Goal: Task Accomplishment & Management: Use online tool/utility

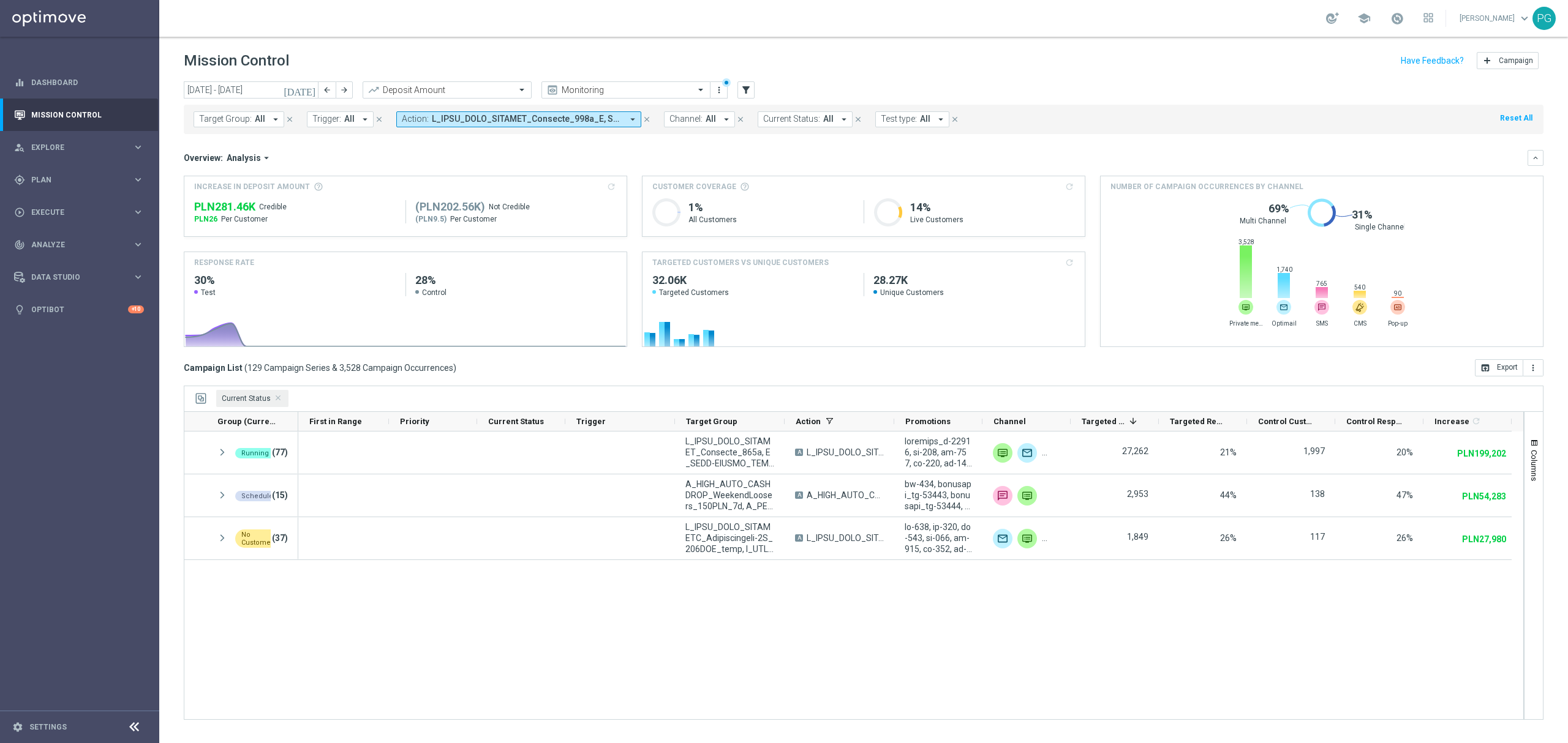
click at [446, 116] on span at bounding box center [527, 119] width 190 height 10
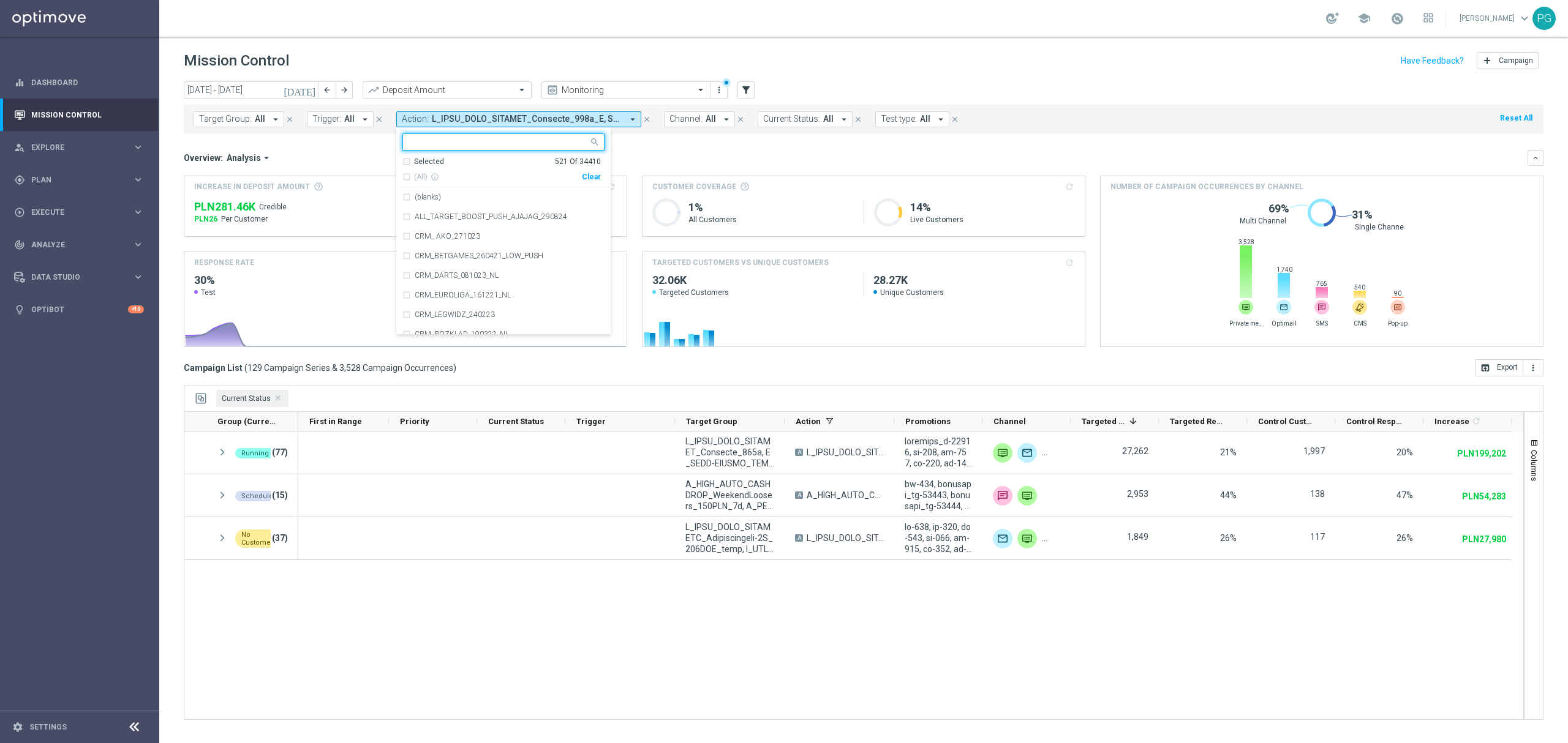
click at [0, 0] on div "Clear" at bounding box center [0, 0] width 0 height 0
click at [551, 141] on input "text" at bounding box center [498, 142] width 179 height 10
click at [450, 174] on span "(All Search Results)" at bounding box center [447, 177] width 67 height 10
type input "sab"
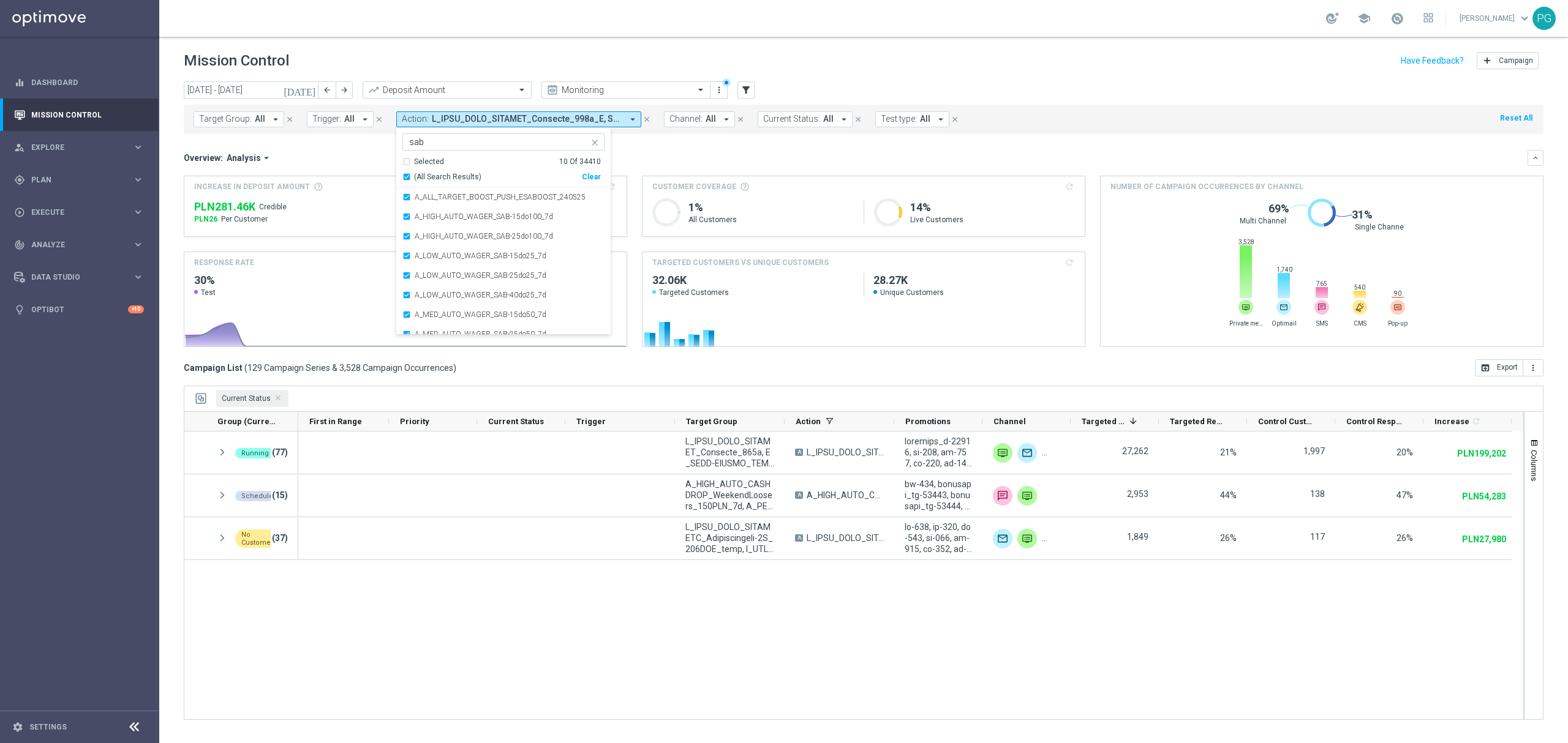
click at [370, 140] on mini-dashboard "Overview: Analysis arrow_drop_down keyboard_arrow_down Increase In Deposit Amou…" at bounding box center [863, 247] width 1360 height 226
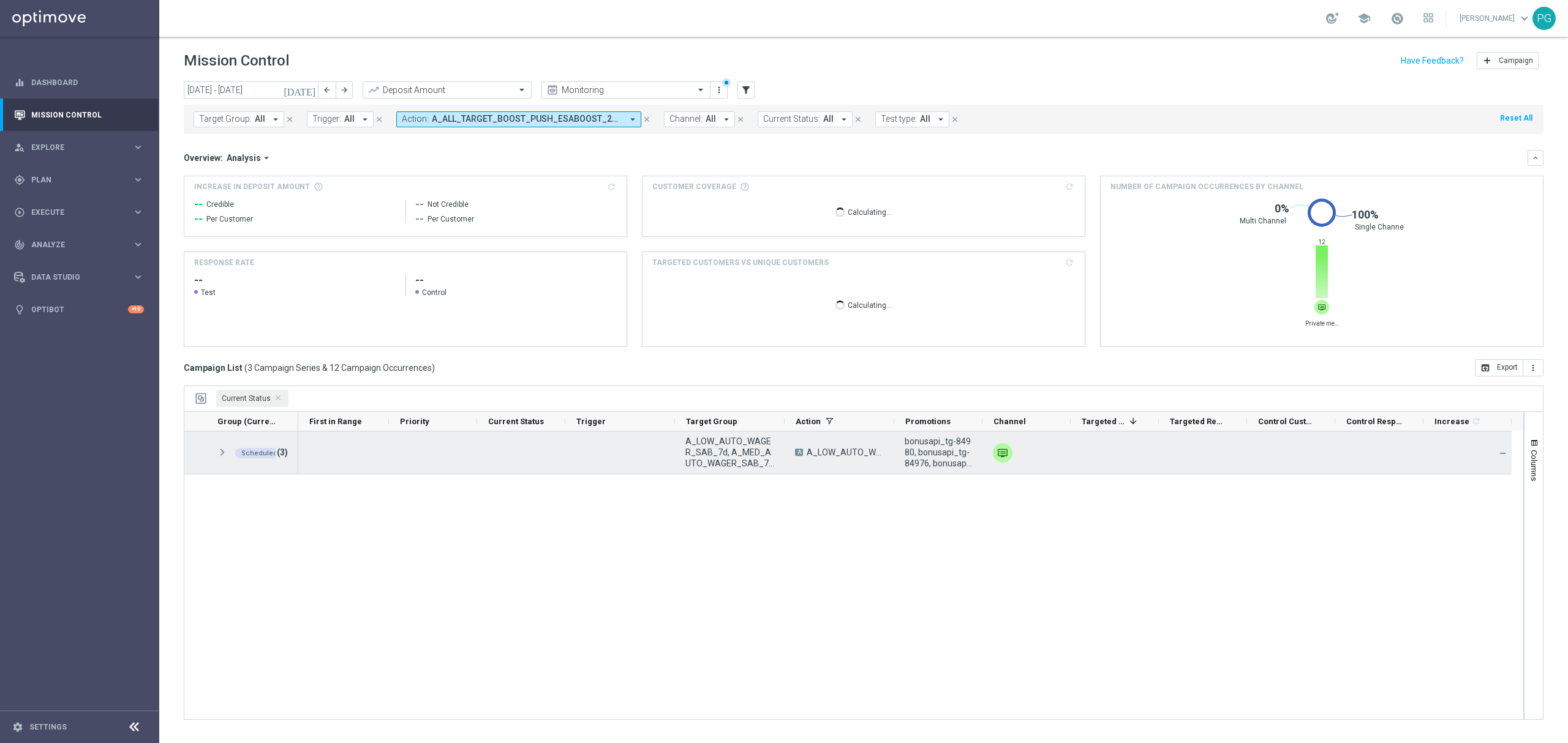
click at [218, 454] on span at bounding box center [222, 452] width 11 height 10
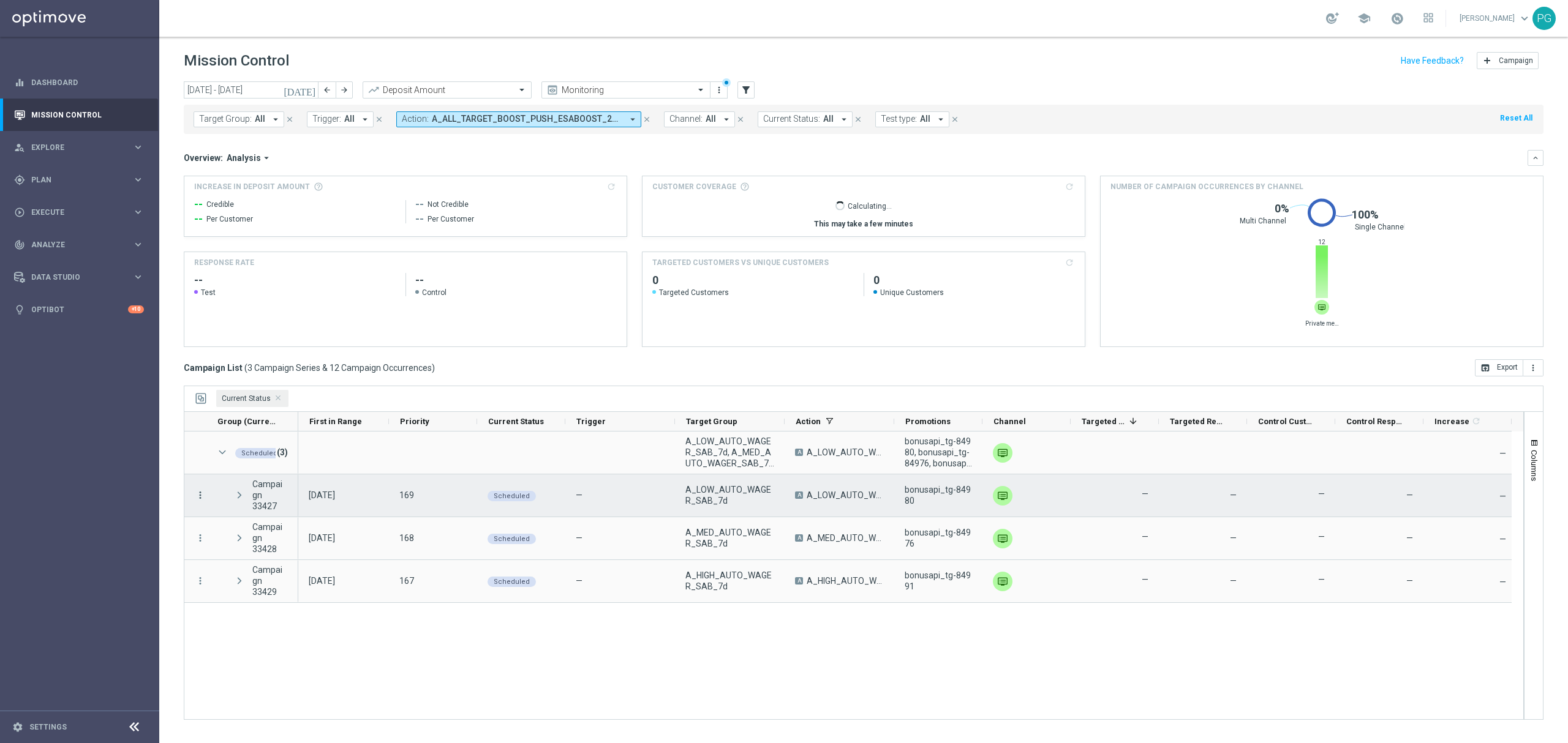
click at [199, 495] on icon "more_vert" at bounding box center [200, 495] width 11 height 11
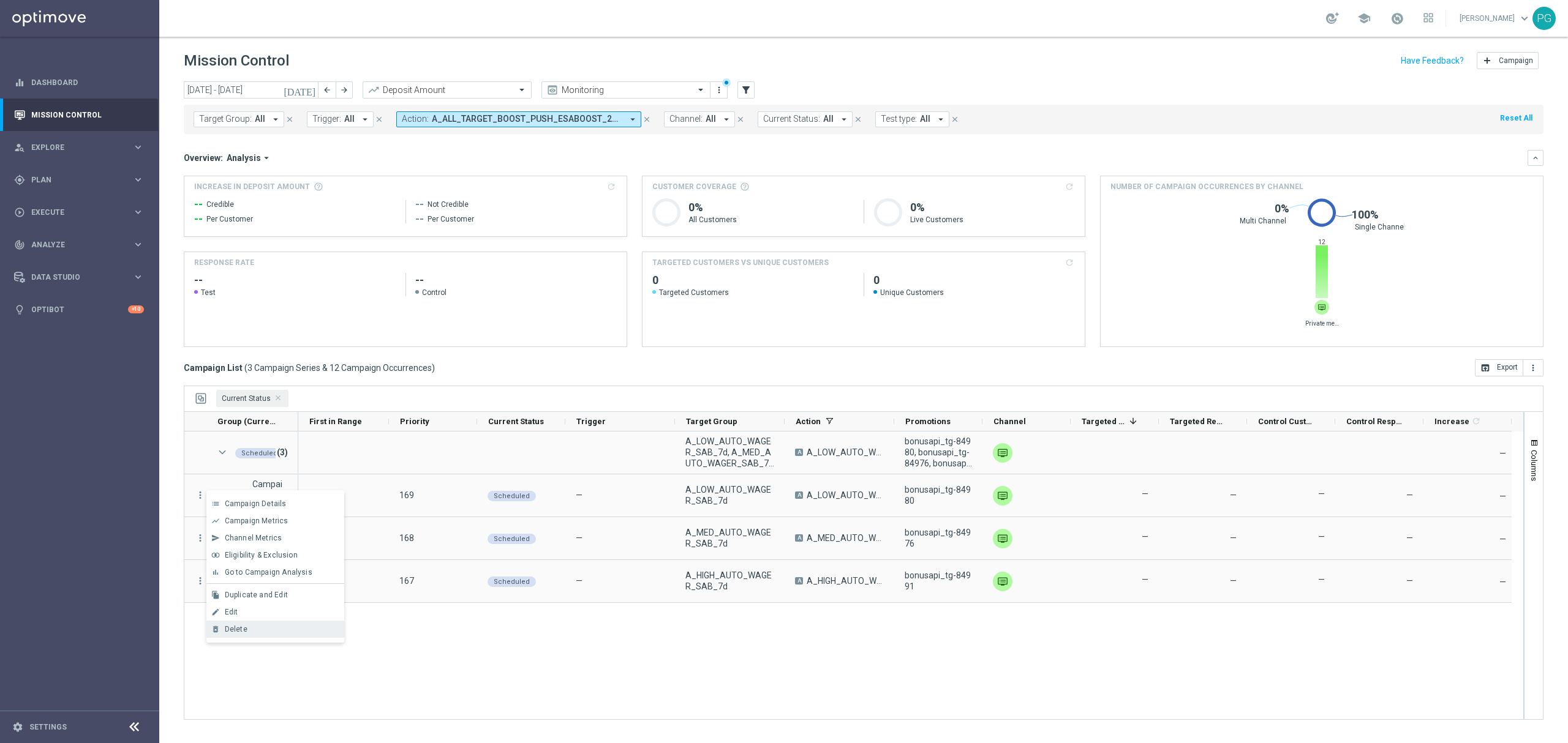
click at [265, 628] on div "Delete" at bounding box center [282, 630] width 114 height 8
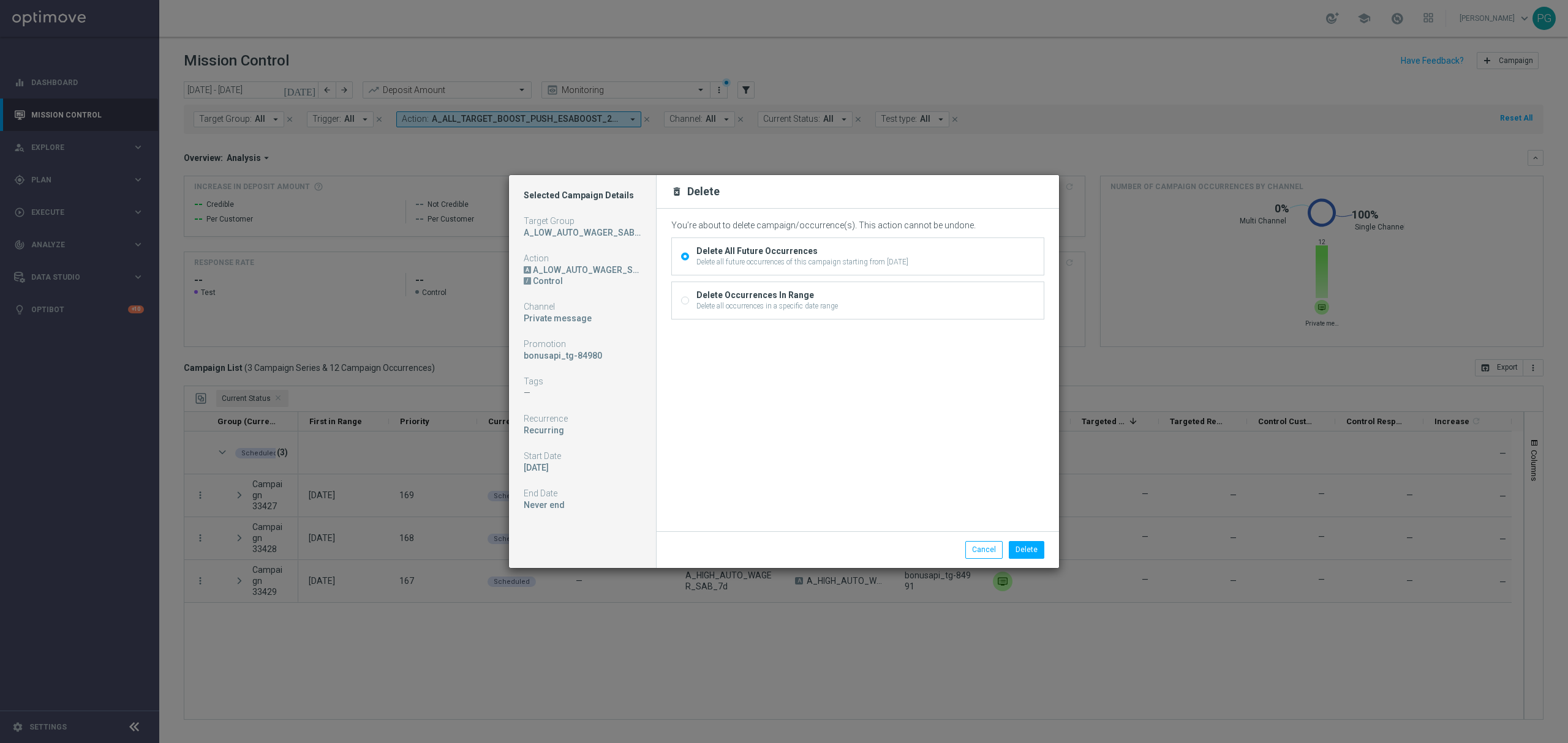
click at [786, 297] on div "Delete Occurrences In Range" at bounding box center [767, 295] width 141 height 11
click at [689, 298] on input "Delete Occurrences In Range Delete all occurrences in a specific date range" at bounding box center [685, 302] width 8 height 8
radio input "true"
radio input "false"
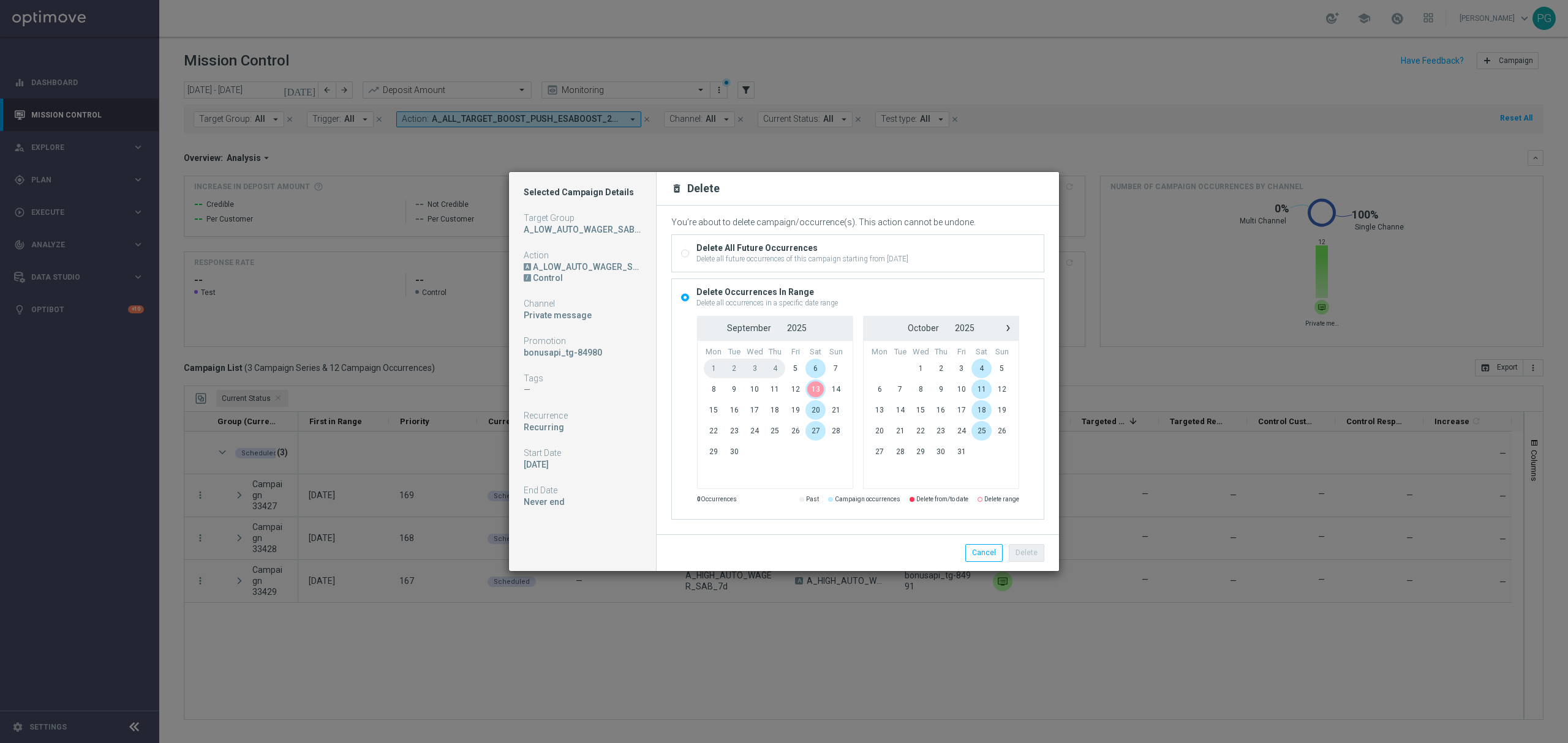
click at [818, 386] on span "13" at bounding box center [815, 389] width 20 height 19
click at [817, 387] on span "13" at bounding box center [815, 389] width 20 height 19
click at [992, 553] on button "Cancel" at bounding box center [984, 553] width 37 height 17
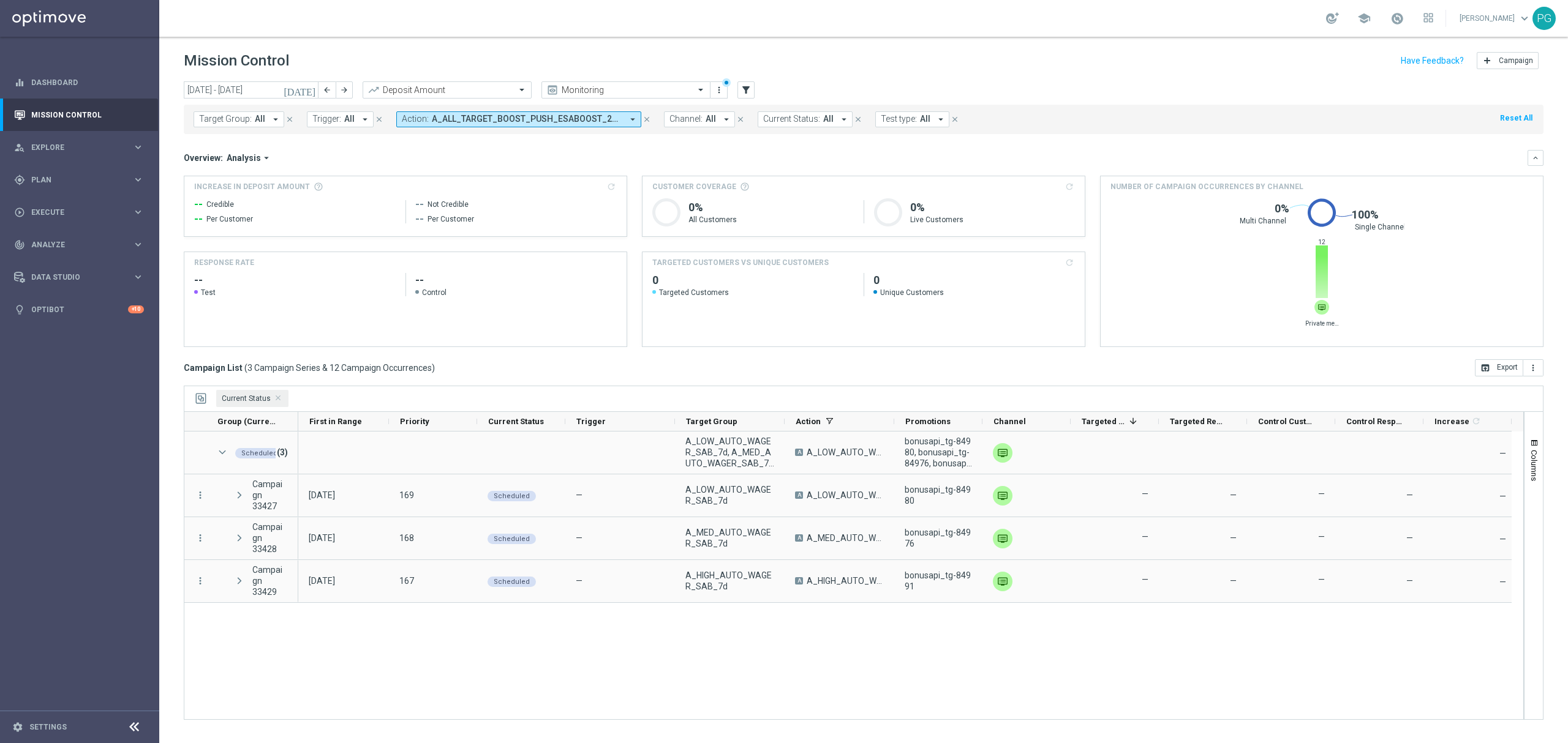
click at [525, 116] on span "A_ALL_TARGET_BOOST_PUSH_ESABOOST_240525, A_HIGH_AUTO_WAGER_SAB-15do100_7d, A_HI…" at bounding box center [527, 119] width 190 height 10
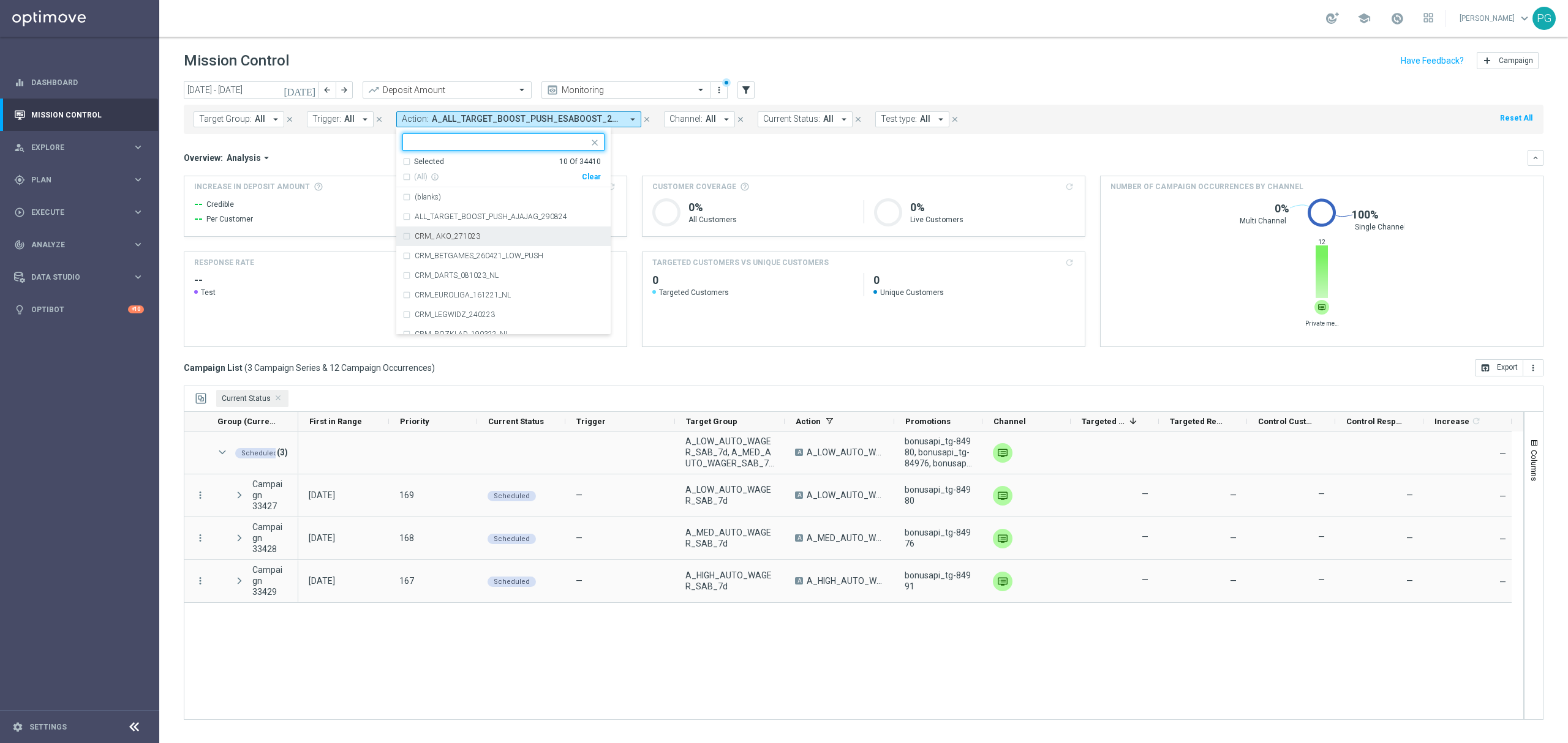
click at [621, 88] on input "text" at bounding box center [613, 90] width 131 height 10
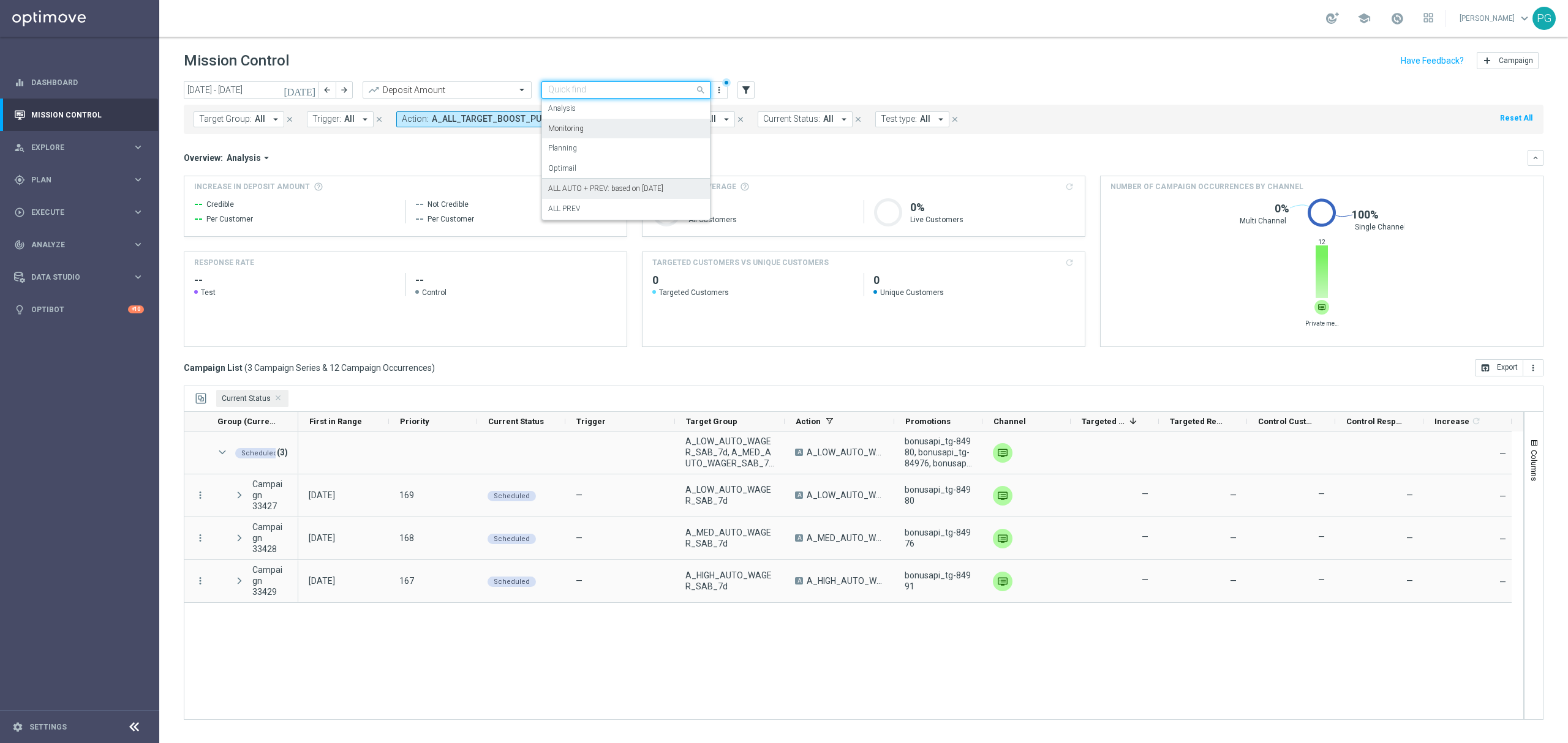
click at [599, 189] on label "ALL AUTO + PREV: based on 09.07.2025" at bounding box center [605, 188] width 115 height 10
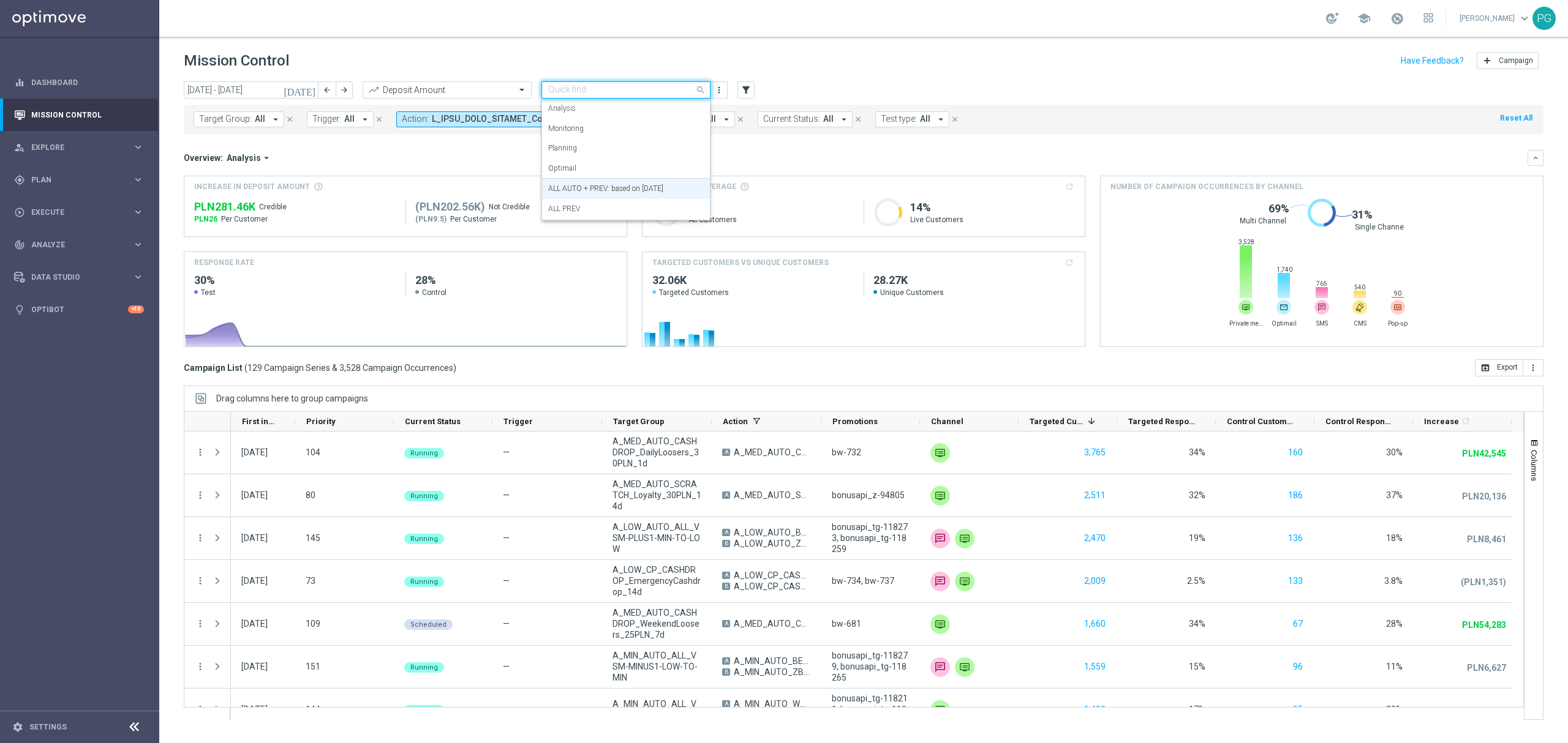
click at [644, 89] on input "text" at bounding box center [613, 90] width 131 height 10
click at [870, 376] on div "Campaign List ( 129 Campaign Series & 3,528 Campaign Occurrences ) open_in_brow…" at bounding box center [863, 367] width 1360 height 17
click at [104, 177] on span "Plan" at bounding box center [82, 180] width 101 height 8
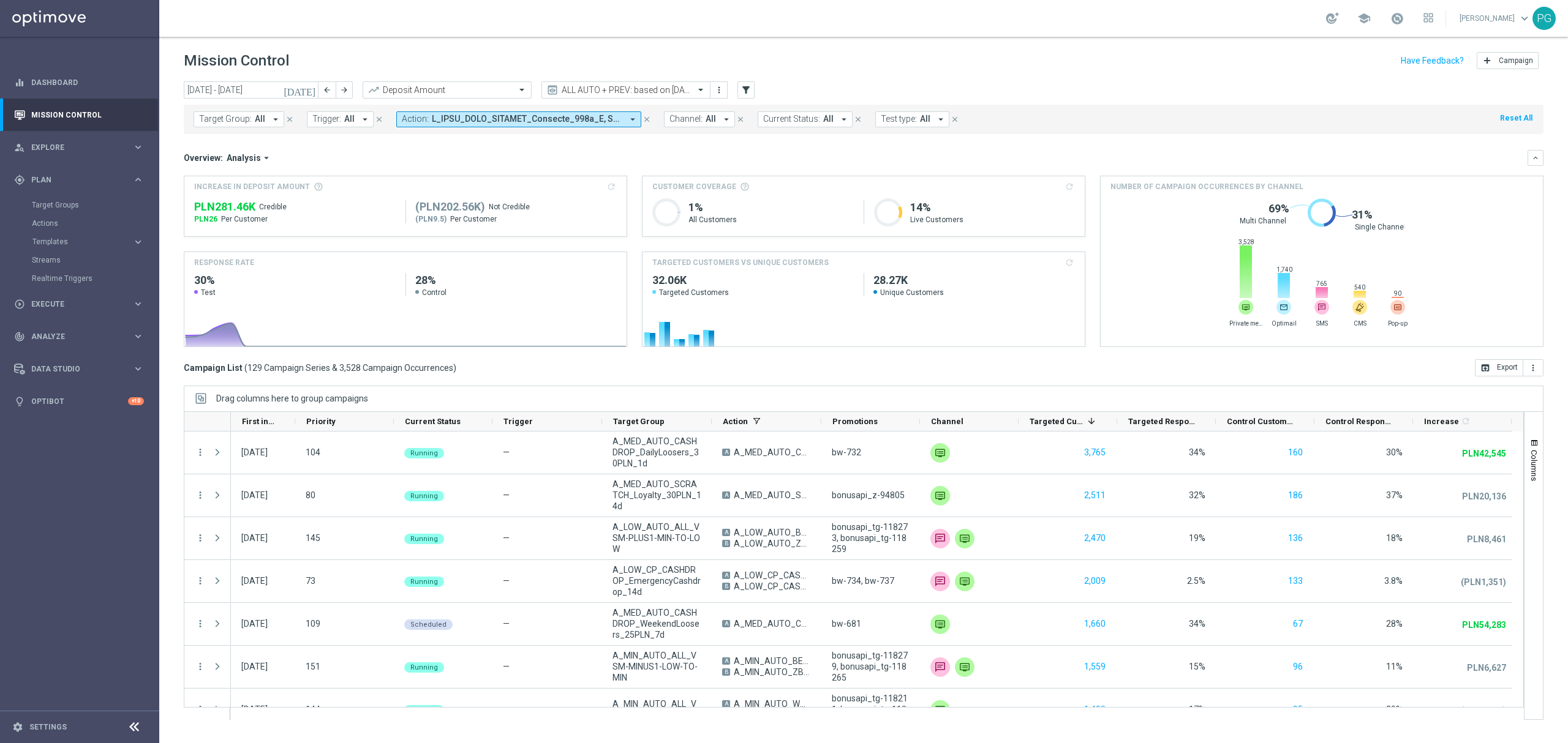
click at [56, 210] on div "Target Groups" at bounding box center [95, 205] width 126 height 19
click at [59, 201] on link "Target Groups" at bounding box center [80, 205] width 95 height 10
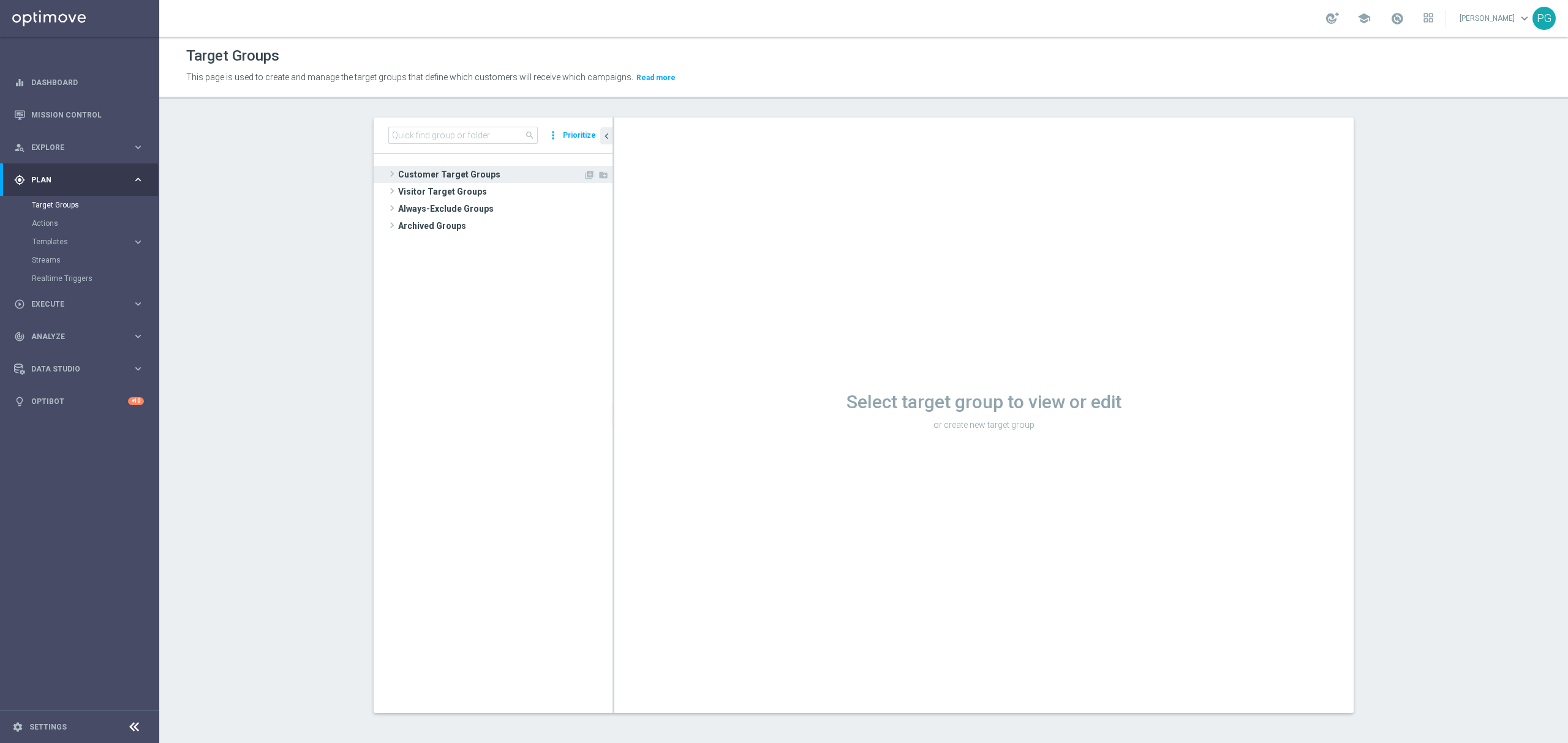
click at [414, 167] on span "Customer Target Groups" at bounding box center [490, 174] width 185 height 17
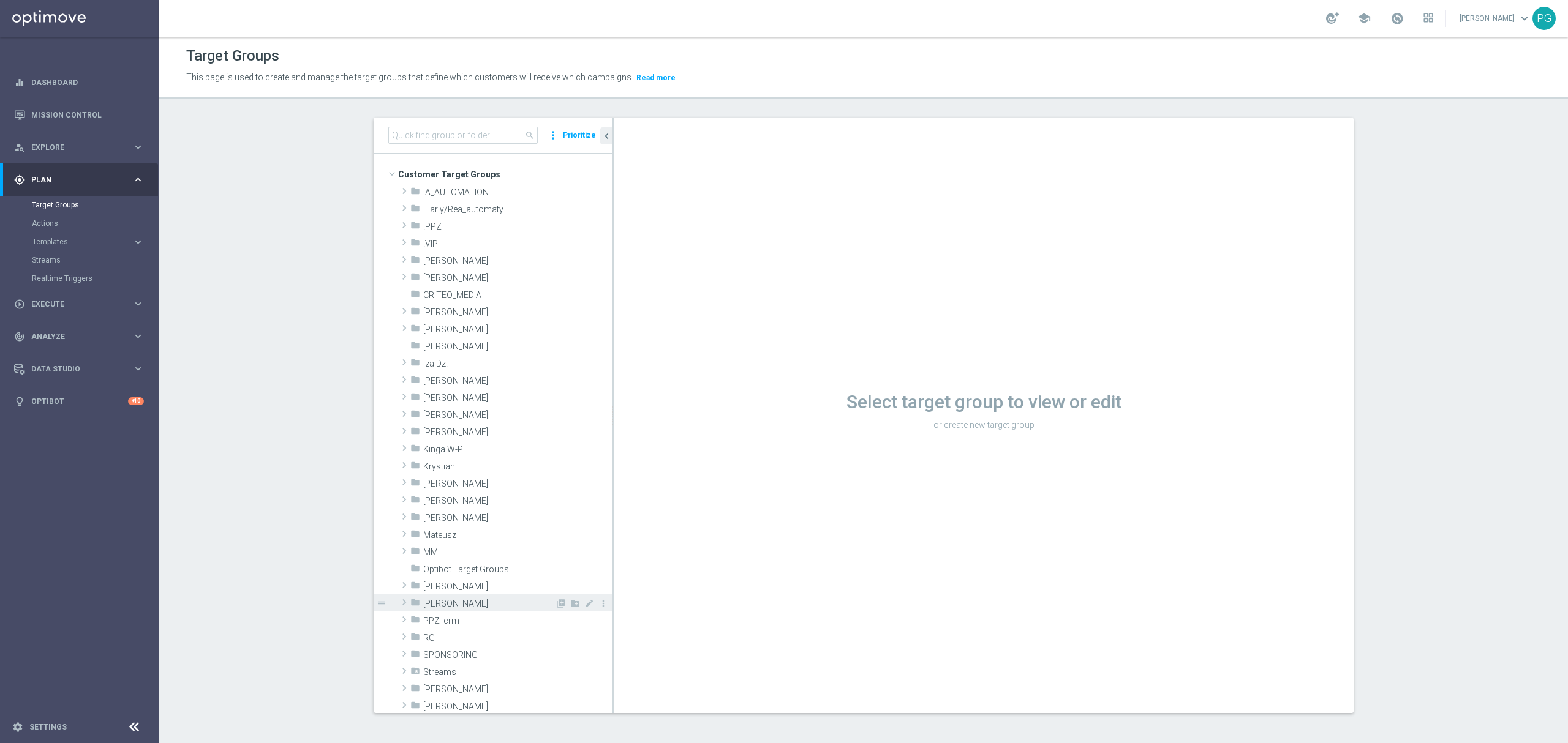
click at [464, 601] on span "Piotr G." at bounding box center [489, 604] width 131 height 10
click at [450, 184] on div "folder !A_AUTOMATION" at bounding box center [482, 192] width 145 height 17
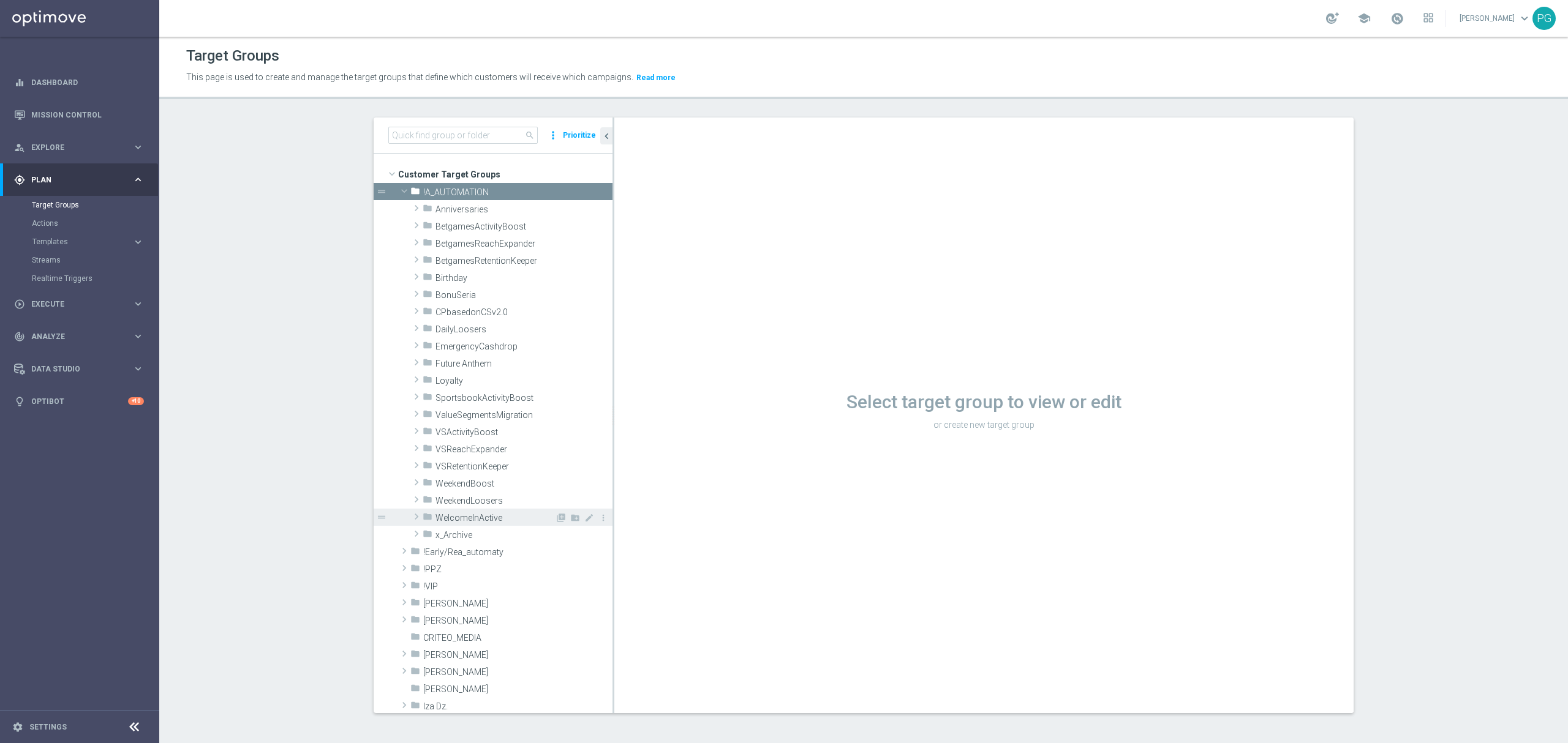
click at [455, 522] on span "WelcomeInActive" at bounding box center [495, 518] width 120 height 10
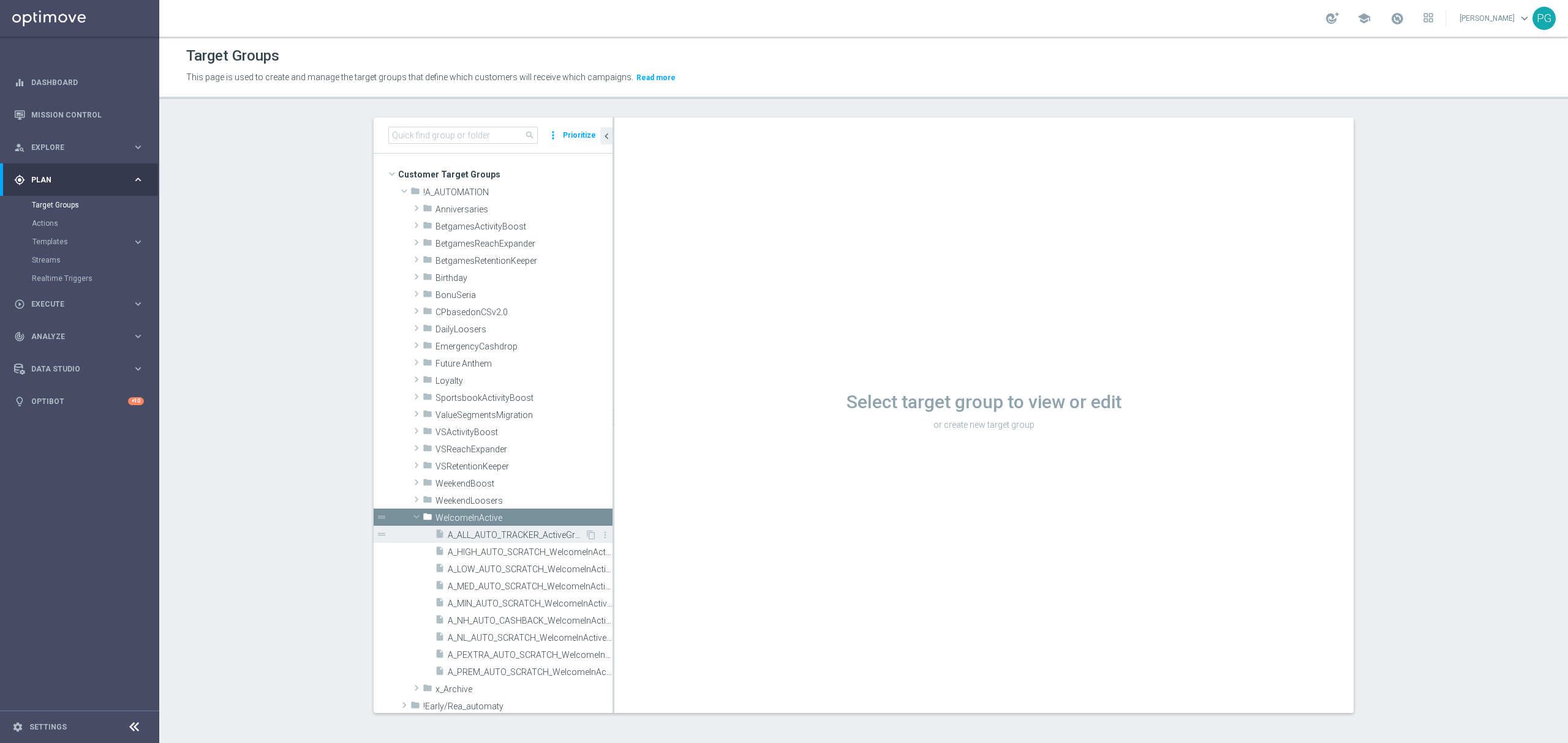
click at [486, 537] on span "A_ALL_AUTO_TRACKER_ActiveGroup-WelcomeInActive" at bounding box center [516, 535] width 137 height 10
click at [459, 533] on span "A_ALL_AUTO_TRACKER_ActiveGroup-WelcomeInActive" at bounding box center [516, 535] width 137 height 10
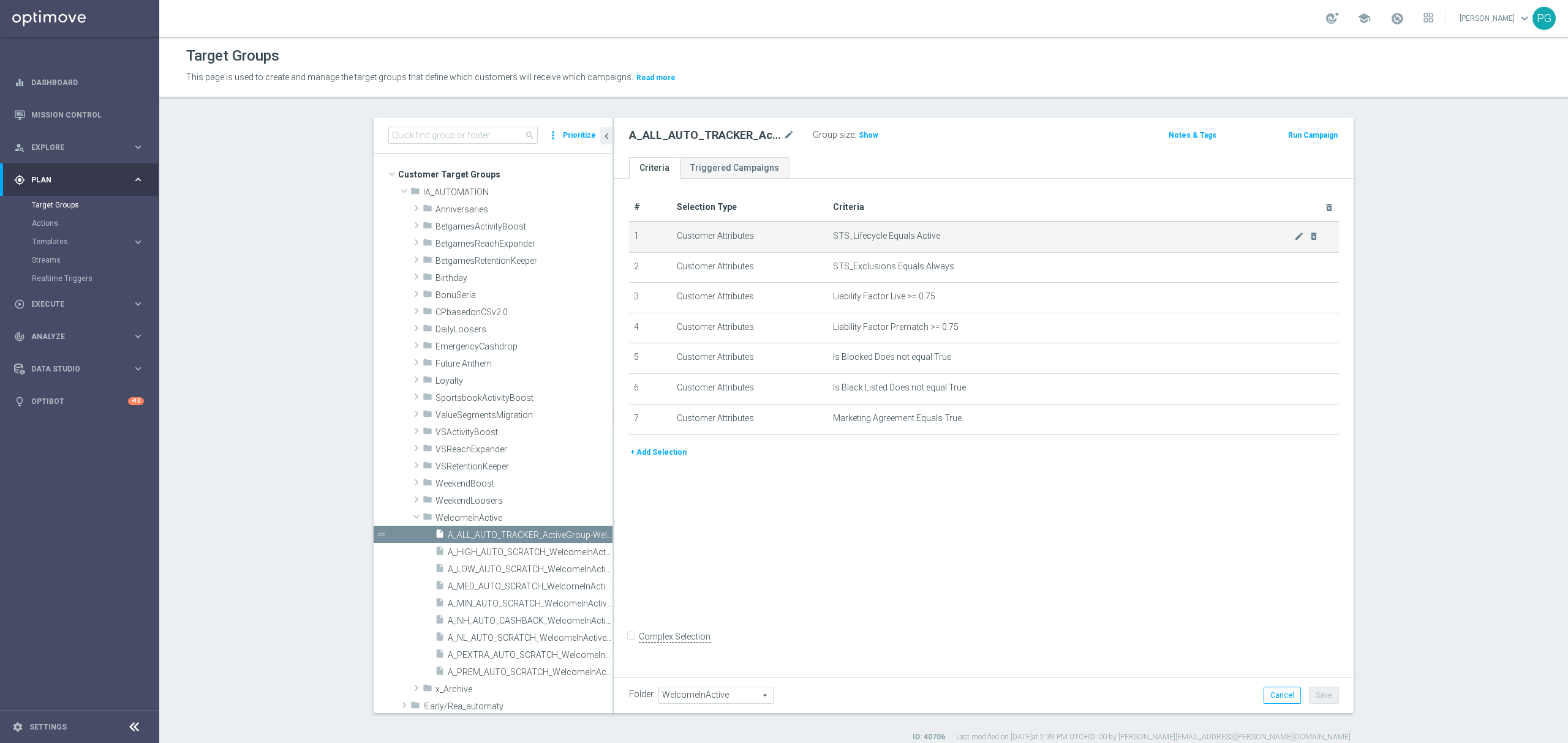
drag, startPoint x: 975, startPoint y: 455, endPoint x: 814, endPoint y: 241, distance: 267.8
click at [814, 241] on div "# Selection Type Criteria delete_forever 1 Customer Attributes STS_Lifecycle Eq…" at bounding box center [984, 425] width 739 height 493
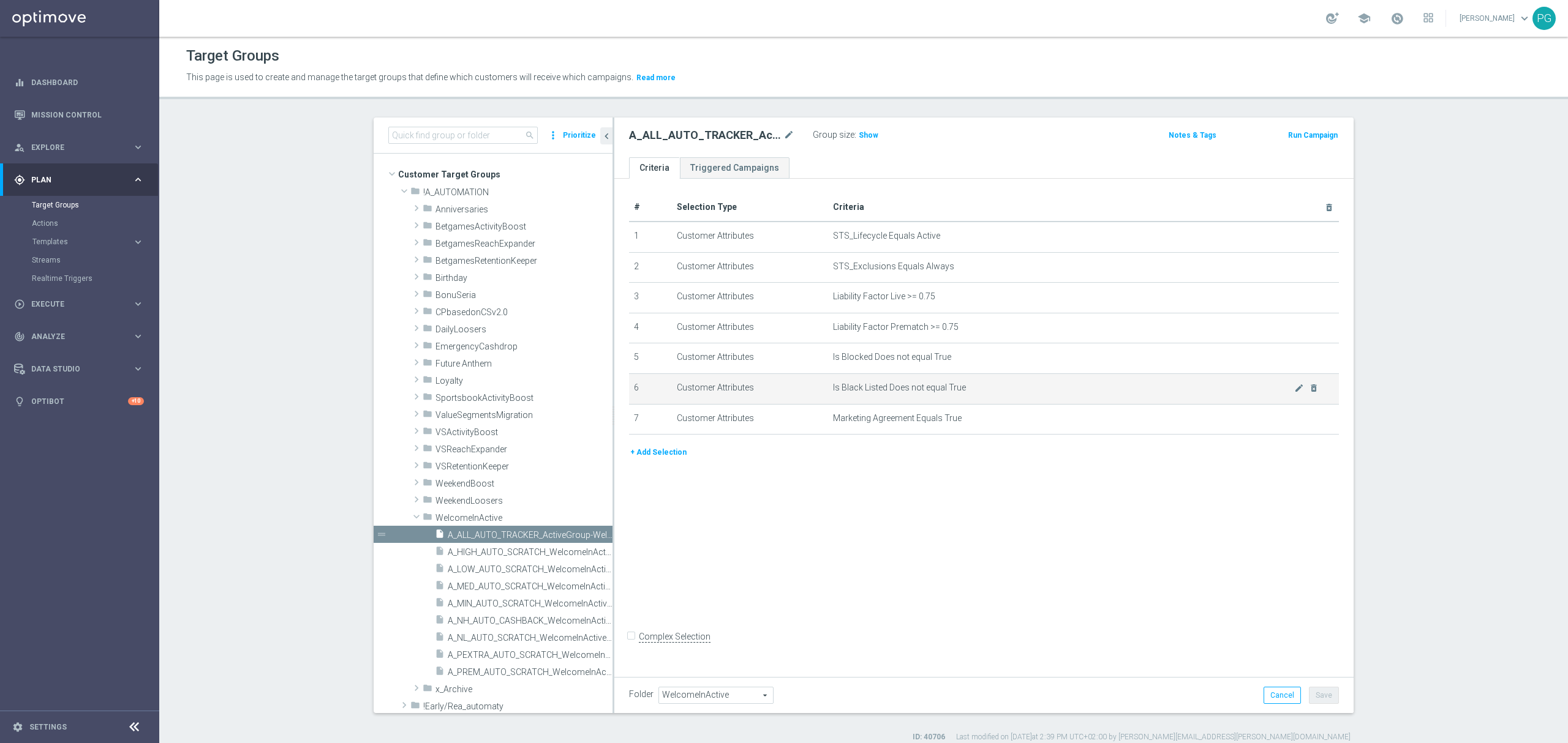
copy div "STS_Lifecycle Equals Active mode_edit delete_forever 2 Customer Attributes STS_…"
click at [720, 134] on h2 "A_ALL_AUTO_TRACKER_ActiveGroup-WelcomeInActive" at bounding box center [704, 135] width 152 height 15
copy div "A_ALL_AUTO_TRACKER_ActiveGroup-WelcomeInActive"
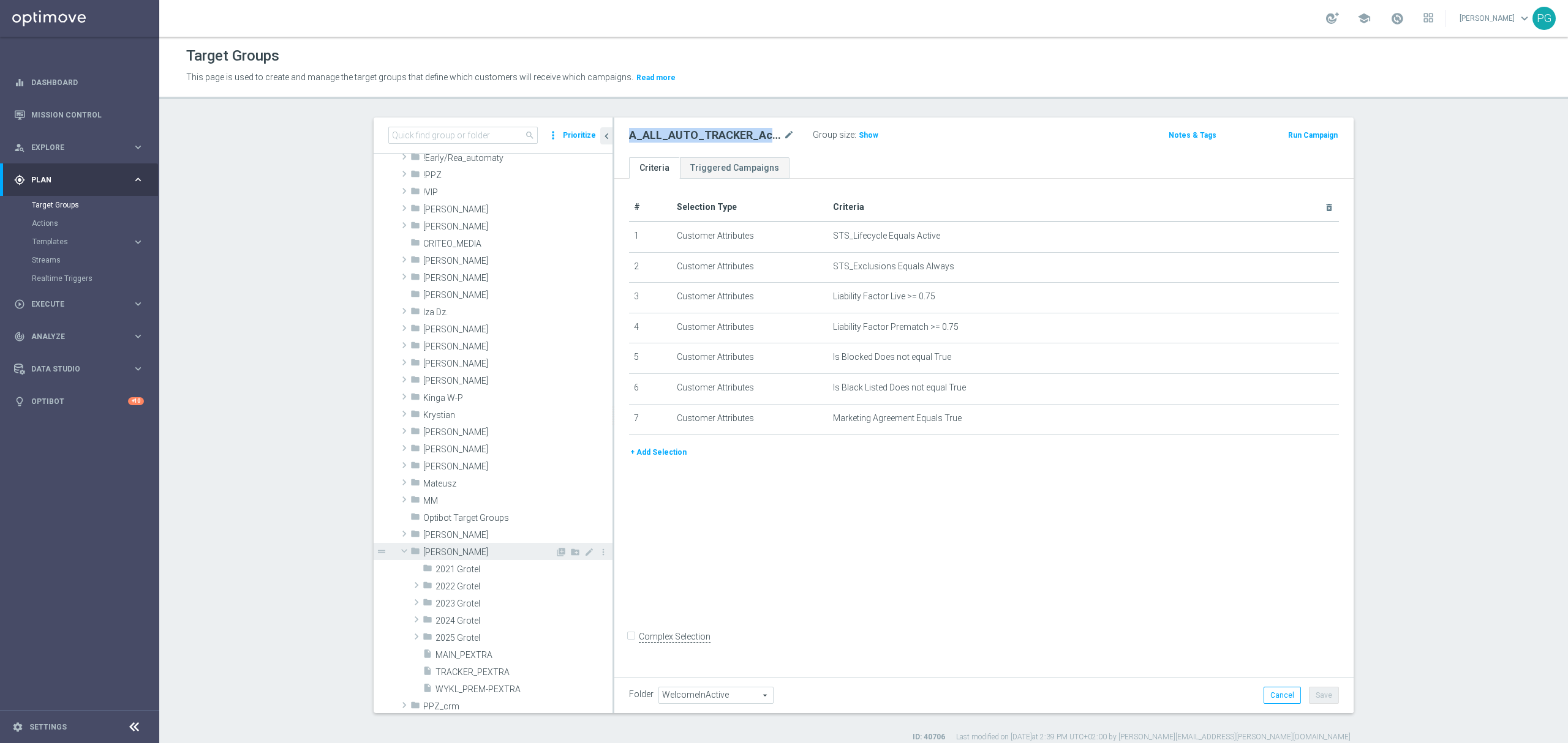
scroll to position [512, 0]
click at [469, 636] on span "2025 Grotel" at bounding box center [495, 638] width 120 height 10
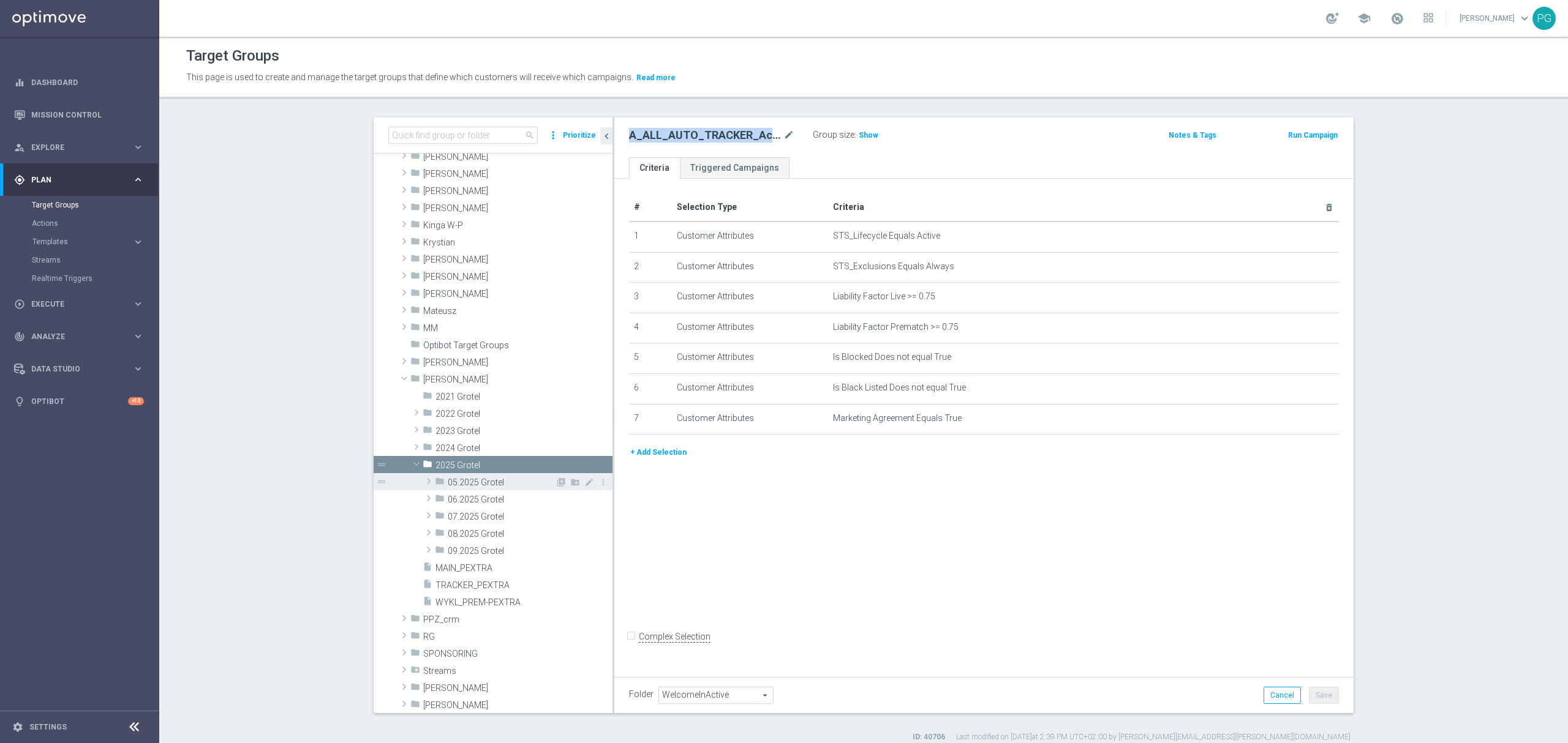
scroll to position [687, 0]
click at [478, 541] on div "folder 09.2025 Grotel" at bounding box center [494, 548] width 120 height 17
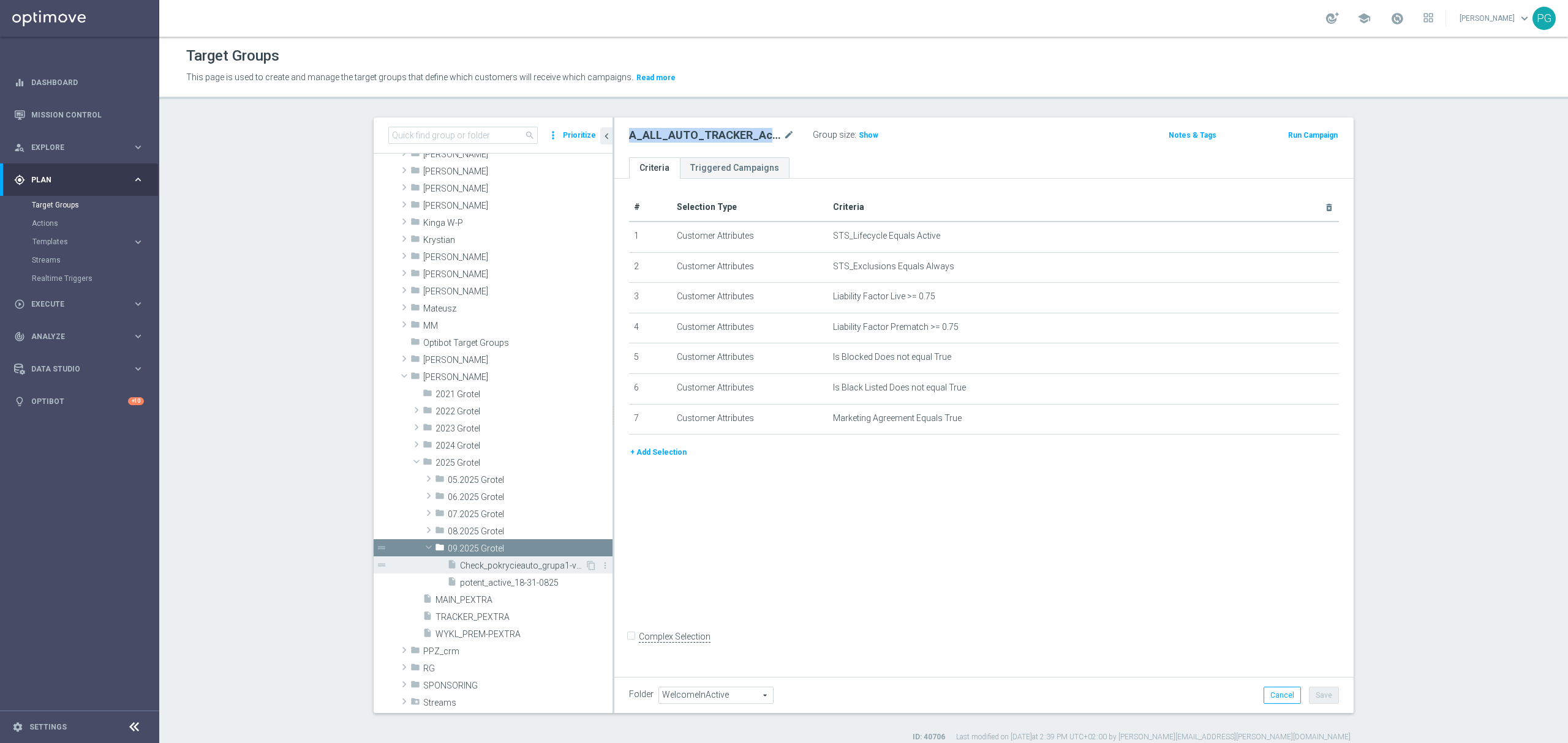
click at [513, 563] on span "Check_pokrycieauto_grupa1-v2.0" at bounding box center [522, 566] width 125 height 10
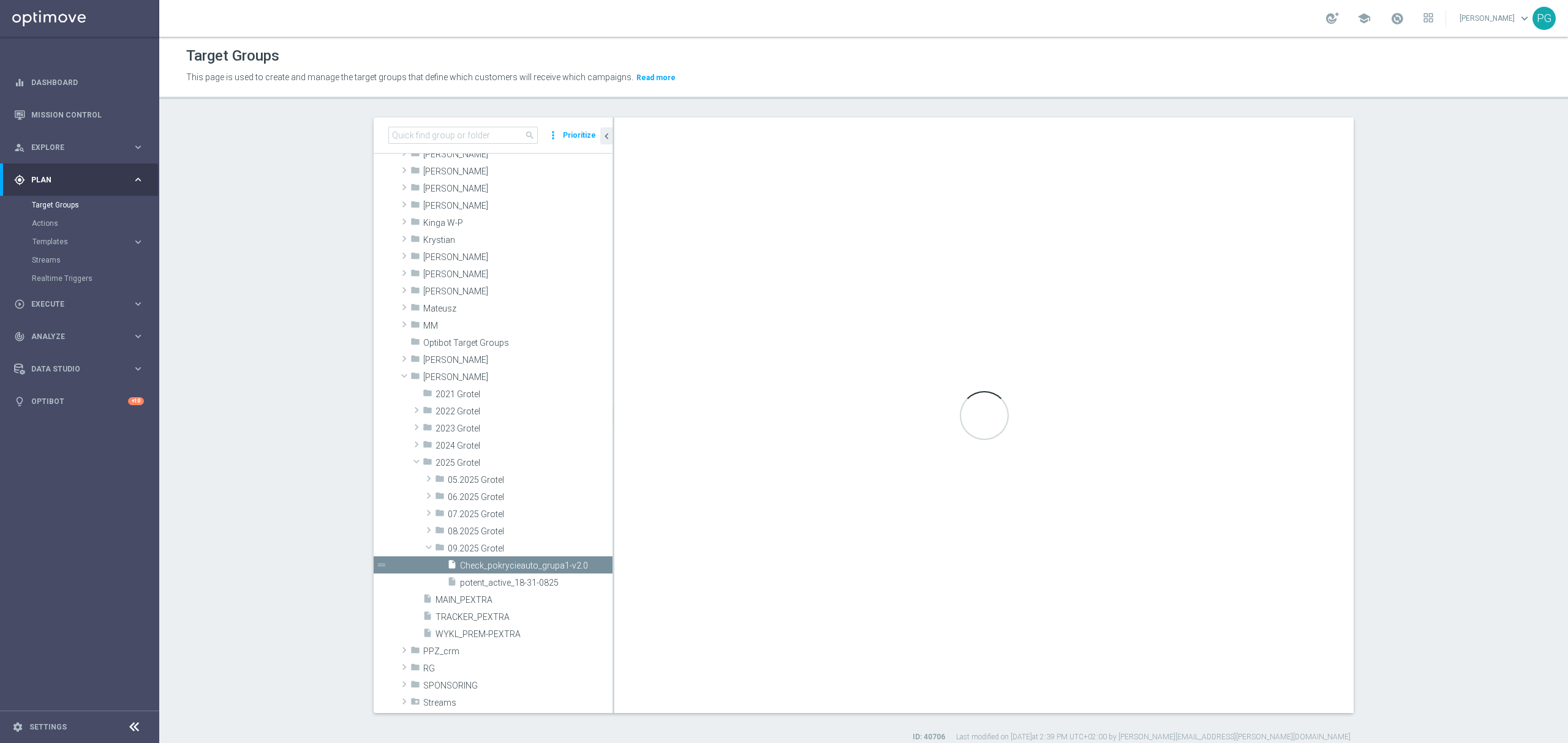
type input "09.2025 Grotel"
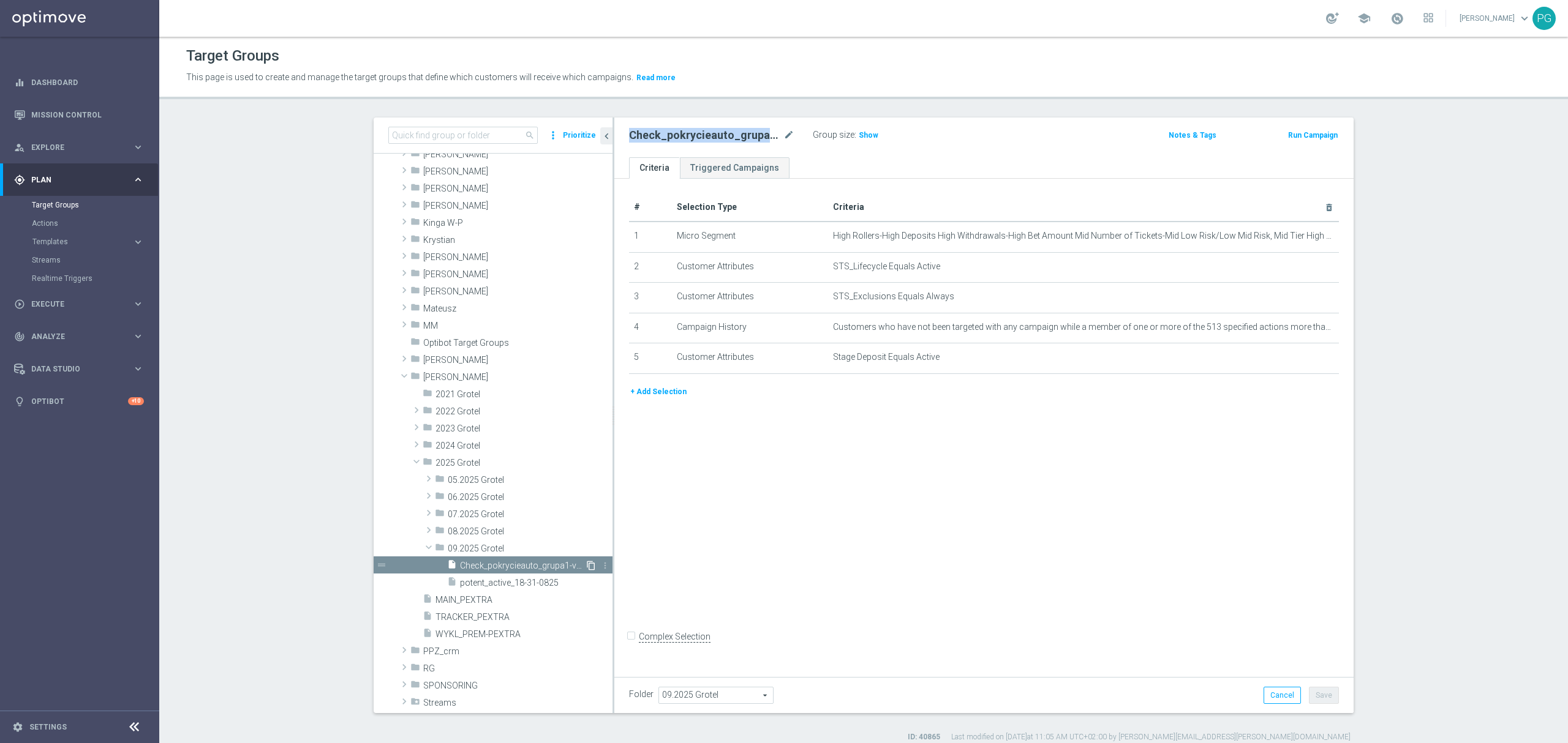
click at [586, 567] on icon "content_copy" at bounding box center [591, 566] width 10 height 10
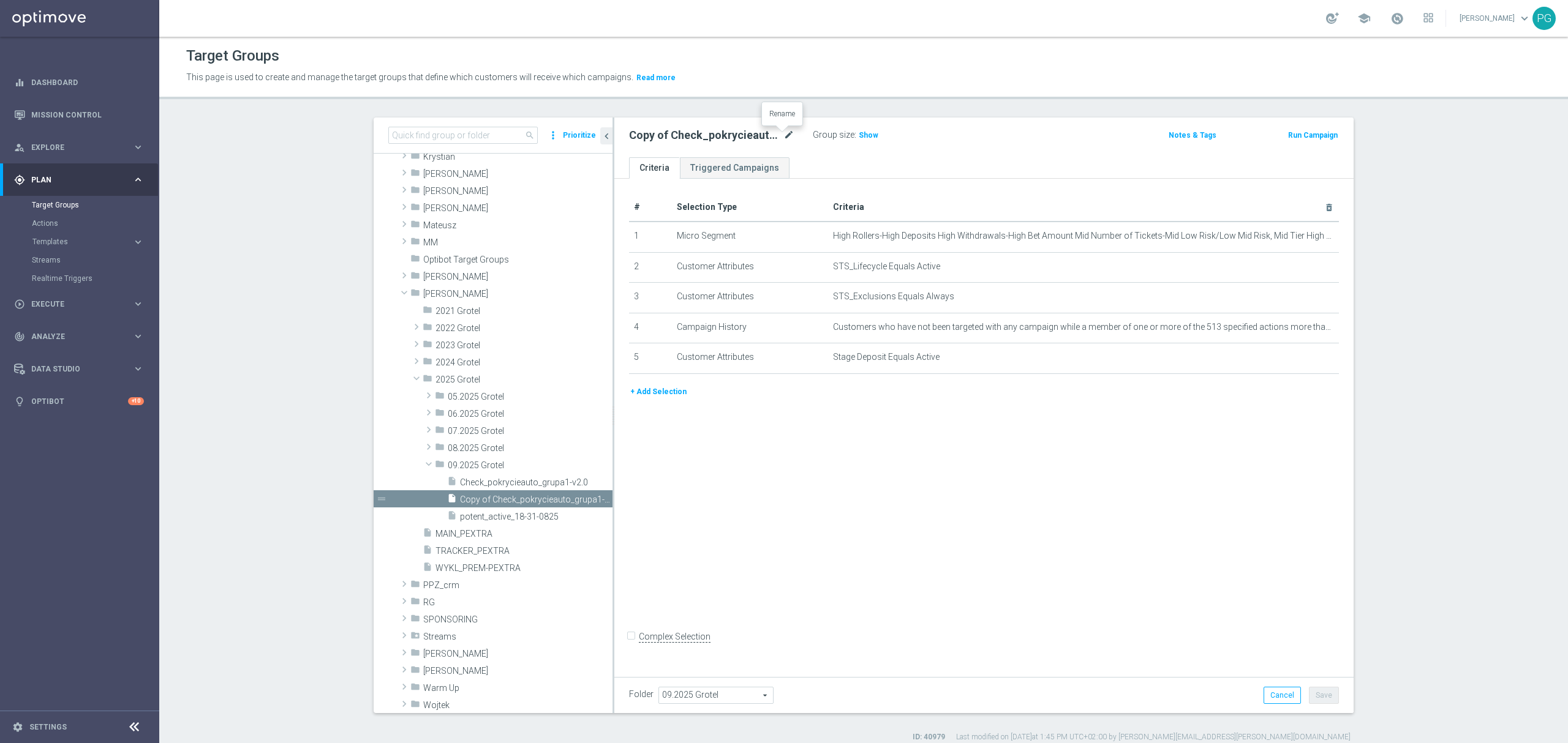
click at [783, 131] on icon "mode_edit" at bounding box center [789, 135] width 11 height 15
drag, startPoint x: 671, startPoint y: 136, endPoint x: 837, endPoint y: 141, distance: 166.1
click at [837, 141] on div "A_ALL_AUTO_TRACKER_ActiveGroup-WelcomeInActive Group size : Show" at bounding box center [863, 136] width 486 height 19
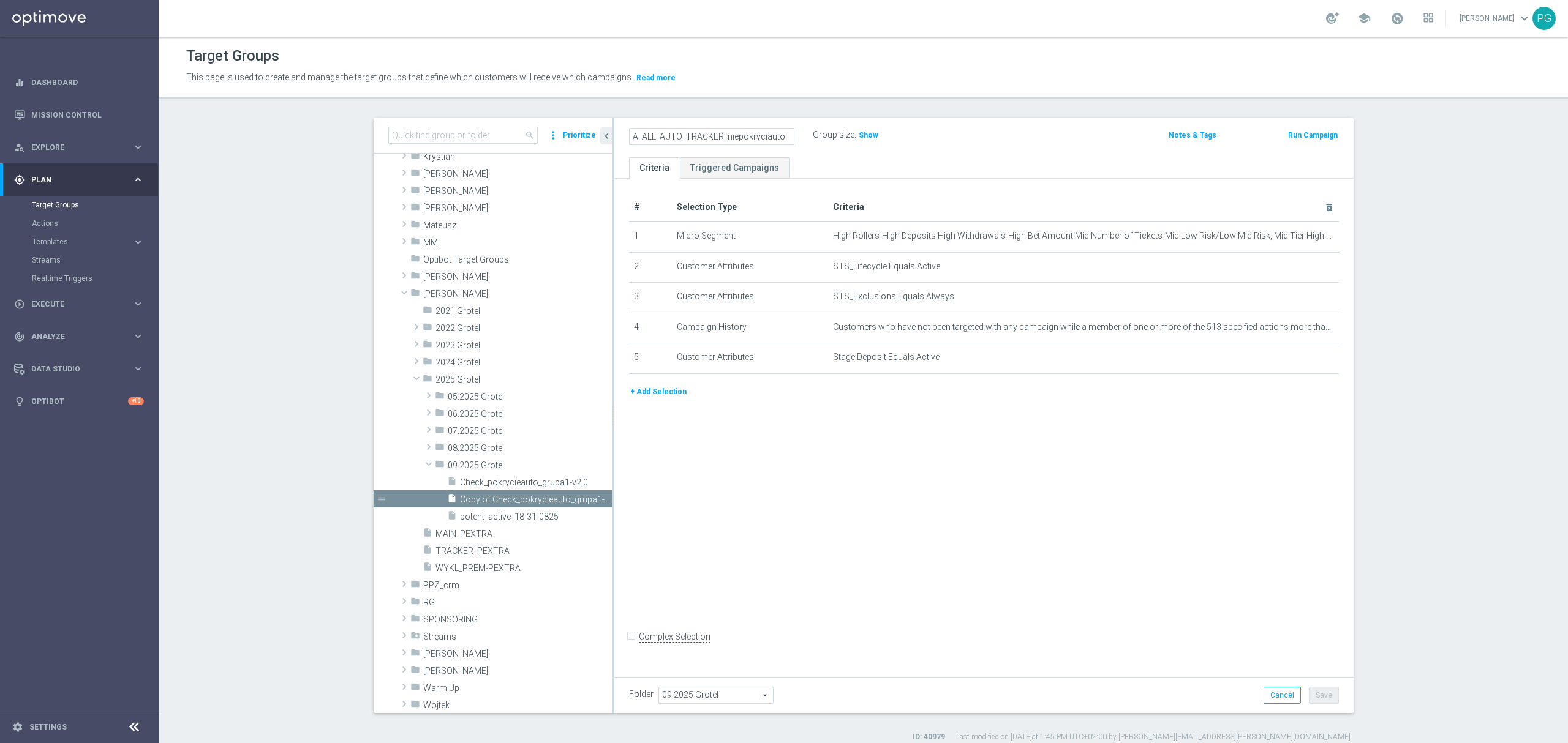
type input "A_ALL_AUTO_TRACKER_niepokryciauto"
click at [823, 157] on ul "Criteria Triggered Campaigns" at bounding box center [984, 167] width 739 height 21
click at [1312, 236] on icon "delete_forever" at bounding box center [1313, 237] width 10 height 10
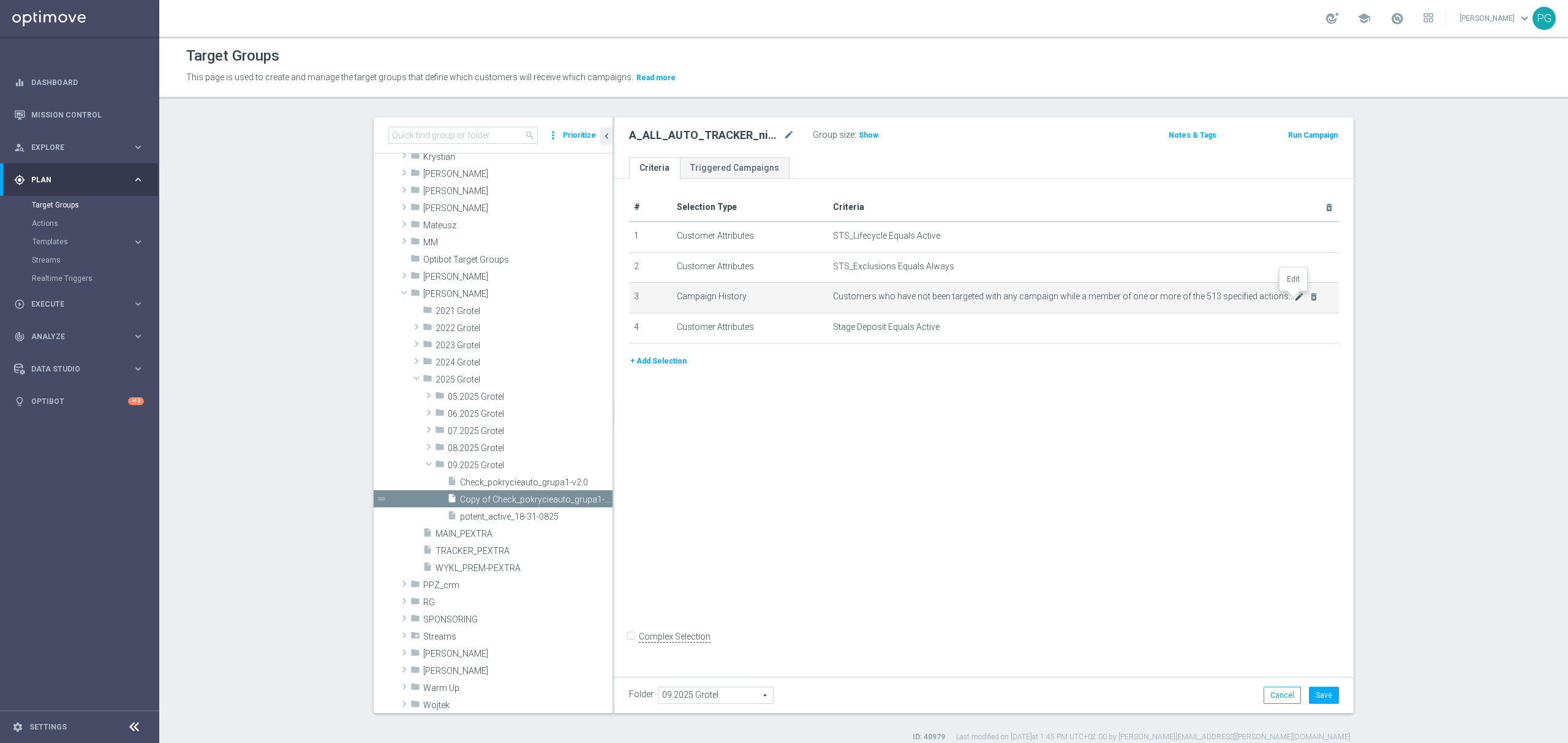
click at [1294, 301] on icon "mode_edit" at bounding box center [1299, 297] width 10 height 10
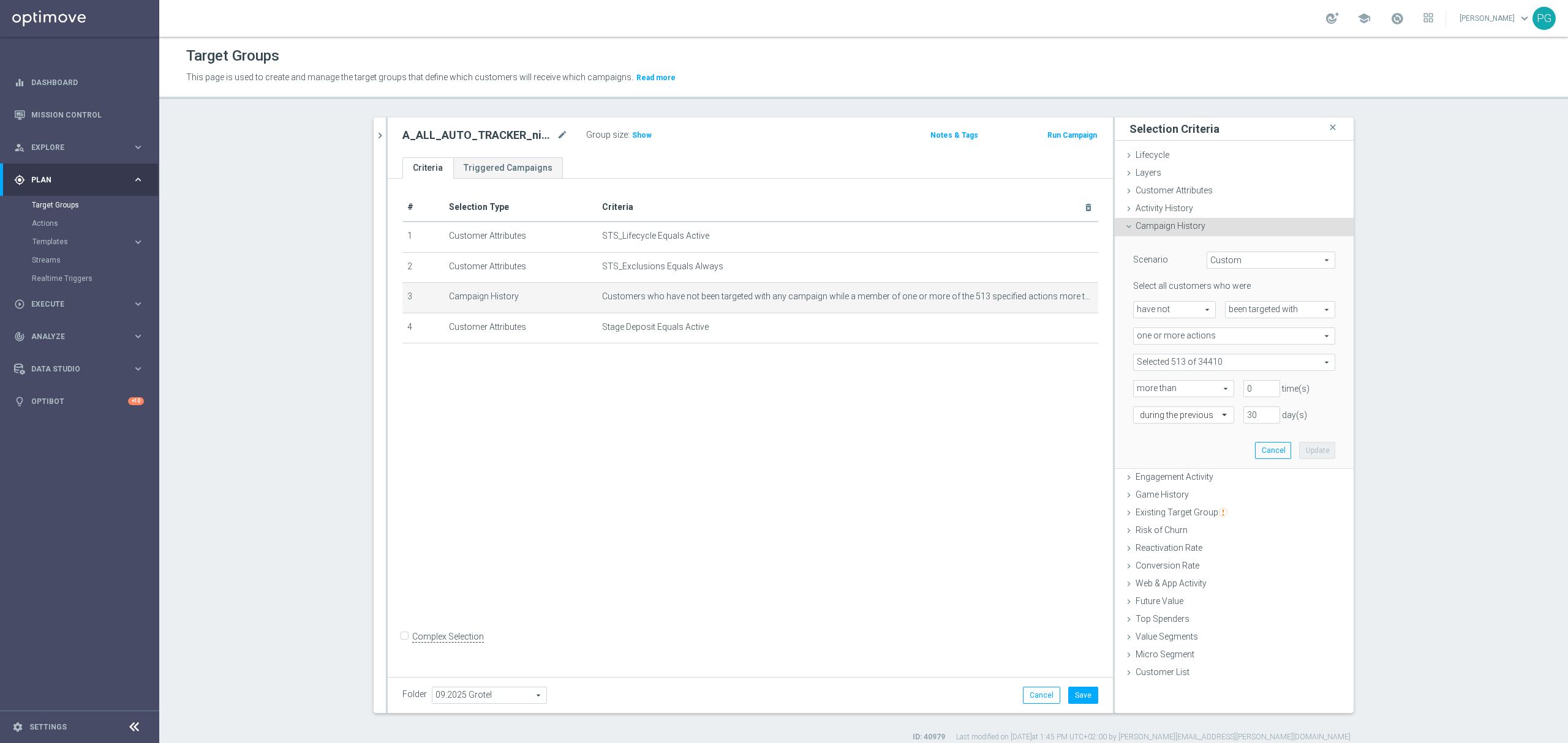
click at [1190, 360] on span at bounding box center [1234, 362] width 201 height 16
click at [1138, 387] on input "Show Selected" at bounding box center [1142, 389] width 8 height 8
checkbox input "true"
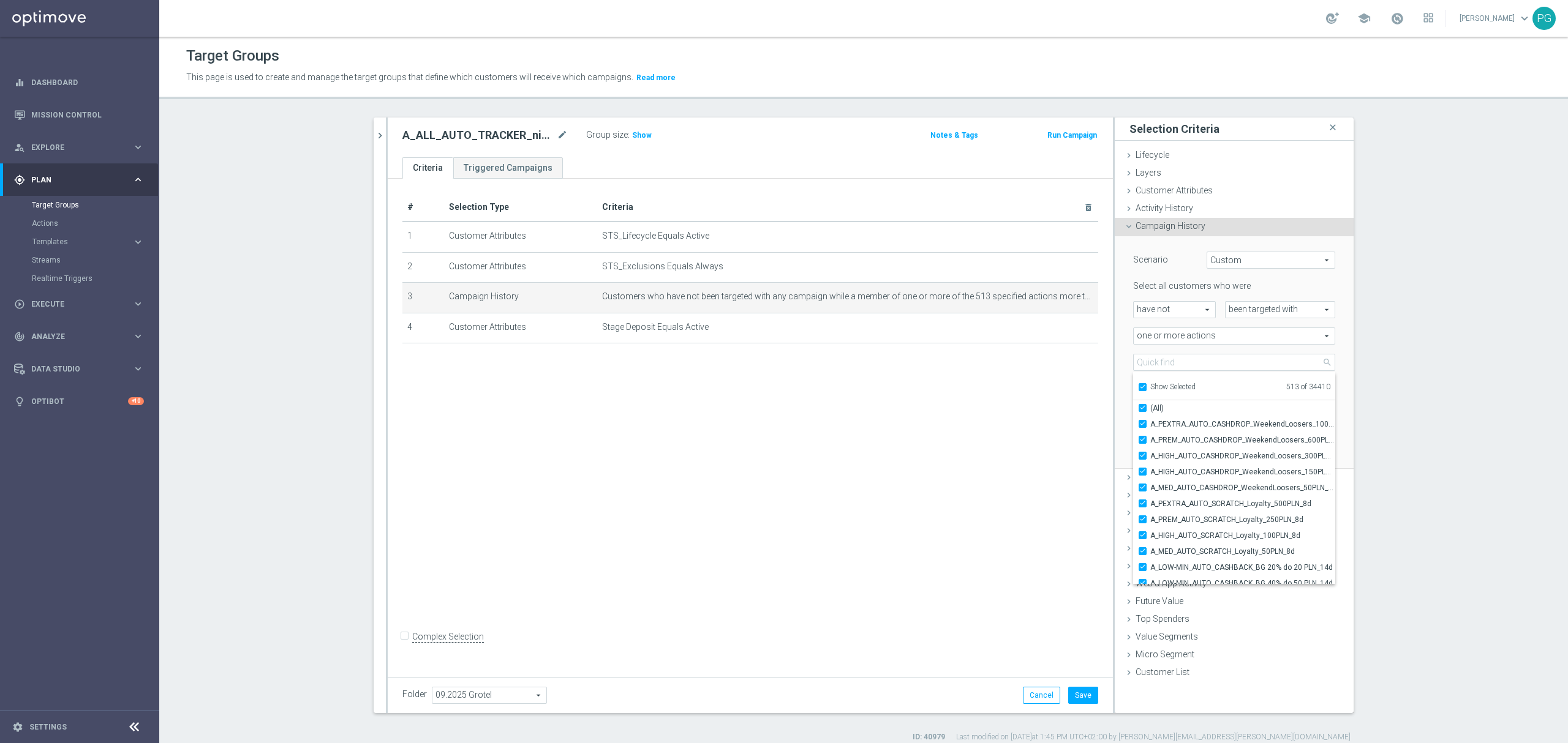
click at [1138, 387] on input "Show Selected" at bounding box center [1142, 389] width 8 height 8
checkbox input "false"
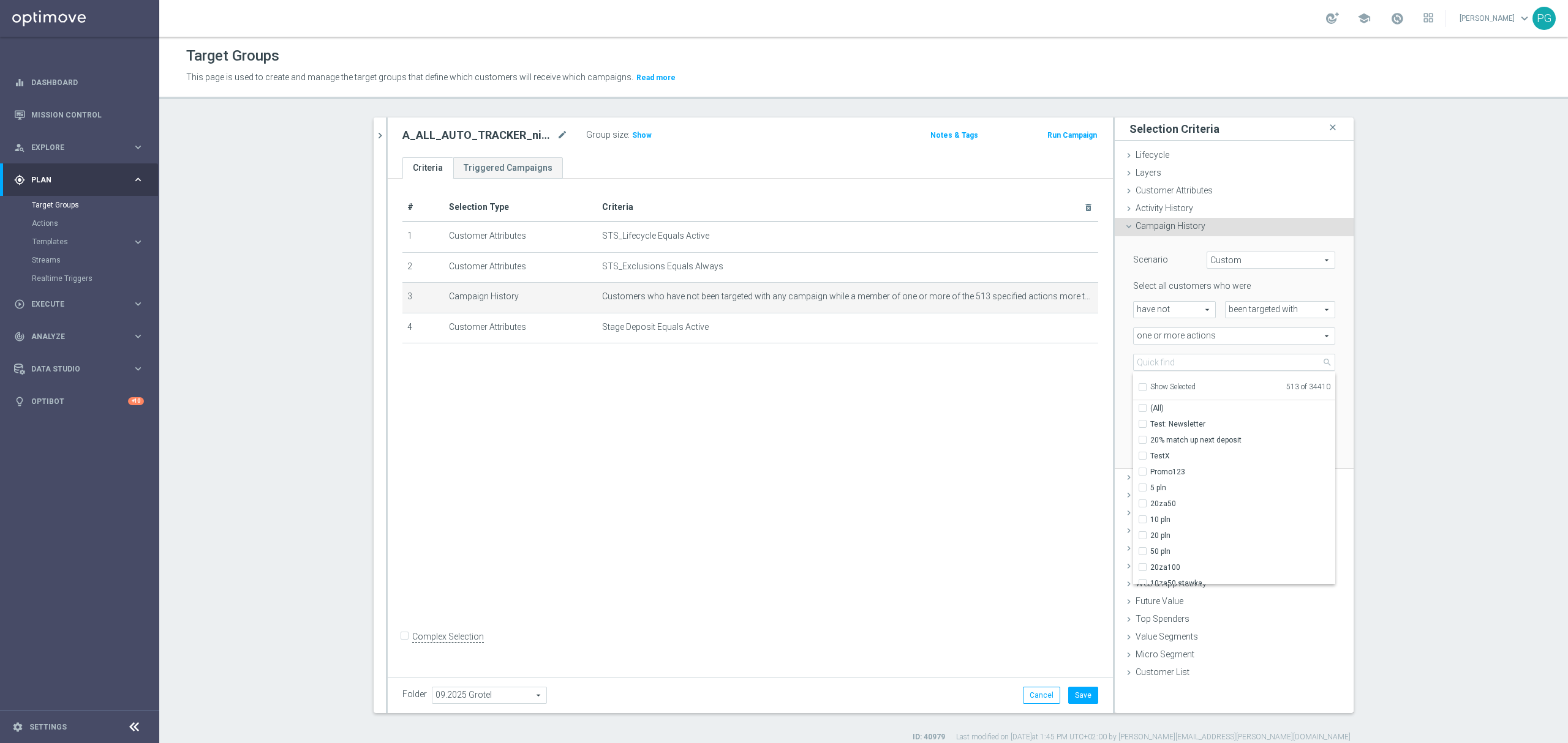
click at [1124, 342] on div "one or more actions one or more actions arrow_drop_down search" at bounding box center [1234, 336] width 221 height 17
click at [1012, 375] on div "# Selection Type Criteria delete_forever 1 Customer Attributes STS_Lifecycle Eq…" at bounding box center [750, 425] width 725 height 493
click at [637, 136] on span "Show" at bounding box center [641, 135] width 19 height 8
click at [954, 442] on div "# Selection Type Criteria delete_forever 1 Customer Attributes STS_Lifecycle Eq…" at bounding box center [750, 425] width 725 height 493
click at [1176, 191] on span "Customer Attributes" at bounding box center [1174, 190] width 78 height 10
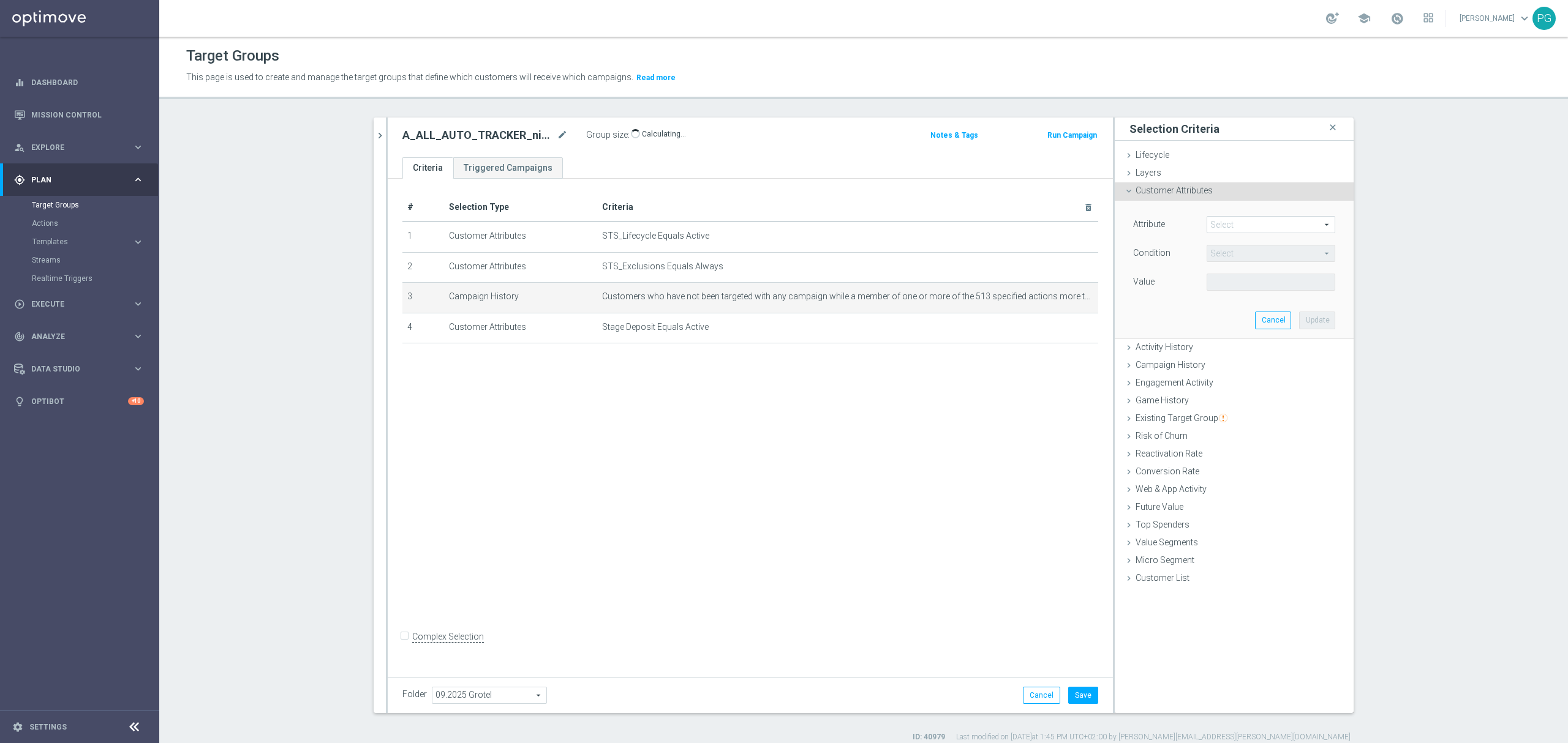
click at [1239, 221] on span at bounding box center [1270, 224] width 127 height 16
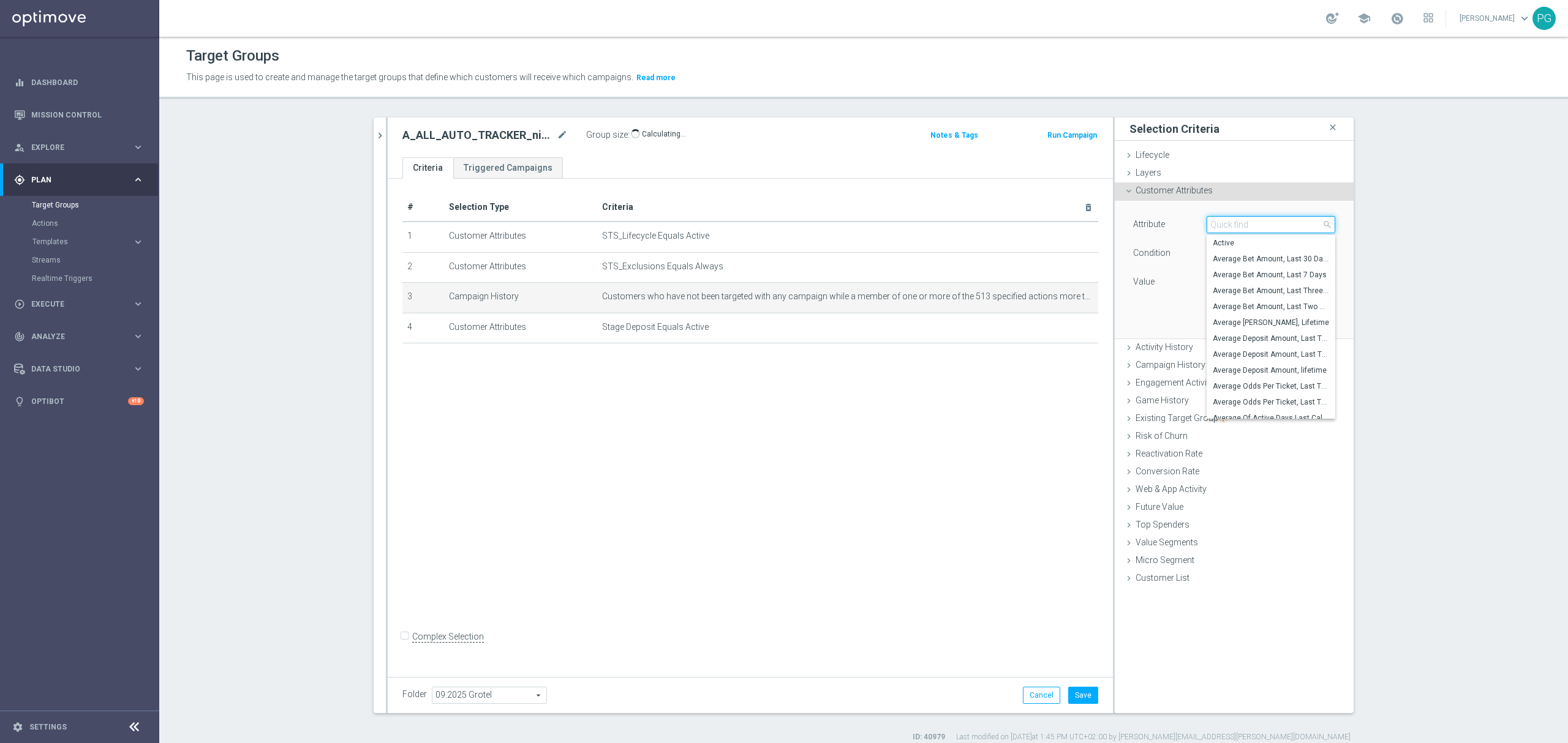
click at [1239, 221] on input "search" at bounding box center [1270, 224] width 129 height 17
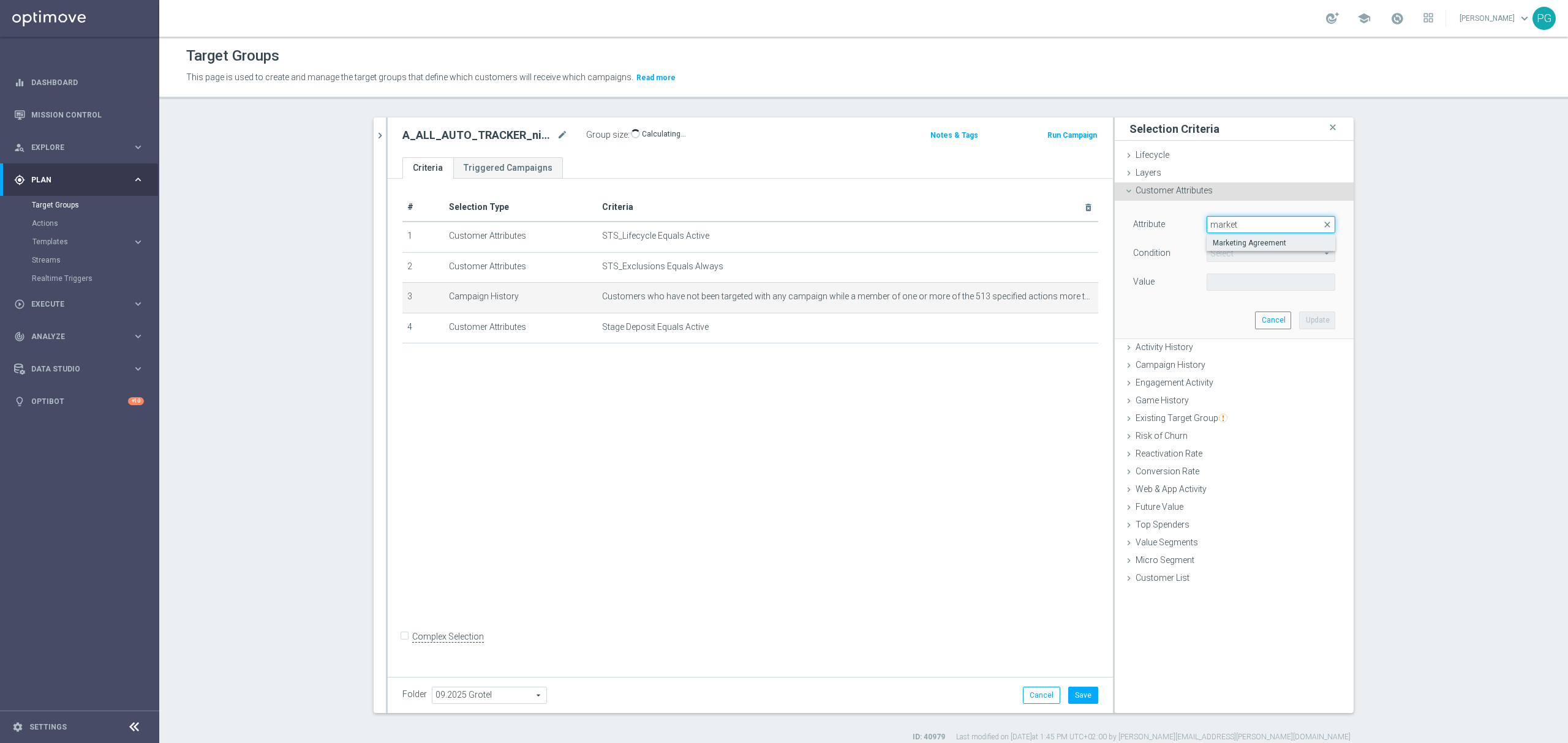
type input "market"
click at [1240, 245] on span "Marketing Agreement" at bounding box center [1270, 243] width 116 height 10
type input "Marketing Agreement"
type input "Equals"
click at [1225, 283] on span at bounding box center [1270, 282] width 127 height 16
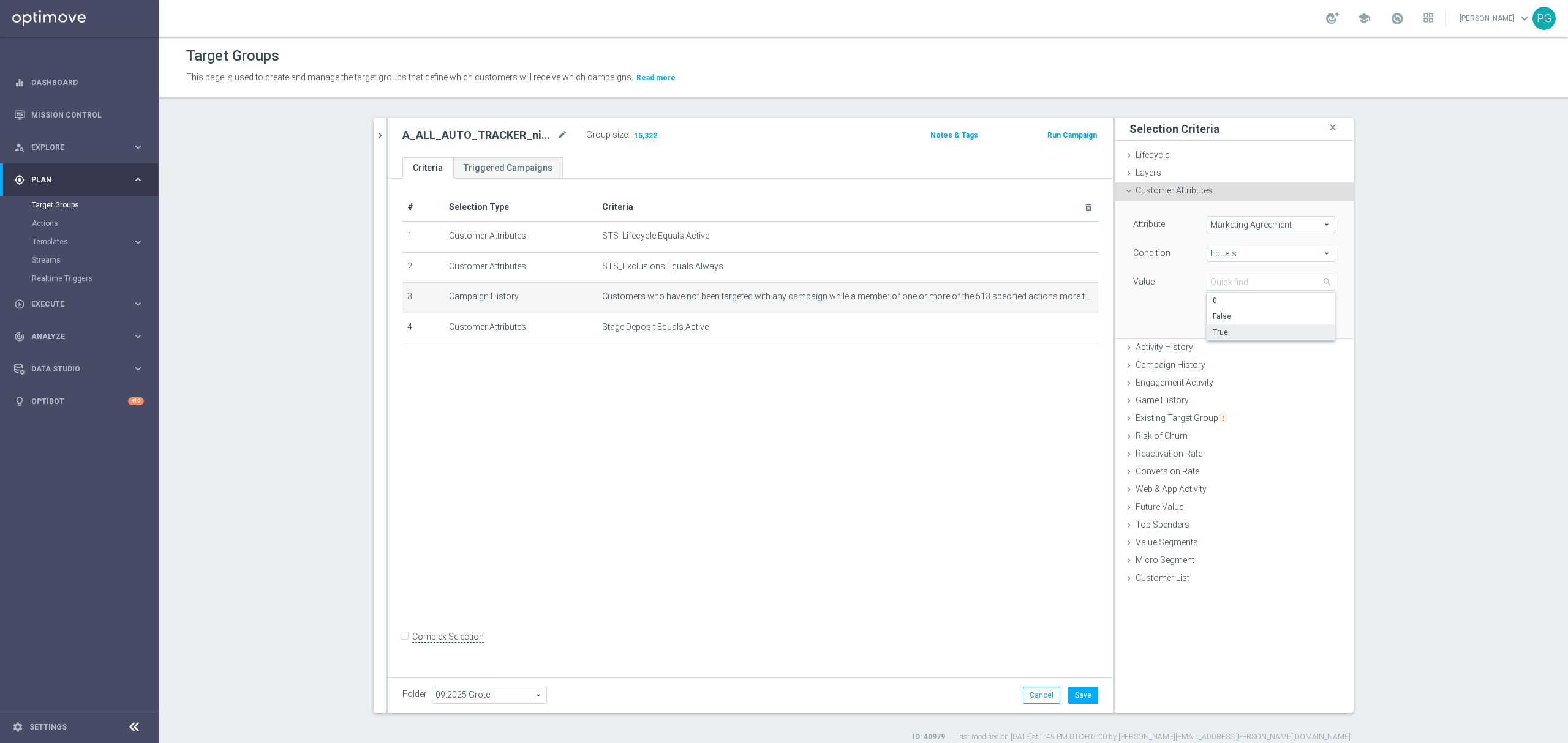
click at [1223, 329] on span "True" at bounding box center [1270, 332] width 116 height 10
type input "True"
click at [1304, 323] on button "Update" at bounding box center [1317, 320] width 36 height 17
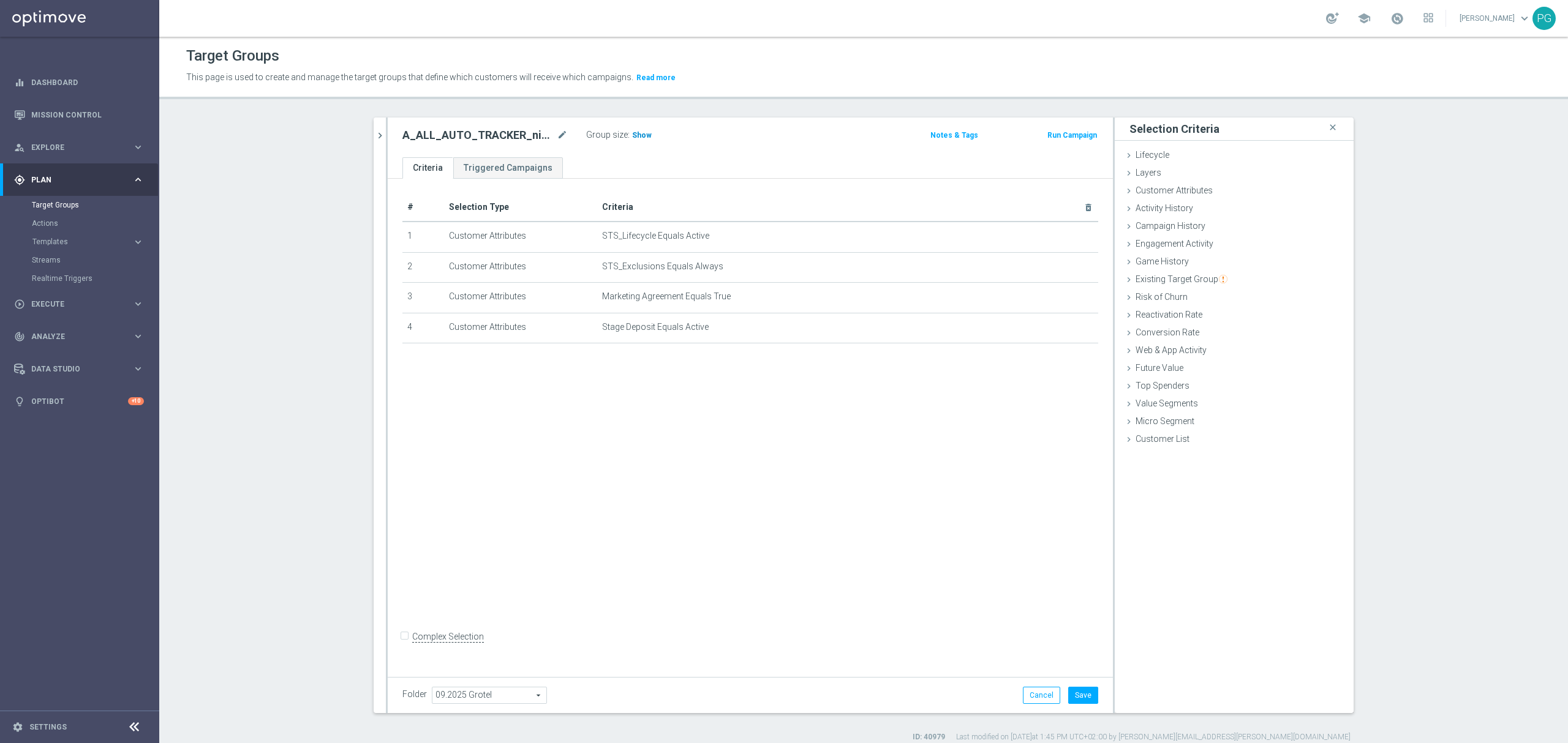
click at [639, 135] on span "Show" at bounding box center [641, 135] width 19 height 8
click at [1036, 693] on button "Cancel" at bounding box center [1041, 695] width 37 height 17
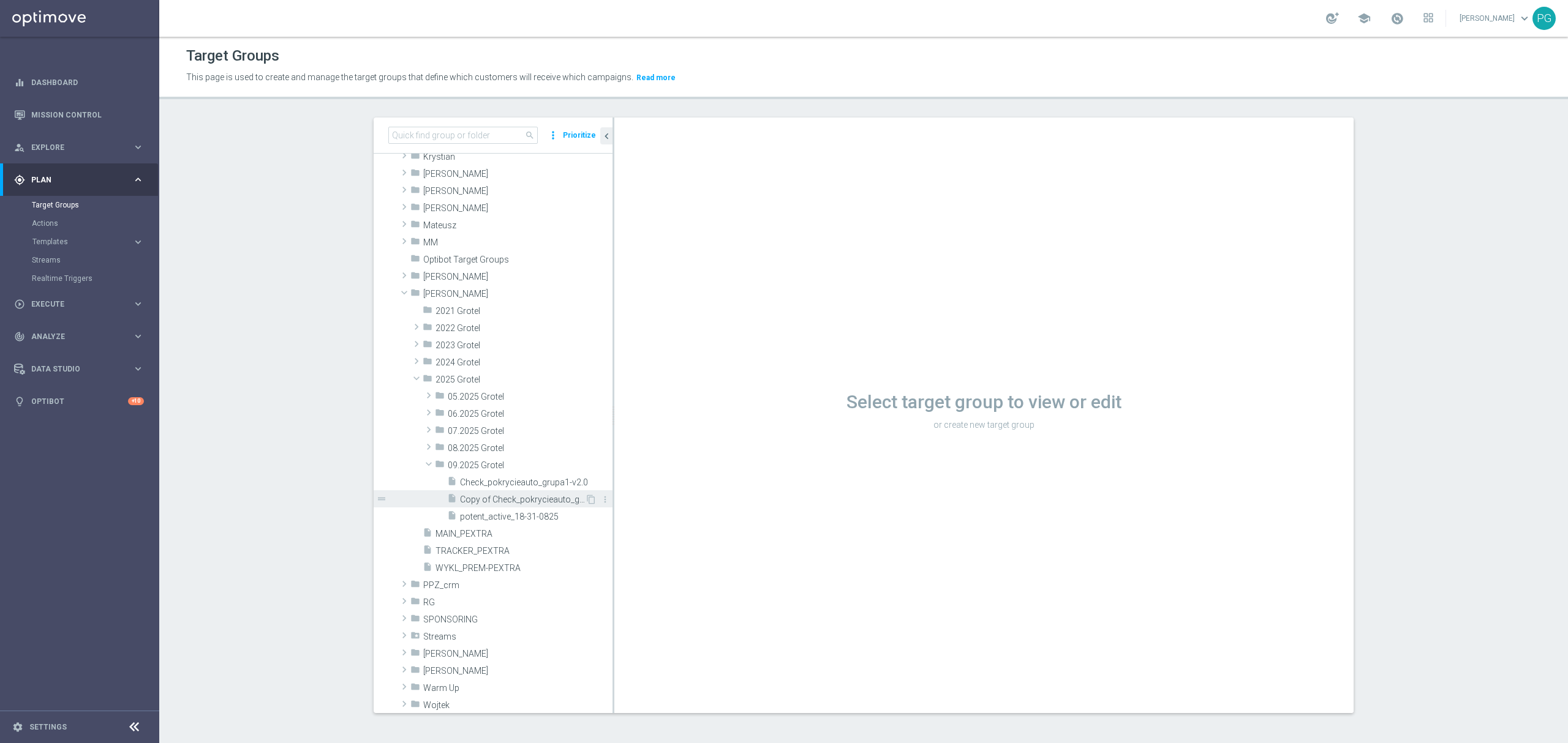
click at [491, 497] on span "Copy of Check_pokrycieauto_grupa1-v2.0" at bounding box center [522, 499] width 125 height 10
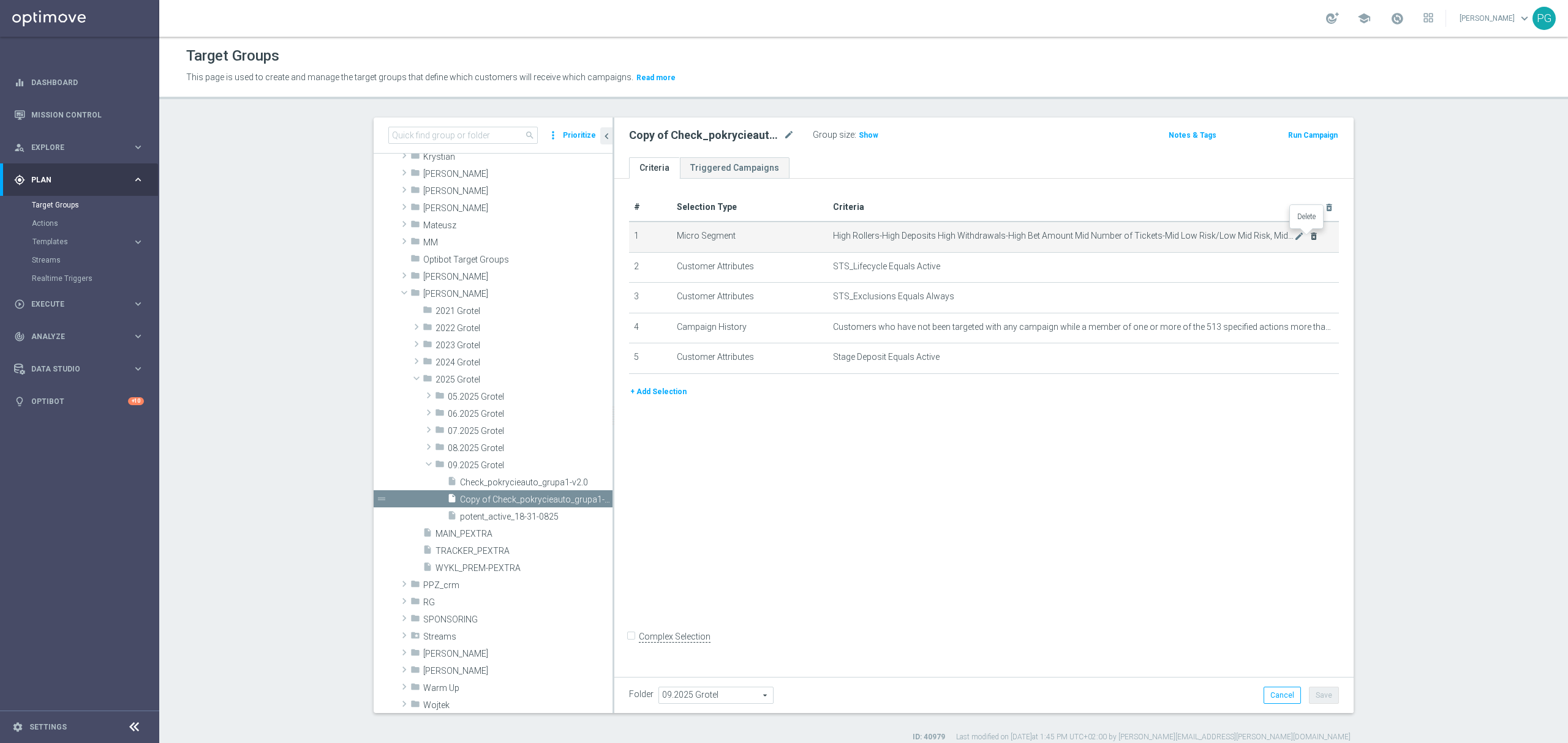
click at [1309, 235] on icon "delete_forever" at bounding box center [1313, 237] width 10 height 10
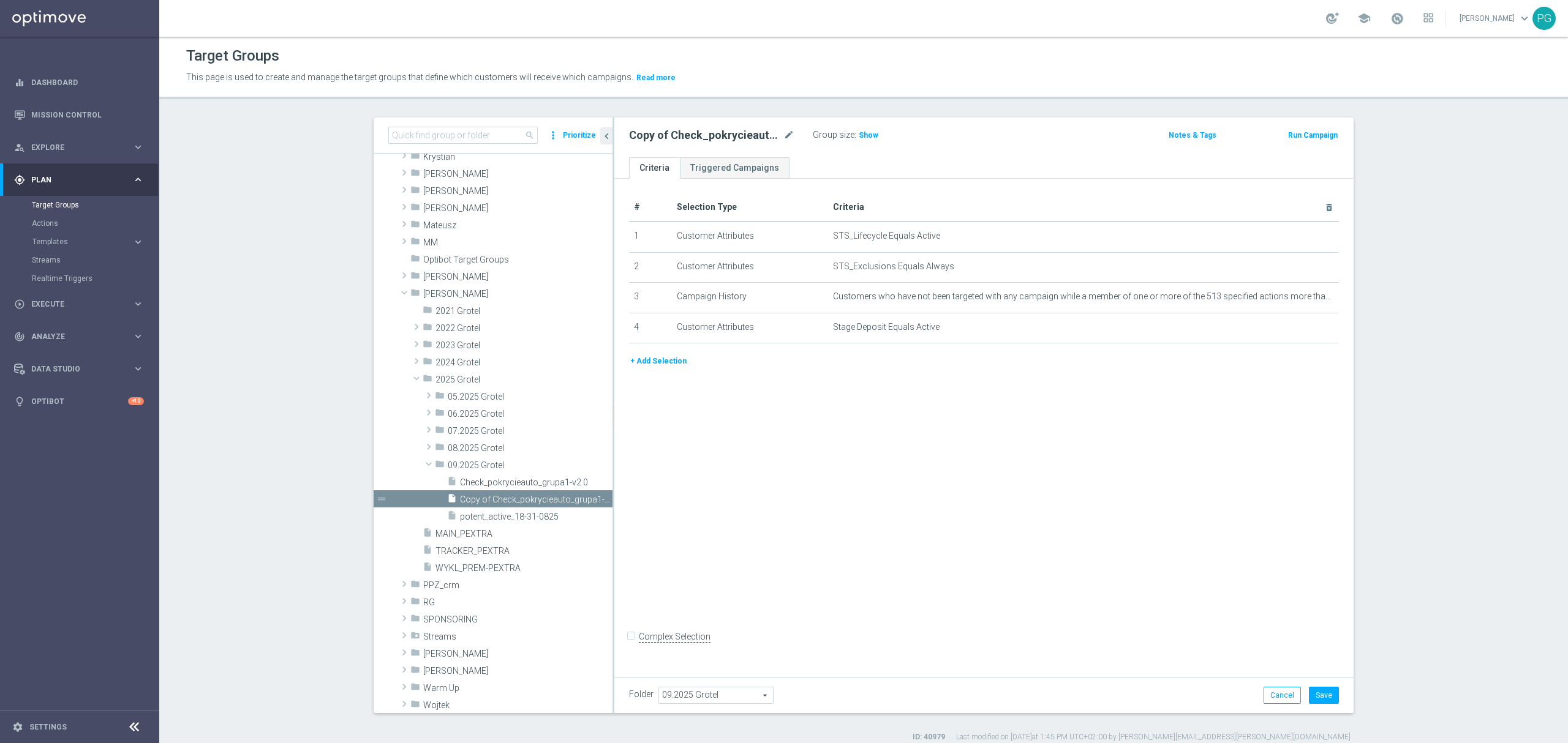
click at [670, 368] on button "+ Add Selection" at bounding box center [658, 360] width 59 height 13
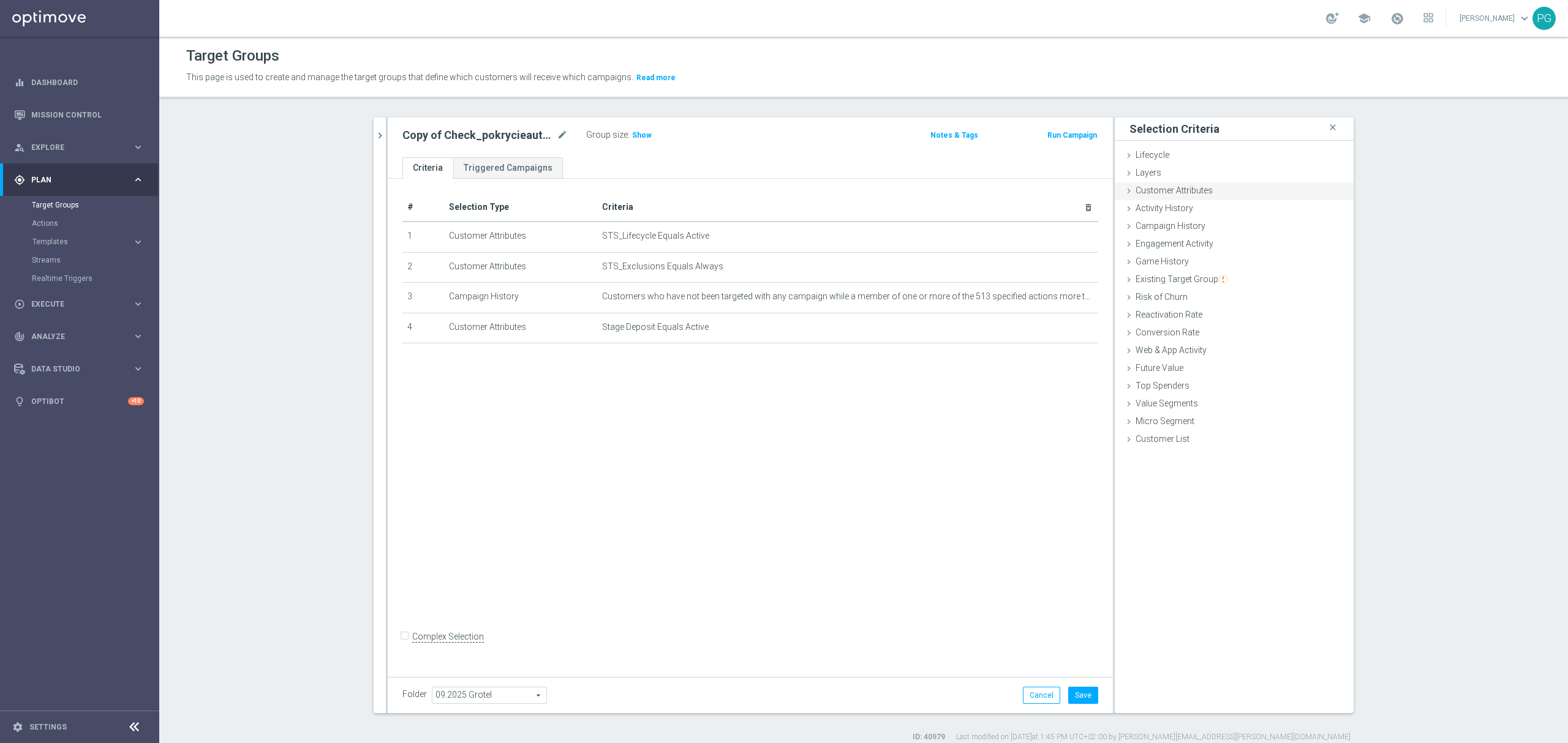
click at [1258, 191] on div "Customer Attributes done selection updated" at bounding box center [1234, 192] width 239 height 19
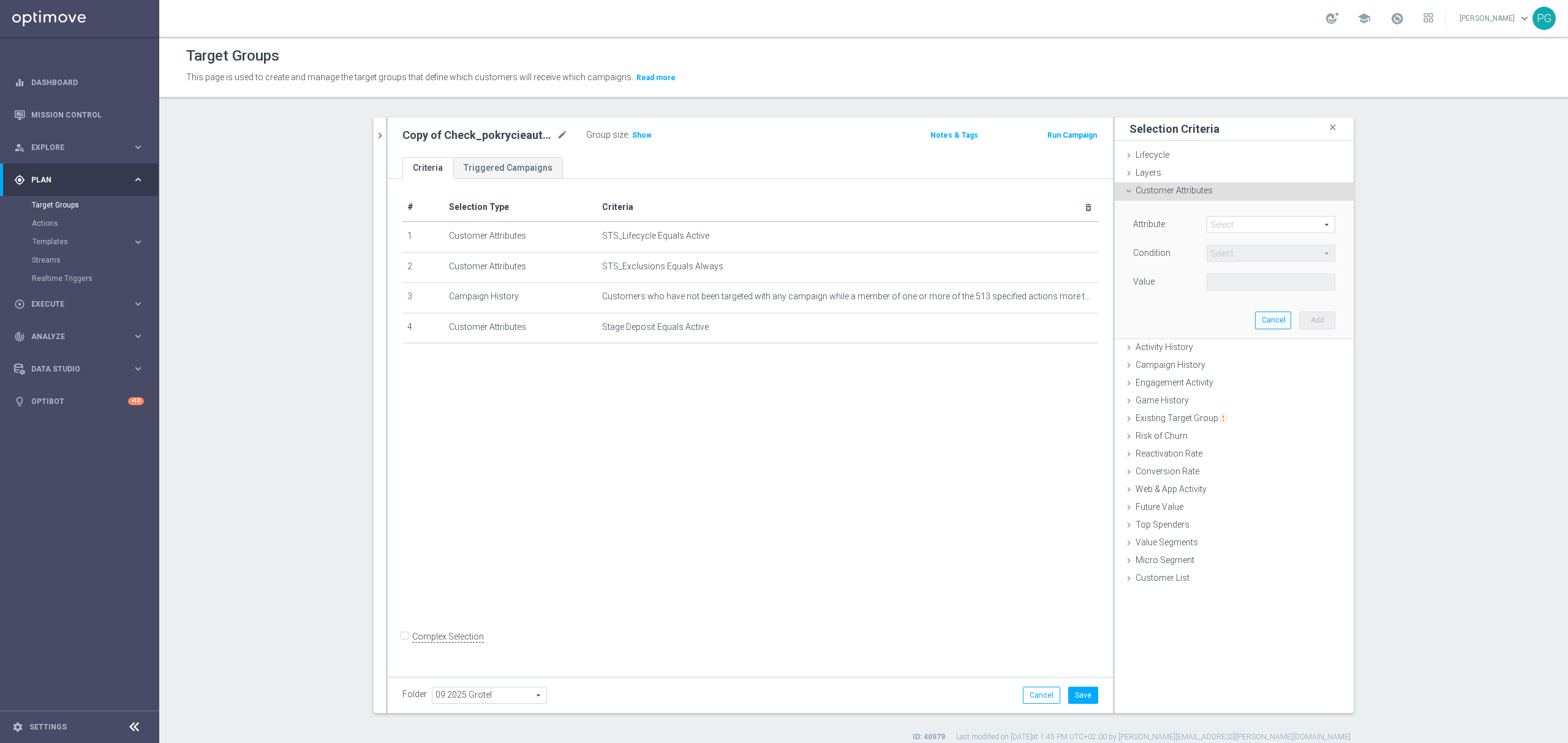
click at [1225, 226] on span at bounding box center [1270, 224] width 127 height 16
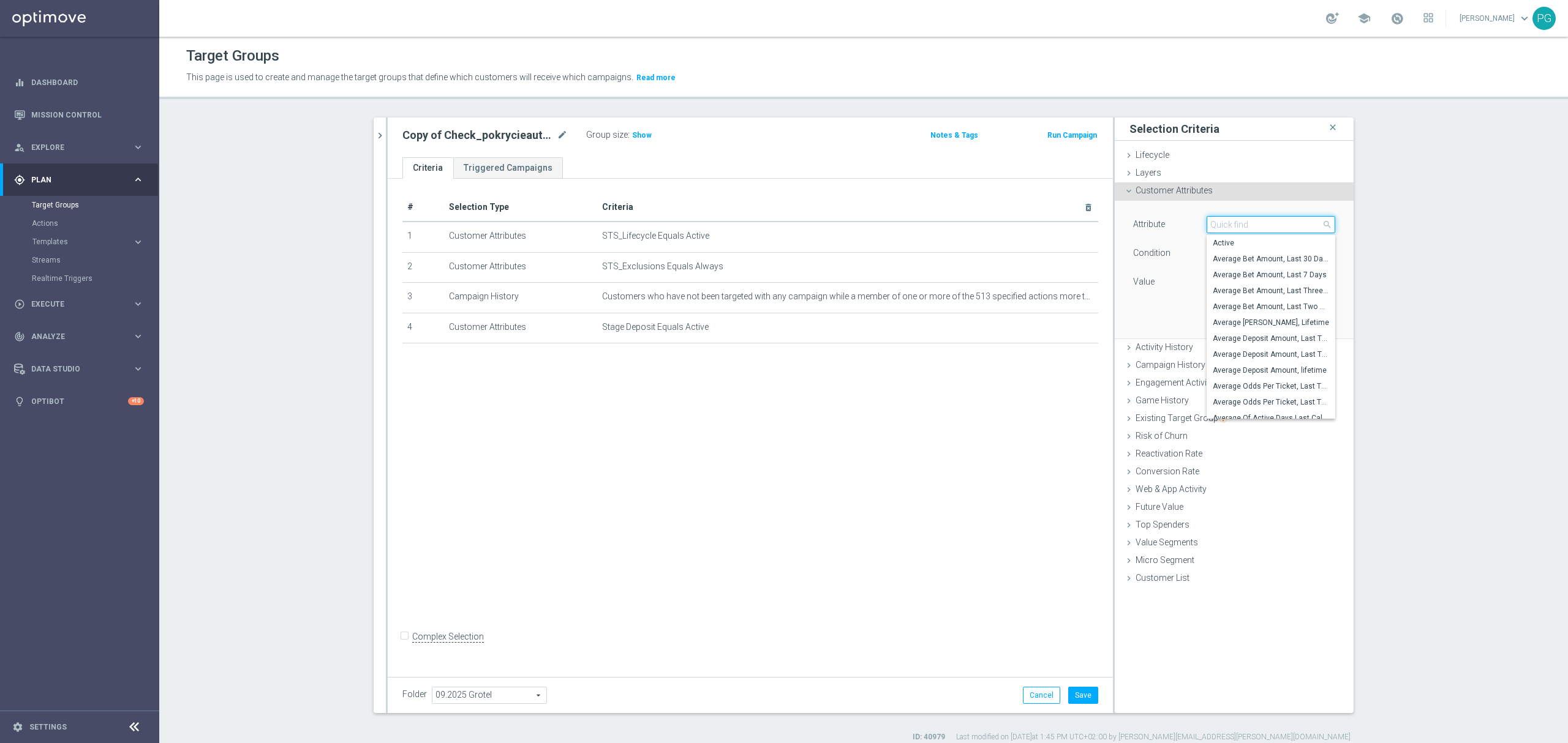
click at [1225, 226] on input "search" at bounding box center [1270, 224] width 129 height 17
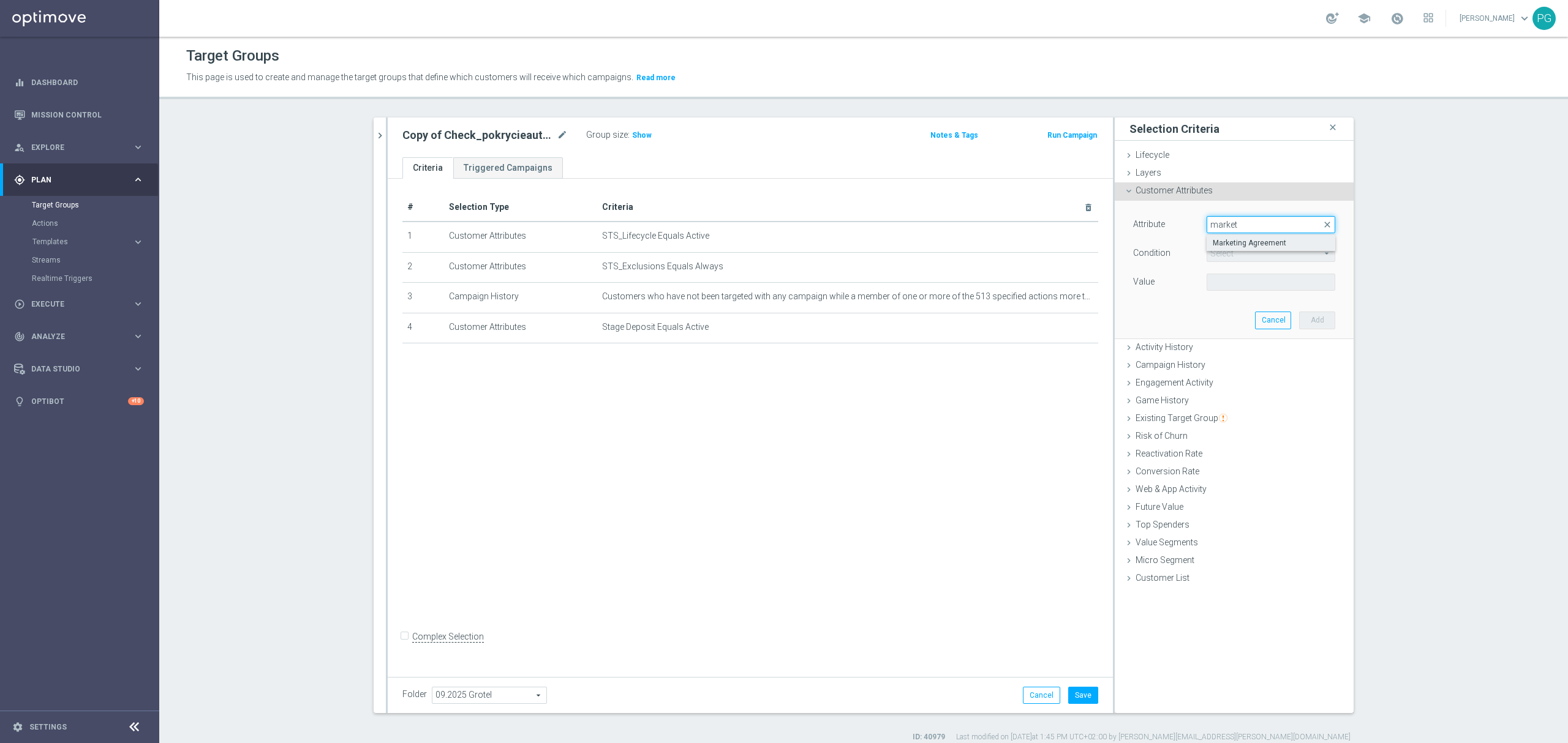
type input "market"
click at [1232, 244] on span "Marketing Agreement" at bounding box center [1270, 243] width 116 height 10
type input "Marketing Agreement"
type input "Equals"
click at [1223, 279] on span at bounding box center [1270, 282] width 127 height 16
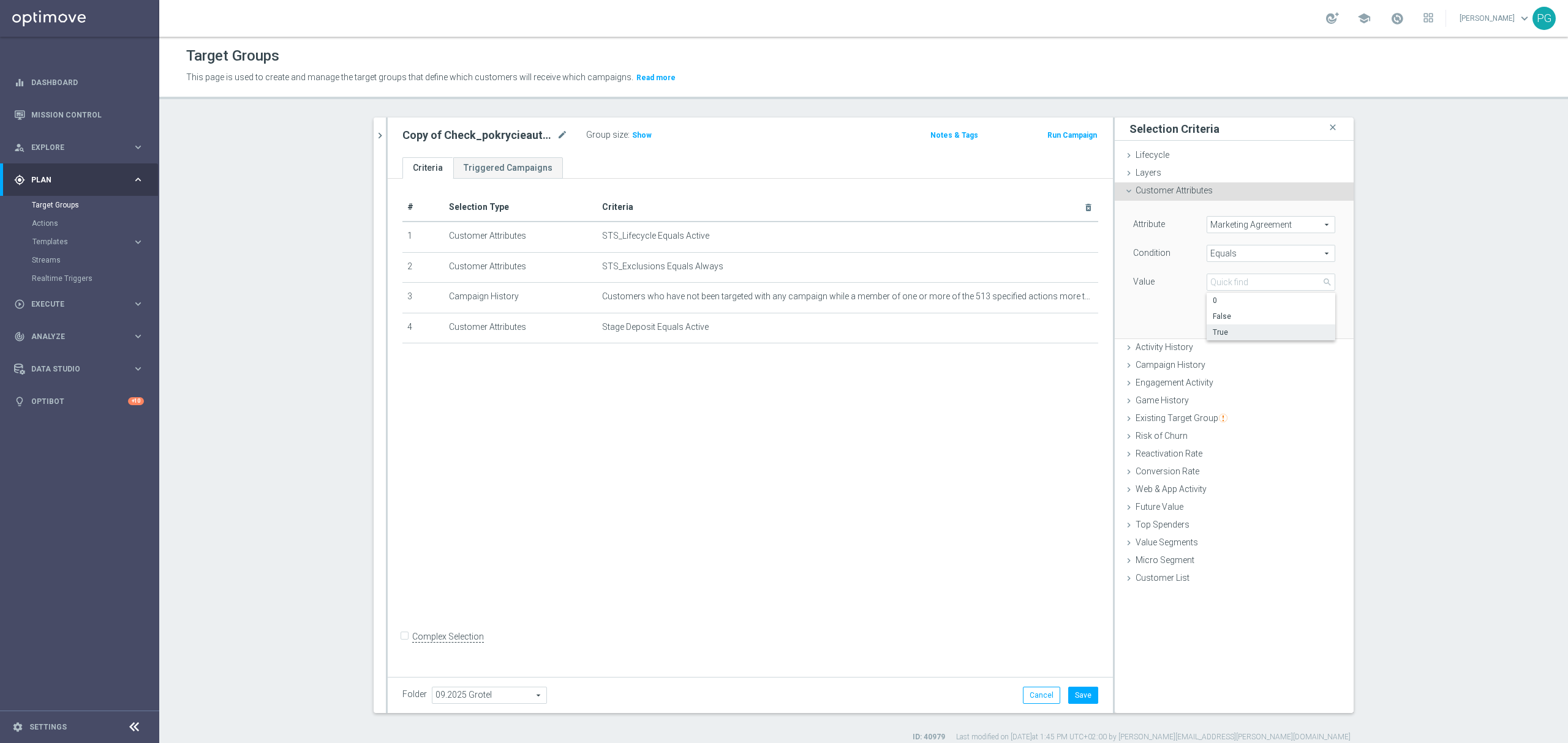
click at [1217, 333] on span "True" at bounding box center [1270, 332] width 116 height 10
type input "True"
click at [1304, 322] on button "Add" at bounding box center [1317, 320] width 36 height 17
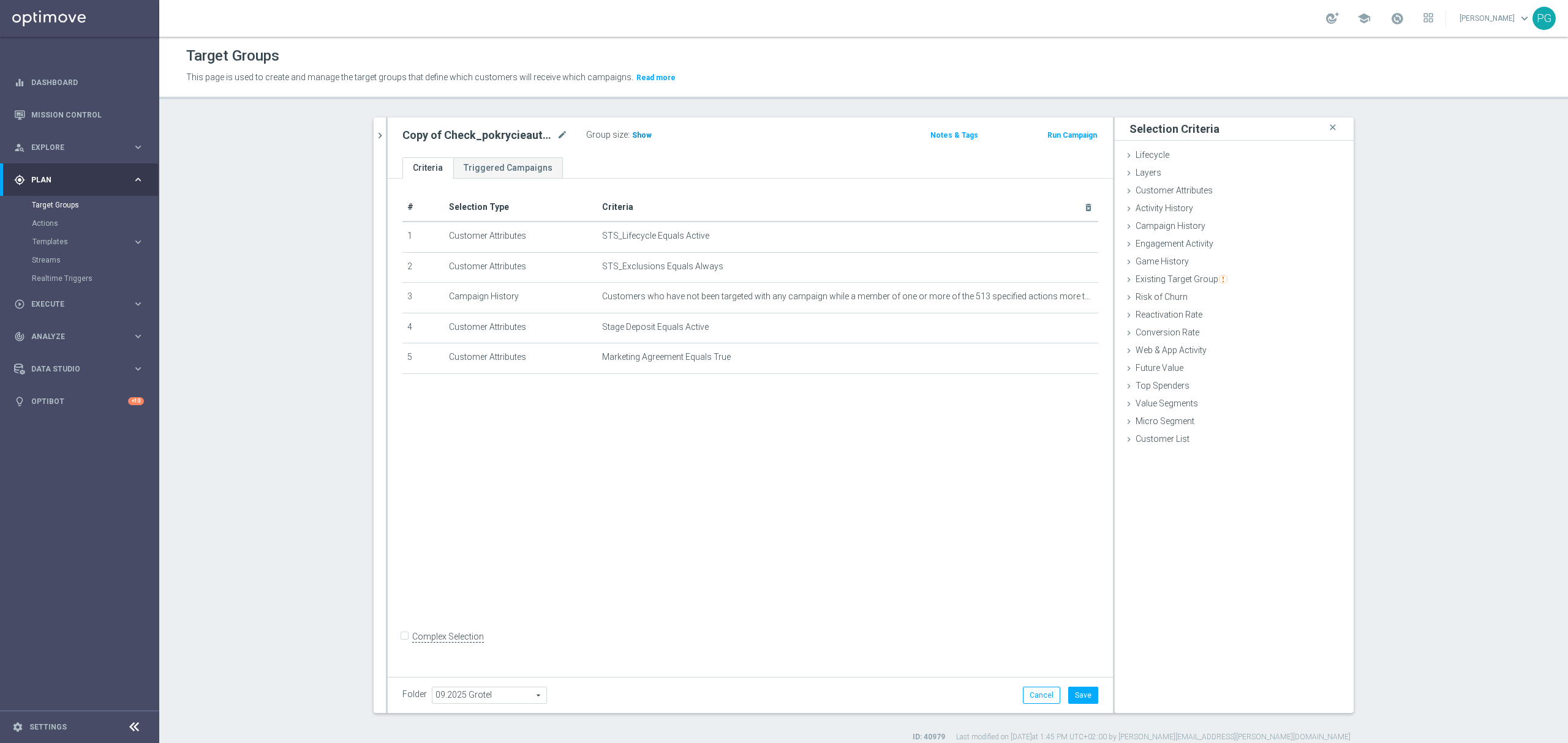
click at [632, 132] on span "Show" at bounding box center [641, 135] width 19 height 8
click at [556, 137] on icon "mode_edit" at bounding box center [562, 135] width 11 height 15
type input "A_ALL_AUTO_TRACKER_niepokryciauto-all"
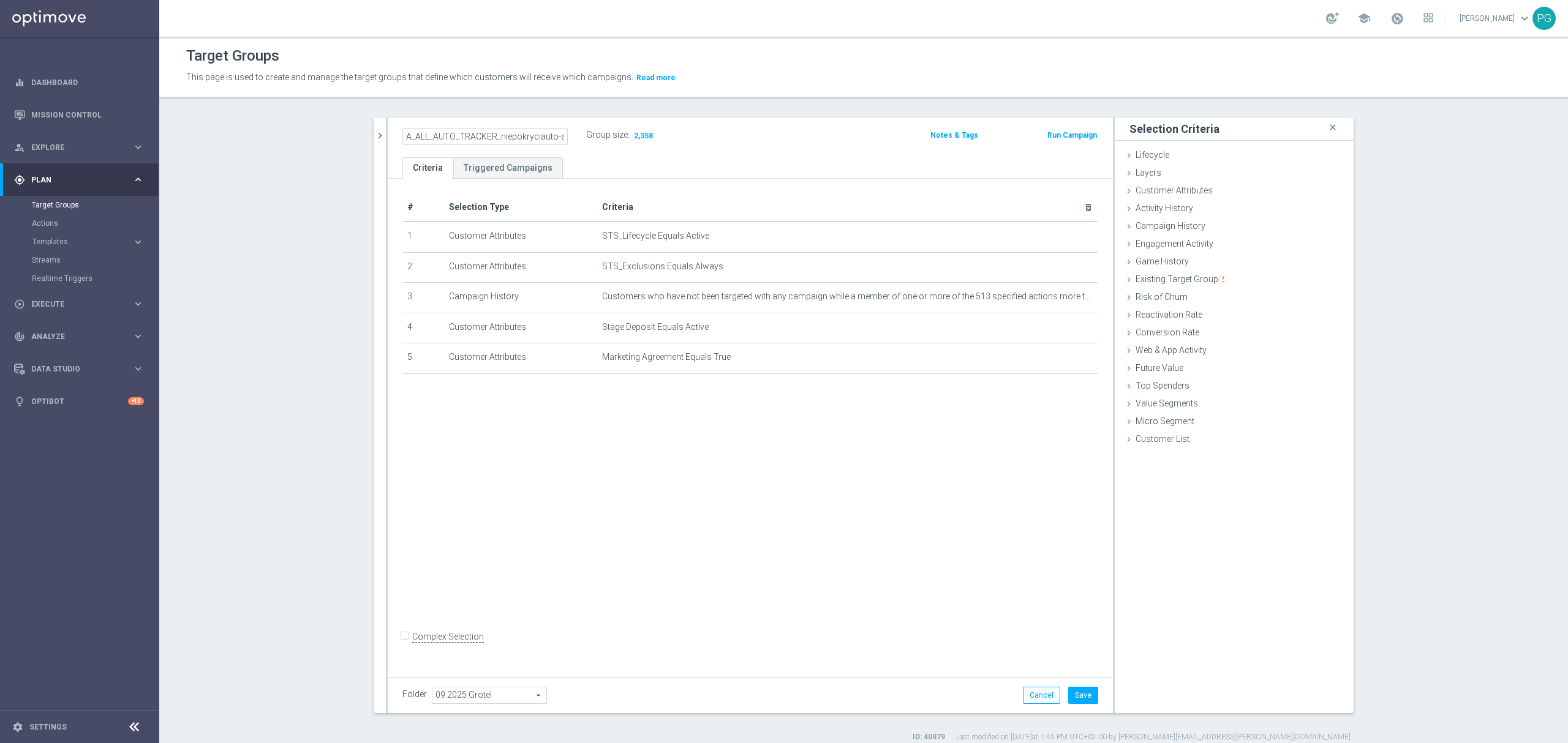
click at [608, 159] on ul "Criteria Triggered Campaigns" at bounding box center [750, 167] width 725 height 21
click at [456, 135] on h2 "A_ALL_AUTO_TRACKER_niepokryciauto-all" at bounding box center [477, 135] width 152 height 15
copy div "A_ALL_AUTO_TRACKER_niepokryciauto-all"
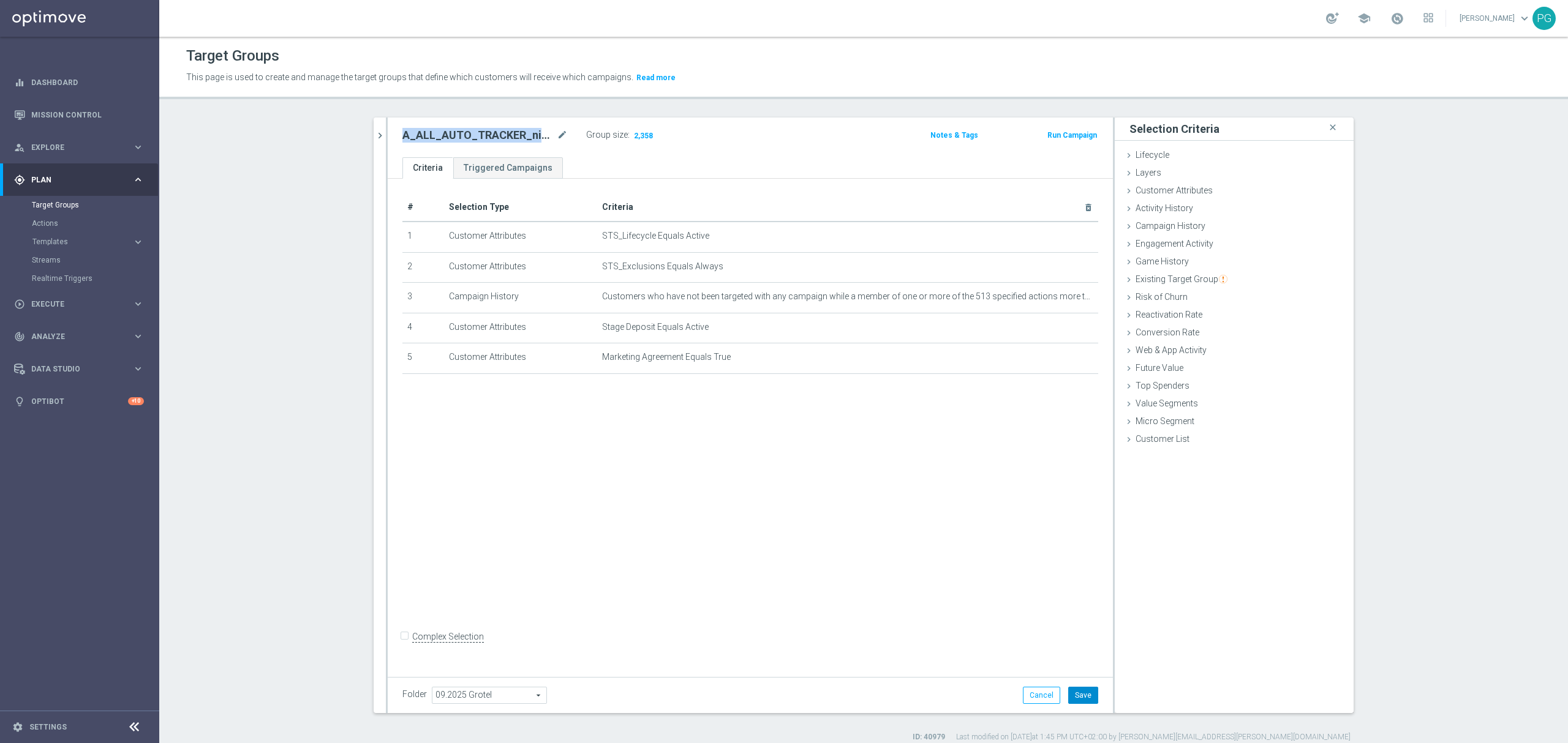
click at [1084, 692] on button "Save" at bounding box center [1082, 695] width 30 height 17
click at [375, 136] on icon "chevron_right" at bounding box center [380, 136] width 12 height 12
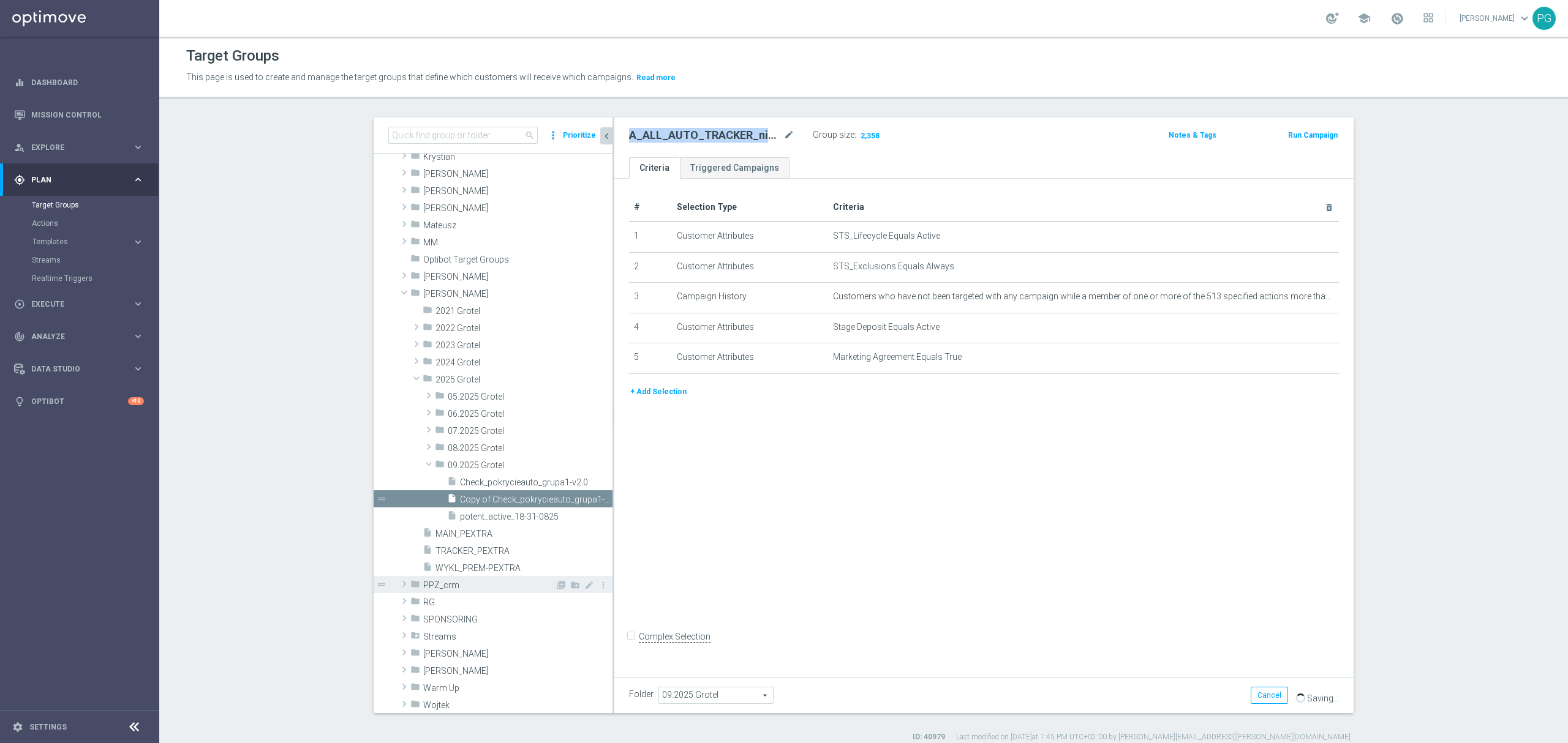
scroll to position [753, 0]
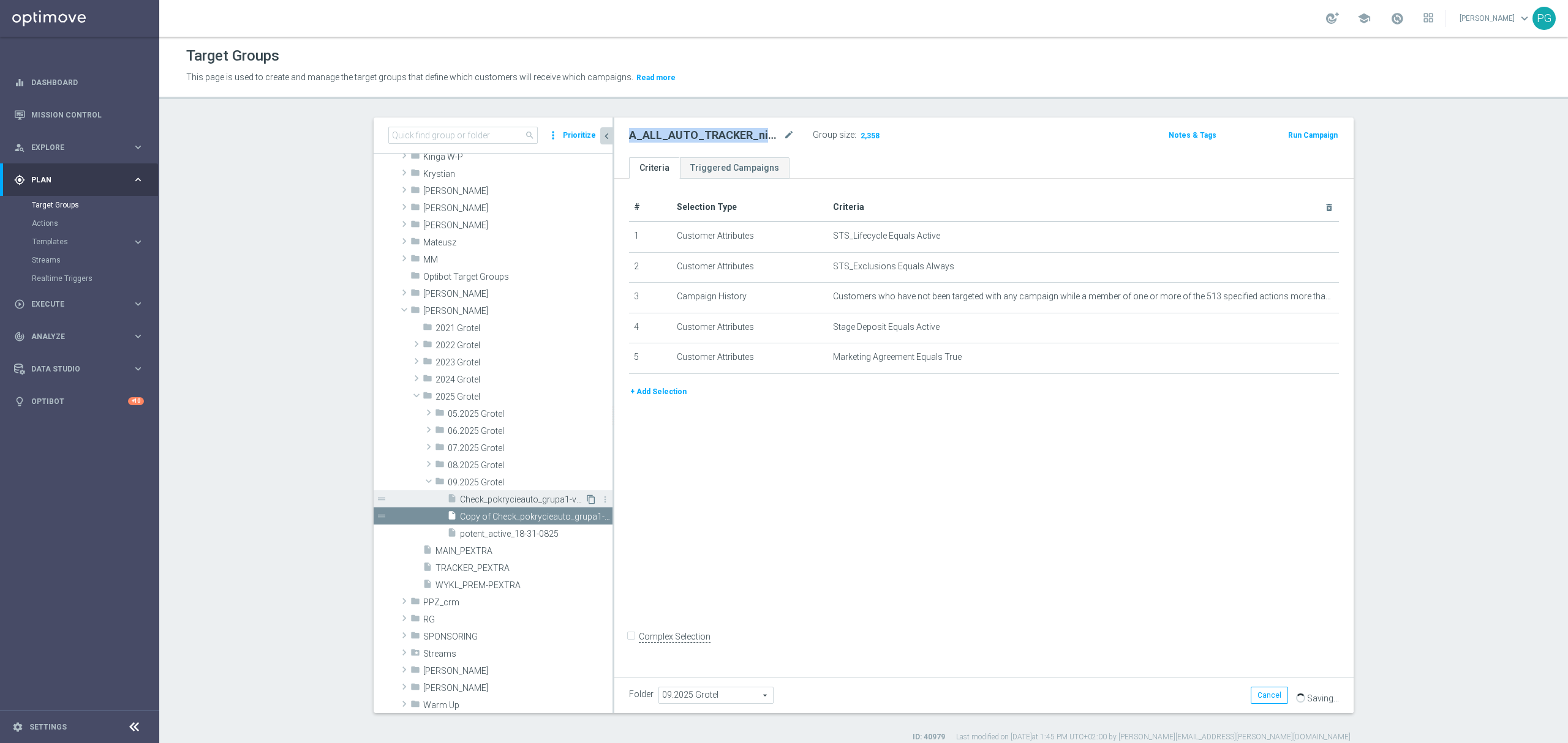
click at [586, 502] on icon "content_copy" at bounding box center [591, 499] width 10 height 10
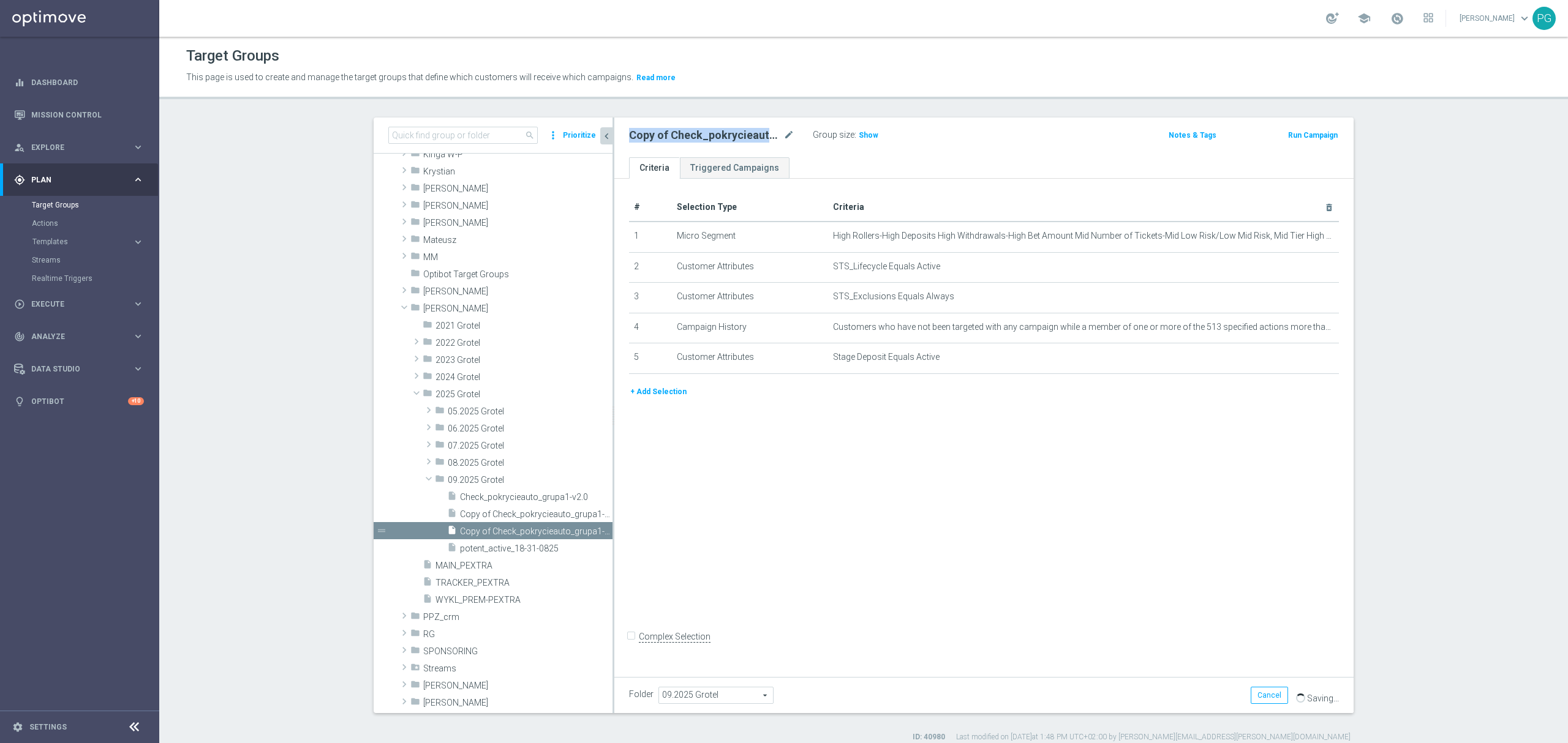
scroll to position [787, 0]
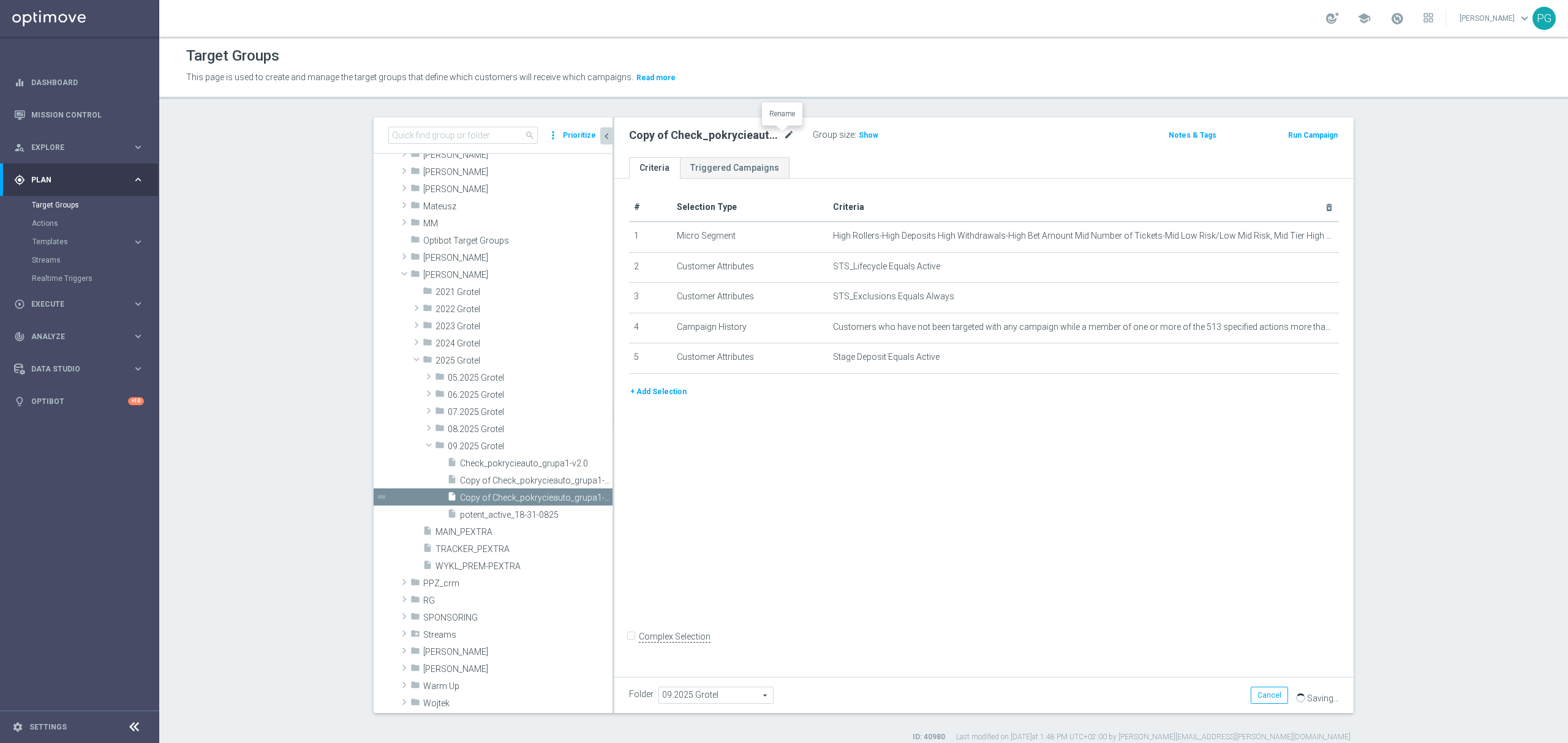
click at [785, 136] on icon "mode_edit" at bounding box center [789, 135] width 11 height 15
type input "A_ALL_AUTO_TRACKER_niepokryciauto-grupa1"
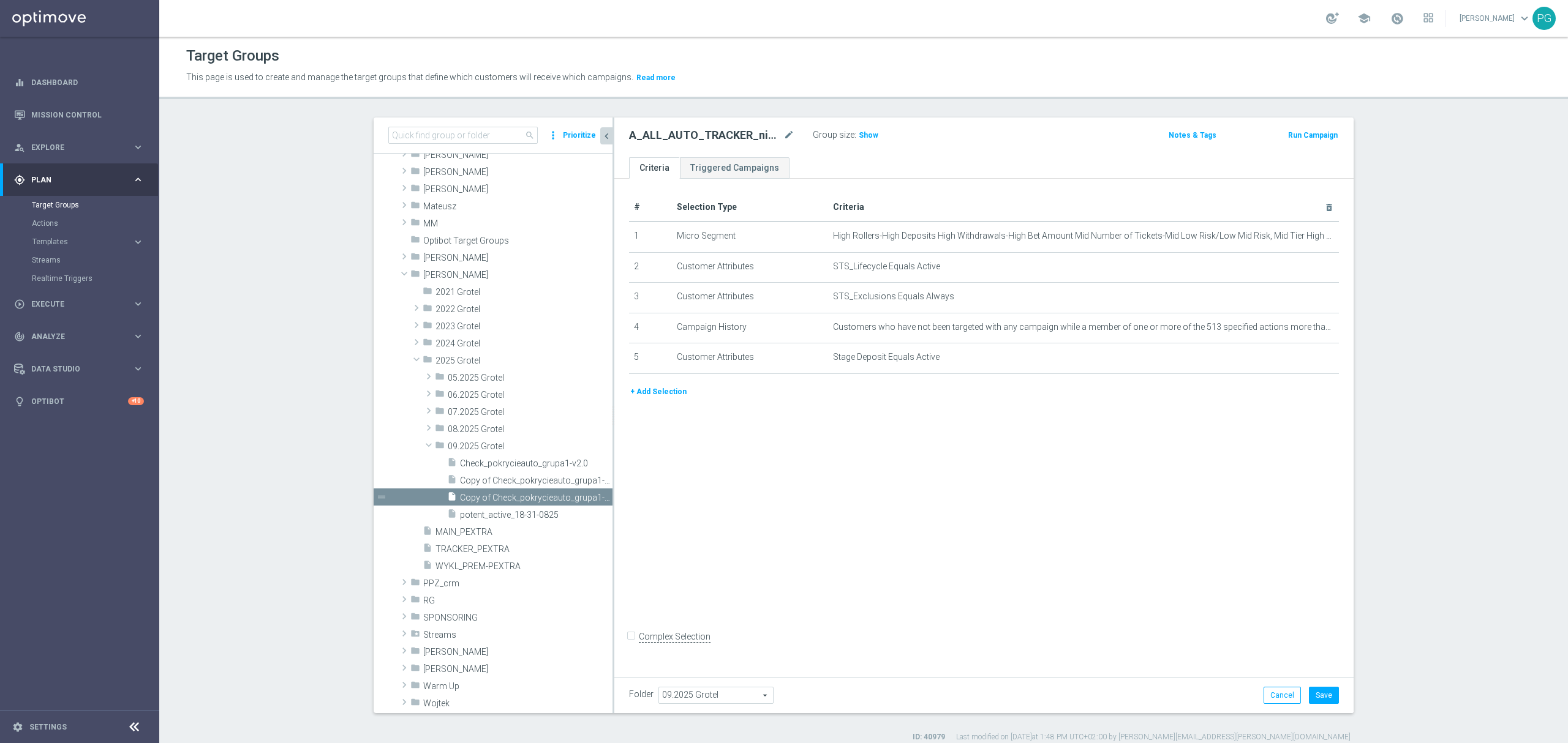
click at [743, 136] on h2 "A_ALL_AUTO_TRACKER_niepokryciauto-grupa1" at bounding box center [704, 135] width 152 height 15
copy div "A_ALL_AUTO_TRACKER_niepokryciauto-grupa1"
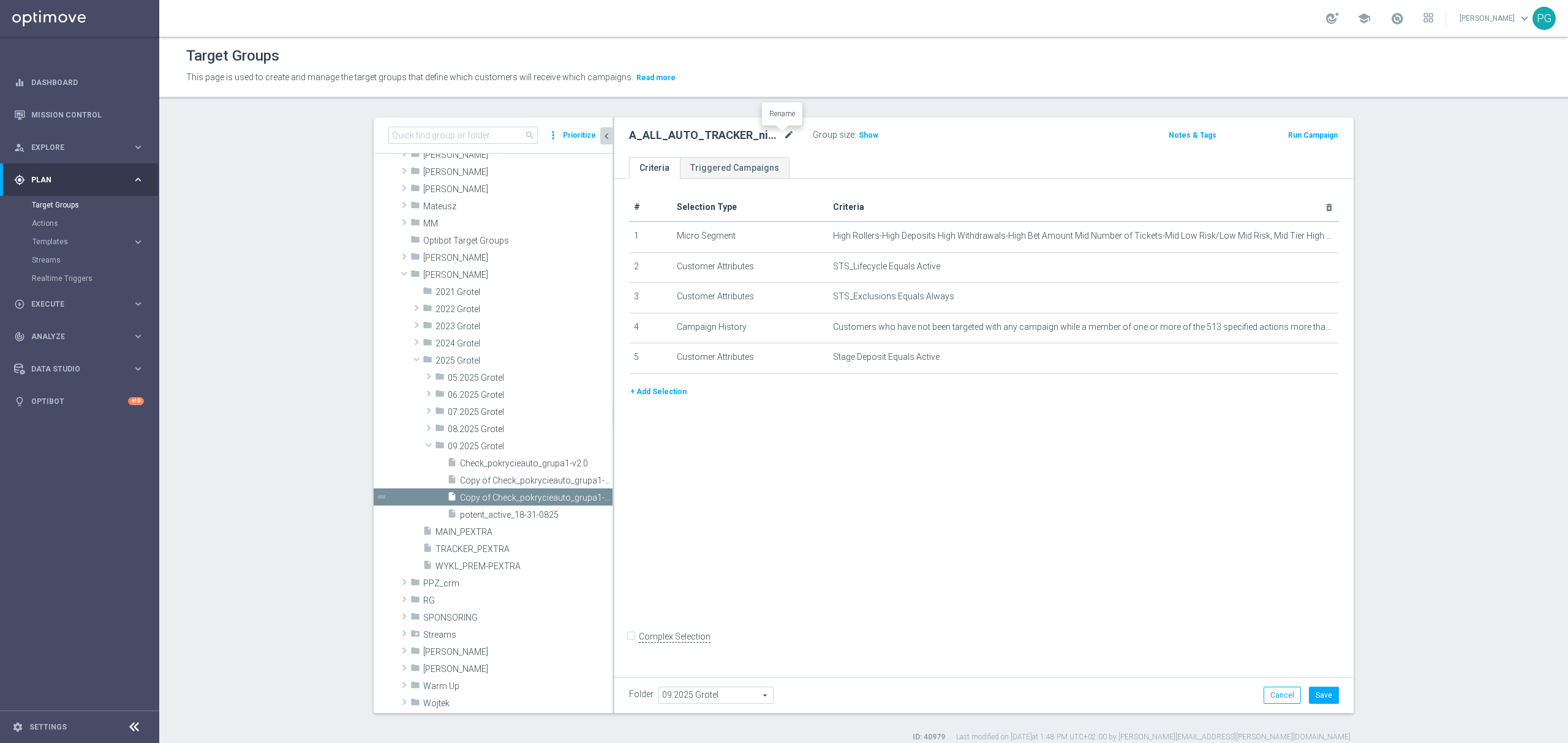
click at [785, 136] on icon "mode_edit" at bounding box center [789, 135] width 11 height 15
click at [774, 136] on input "A_ALL_AUTO_TRACKER_niepokryciauto-grupa1" at bounding box center [711, 136] width 165 height 17
drag, startPoint x: 762, startPoint y: 136, endPoint x: 978, endPoint y: 163, distance: 217.7
click at [978, 163] on div "A_ALL_AUTO_TRACKER_niepokryciauto-grupa1 Group size : Show Notes & Tags Run Cam…" at bounding box center [984, 415] width 739 height 596
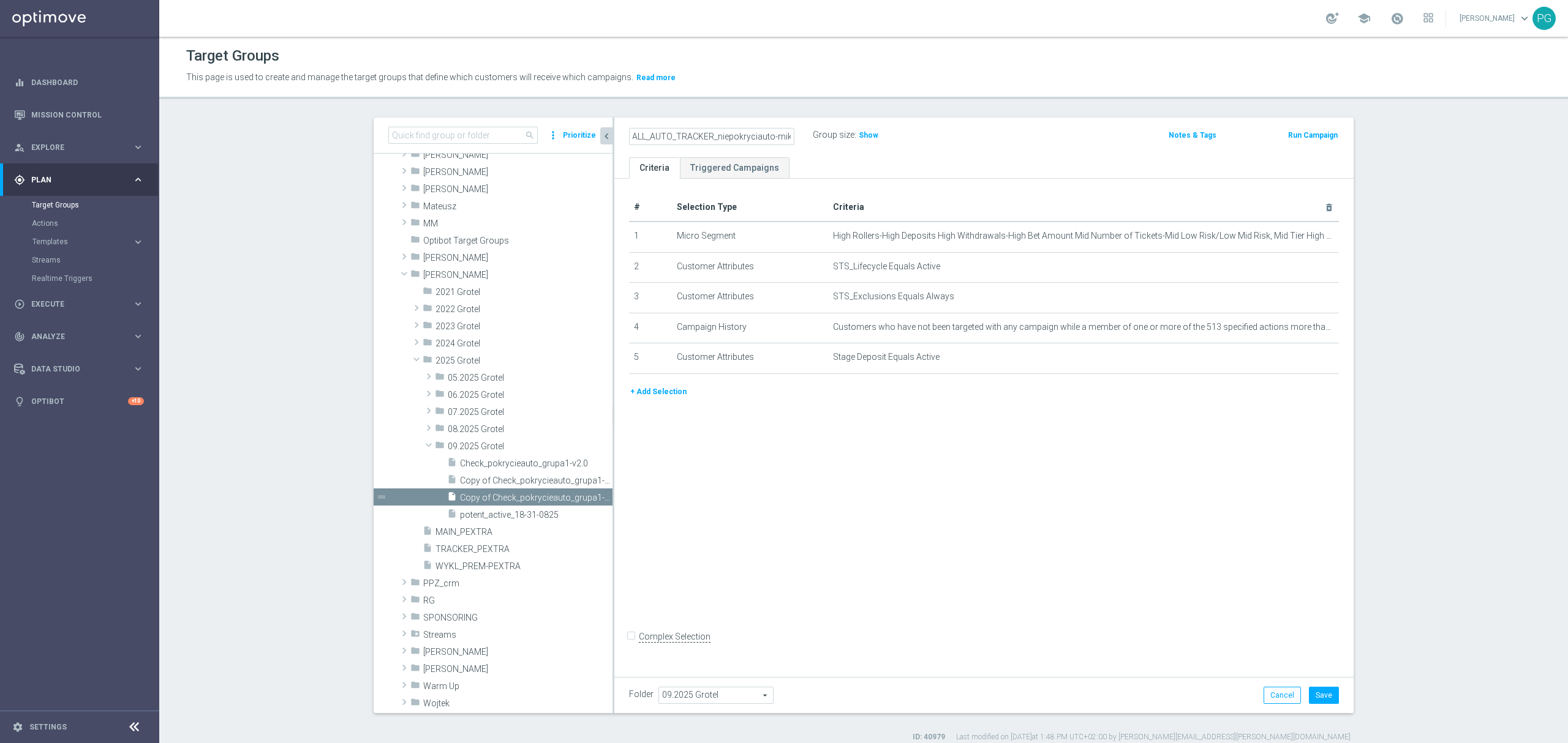
scroll to position [0, 15]
type input "A_ALL_AUTO_TRACKER_niepokryciauto-mikro"
click at [649, 398] on button "+ Add Selection" at bounding box center [658, 392] width 59 height 13
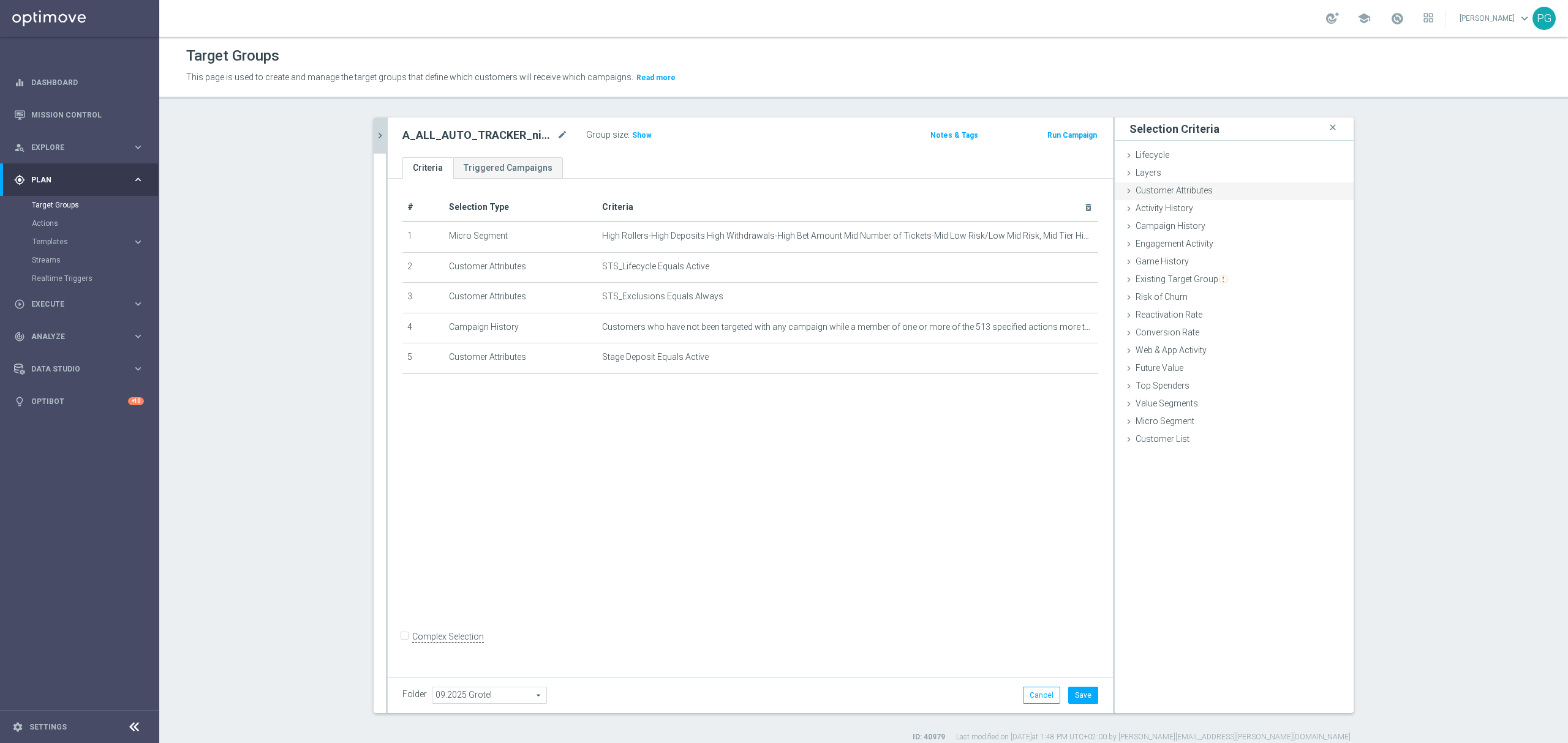
click at [1189, 196] on div "Customer Attributes done selection saved" at bounding box center [1234, 192] width 239 height 19
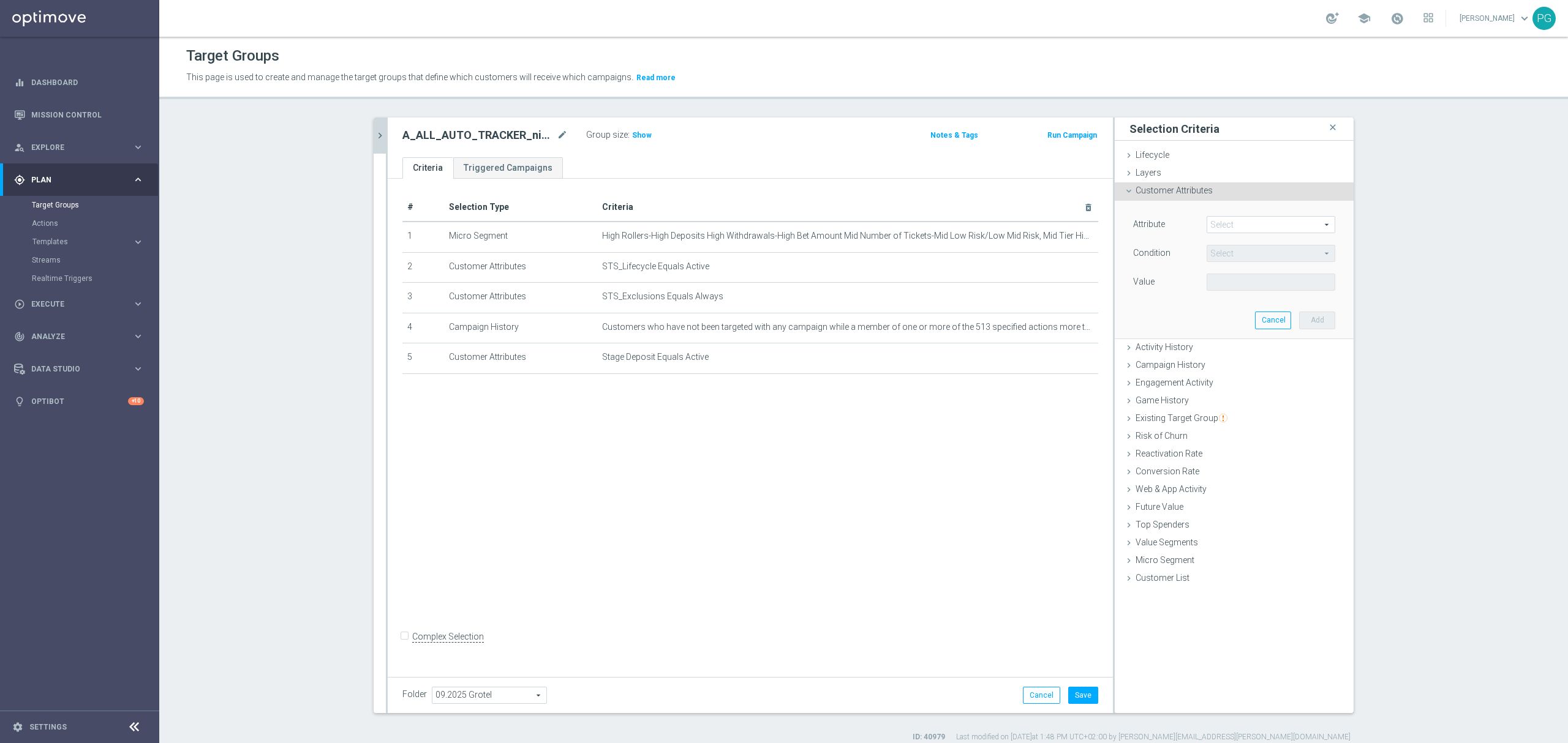
click at [1219, 221] on span at bounding box center [1270, 224] width 127 height 16
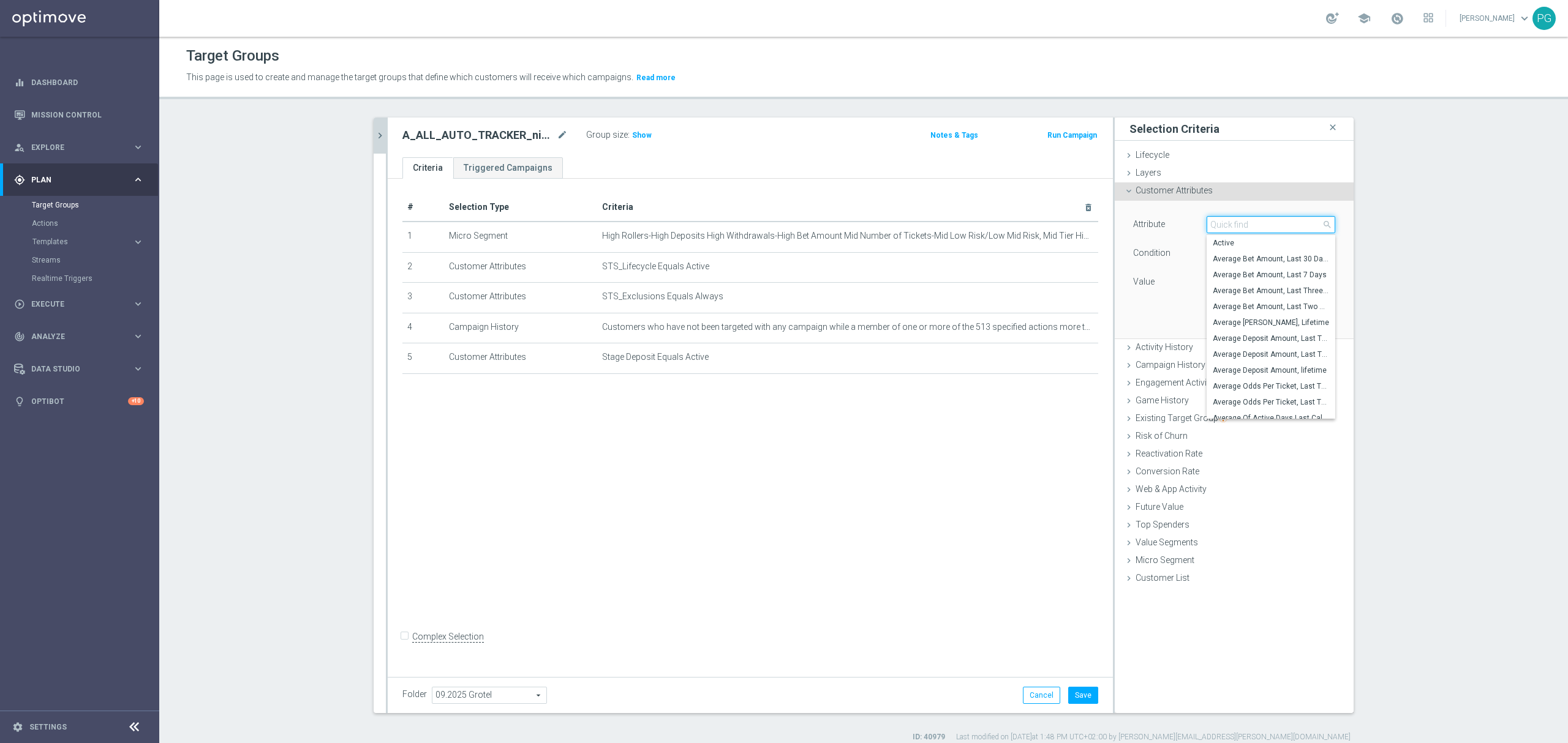
click at [1219, 221] on input "search" at bounding box center [1270, 224] width 129 height 17
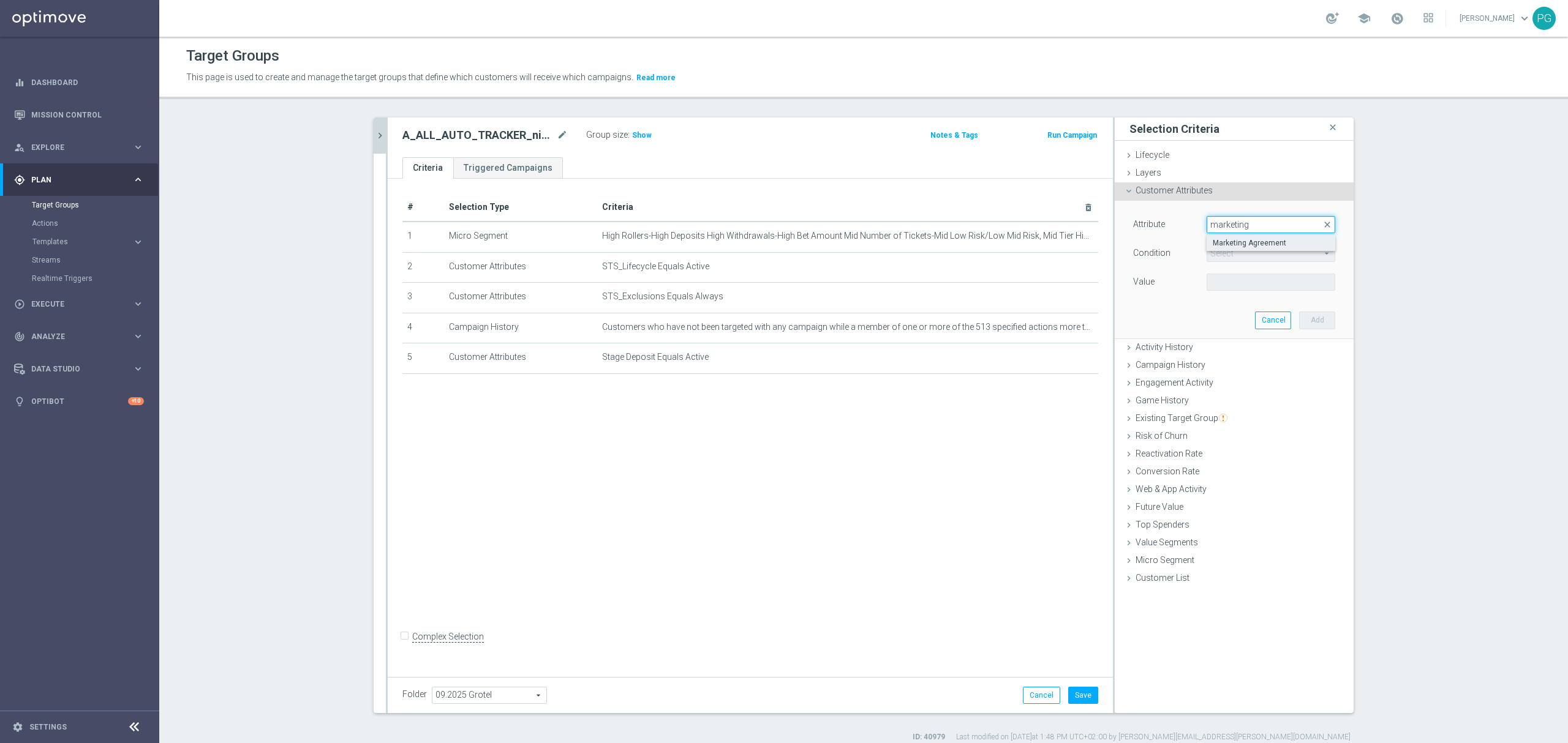
type input "marketing"
click at [1231, 244] on span "Marketing Agreement" at bounding box center [1270, 243] width 116 height 10
type input "Marketing Agreement"
type input "Equals"
click at [1218, 277] on span at bounding box center [1270, 282] width 127 height 16
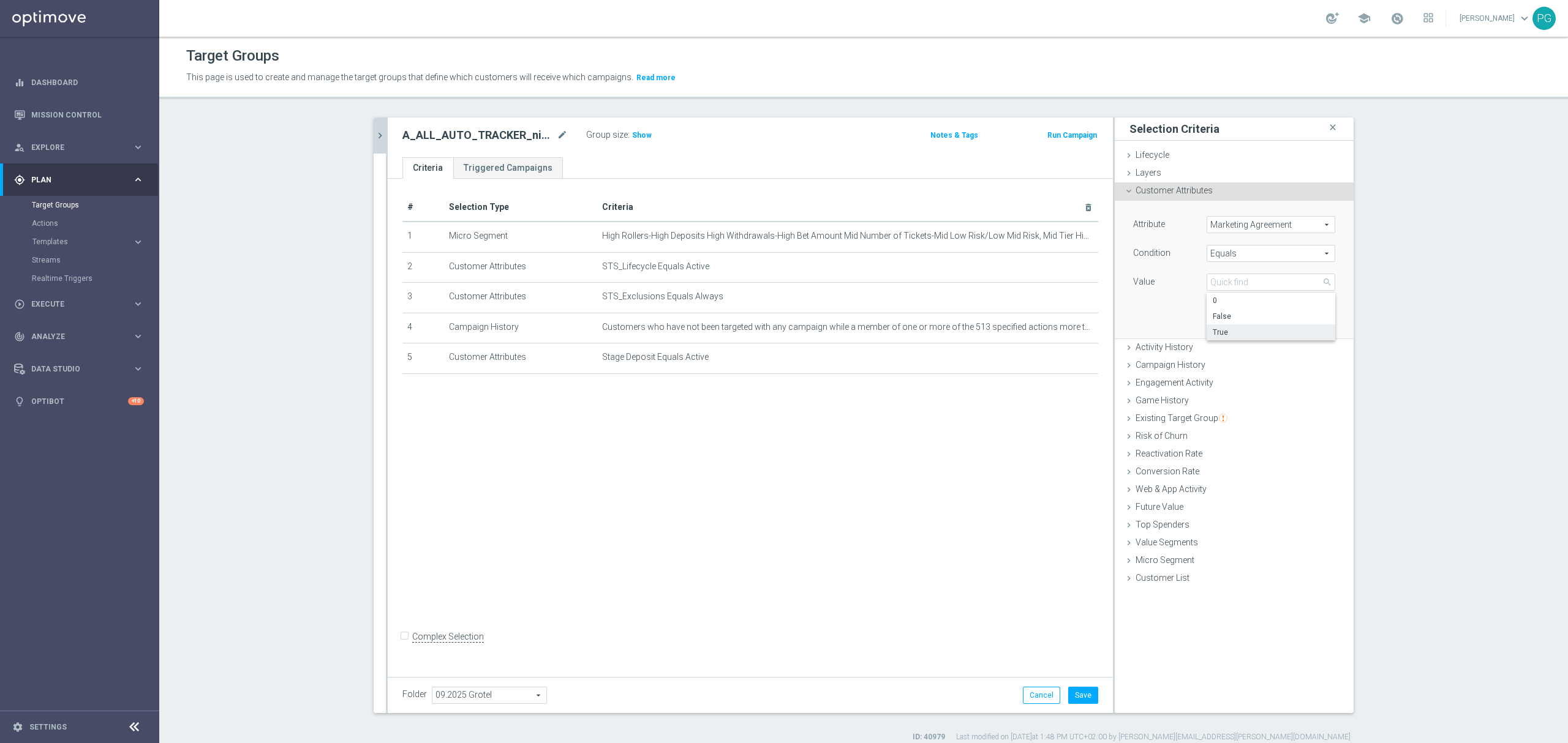
click at [1221, 328] on span "True" at bounding box center [1270, 332] width 116 height 10
type input "True"
click at [1306, 323] on button "Add" at bounding box center [1317, 320] width 36 height 17
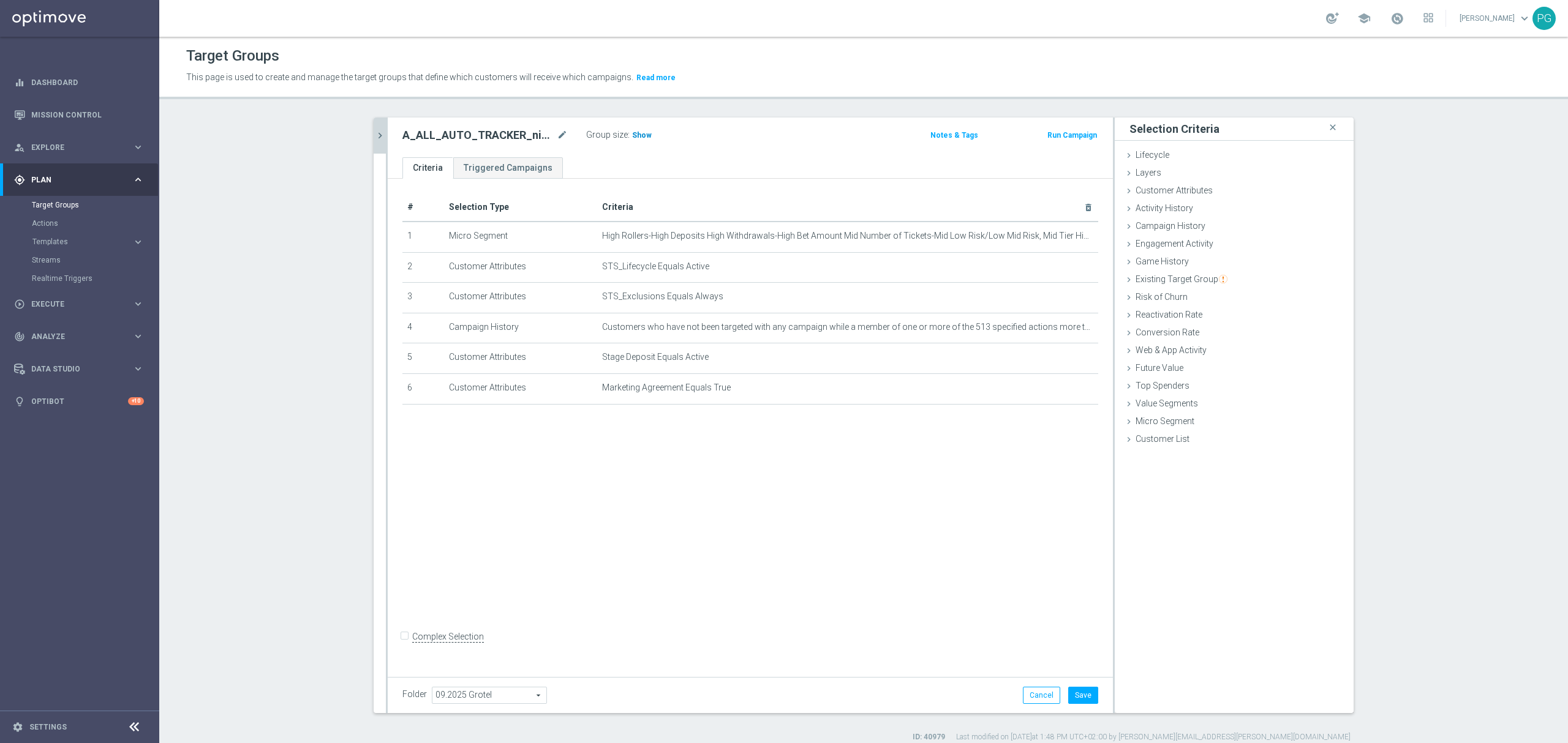
click at [642, 136] on h3 "Show" at bounding box center [642, 135] width 22 height 13
click at [1082, 697] on button "Save" at bounding box center [1082, 695] width 30 height 17
click at [374, 135] on icon "chevron_right" at bounding box center [380, 136] width 12 height 12
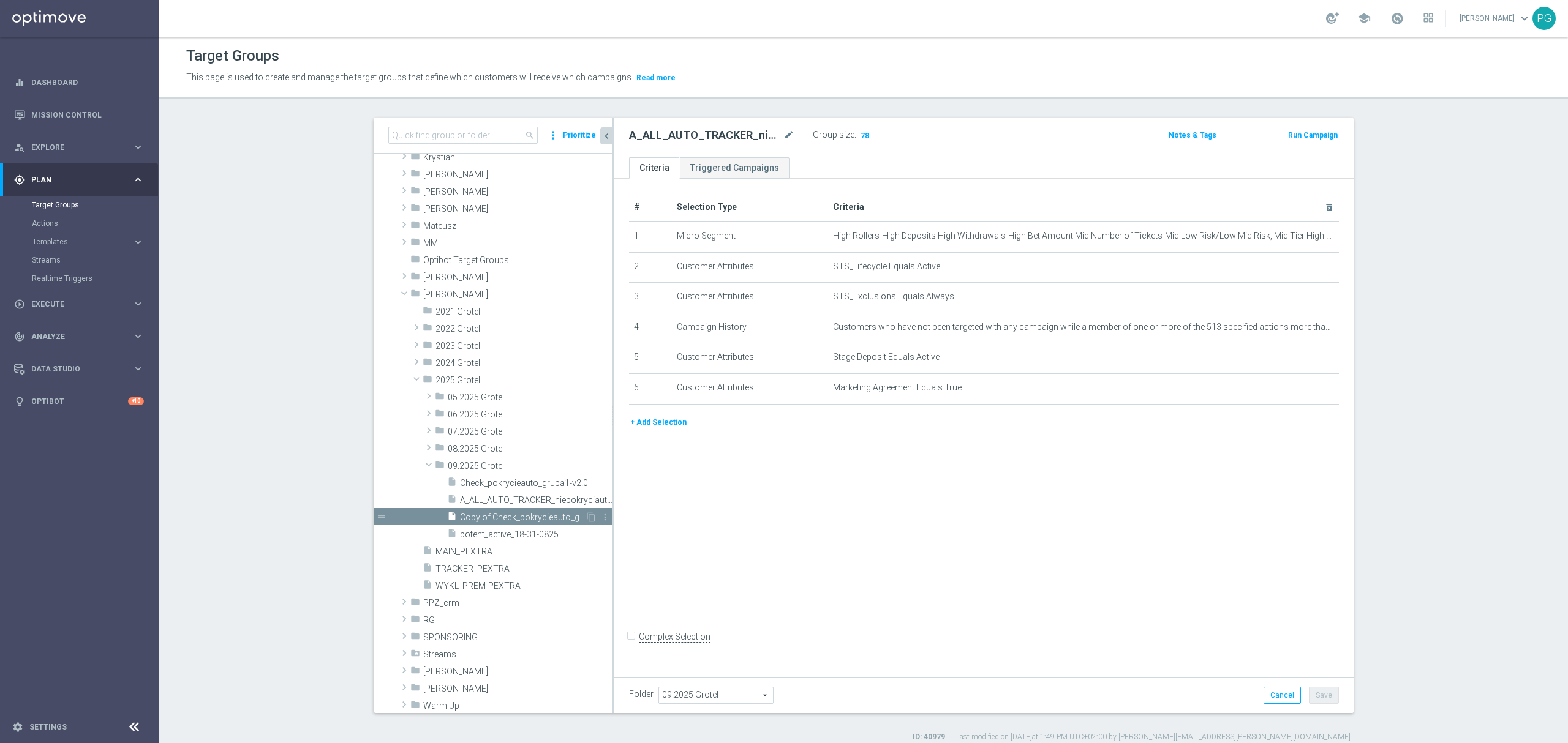
click at [530, 515] on span "Copy of Check_pokrycieauto_grupa1-v2.0 (1)" at bounding box center [522, 517] width 125 height 10
click at [540, 496] on span "A_ALL_AUTO_TRACKER_niepokryciauto-mikro" at bounding box center [522, 500] width 125 height 10
click at [525, 517] on span "Copy of Check_pokrycieauto_grupa1-v2.0 (1)" at bounding box center [522, 517] width 125 height 10
click at [518, 499] on span "A_ALL_AUTO_TRACKER_niepokryciauto-mikro" at bounding box center [522, 500] width 125 height 10
click at [513, 513] on span "Copy of Check_pokrycieauto_grupa1-v2.0 (1)" at bounding box center [522, 517] width 125 height 10
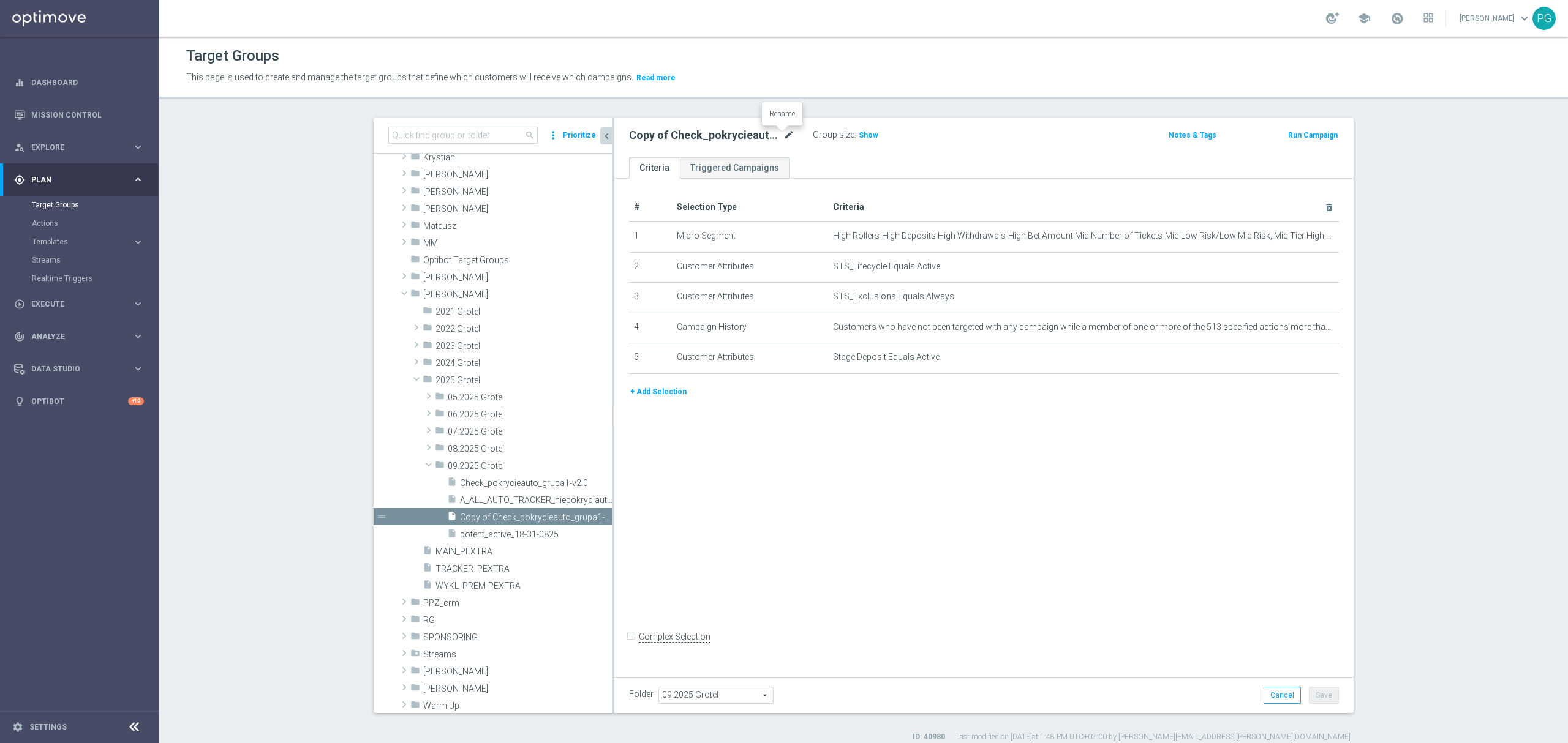
click at [783, 134] on icon "mode_edit" at bounding box center [789, 135] width 11 height 15
type input "A_ALL_AUTO_TRACKER_niepokryciauto-all"
click at [1309, 235] on icon "delete_forever" at bounding box center [1313, 237] width 10 height 10
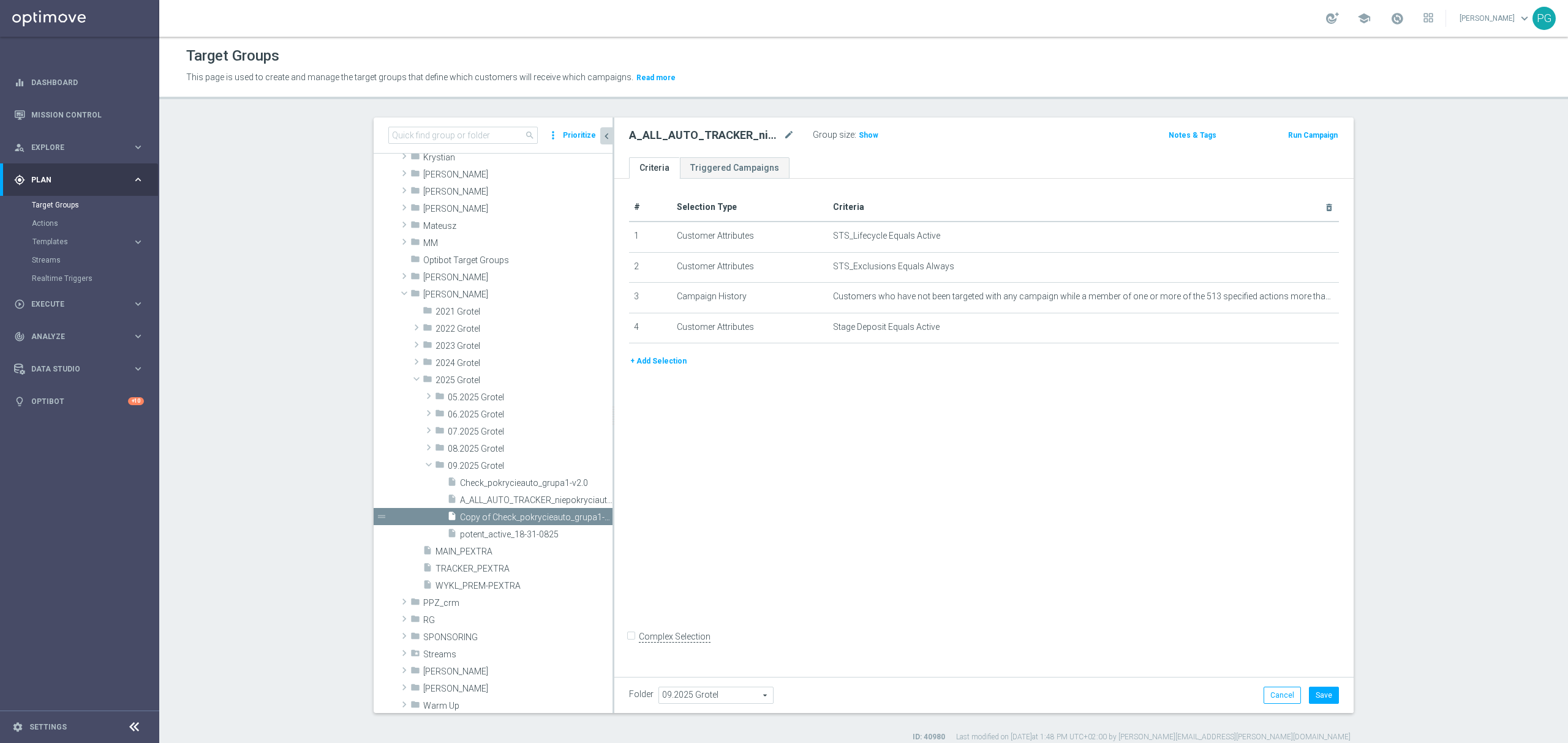
click at [670, 368] on button "+ Add Selection" at bounding box center [658, 360] width 59 height 13
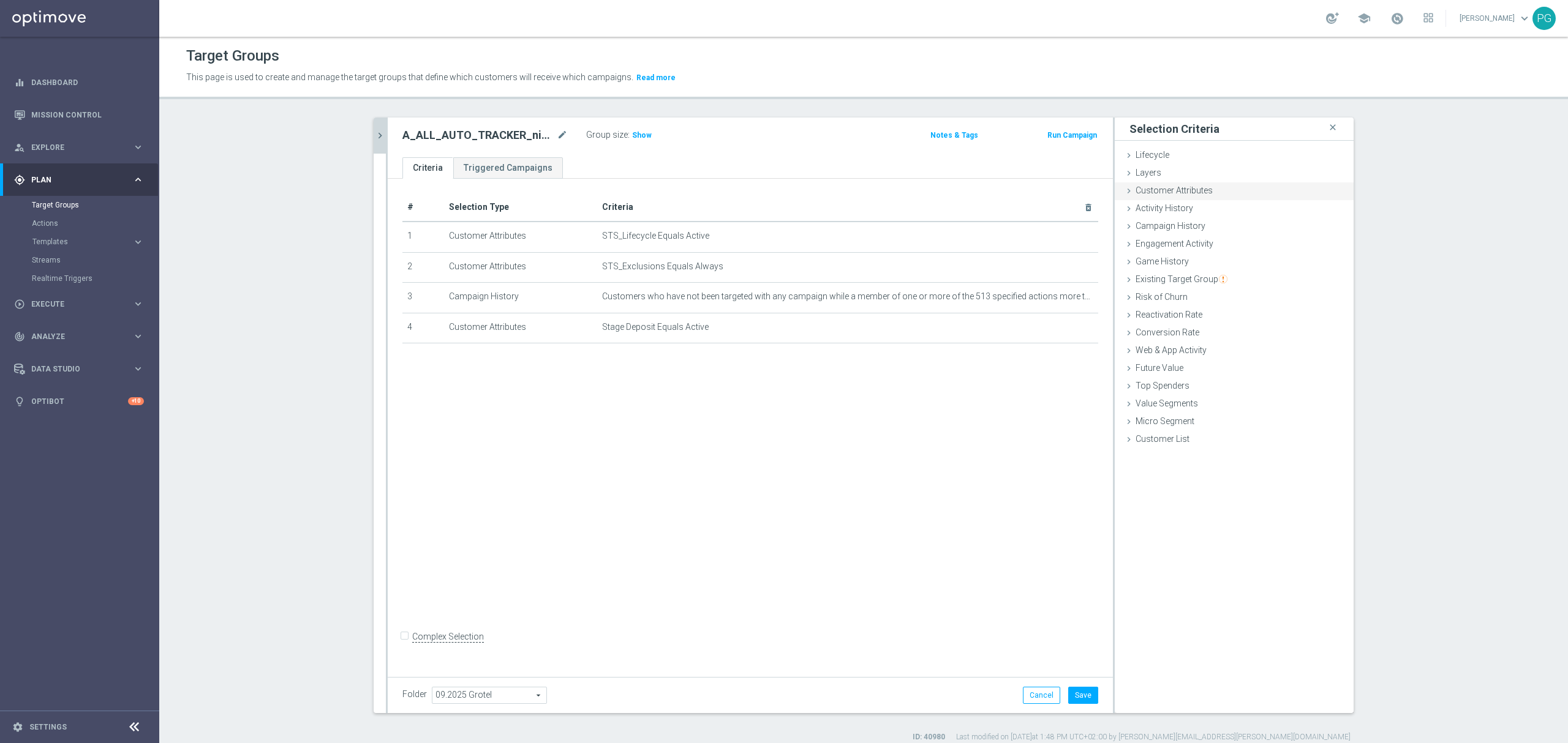
click at [1215, 190] on div "Customer Attributes done selection saved" at bounding box center [1234, 192] width 239 height 19
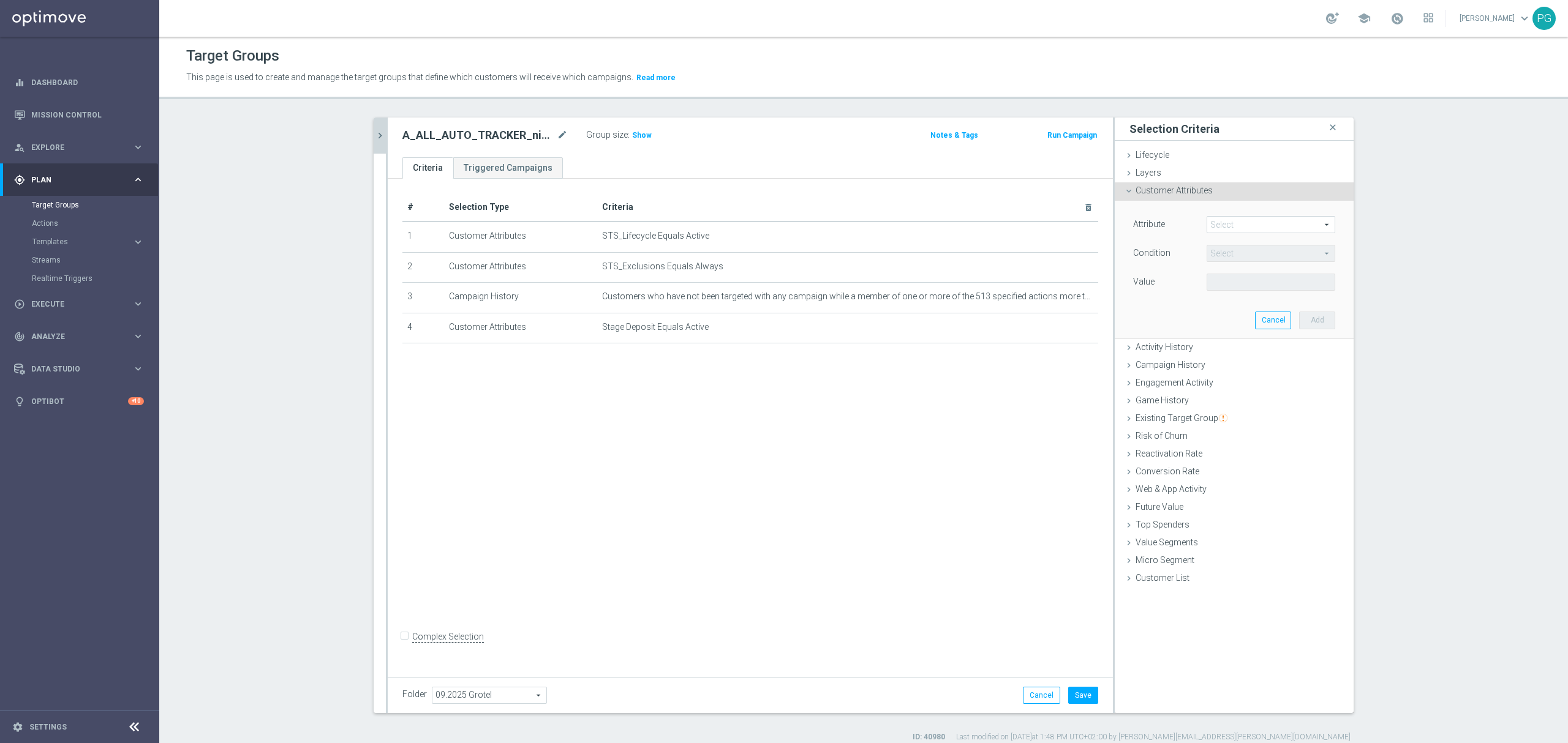
click at [1250, 226] on span at bounding box center [1270, 224] width 127 height 16
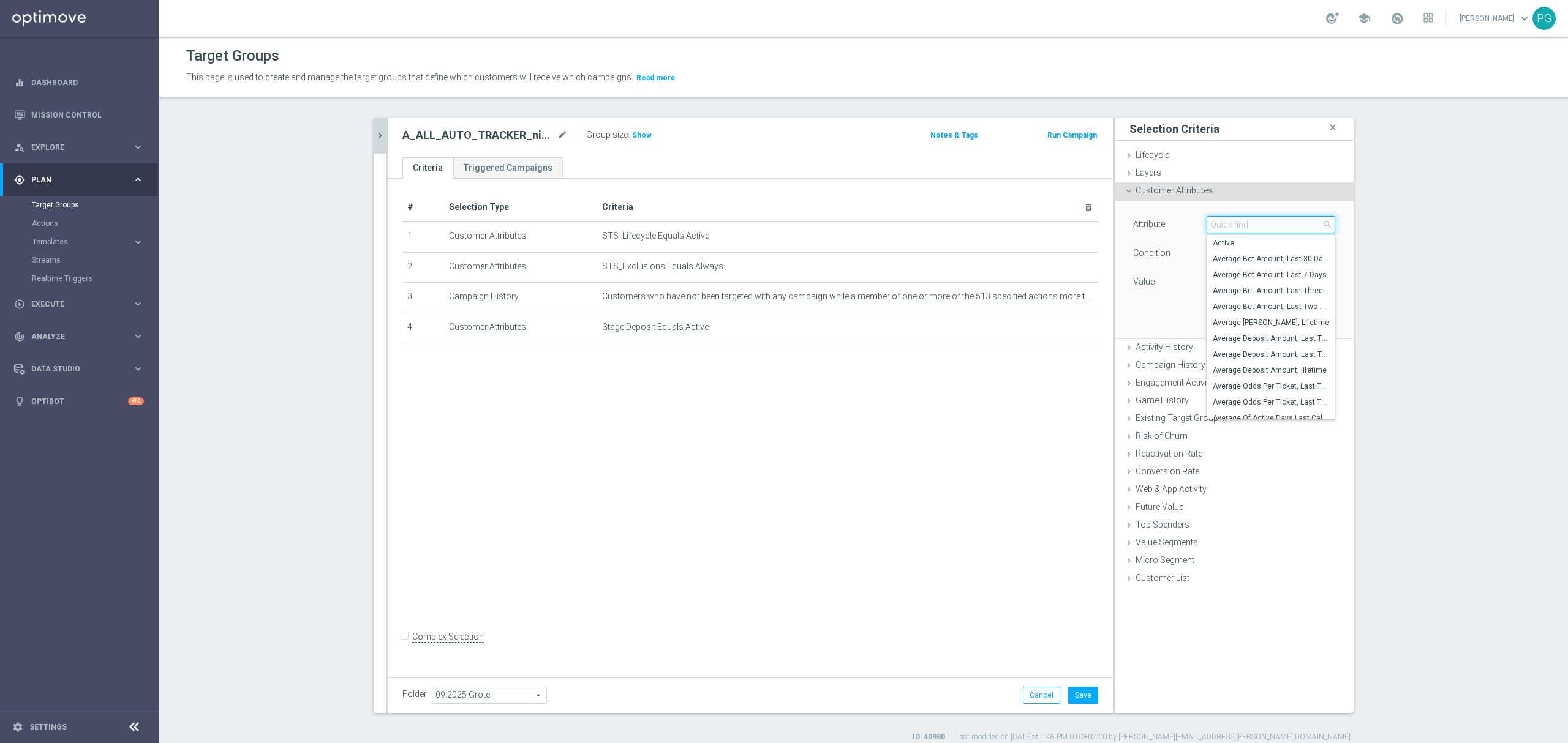
click at [1250, 226] on input "search" at bounding box center [1270, 224] width 129 height 17
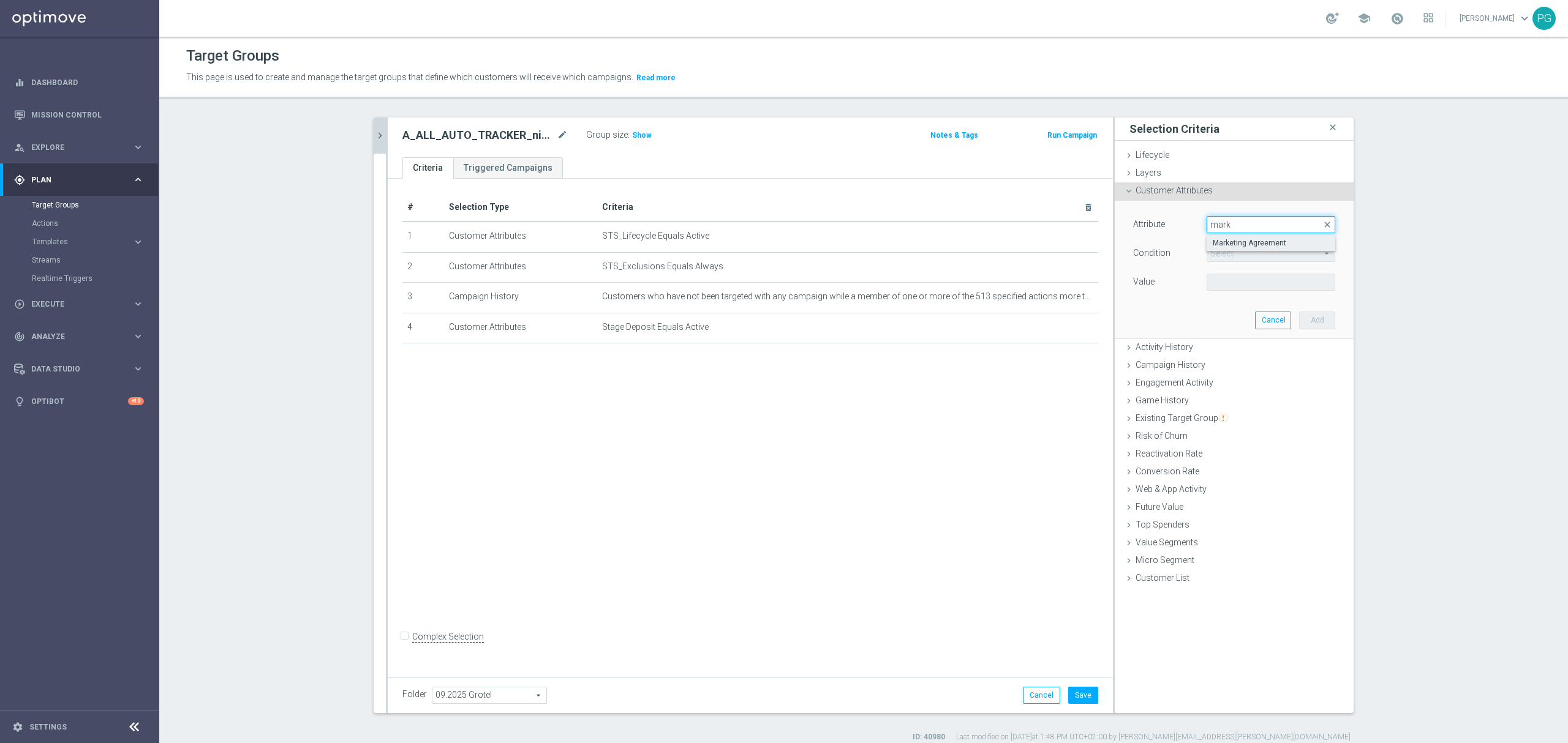
type input "mark"
click at [1239, 248] on label "Marketing Agreement" at bounding box center [1270, 243] width 129 height 16
type input "Marketing Agreement"
type input "Equals"
click at [1223, 277] on span at bounding box center [1270, 282] width 127 height 16
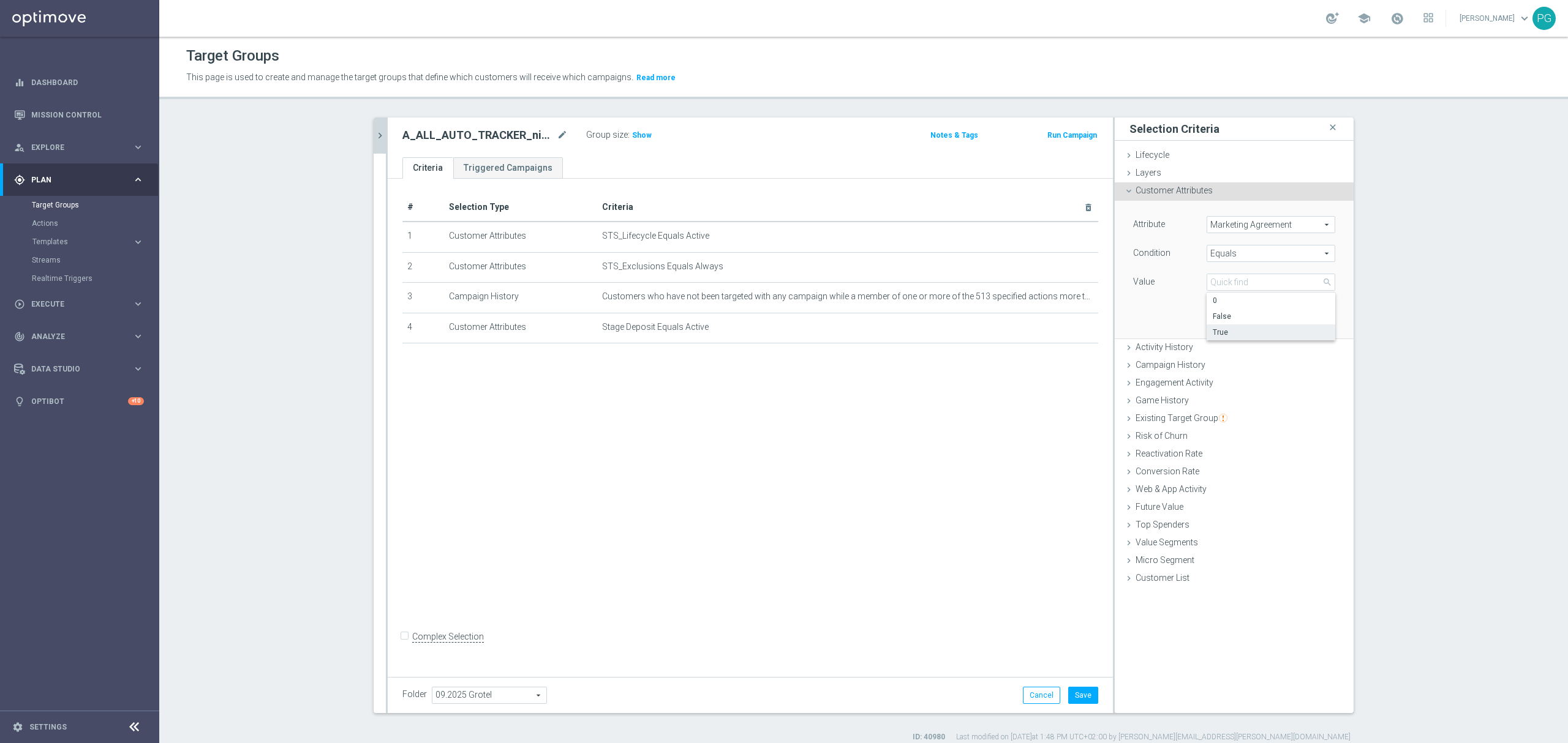
click at [1212, 329] on span "True" at bounding box center [1270, 332] width 116 height 10
type input "True"
click at [1308, 322] on button "Add" at bounding box center [1317, 320] width 36 height 17
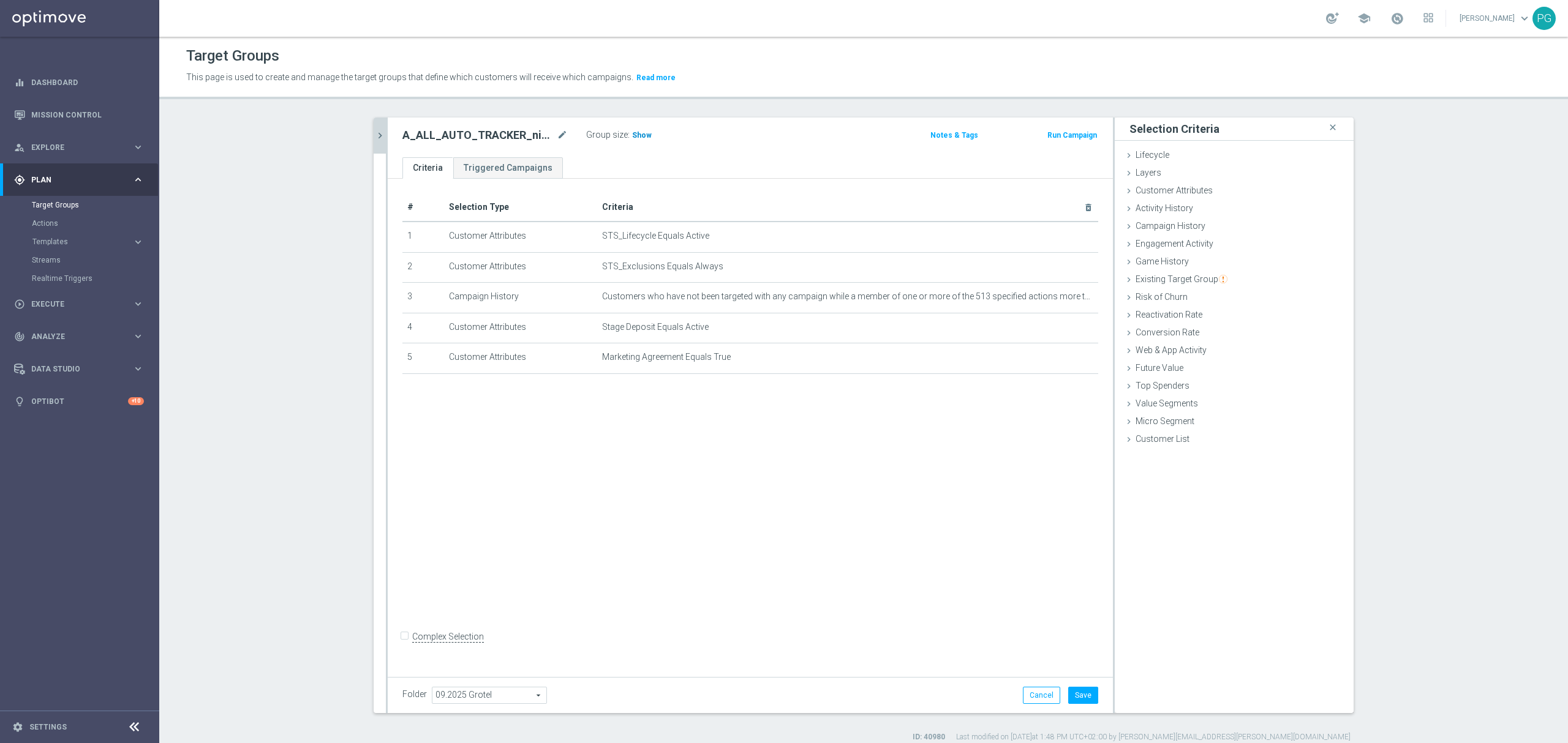
click at [638, 136] on span "Show" at bounding box center [641, 135] width 19 height 8
click at [1072, 695] on button "Save" at bounding box center [1082, 695] width 30 height 17
click at [659, 517] on div "# Selection Type Criteria delete_forever 1 Customer Attributes STS_Lifecycle Eq…" at bounding box center [750, 425] width 725 height 493
click at [468, 135] on h2 "A_ALL_AUTO_TRACKER_niepokryciauto-all" at bounding box center [477, 135] width 152 height 15
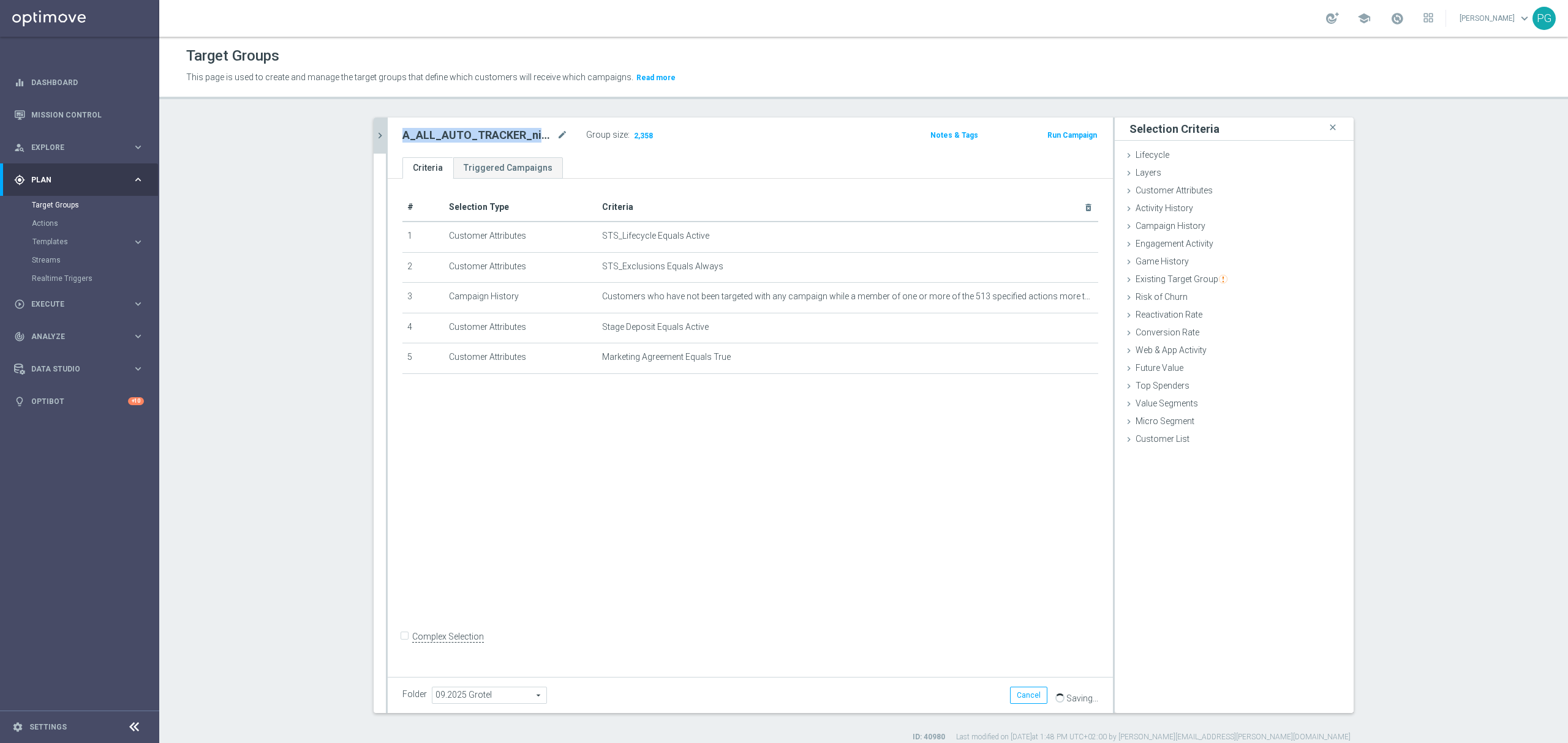
copy h2 "A_ALL_AUTO_TRACKER_niepokryciauto"
click at [477, 468] on div "# Selection Type Criteria delete_forever 1 Customer Attributes STS_Lifecycle Eq…" at bounding box center [750, 425] width 725 height 493
click at [46, 224] on link "Actions" at bounding box center [80, 223] width 95 height 10
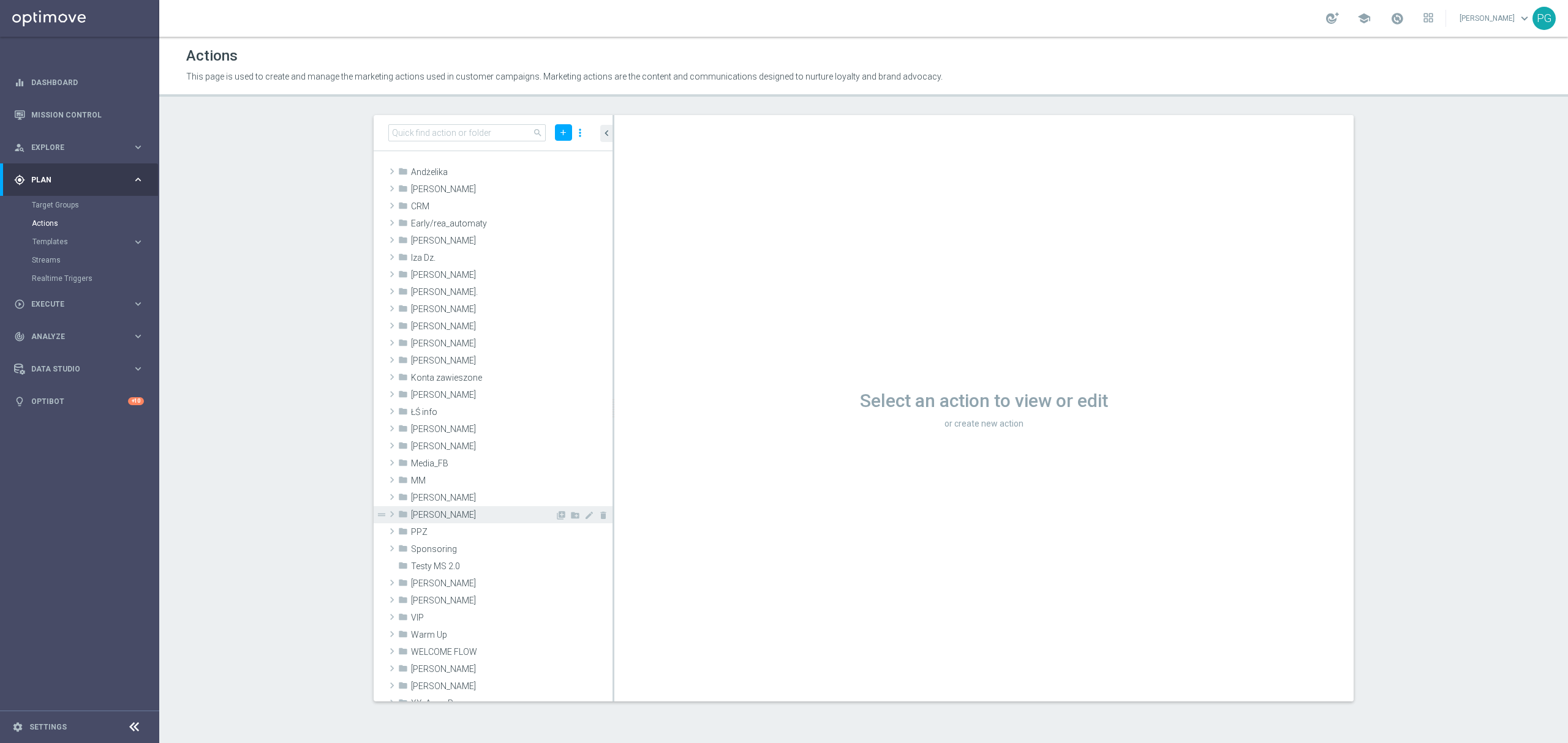
click at [439, 515] on span "Piotr G." at bounding box center [483, 515] width 144 height 10
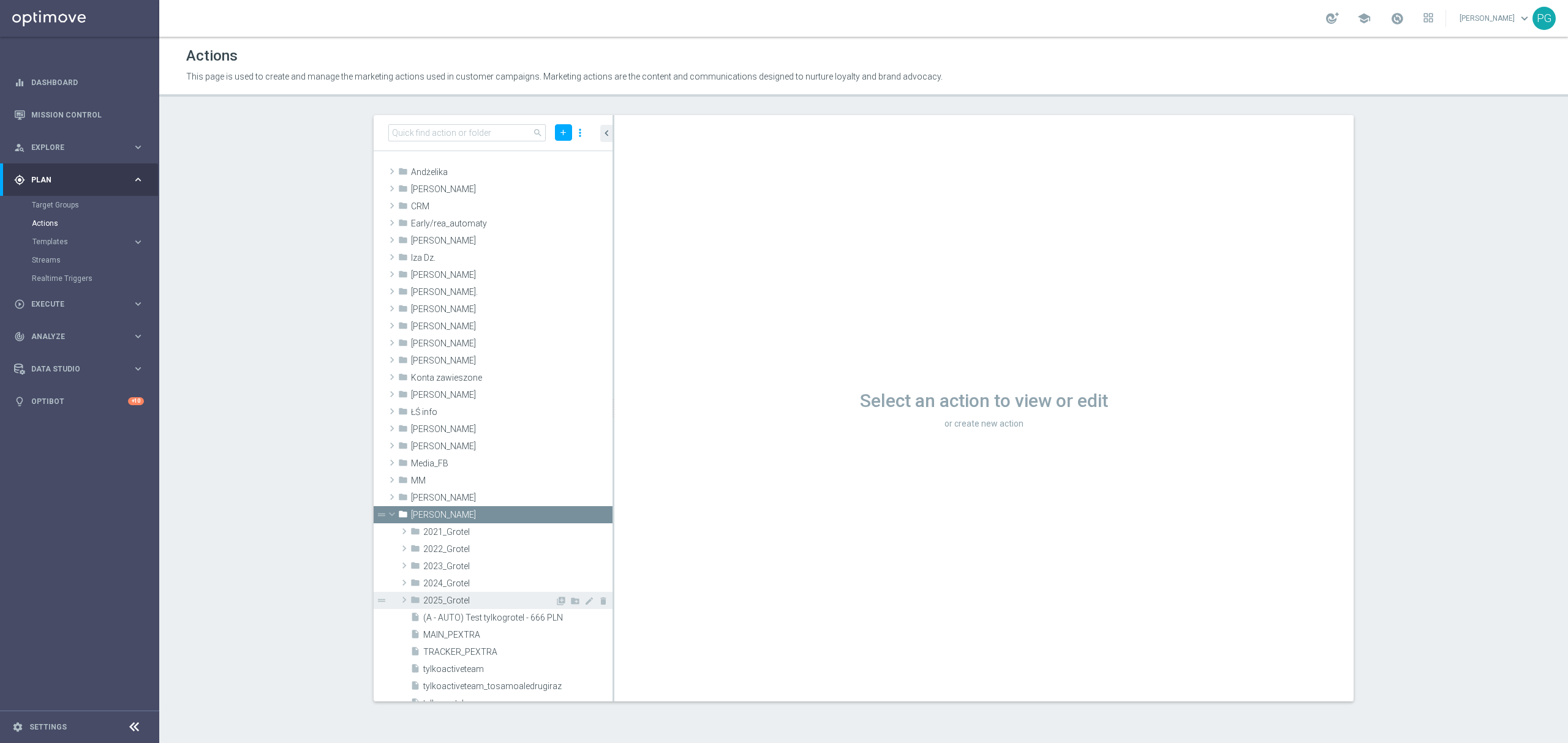
click at [493, 601] on span "2025_Grotel" at bounding box center [489, 600] width 131 height 10
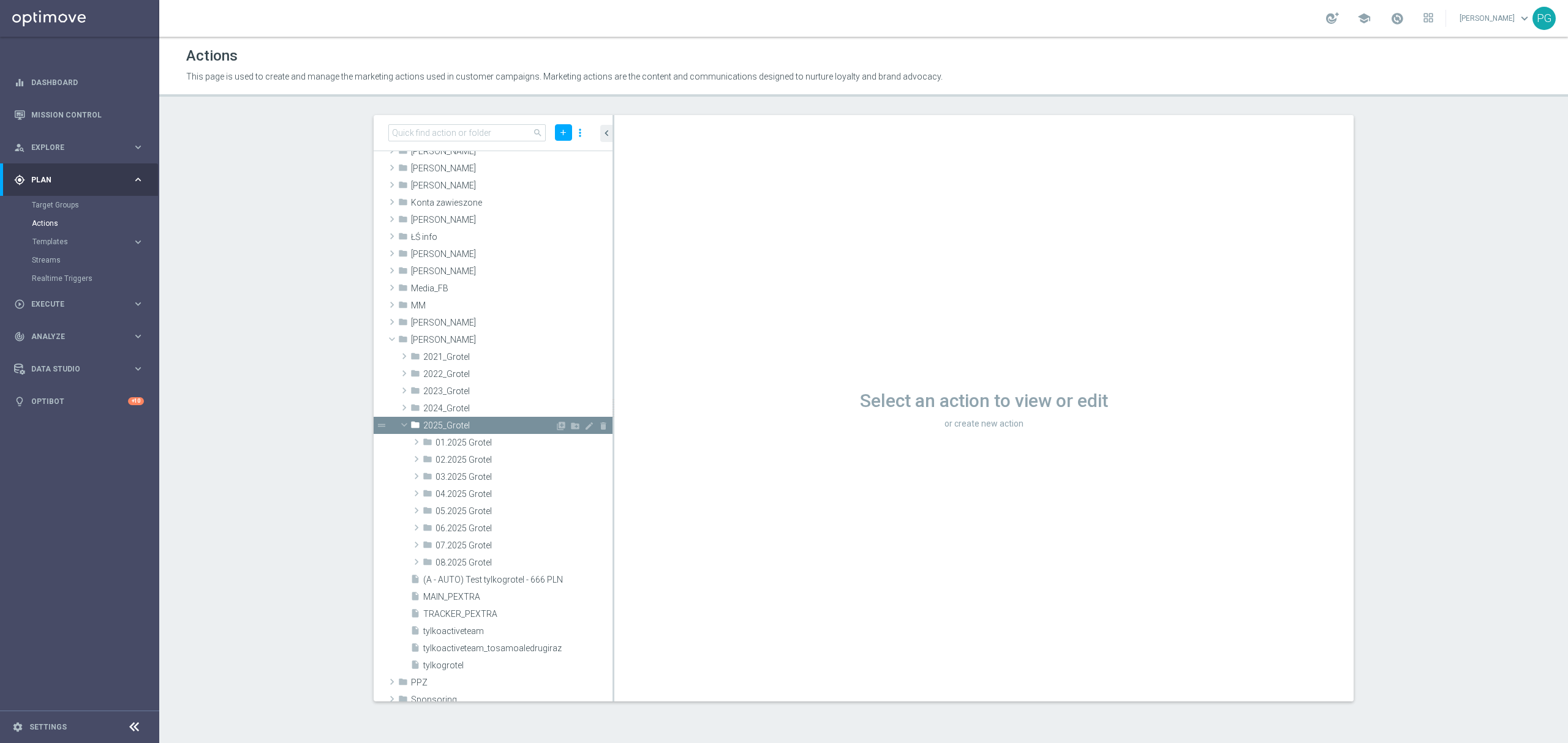
scroll to position [175, 0]
click at [570, 421] on icon "create_new_folder" at bounding box center [575, 426] width 10 height 10
type input "09.2025 Grotel"
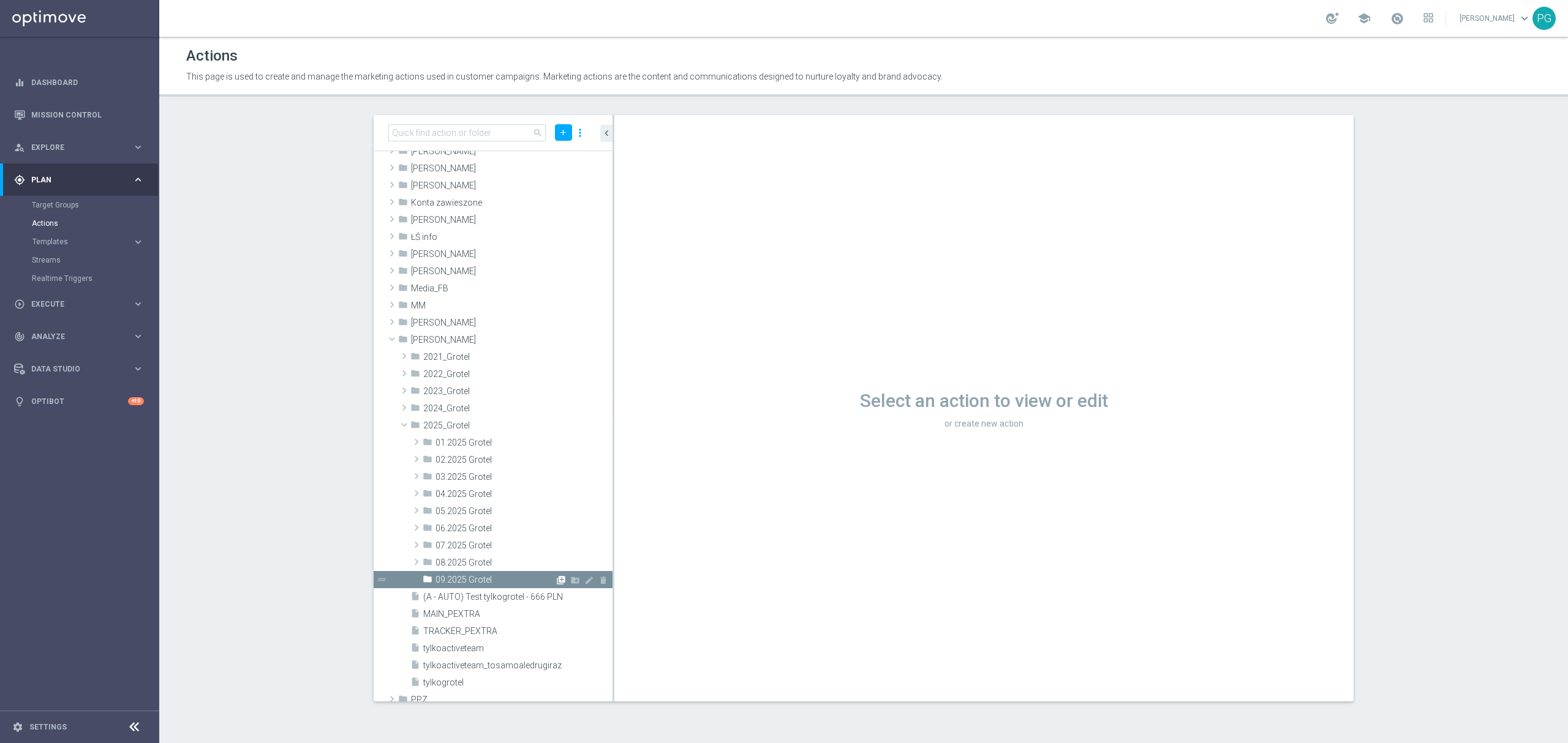
click at [556, 579] on icon "library_add" at bounding box center [561, 580] width 10 height 10
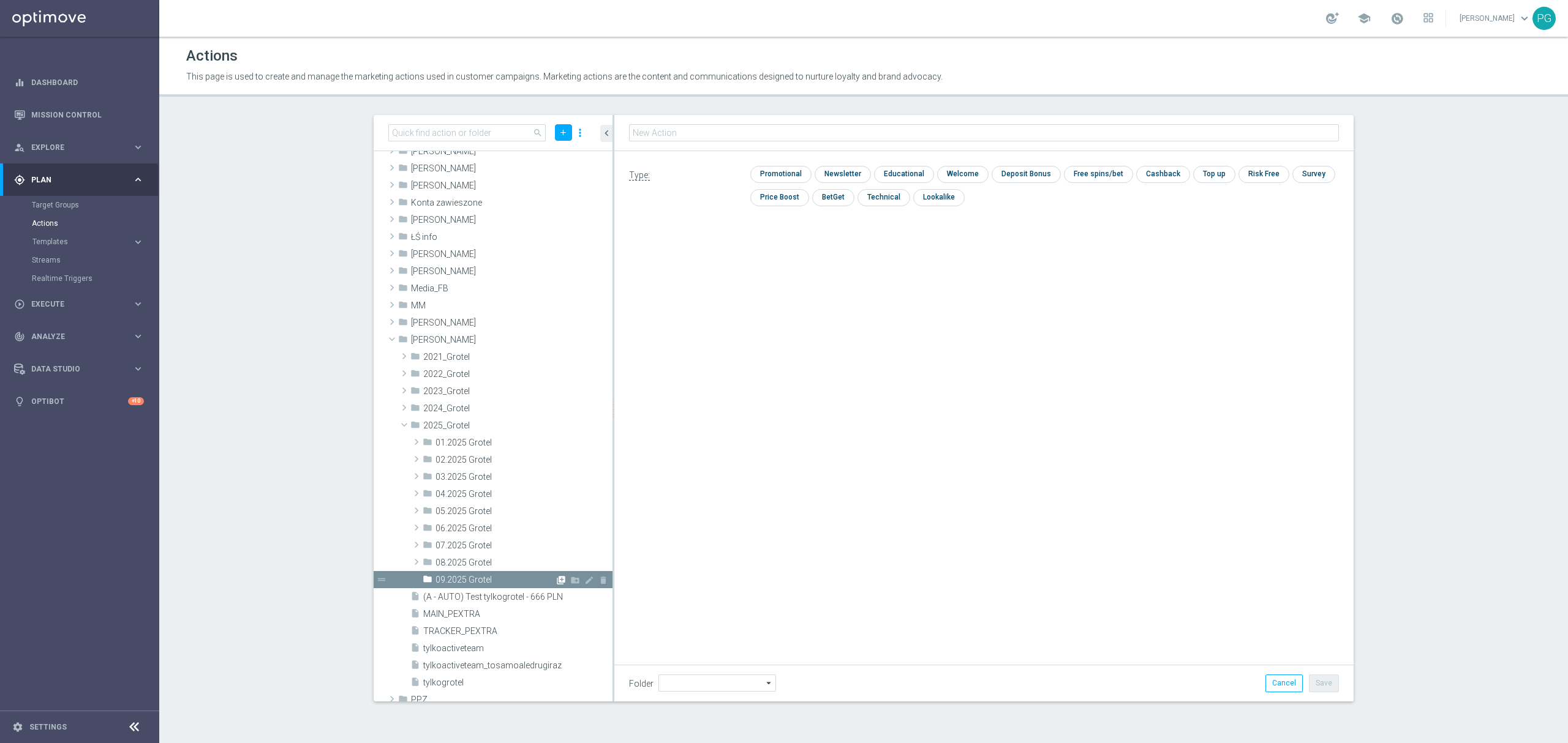
type input "09.2025 Grotel"
type input "A_ALL_AUTO_TRACKER_niepokryciauto"
click at [880, 194] on input "checkbox" at bounding box center [882, 197] width 51 height 17
checkbox input "true"
click at [1324, 684] on button "Save" at bounding box center [1323, 683] width 30 height 17
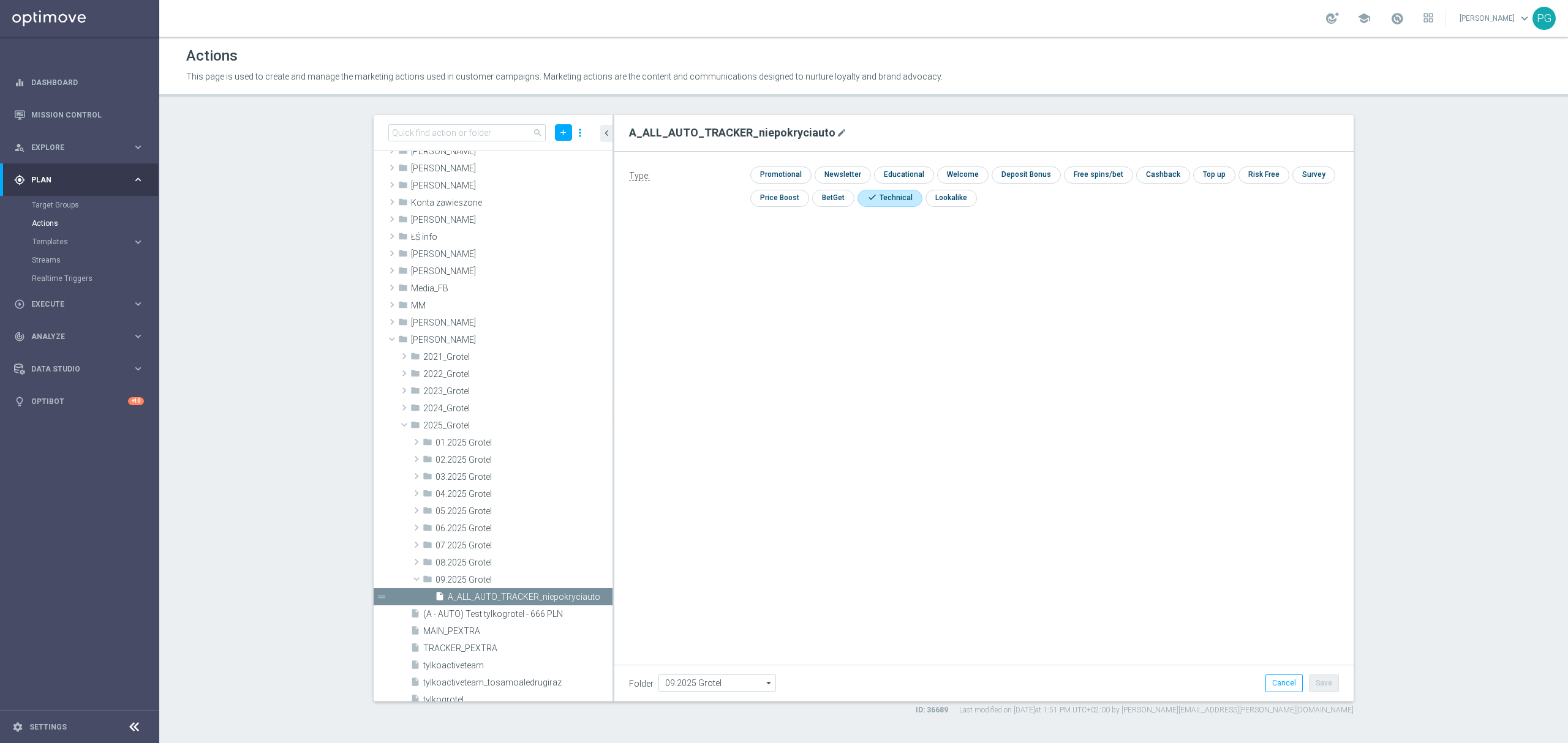
scroll to position [282, 0]
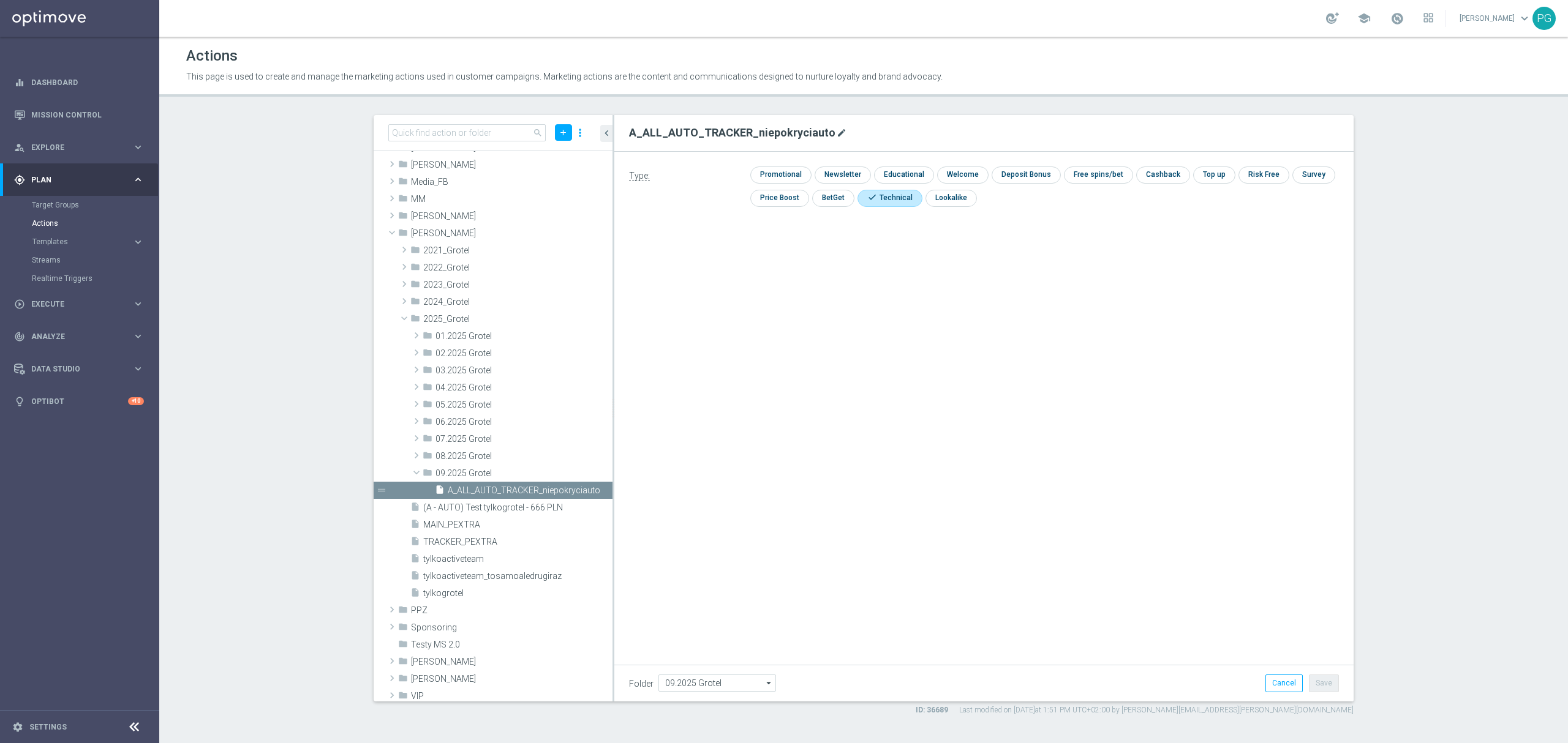
click at [837, 132] on icon "mode_edit" at bounding box center [841, 133] width 10 height 10
type input "A_ALL_AUTO_TRACKER_niepokryciauto-all"
click at [1174, 449] on div "A_ALL_AUTO_TRACKER_niepokryciauto-all Type: check Promotional check Newsletter …" at bounding box center [984, 408] width 739 height 587
click at [1322, 676] on button "Save" at bounding box center [1323, 683] width 30 height 17
click at [556, 476] on icon "library_add" at bounding box center [561, 474] width 10 height 10
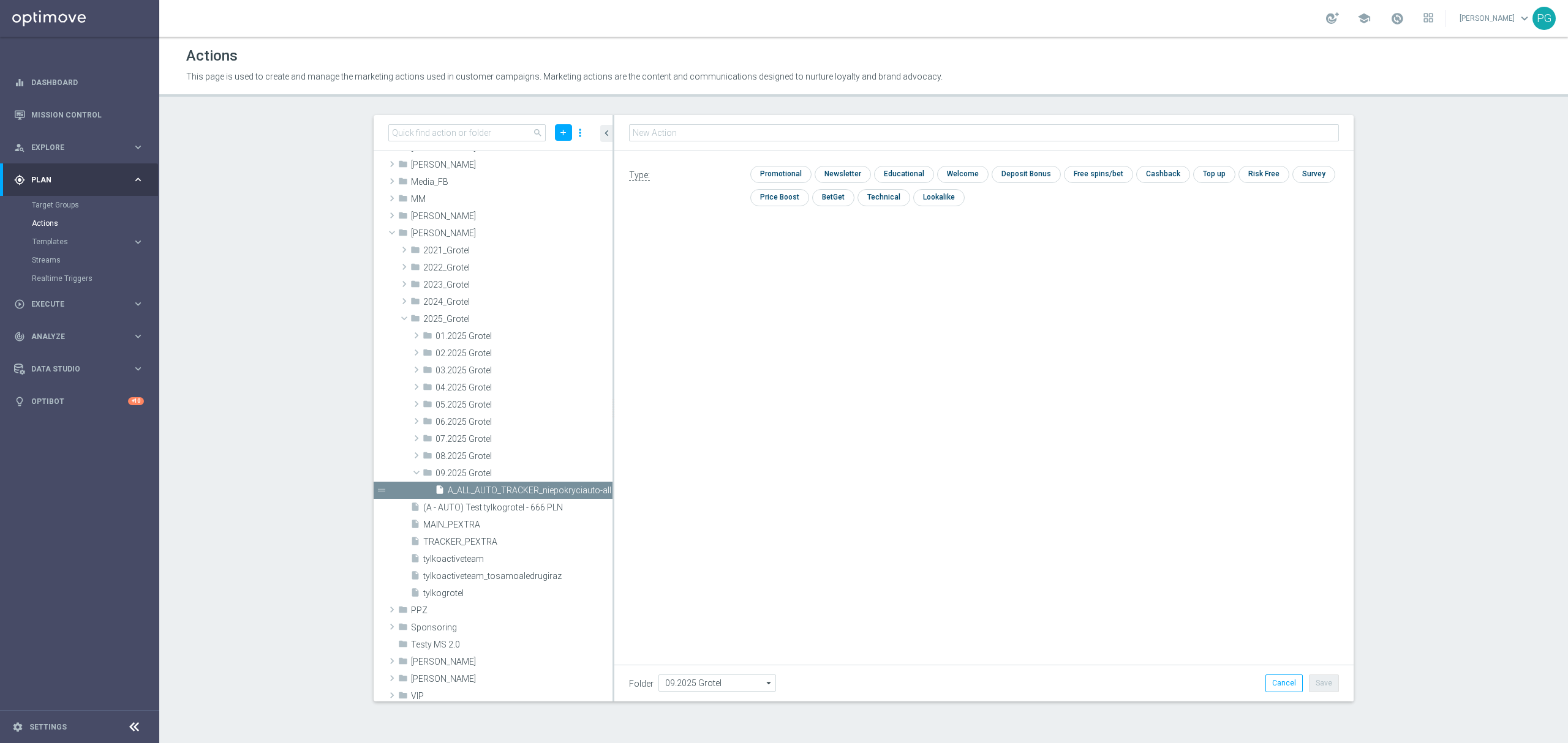
type input "A_ALL_AUTO_TRACKER_niepokryciauto-mikro"
click at [886, 194] on input "checkbox" at bounding box center [882, 197] width 51 height 17
checkbox input "true"
click at [1318, 681] on button "Save" at bounding box center [1323, 683] width 30 height 17
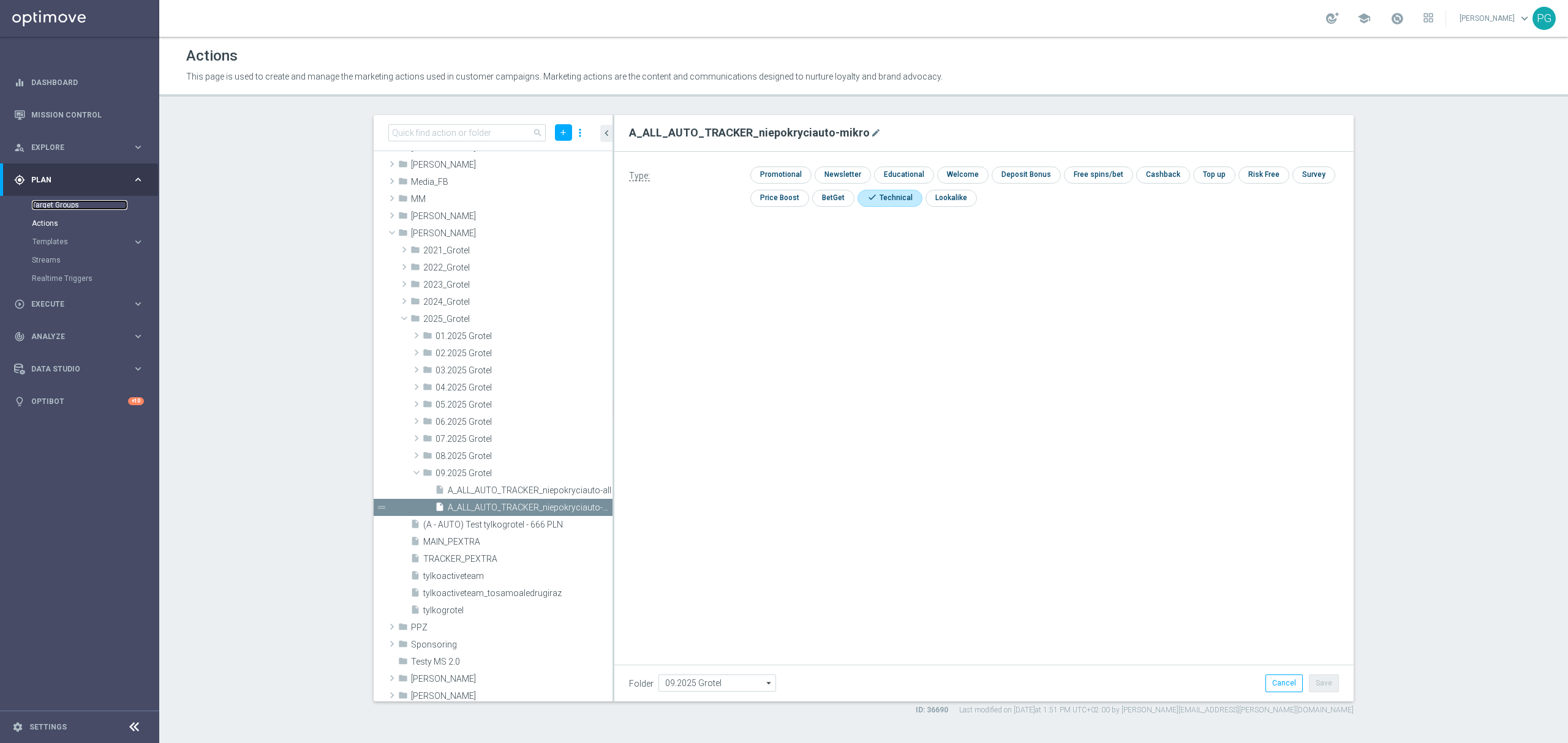
click at [69, 205] on link "Target Groups" at bounding box center [80, 205] width 95 height 10
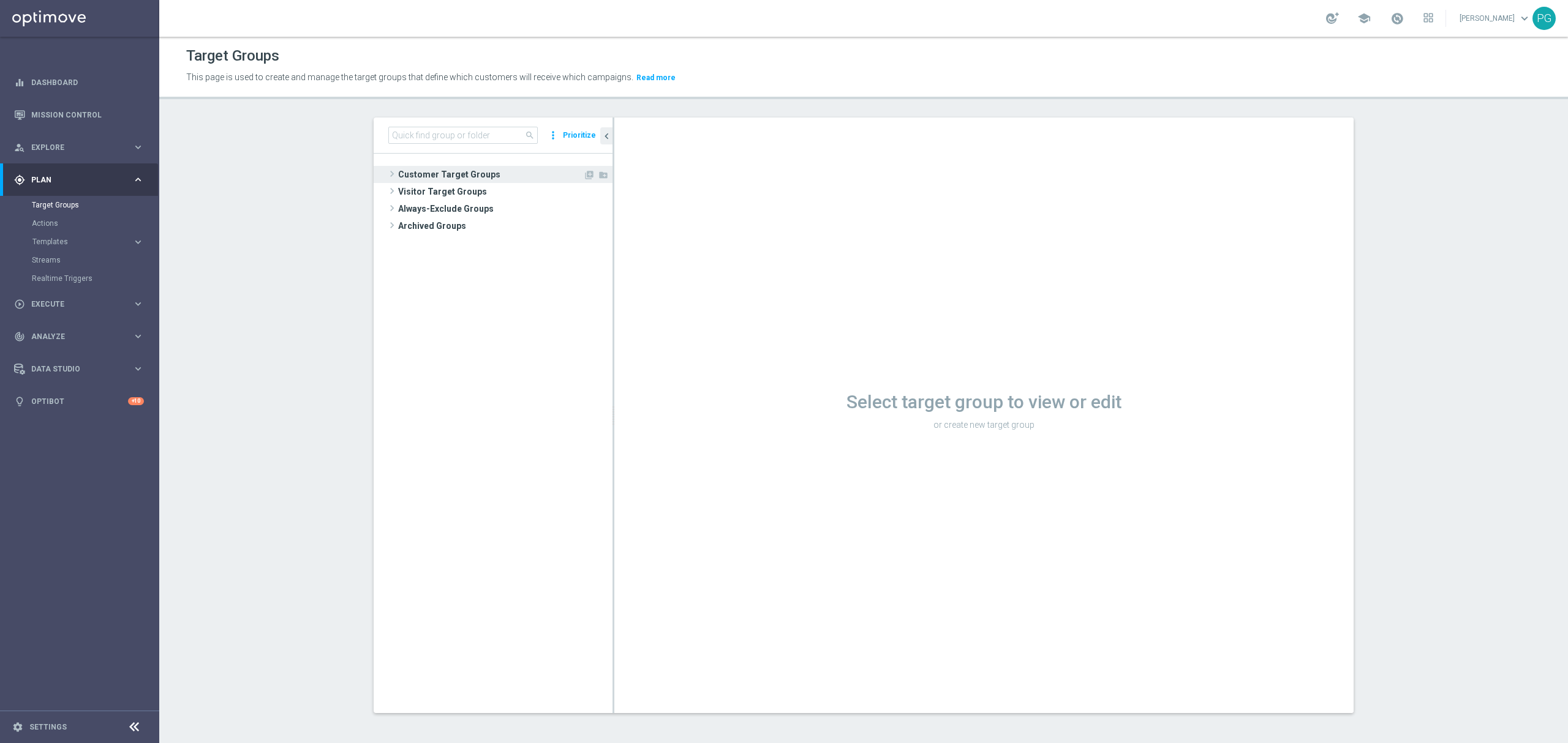
click at [444, 175] on span "Customer Target Groups" at bounding box center [490, 174] width 185 height 17
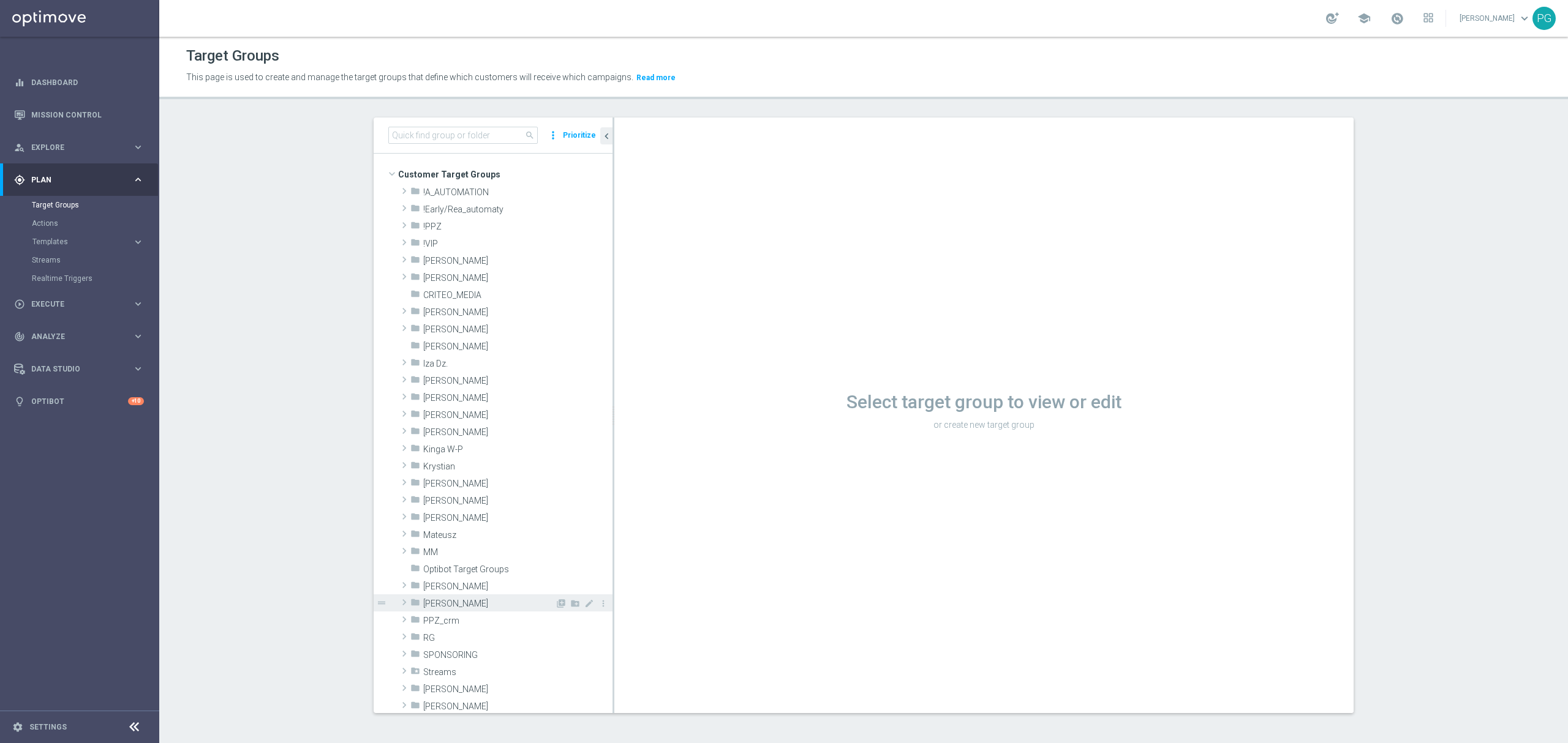
click at [459, 598] on div "folder Piotr G." at bounding box center [482, 603] width 145 height 17
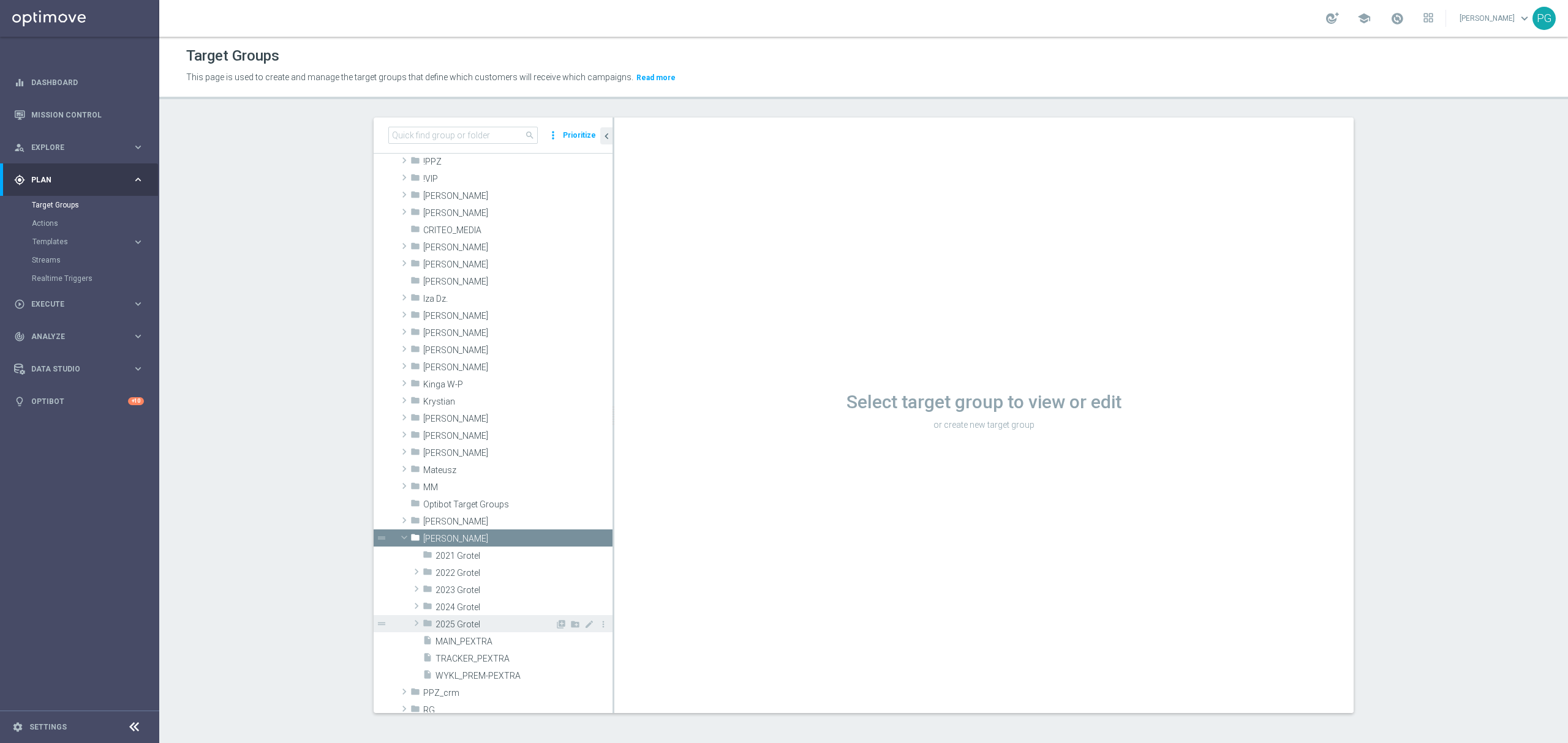
click at [471, 628] on span "2025 Grotel" at bounding box center [495, 625] width 120 height 10
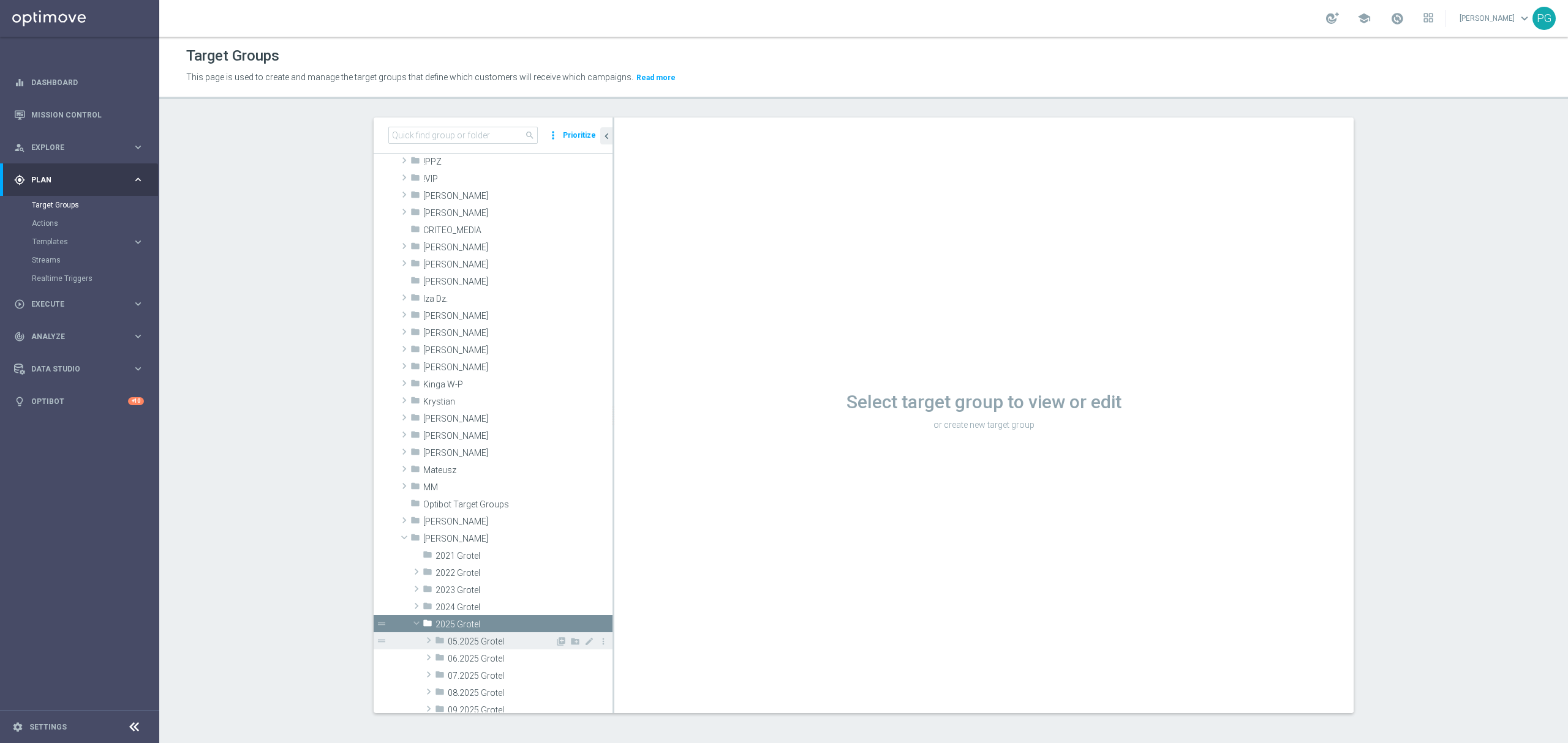
scroll to position [282, 0]
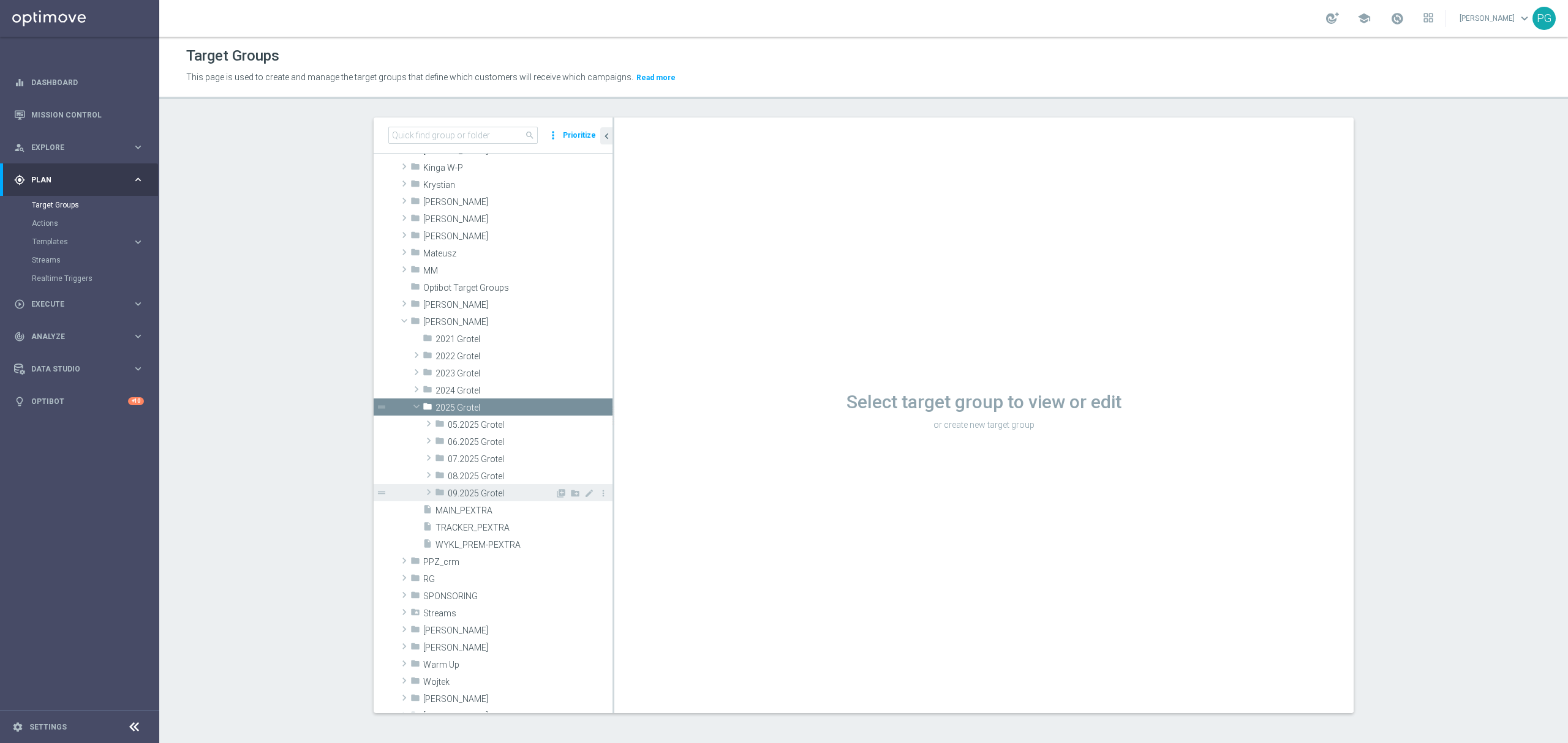
click at [453, 496] on span "09.2025 Grotel" at bounding box center [501, 493] width 107 height 10
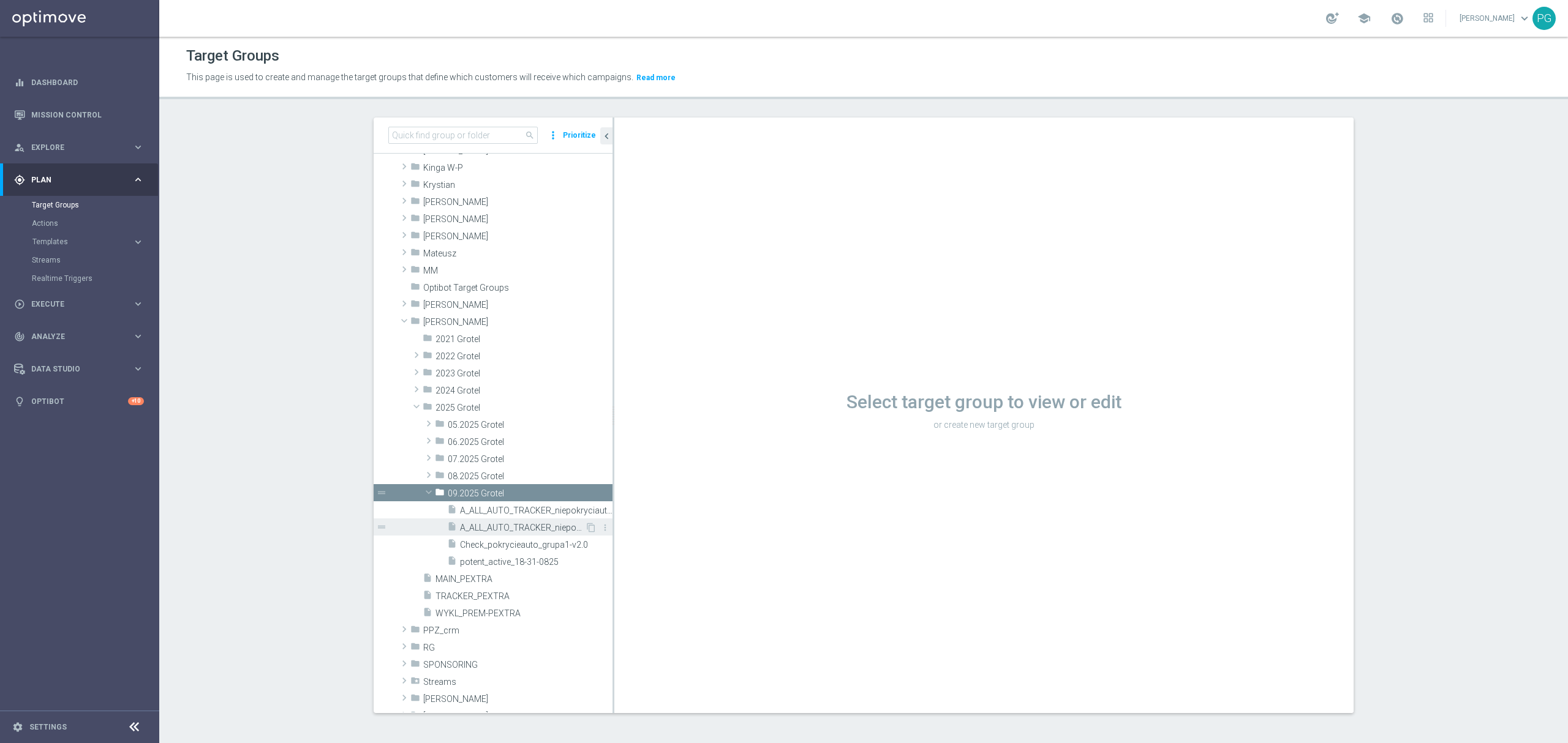
click at [510, 520] on div "insert_drive_file A_ALL_AUTO_TRACKER_niepokryciauto-mikro" at bounding box center [516, 527] width 138 height 17
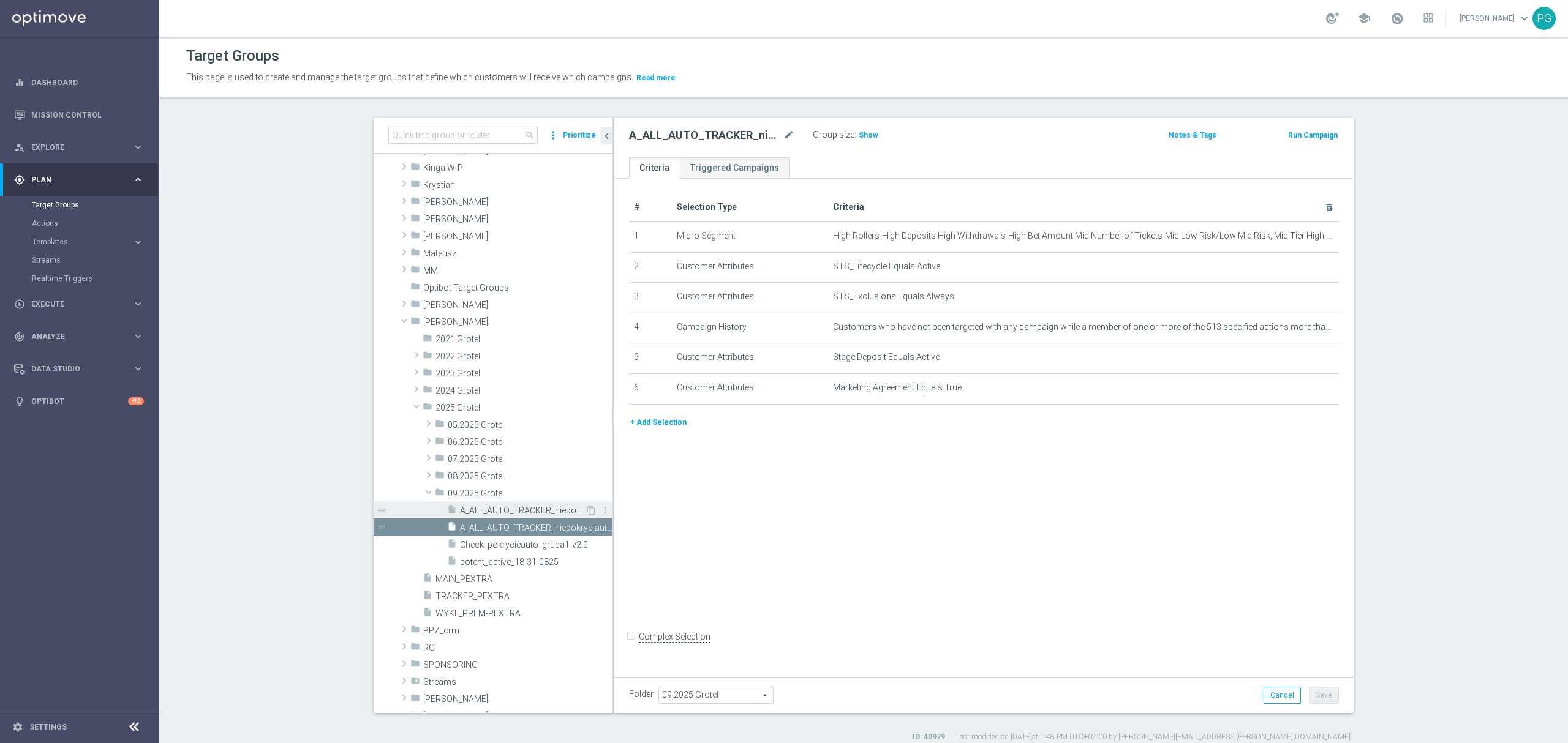
click at [509, 511] on span "A_ALL_AUTO_TRACKER_niepokryciauto-all" at bounding box center [522, 511] width 125 height 10
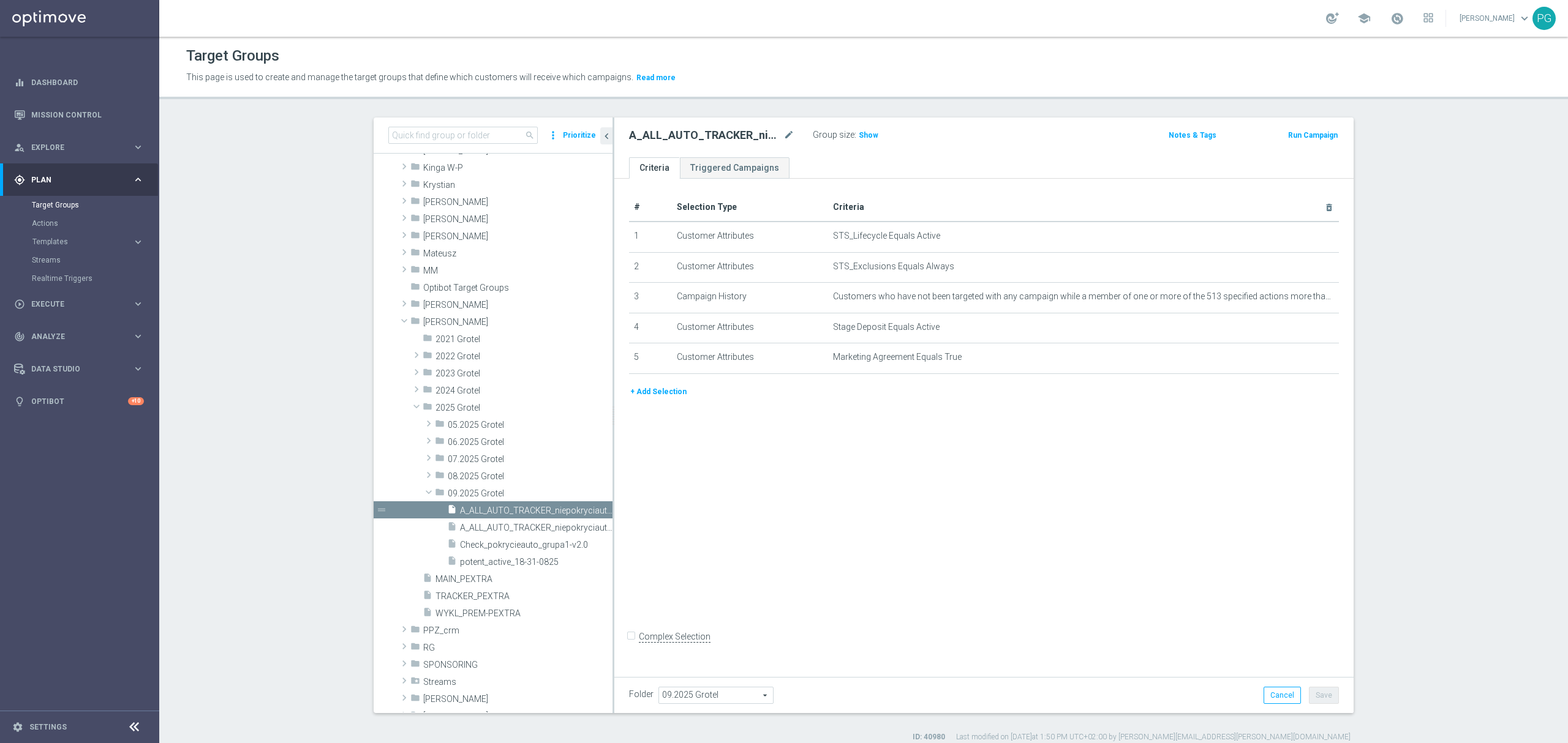
click at [318, 502] on section "search more_vert Prioritize Customer Target Groups library_add create_new_folder" at bounding box center [863, 430] width 1408 height 625
click at [52, 299] on div "play_circle_outline Execute" at bounding box center [73, 304] width 118 height 11
click at [652, 390] on button "+ Add Selection" at bounding box center [658, 392] width 59 height 13
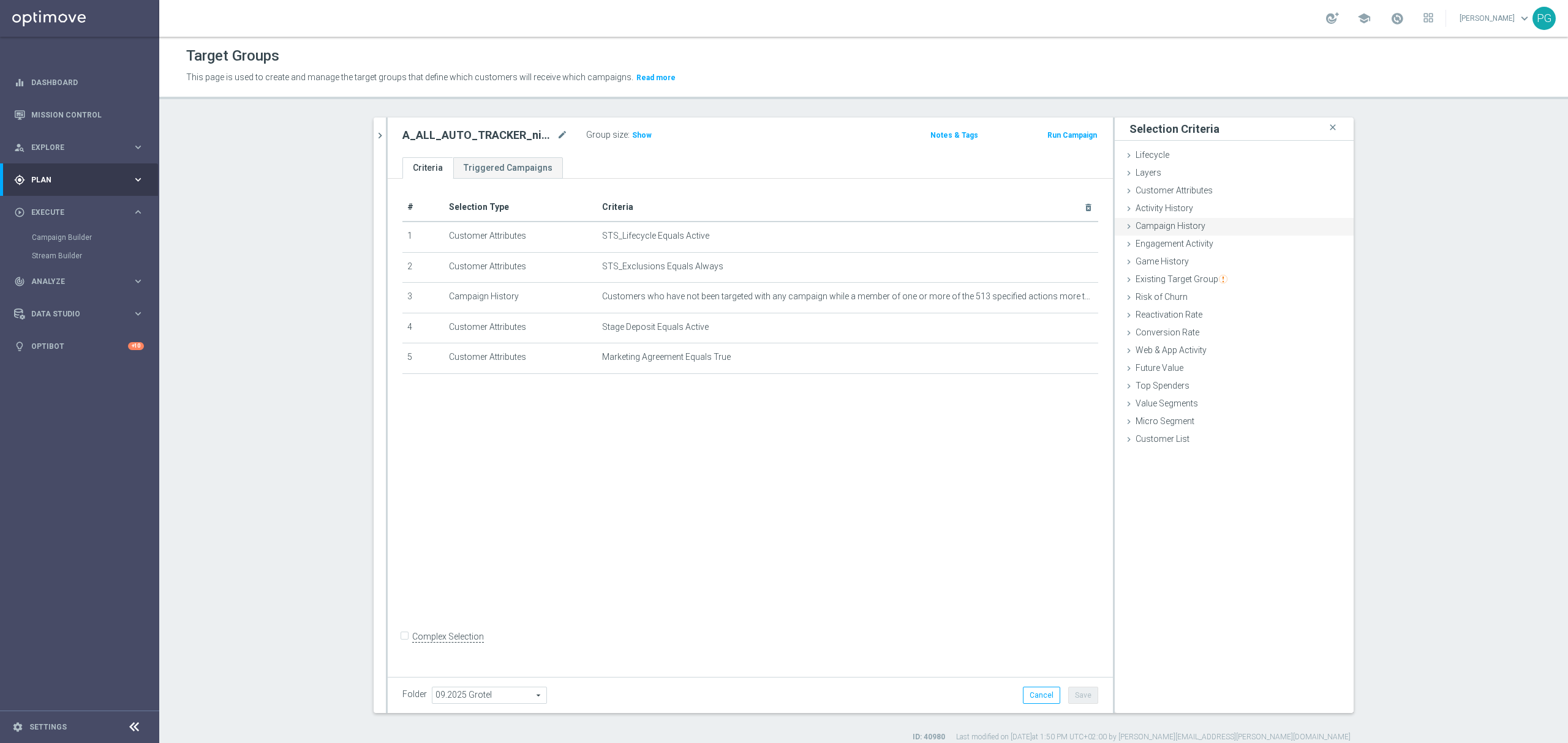
click at [1199, 226] on div "Campaign History done" at bounding box center [1234, 227] width 239 height 19
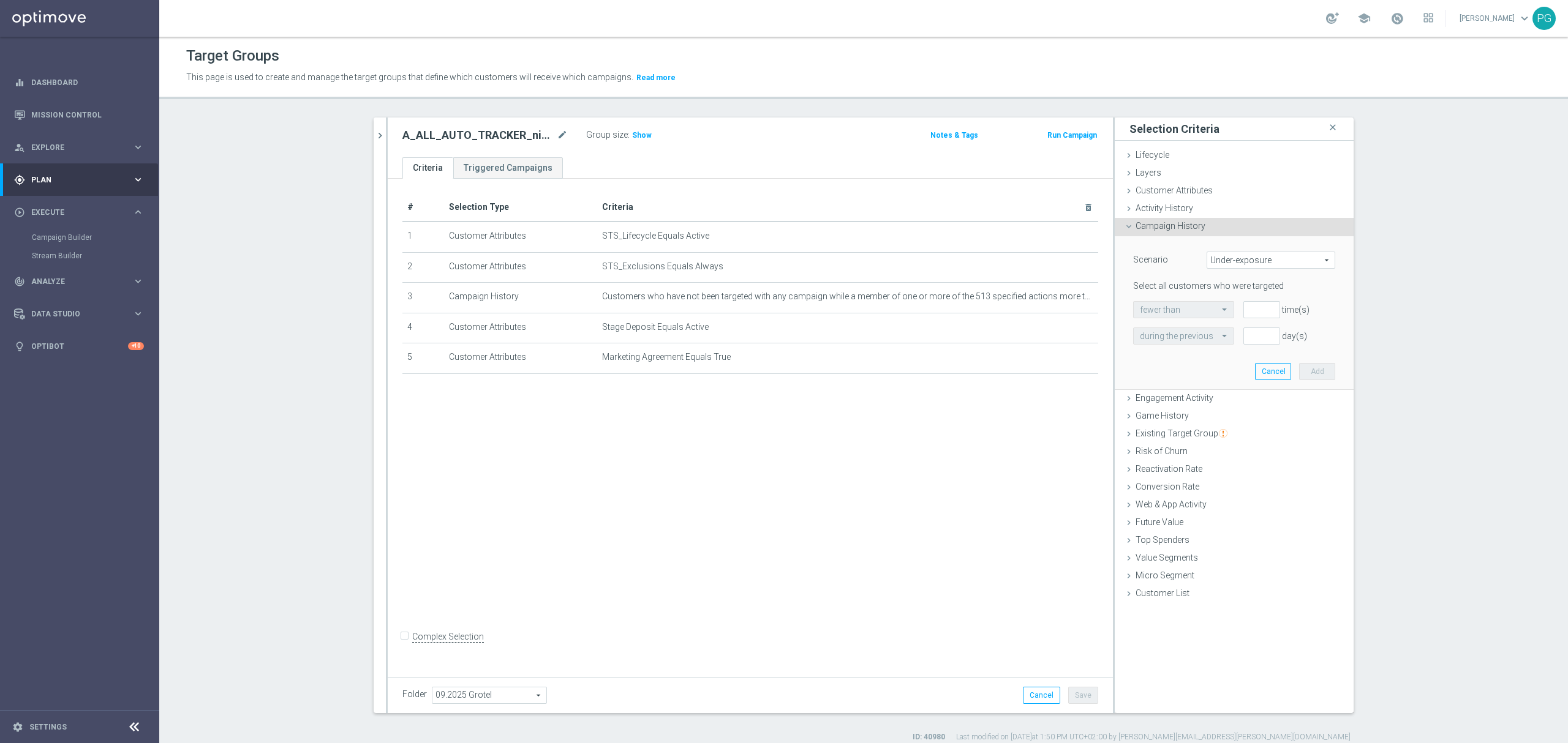
click at [1227, 258] on span "Under-exposure" at bounding box center [1270, 260] width 127 height 16
click at [1235, 336] on label "Custom" at bounding box center [1270, 341] width 127 height 16
type input "Custom"
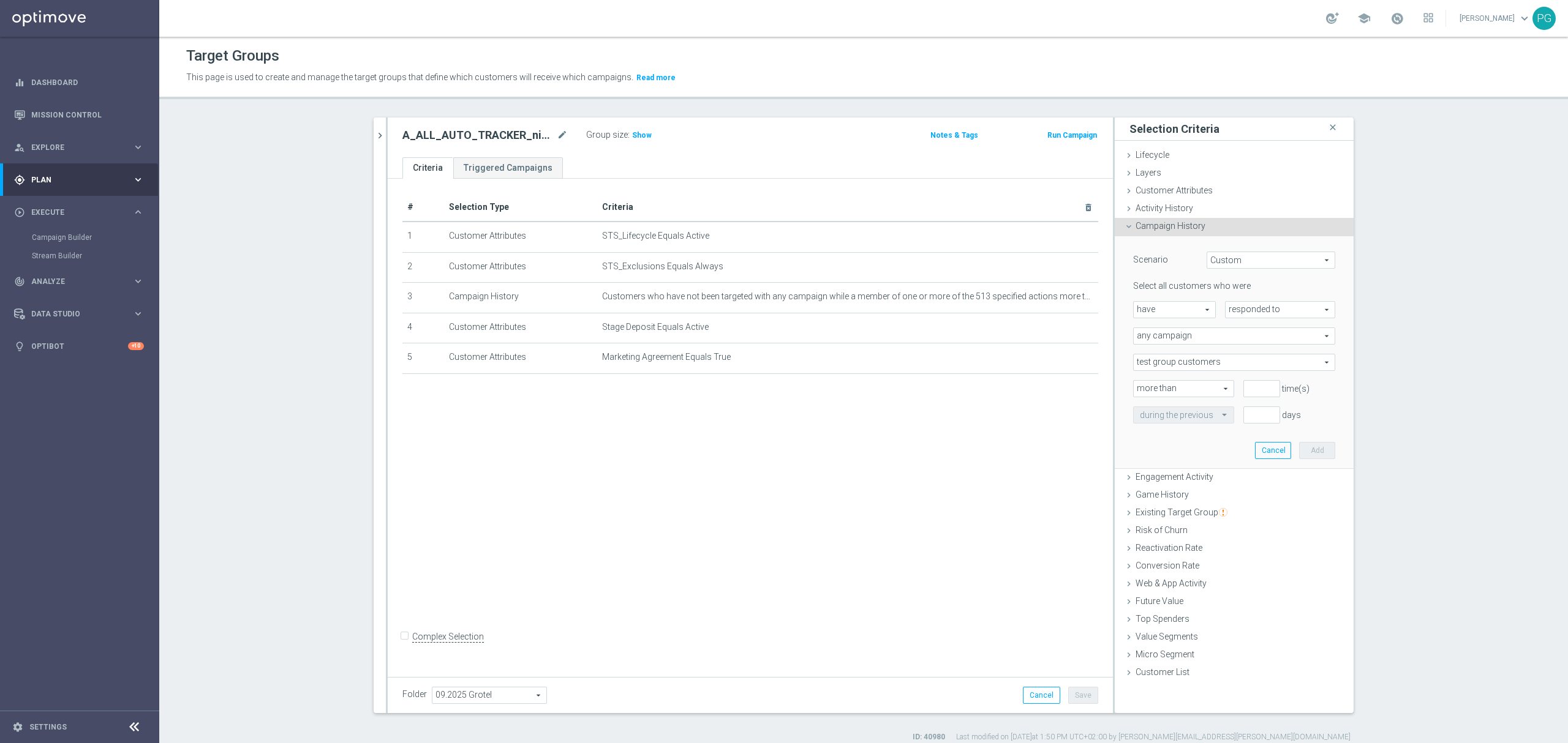
click at [1195, 313] on span "have" at bounding box center [1174, 309] width 82 height 16
click at [1174, 336] on label "have not" at bounding box center [1174, 343] width 82 height 16
type input "have not"
click at [1243, 309] on span "responded to" at bounding box center [1280, 309] width 109 height 16
click at [1250, 343] on span "been targeted with" at bounding box center [1280, 343] width 97 height 10
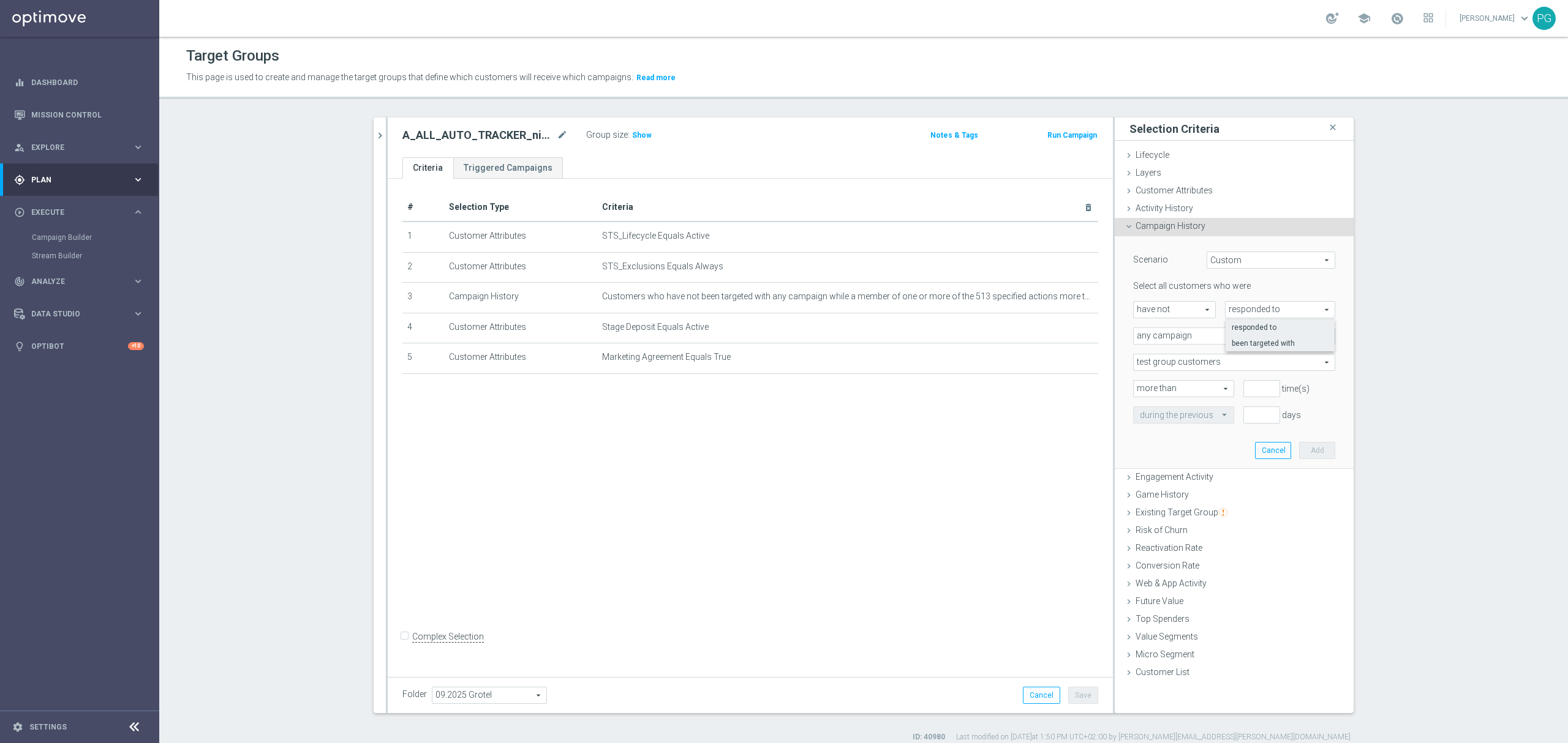
type input "been targeted with"
click at [1244, 334] on span "any campaign" at bounding box center [1234, 336] width 201 height 16
click at [1192, 380] on span "one or more actions" at bounding box center [1234, 385] width 189 height 10
type input "one or more actions"
click at [1198, 361] on span at bounding box center [1234, 362] width 201 height 16
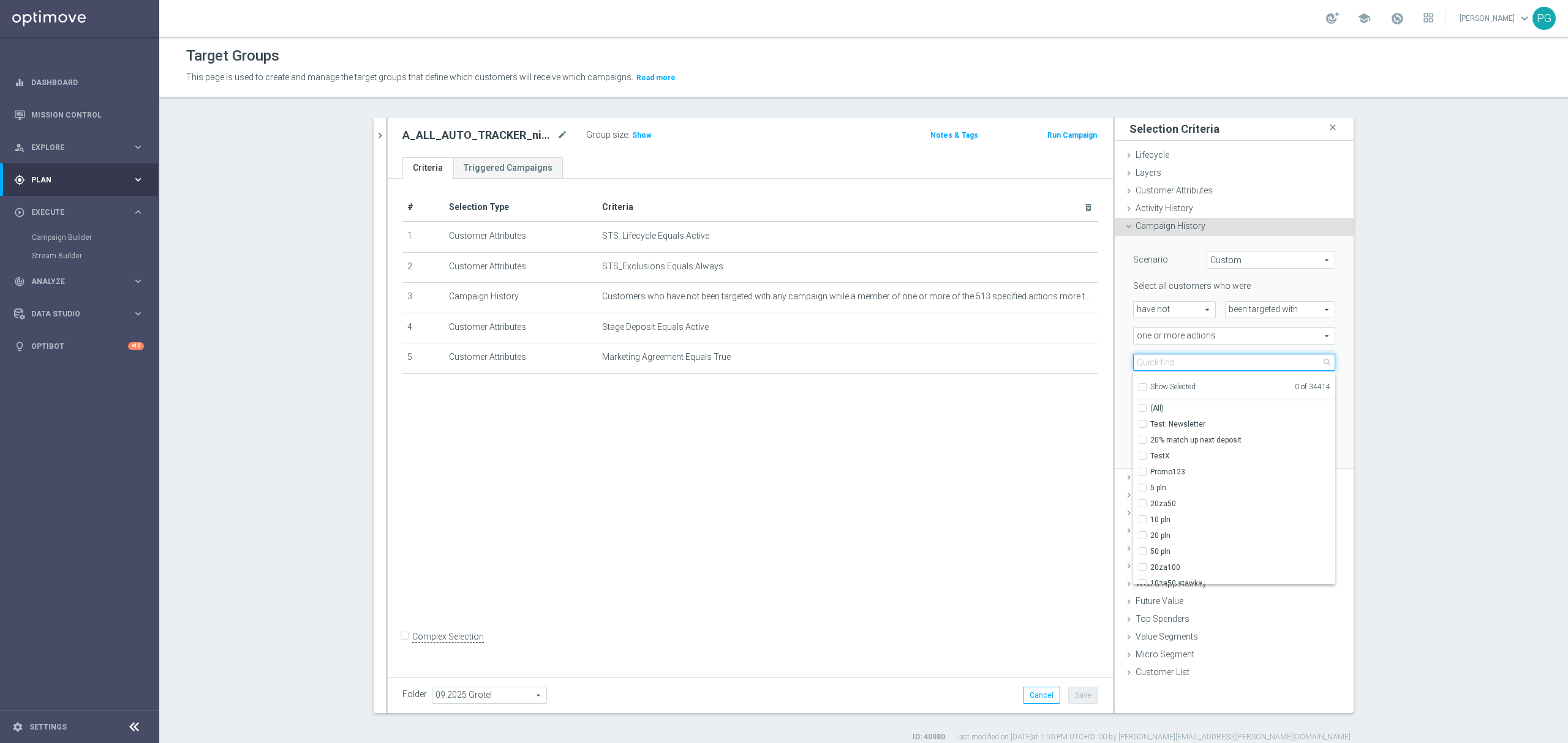
click at [1198, 361] on input "search" at bounding box center [1234, 363] width 202 height 17
paste input "A_ALL_AUTO_TRACKER_niepokryciauto-mikro"
type input "A_ALL_AUTO_TRACKER_niepokryciauto-"
click at [1142, 424] on input "A_ALL_AUTO_TRACKER_niepokryciauto-all" at bounding box center [1146, 424] width 8 height 8
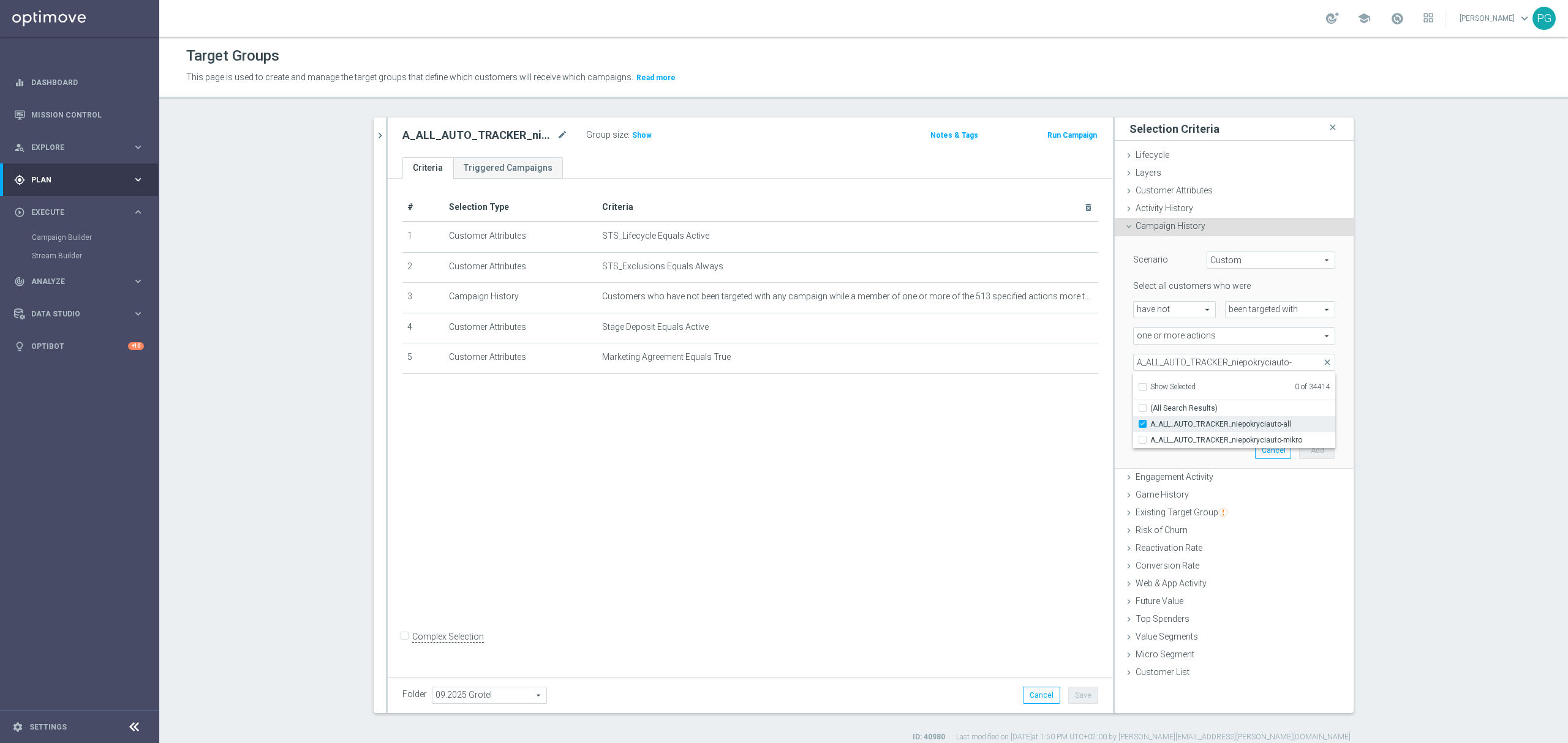
checkbox input "true"
type input "A_ALL_AUTO_TRACKER_niepokryciauto-all"
click at [1030, 446] on div "# Selection Type Criteria delete_forever 1 Customer Attributes STS_Lifecycle Eq…" at bounding box center [750, 425] width 725 height 493
click at [1250, 386] on input "number" at bounding box center [1261, 389] width 37 height 17
type input "0"
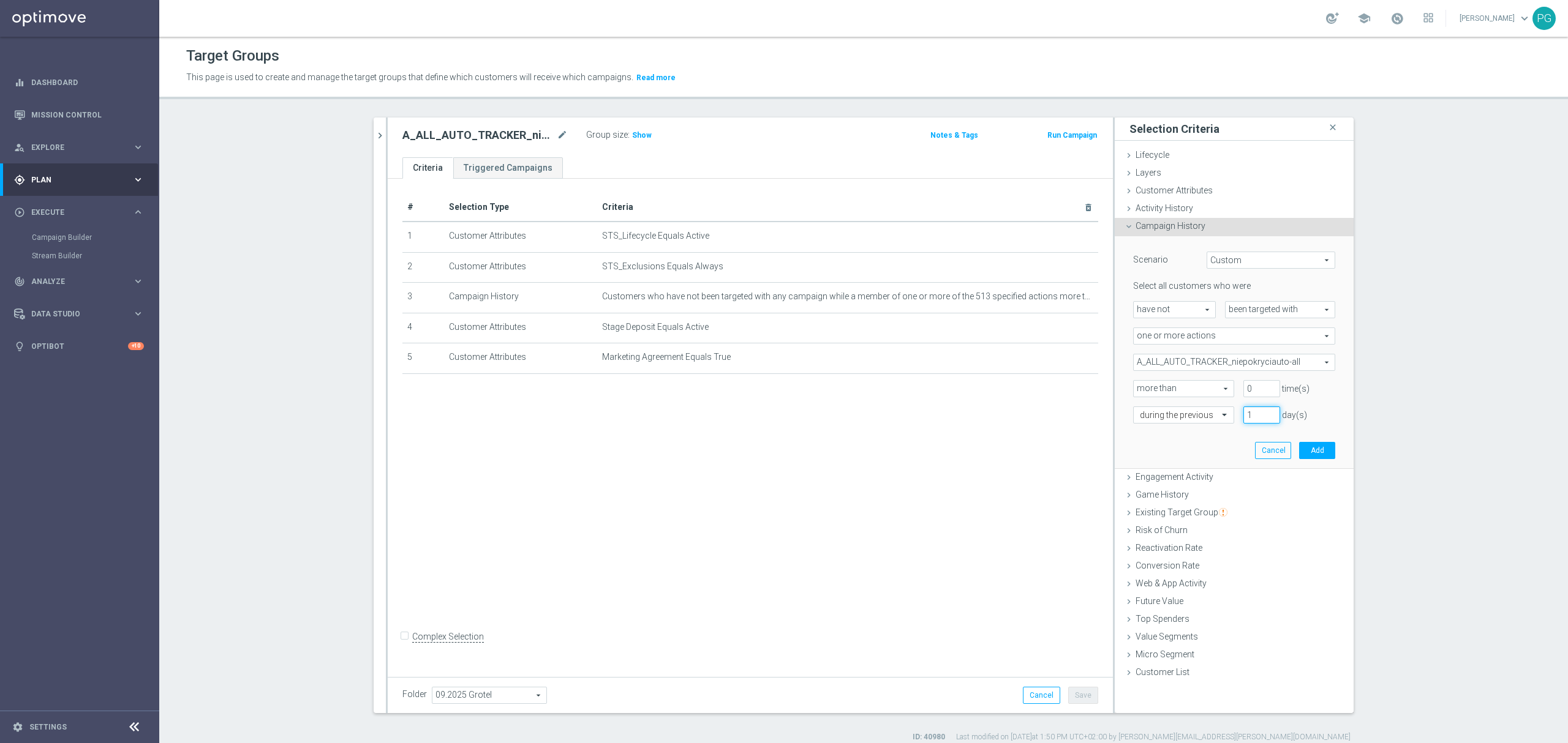
drag, startPoint x: 1244, startPoint y: 412, endPoint x: 1232, endPoint y: 414, distance: 12.2
click at [1234, 414] on div "1 day(s)" at bounding box center [1261, 415] width 55 height 17
type input "31"
click at [1230, 451] on div "Scenario Custom Custom arrow_drop_down search Select all customers who were hav…" at bounding box center [1234, 352] width 221 height 232
click at [1317, 453] on button "Add" at bounding box center [1317, 450] width 36 height 17
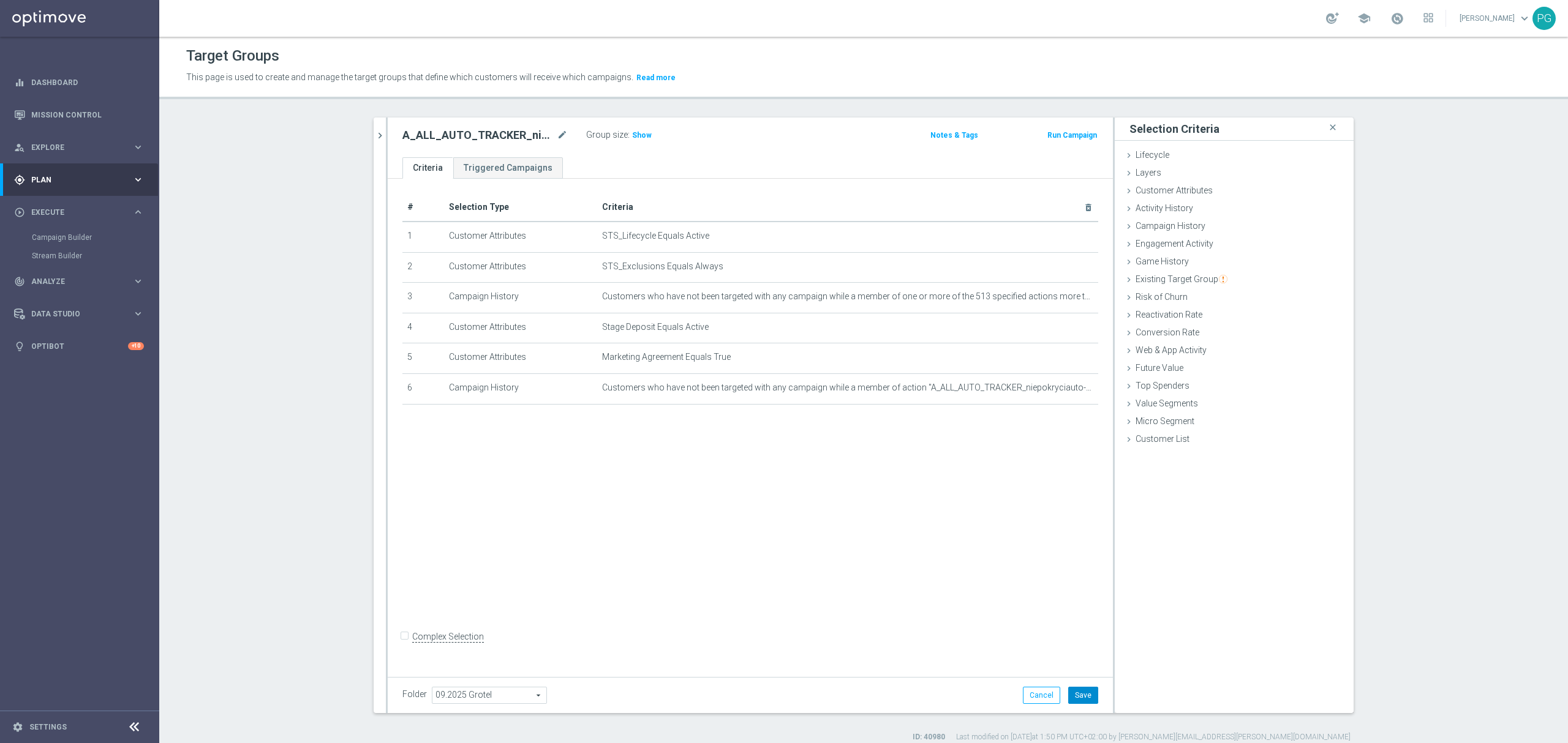
click at [1080, 703] on button "Save" at bounding box center [1082, 695] width 30 height 17
click at [374, 135] on icon "chevron_right" at bounding box center [380, 136] width 12 height 12
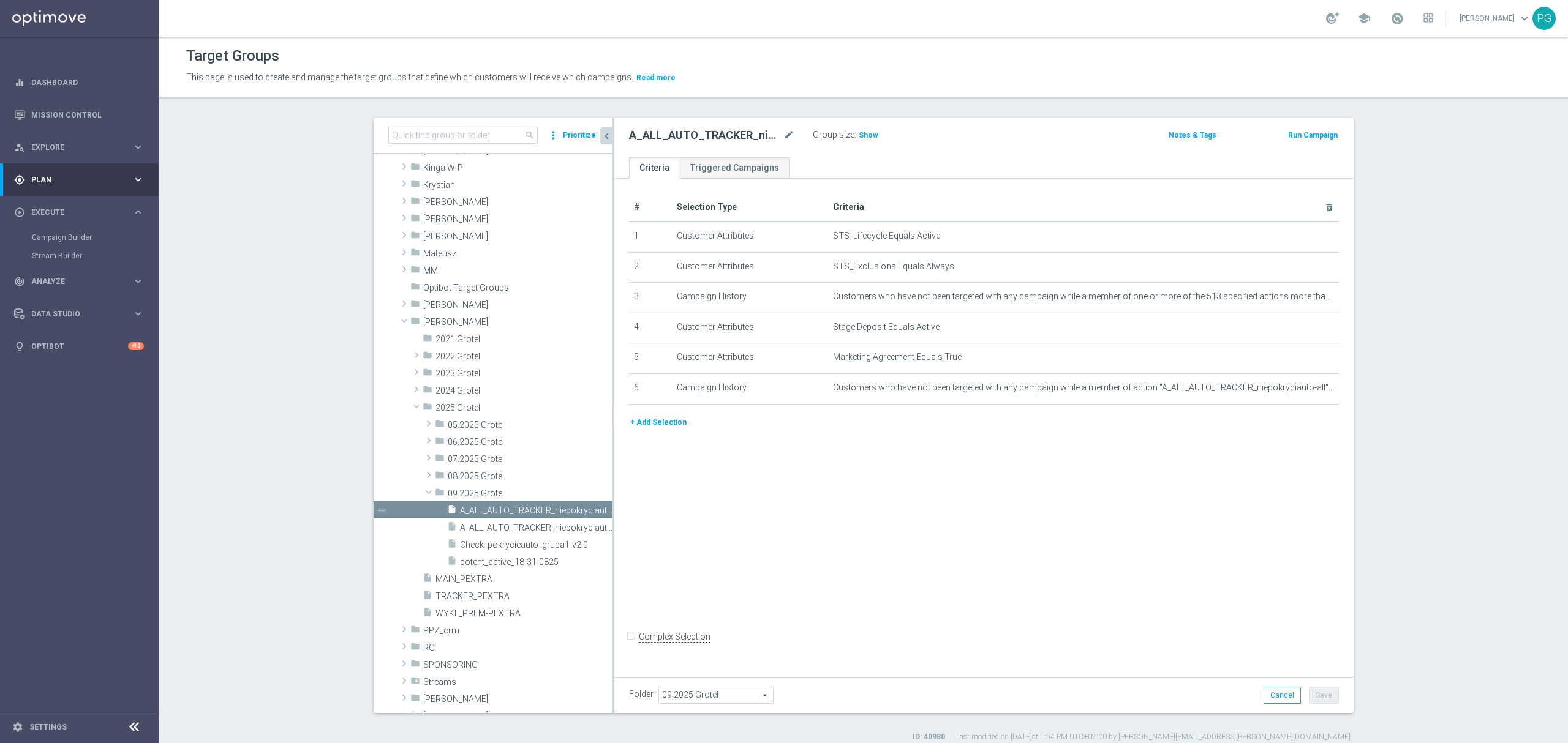
click at [687, 132] on h2 "A_ALL_AUTO_TRACKER_niepokryciauto-all" at bounding box center [704, 135] width 152 height 15
copy div "A_ALL_AUTO_TRACKER_niepokryciauto-all"
click at [66, 234] on link "Campaign Builder" at bounding box center [80, 237] width 95 height 10
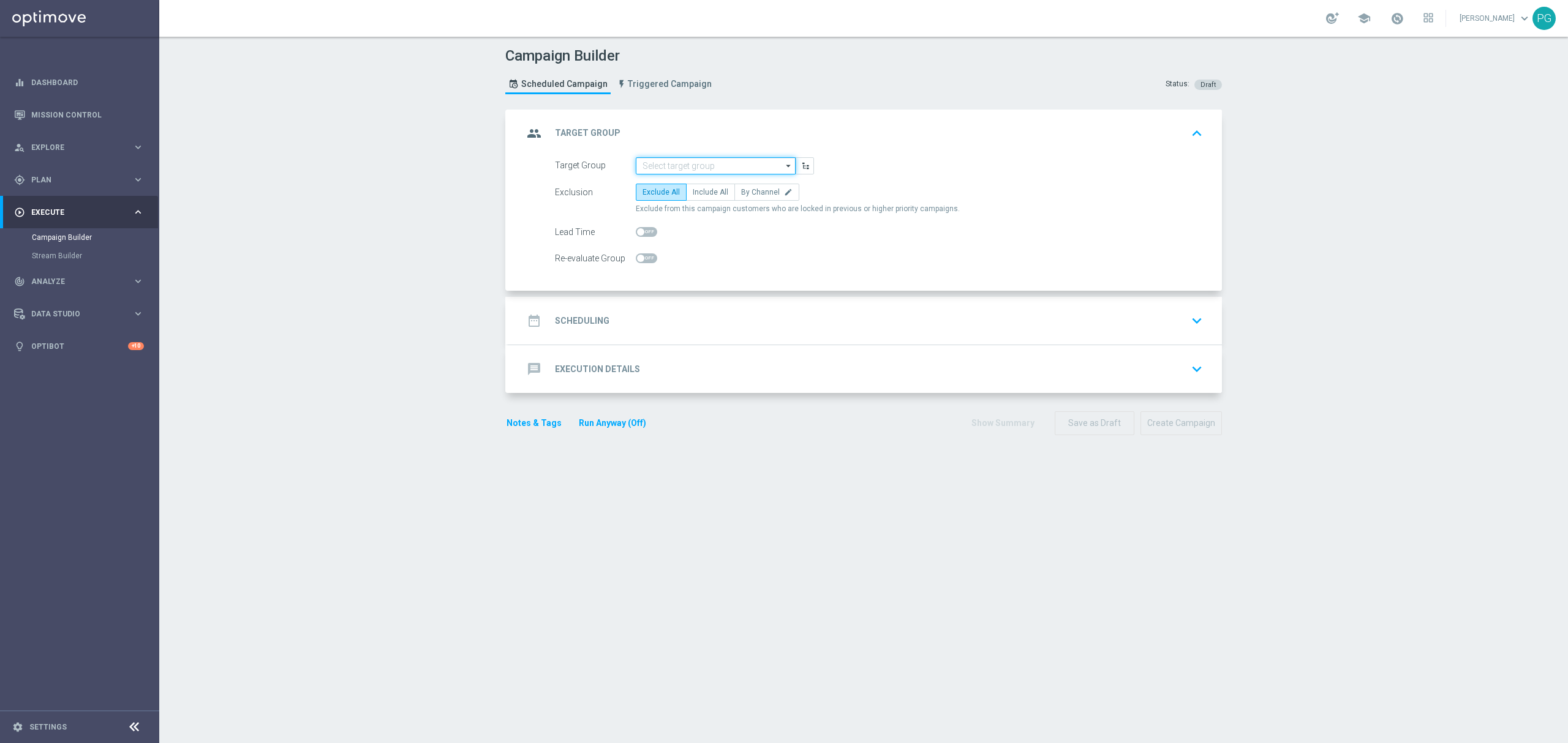
click at [682, 159] on input at bounding box center [715, 165] width 160 height 17
paste input "A_ALL_AUTO_TRACKER_niepokryciauto-all"
click at [680, 180] on div "A_ALL_AUTO_TRACKER_niepokryciauto-all" at bounding box center [712, 184] width 141 height 11
type input "A_ALL_AUTO_TRACKER_niepokryciauto-all"
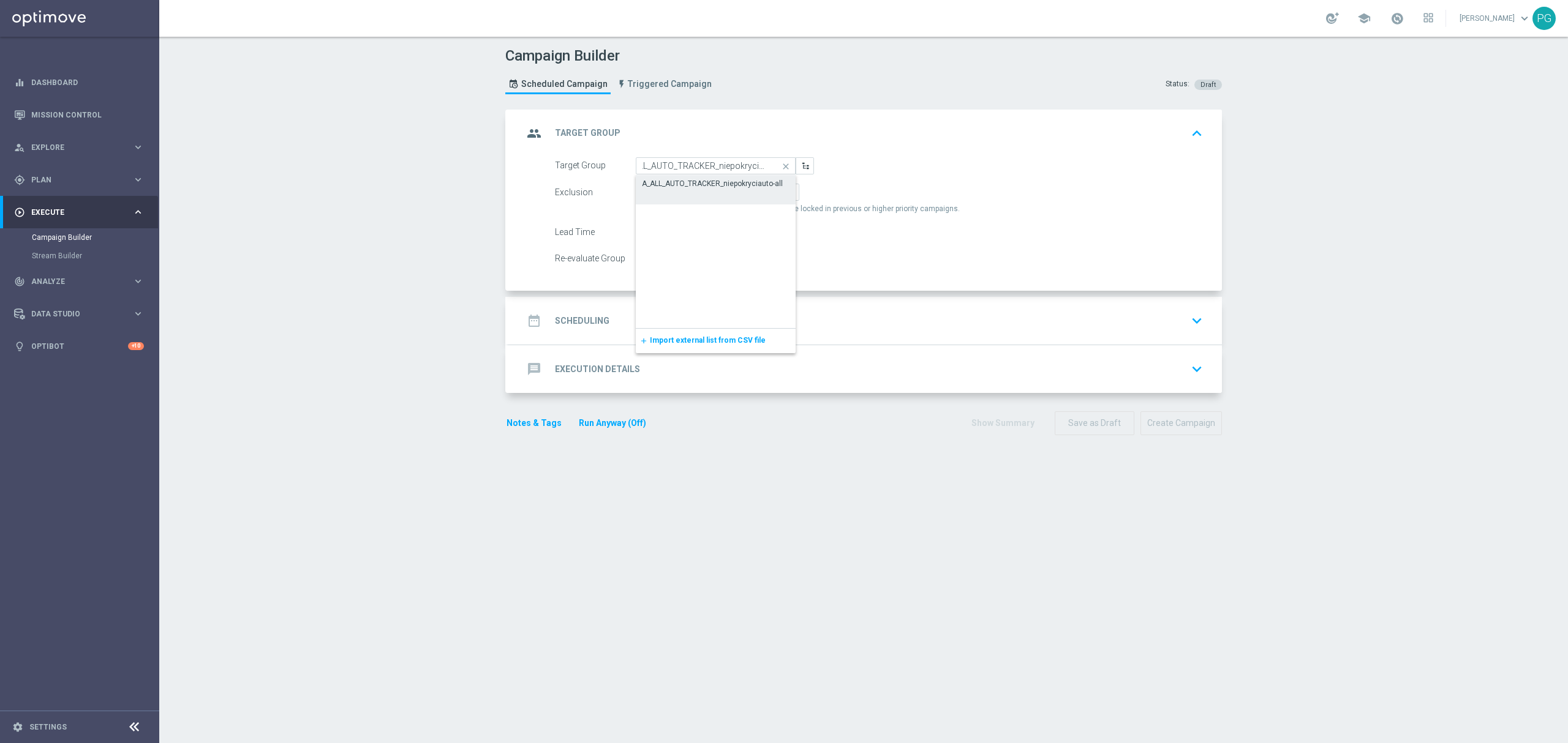
scroll to position [0, 0]
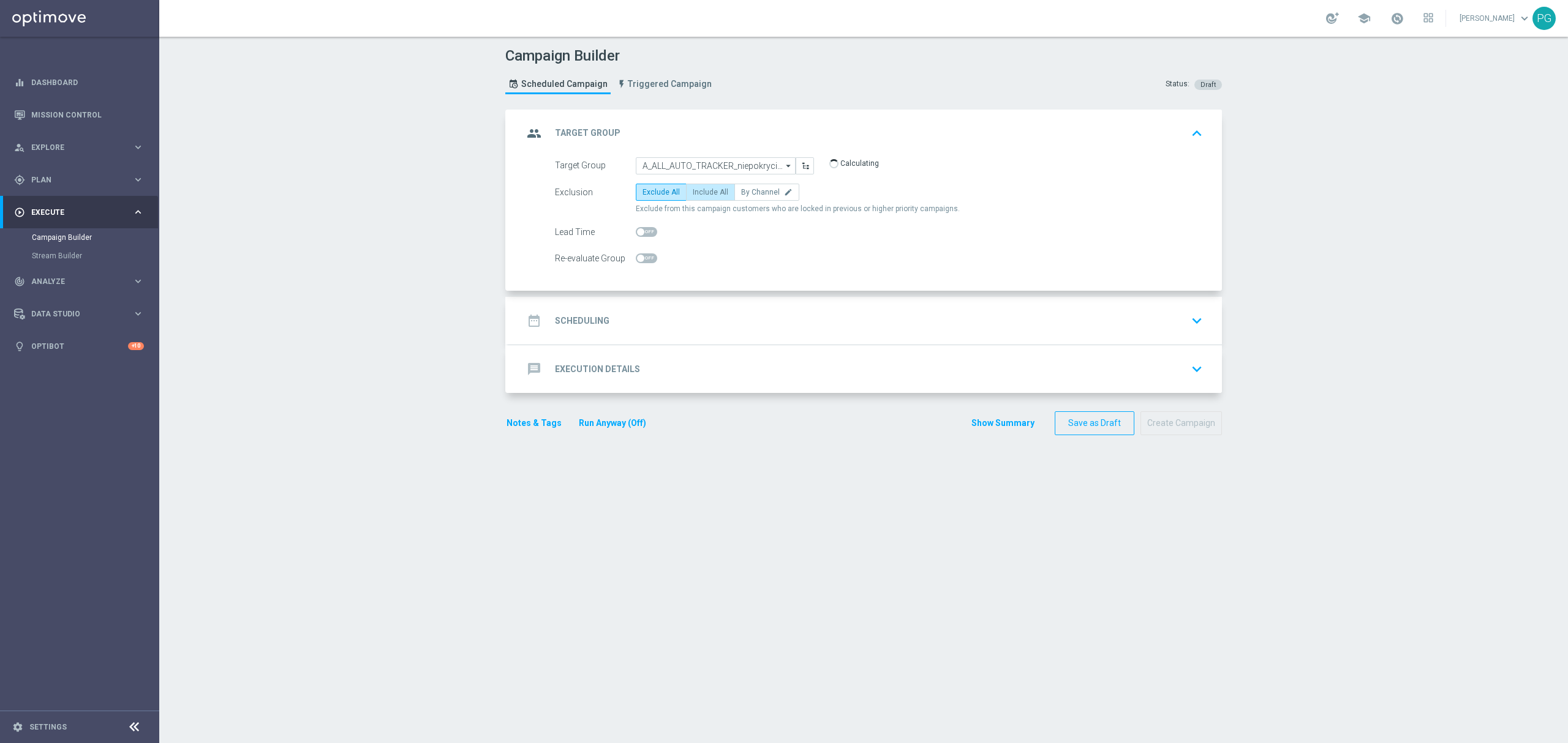
click at [698, 190] on span "Include All" at bounding box center [710, 192] width 35 height 8
click at [698, 190] on input "Include All" at bounding box center [697, 194] width 8 height 8
radio input "true"
click at [632, 316] on div "date_range Scheduling keyboard_arrow_down" at bounding box center [865, 321] width 684 height 24
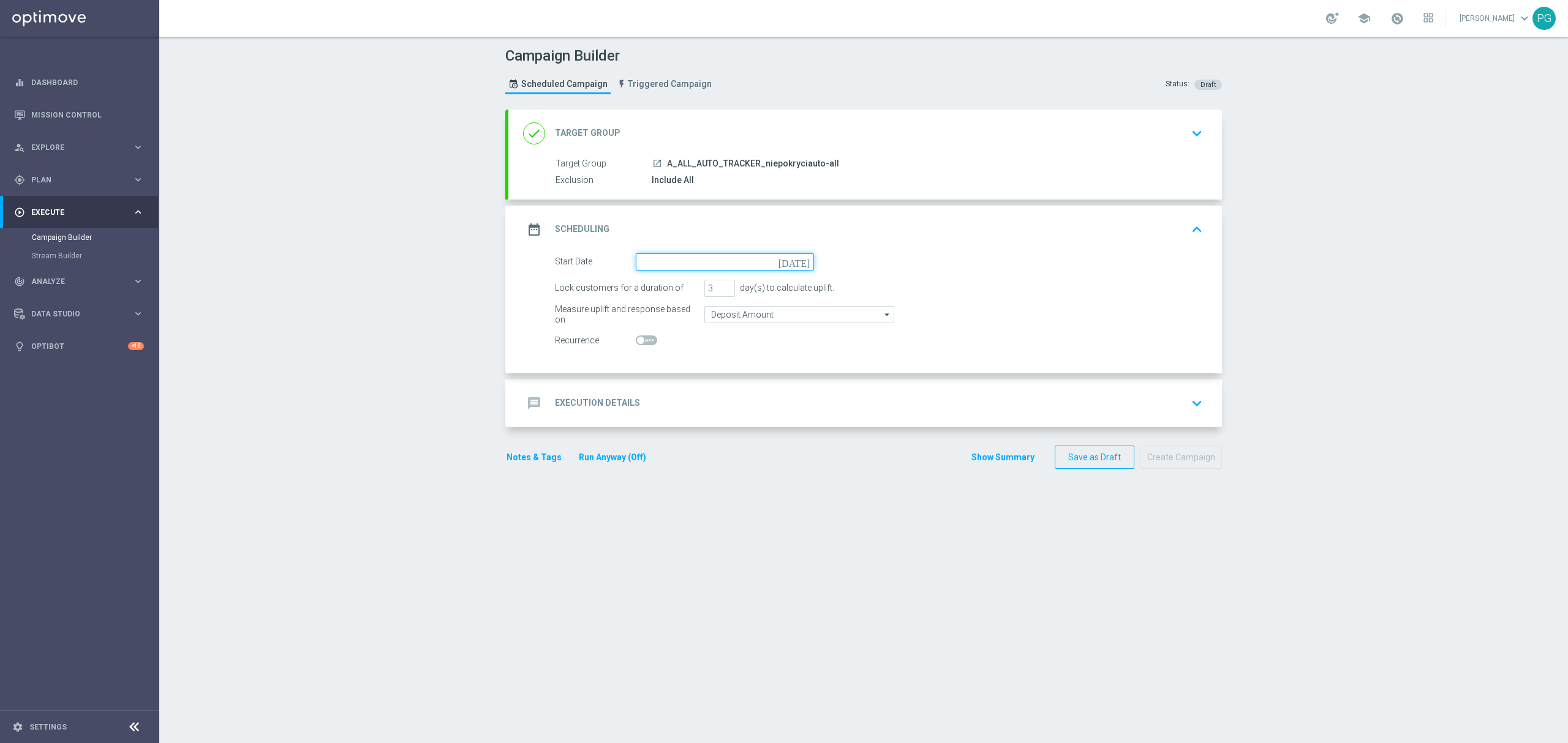
click at [708, 267] on input at bounding box center [725, 262] width 179 height 17
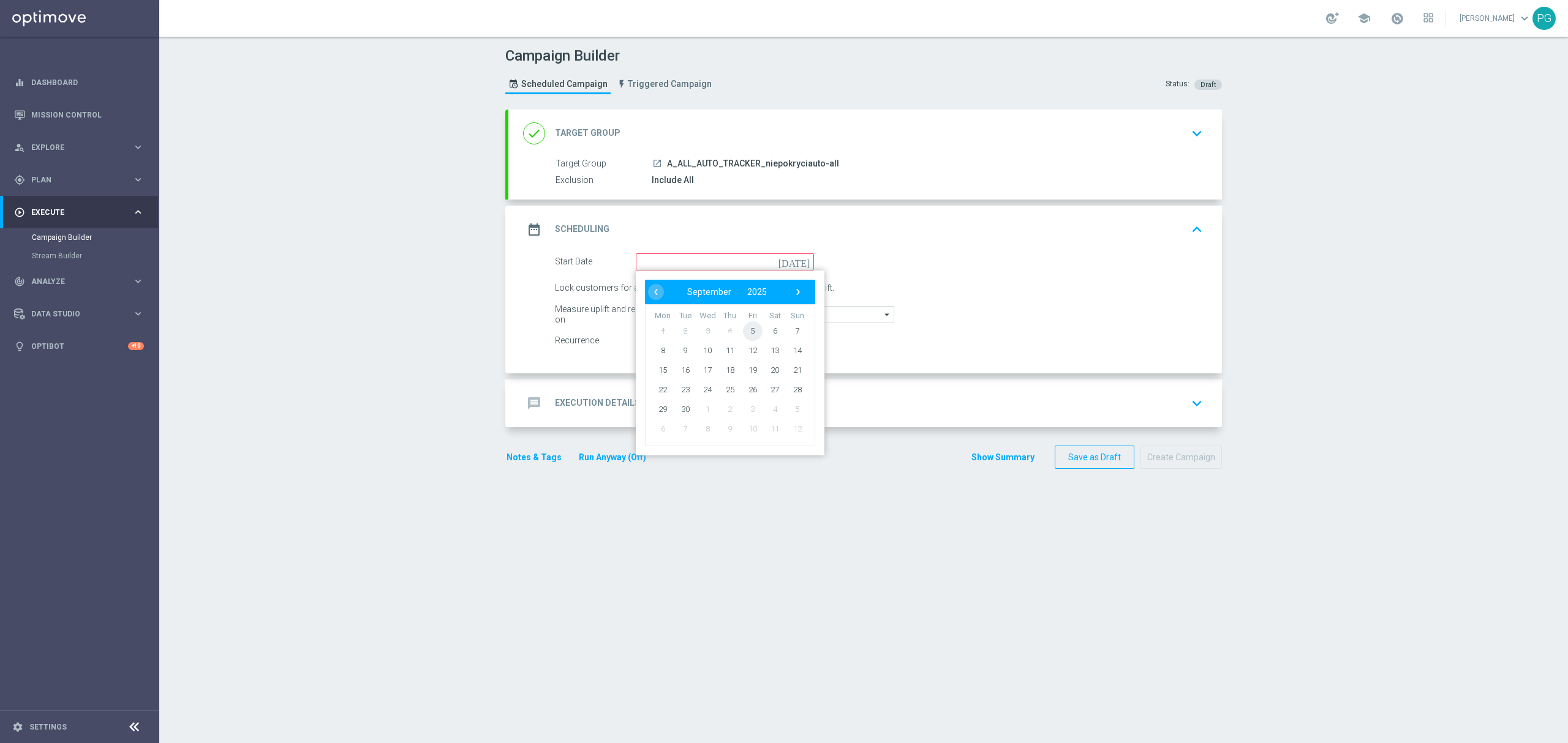
click at [742, 331] on span "5" at bounding box center [752, 331] width 19 height 19
type input "05 Sep 2025"
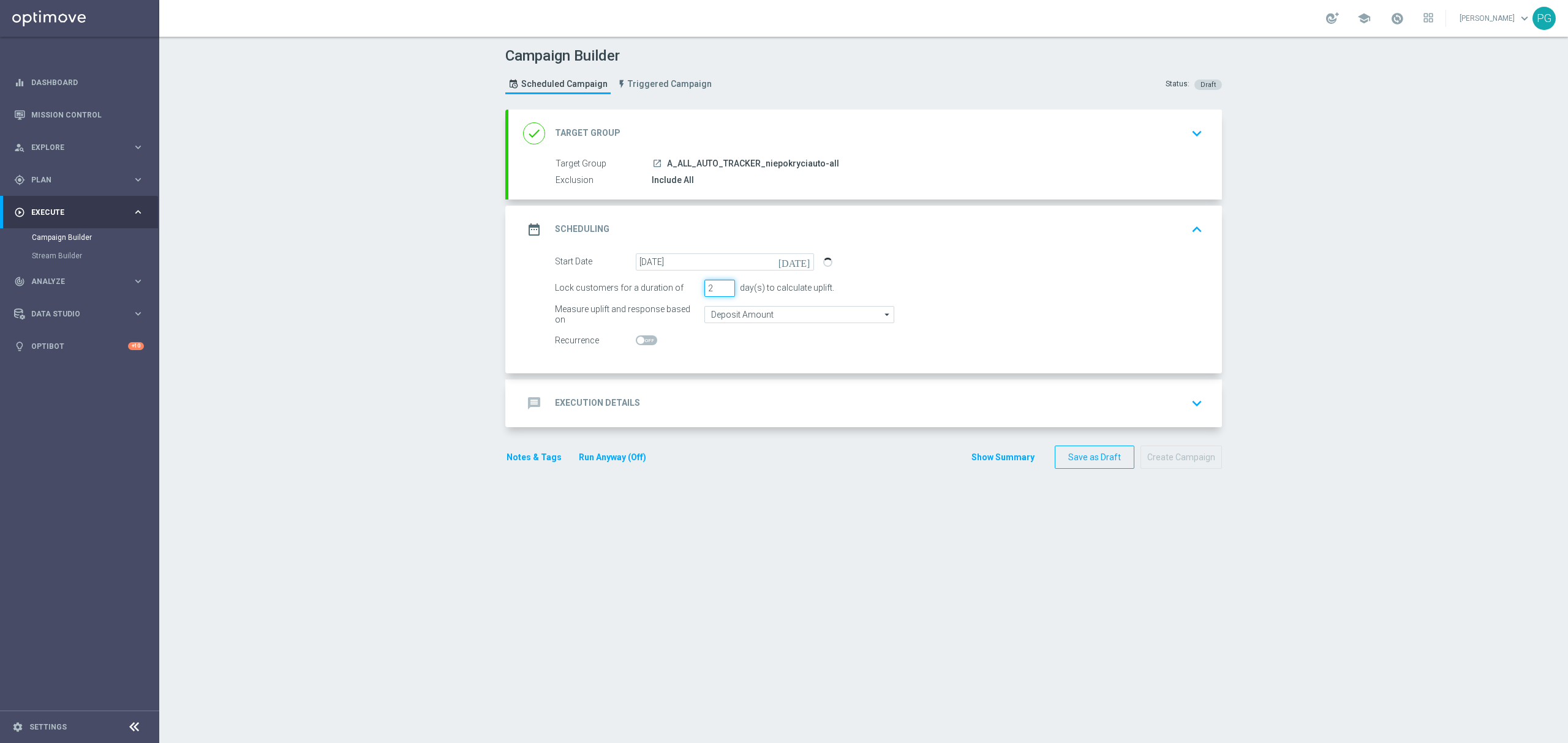
click at [722, 292] on input "2" at bounding box center [720, 288] width 30 height 17
type input "1"
click at [722, 292] on input "1" at bounding box center [720, 288] width 30 height 17
click at [726, 392] on div "message Execution Details keyboard_arrow_down" at bounding box center [865, 403] width 684 height 24
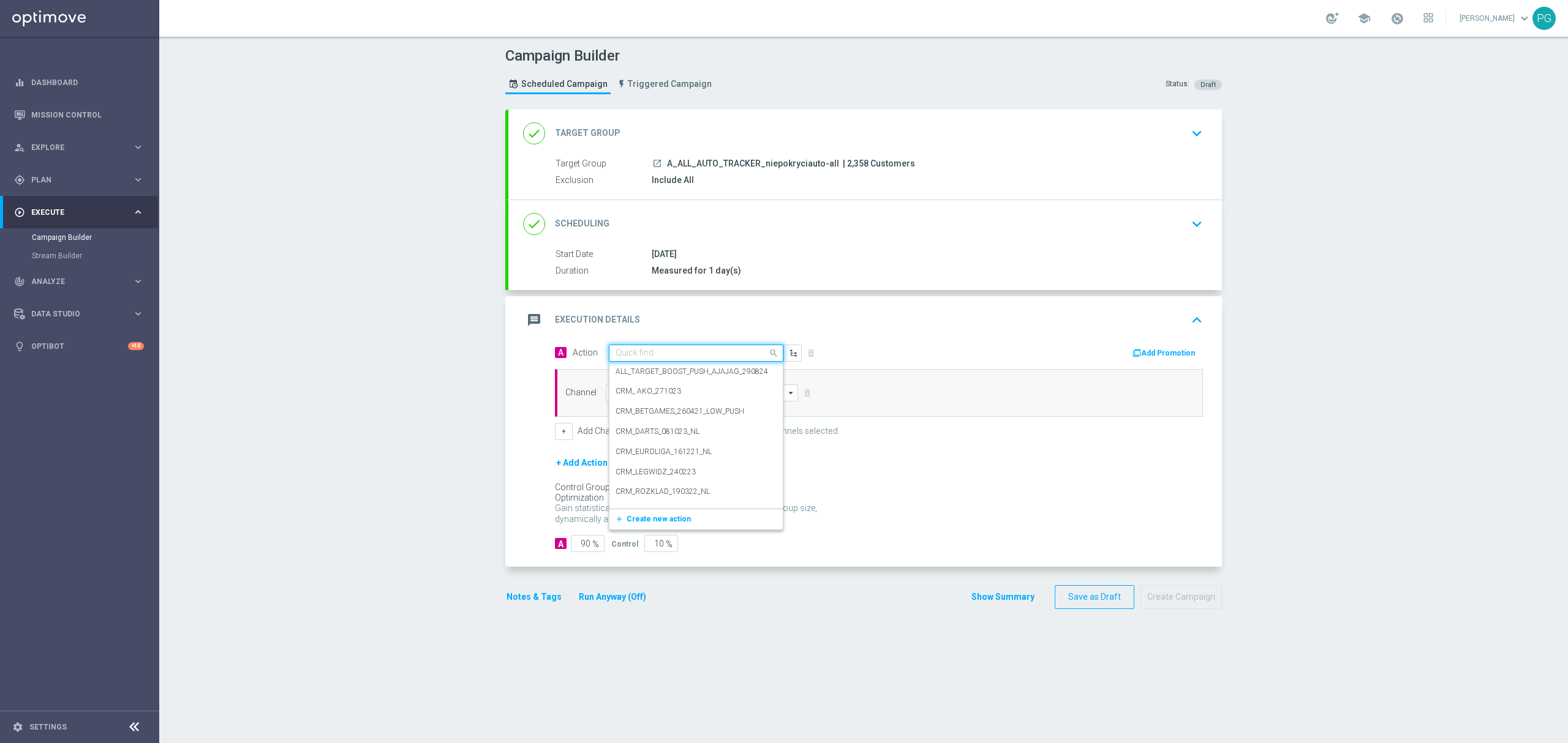
click at [642, 351] on input "text" at bounding box center [683, 354] width 136 height 10
paste input "A_ALL_AUTO_TRACKER_niepokryciauto-all"
type input "A_ALL_AUTO_TRACKER_niepokryciauto-all"
click at [644, 372] on label "A_ALL_AUTO_TRACKER_niepokryciauto-all" at bounding box center [684, 374] width 138 height 10
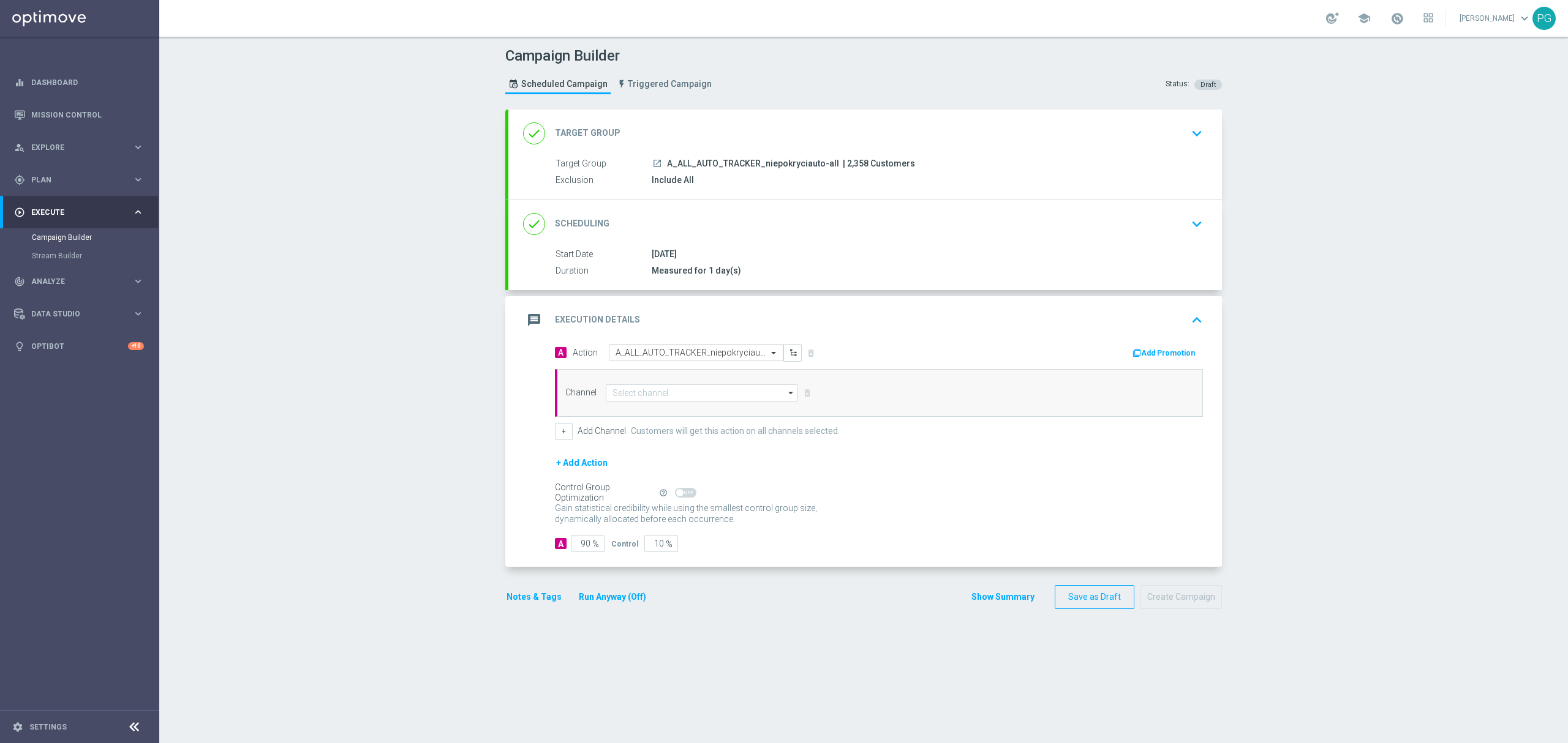
scroll to position [0, 0]
click at [626, 396] on input at bounding box center [702, 393] width 192 height 17
click at [632, 412] on div "Target group only" at bounding box center [641, 412] width 58 height 11
type input "Target group only"
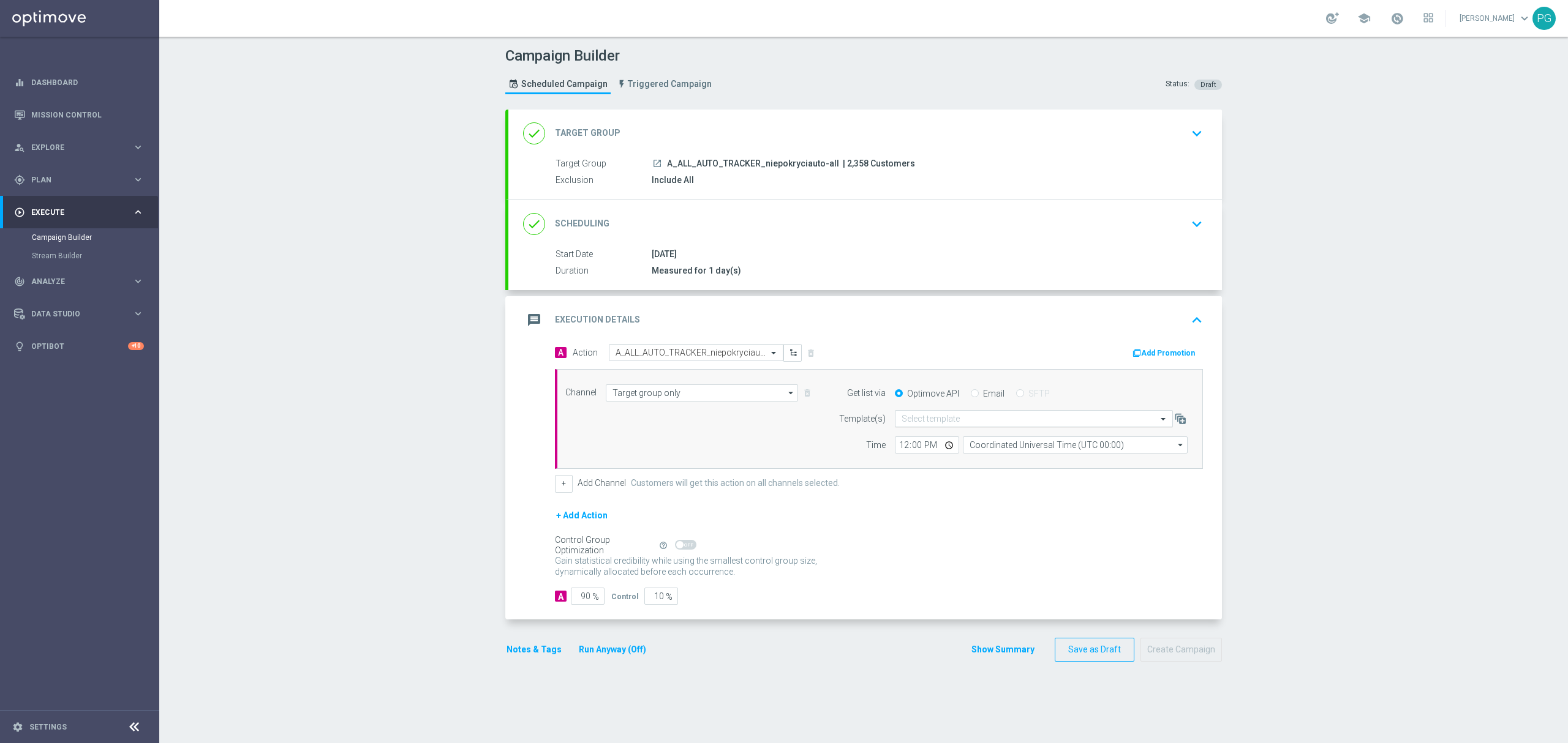
click at [940, 419] on input "text" at bounding box center [1021, 419] width 240 height 10
click at [934, 439] on label "Default Email template" at bounding box center [938, 437] width 72 height 10
click at [991, 452] on input "Coordinated Universal Time (UTC 00:00)" at bounding box center [1075, 445] width 225 height 17
click at [963, 466] on div "Central European Time (Warsaw) (UTC +02:00)" at bounding box center [1075, 463] width 226 height 17
type input "Central European Time (Warsaw) (UTC +02:00)"
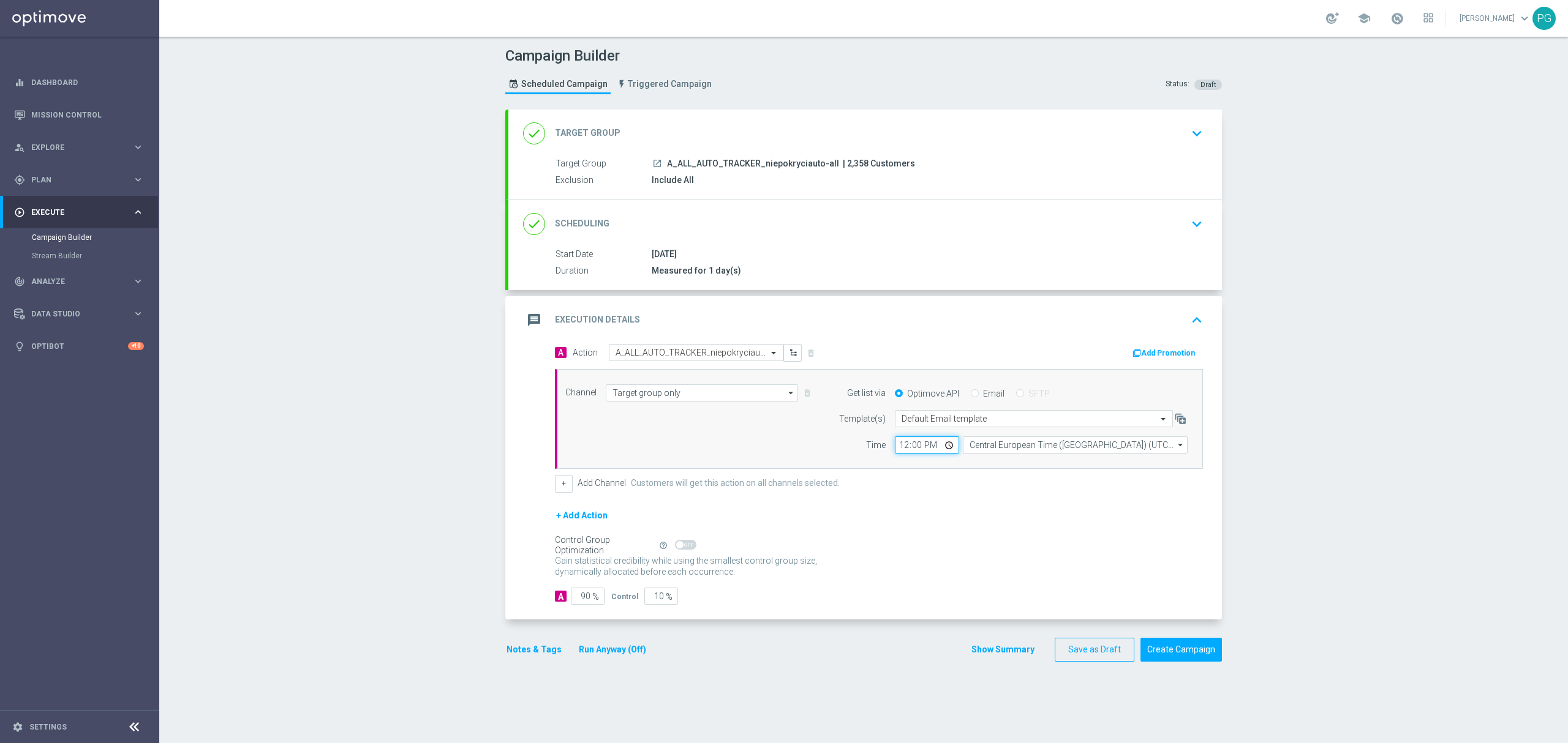
click at [895, 444] on input "12:00" at bounding box center [927, 445] width 64 height 17
type input "14:45"
click at [723, 212] on div "done Scheduling keyboard_arrow_down" at bounding box center [865, 224] width 684 height 24
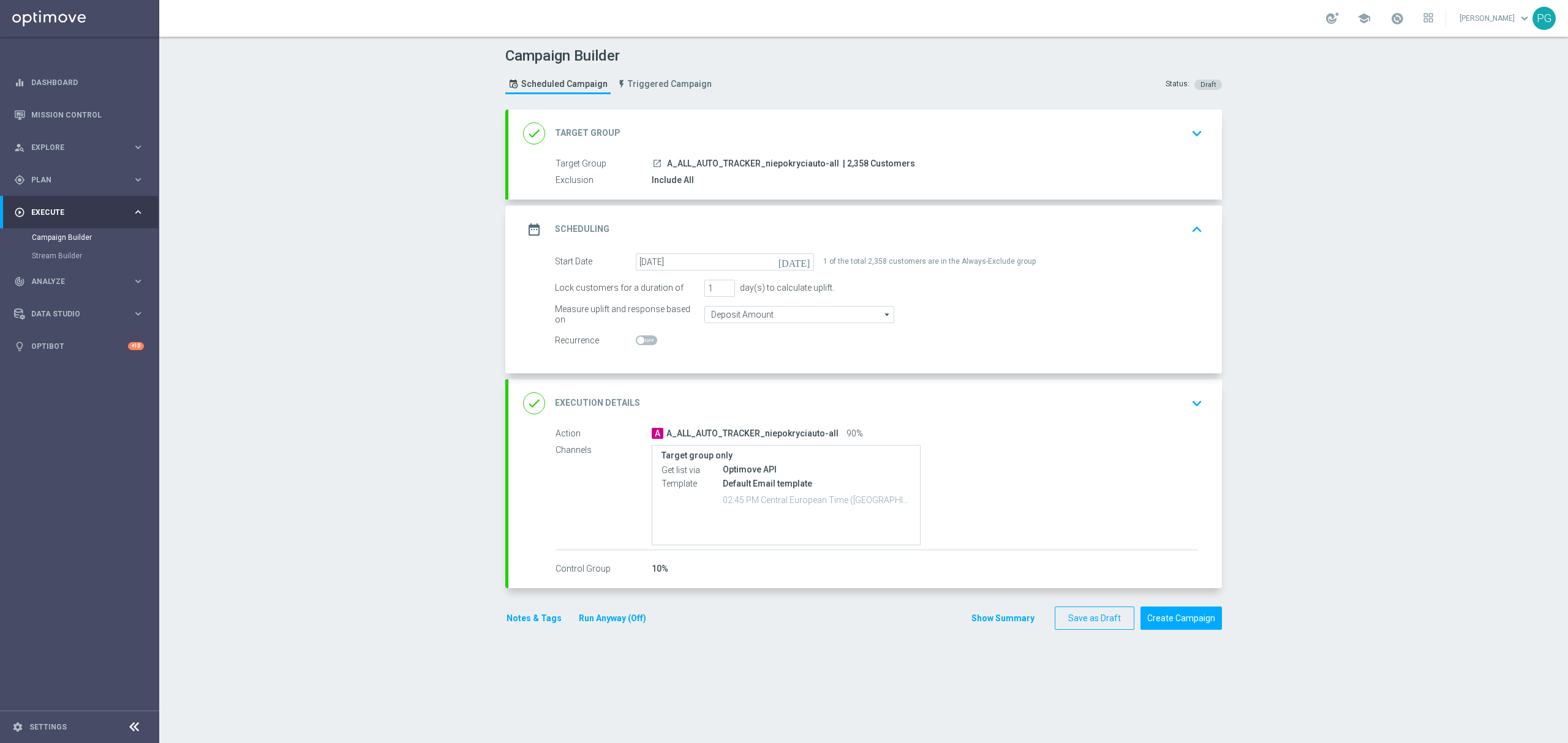
click at [637, 337] on span at bounding box center [640, 340] width 8 height 8
click at [636, 337] on input "checkbox" at bounding box center [646, 340] width 21 height 10
checkbox input "true"
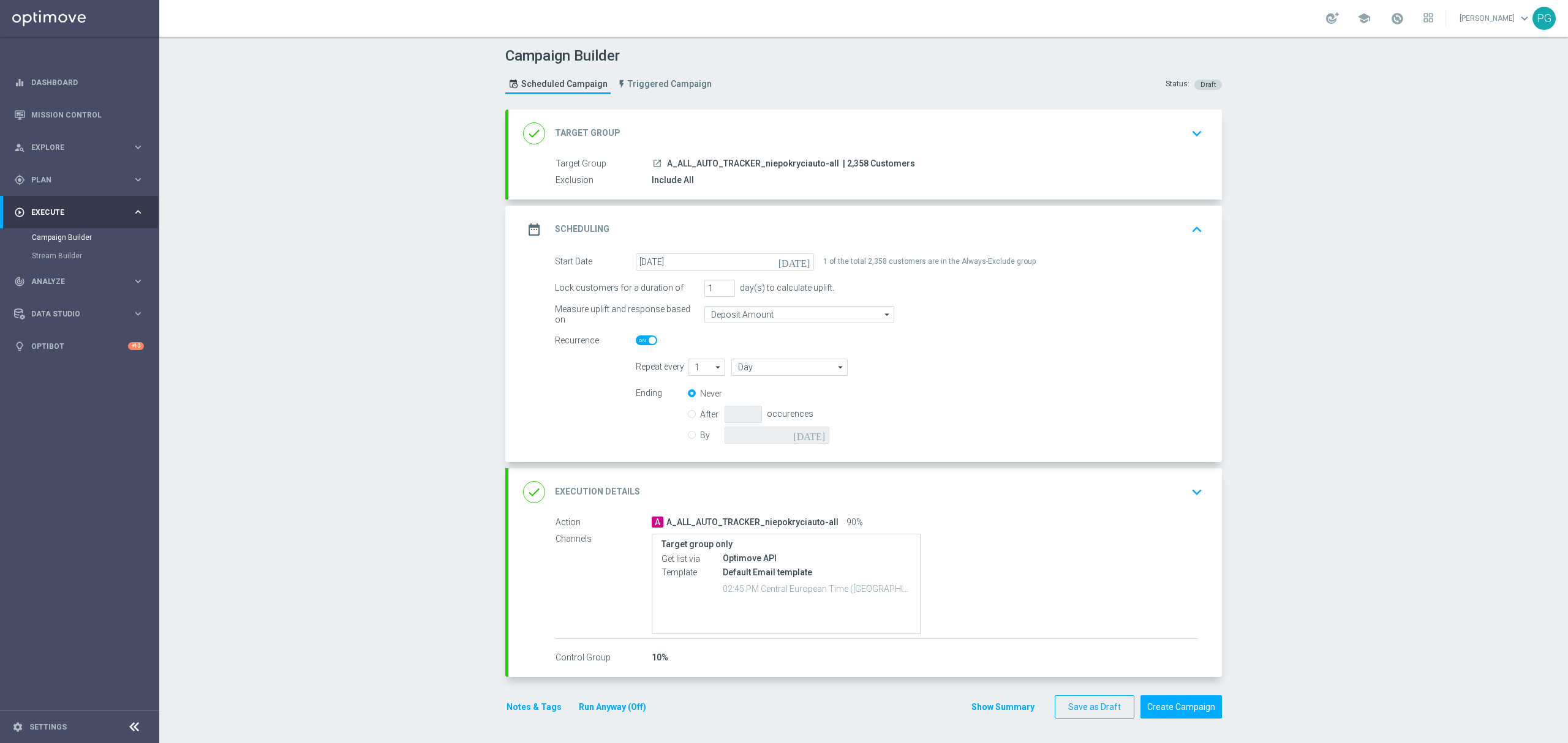
scroll to position [1, 0]
click at [589, 482] on div "done Execution Details" at bounding box center [581, 493] width 117 height 22
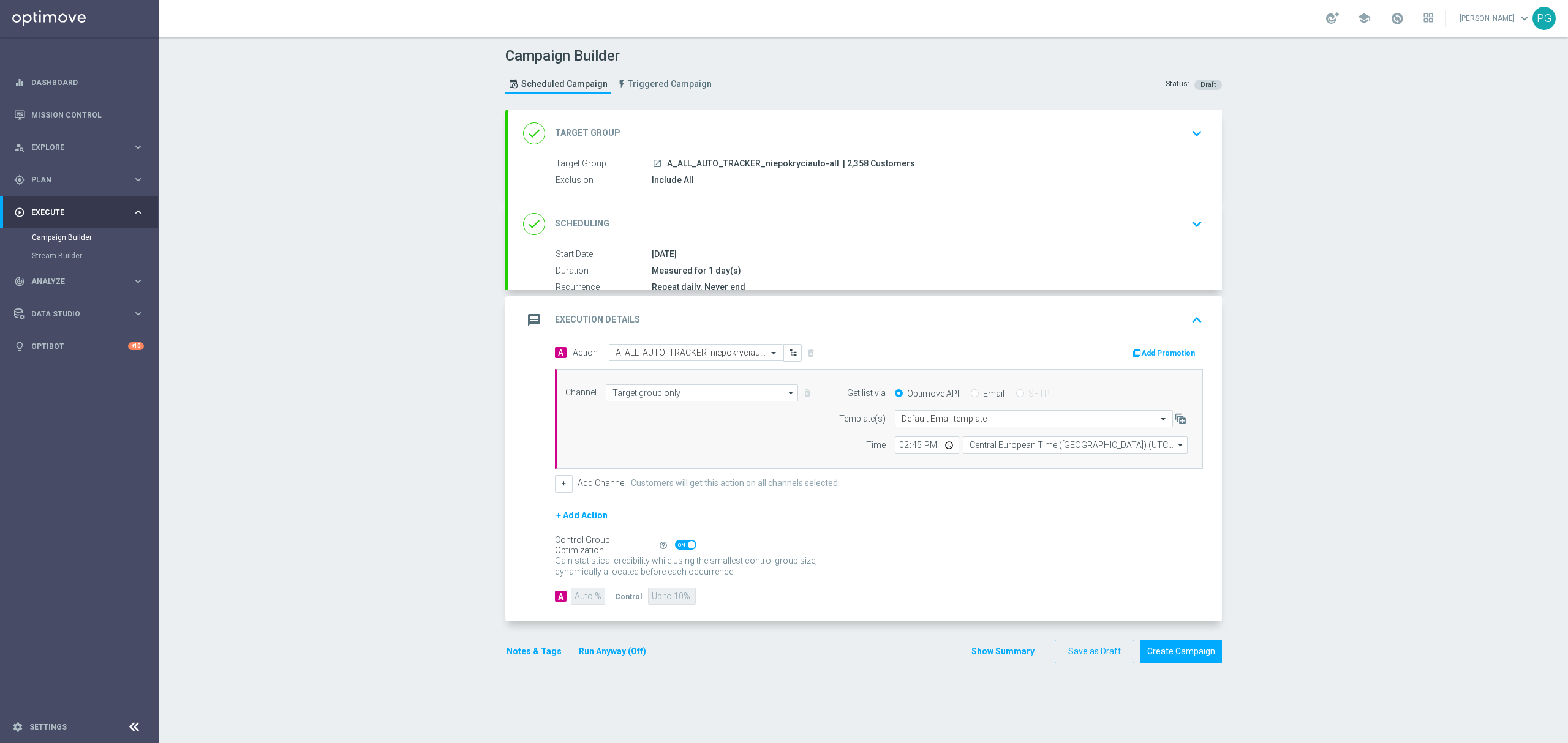
scroll to position [0, 0]
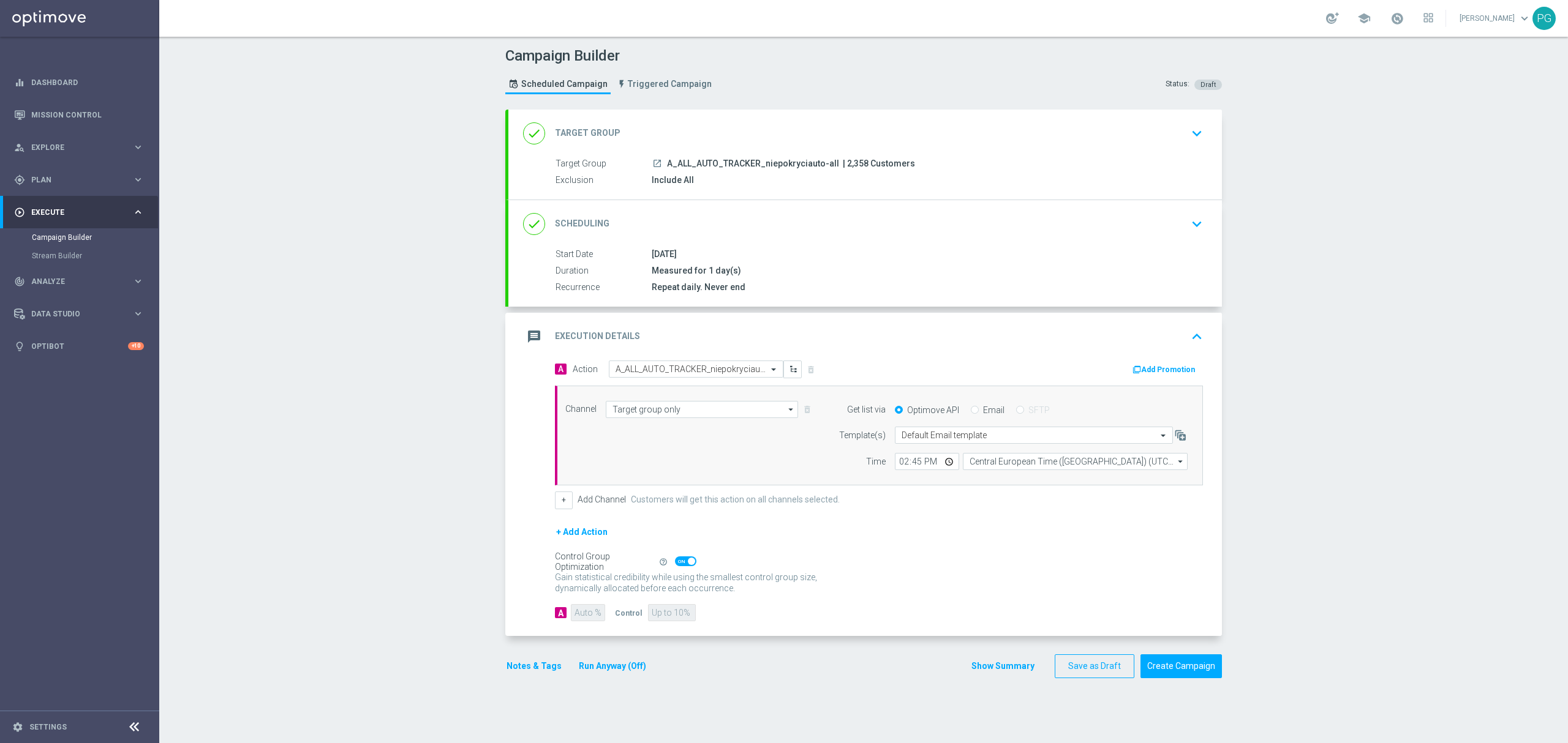
click at [679, 567] on switch at bounding box center [685, 561] width 21 height 10
click at [679, 566] on span at bounding box center [685, 561] width 21 height 10
click at [679, 566] on input "checkbox" at bounding box center [685, 561] width 21 height 10
checkbox input "false"
click at [654, 621] on input "10" at bounding box center [661, 612] width 34 height 17
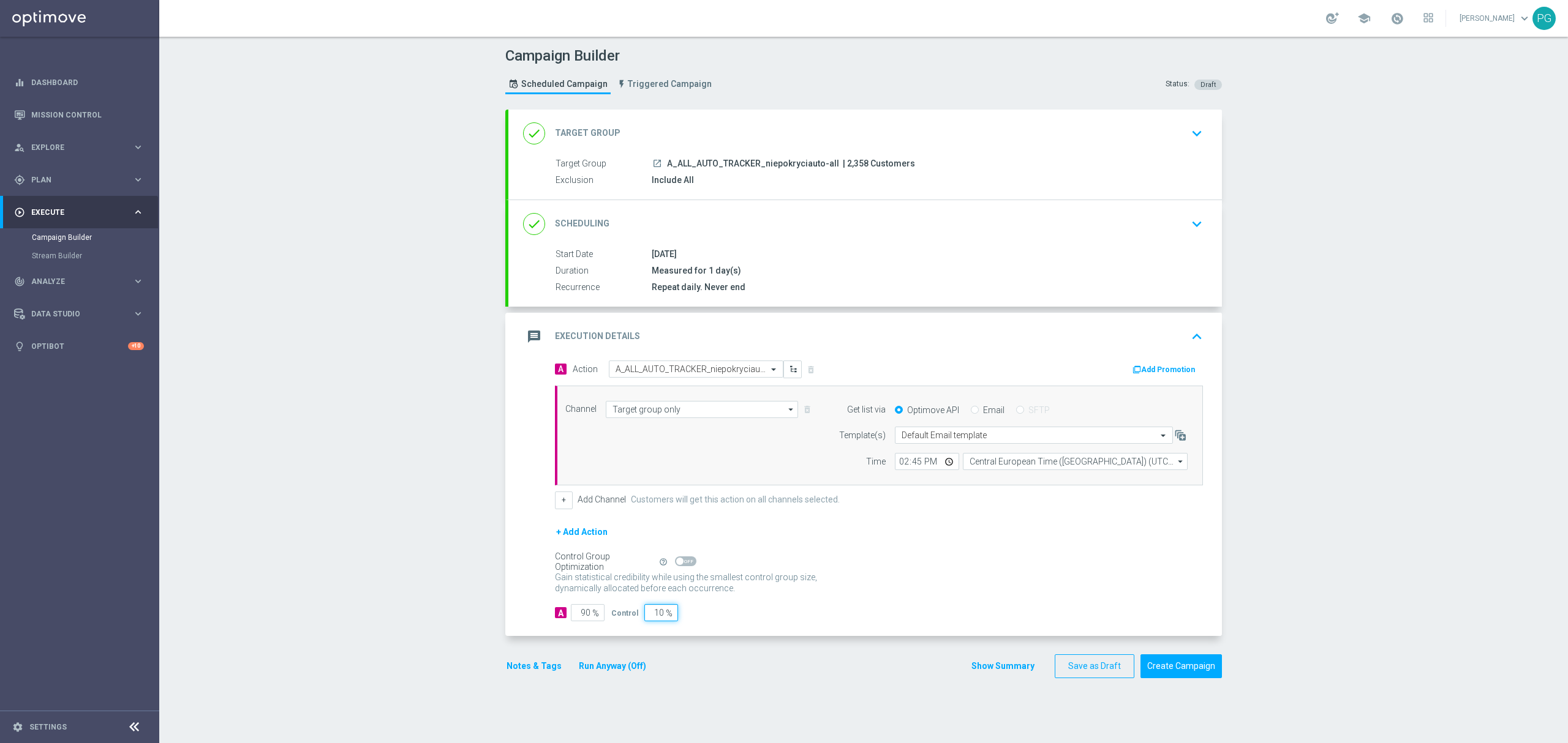
click at [654, 621] on input "10" at bounding box center [661, 612] width 34 height 17
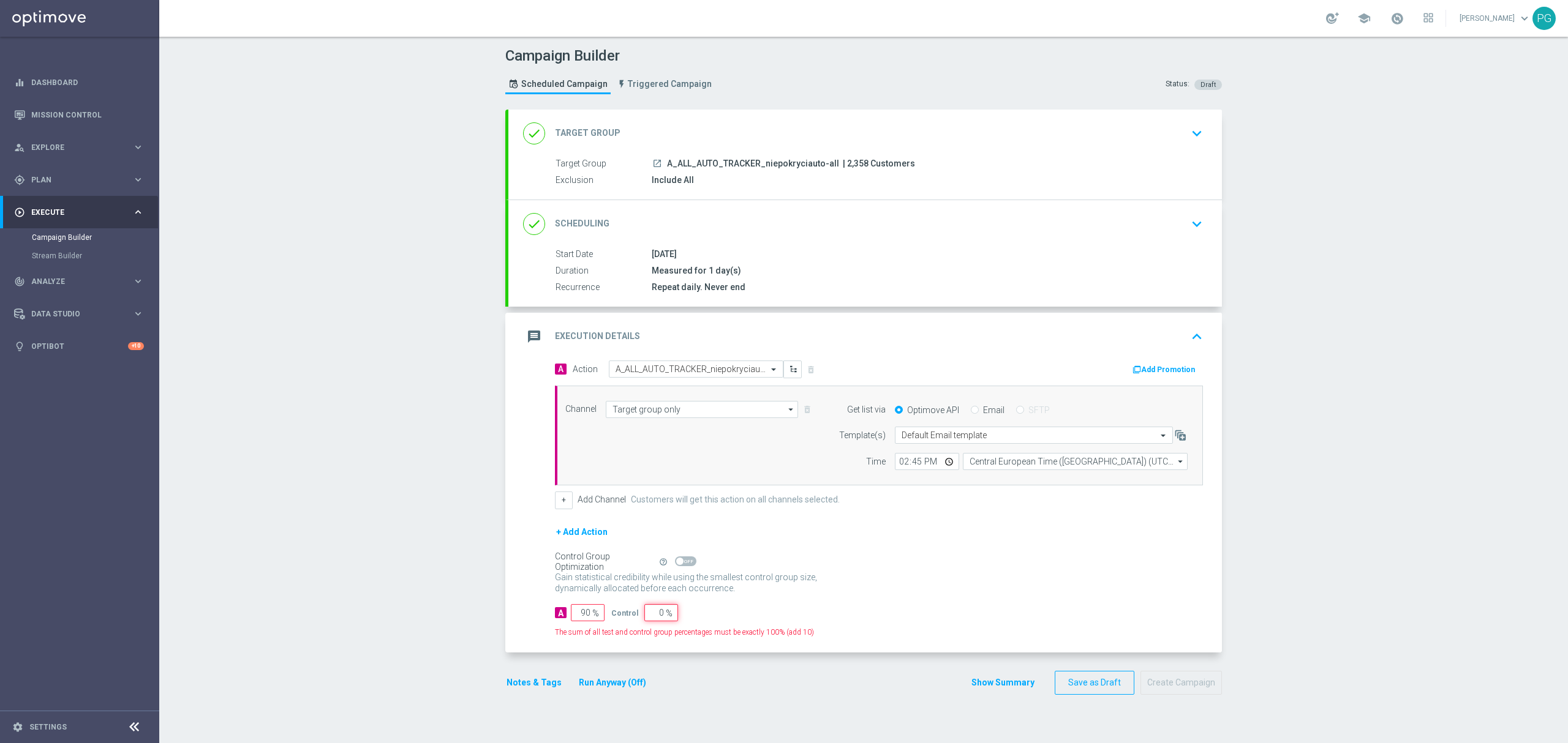
type input "0"
click at [738, 625] on div "The sum of all test and control group percentages must be exactly 100% (add 10)" at bounding box center [879, 630] width 648 height 17
click at [576, 609] on input "90" at bounding box center [587, 612] width 34 height 17
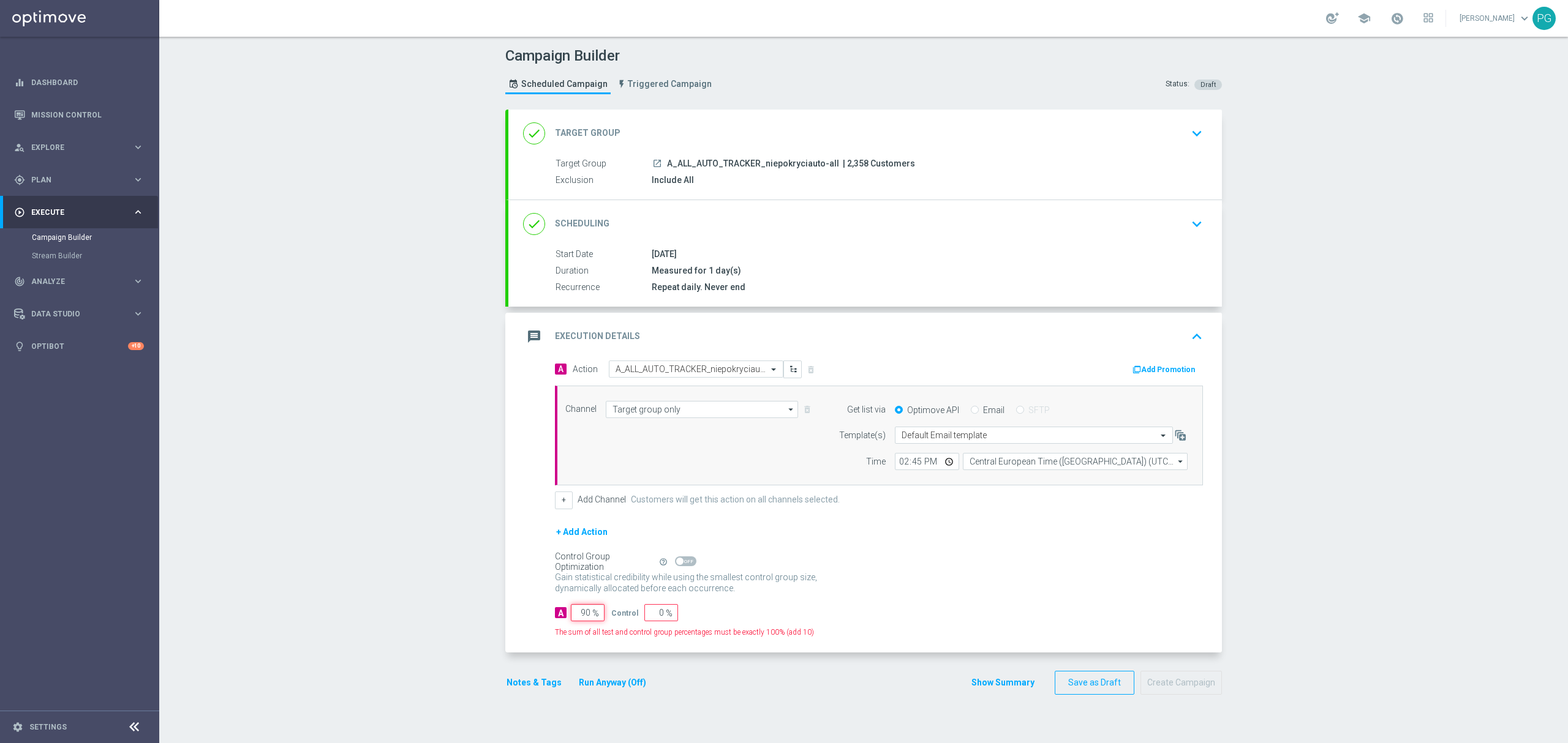
type input "1"
type input "99"
type input "10"
type input "90"
type input "100"
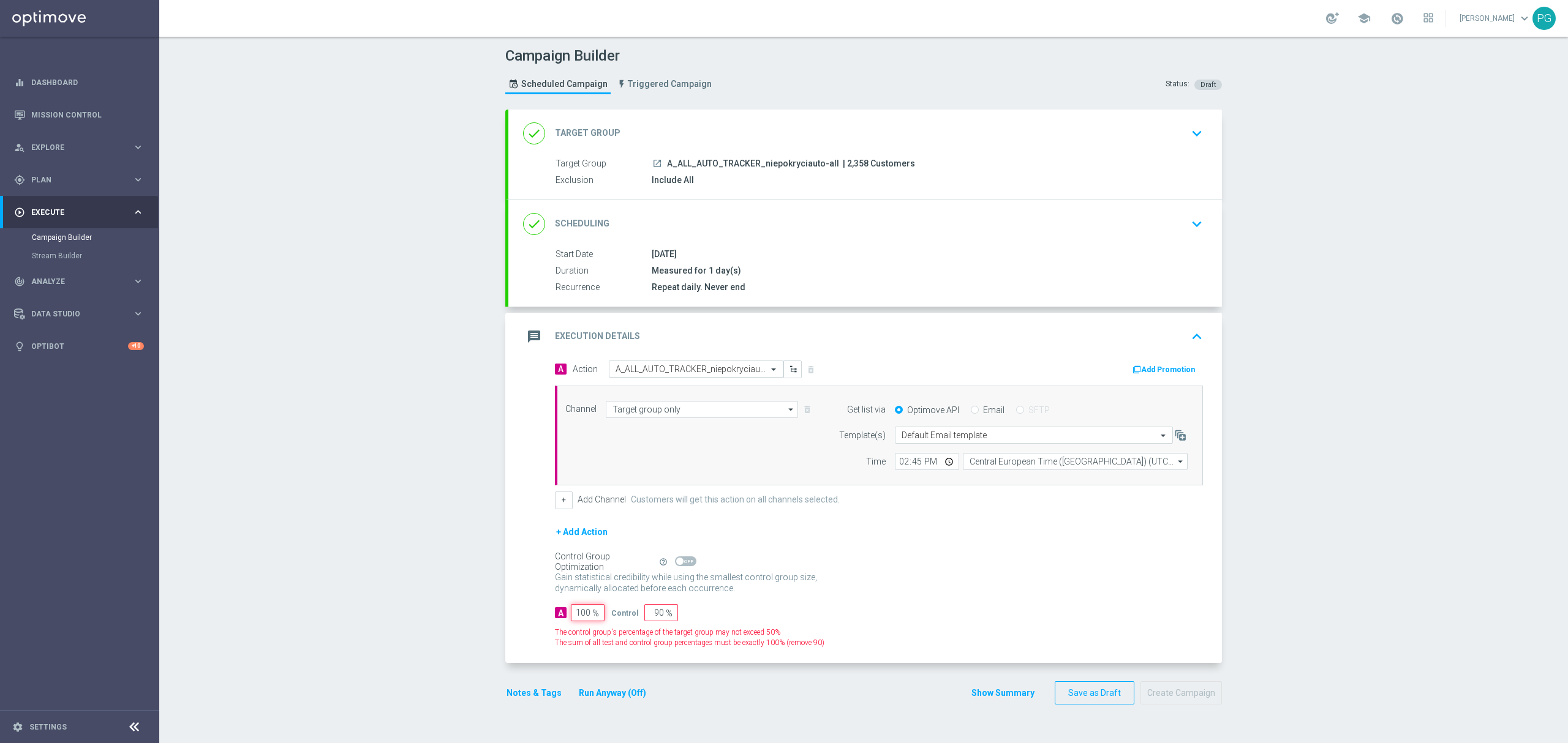
type input "0"
type input "100"
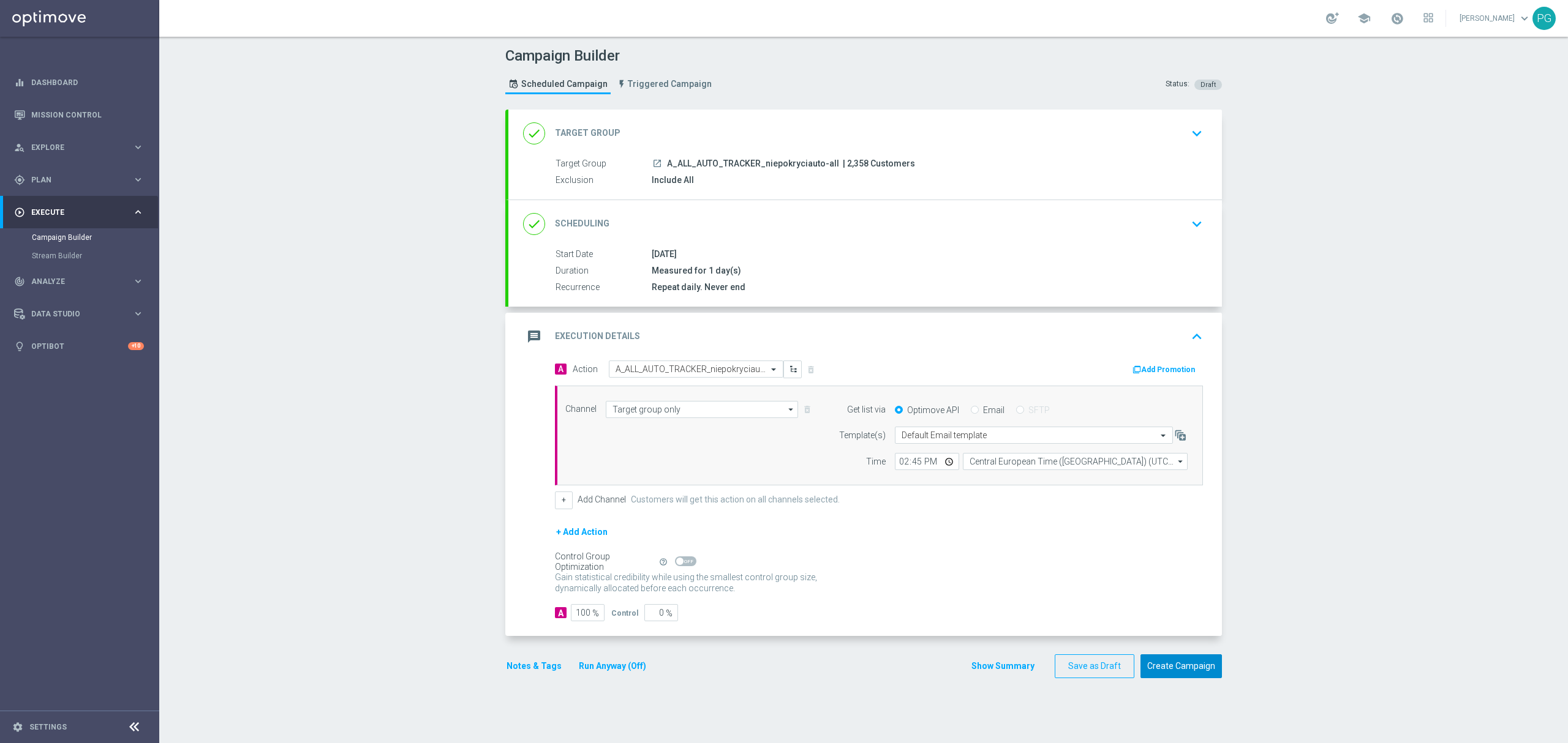
click at [1195, 672] on button "Create Campaign" at bounding box center [1181, 666] width 82 height 24
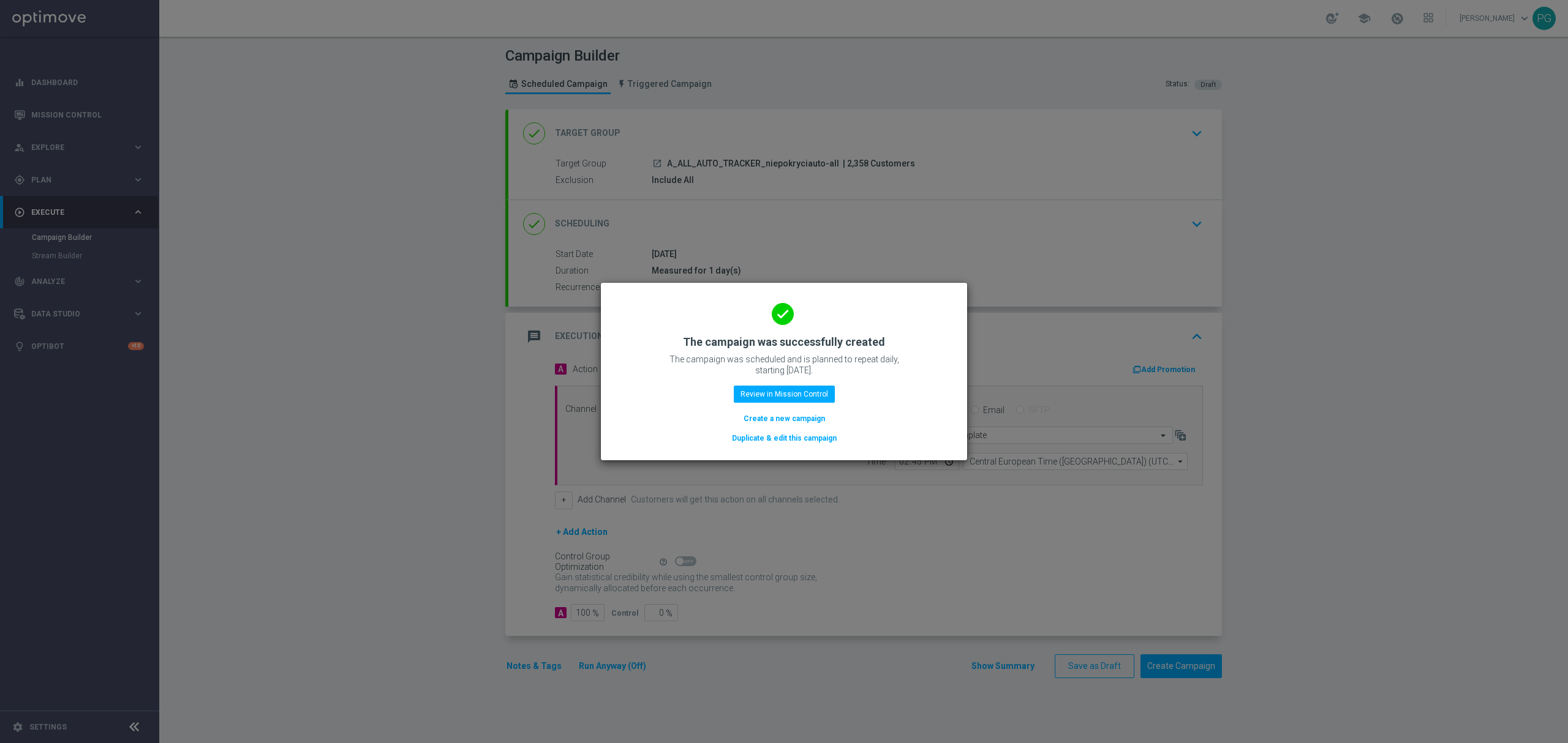
click at [795, 441] on button "Duplicate & edit this campaign" at bounding box center [784, 438] width 107 height 13
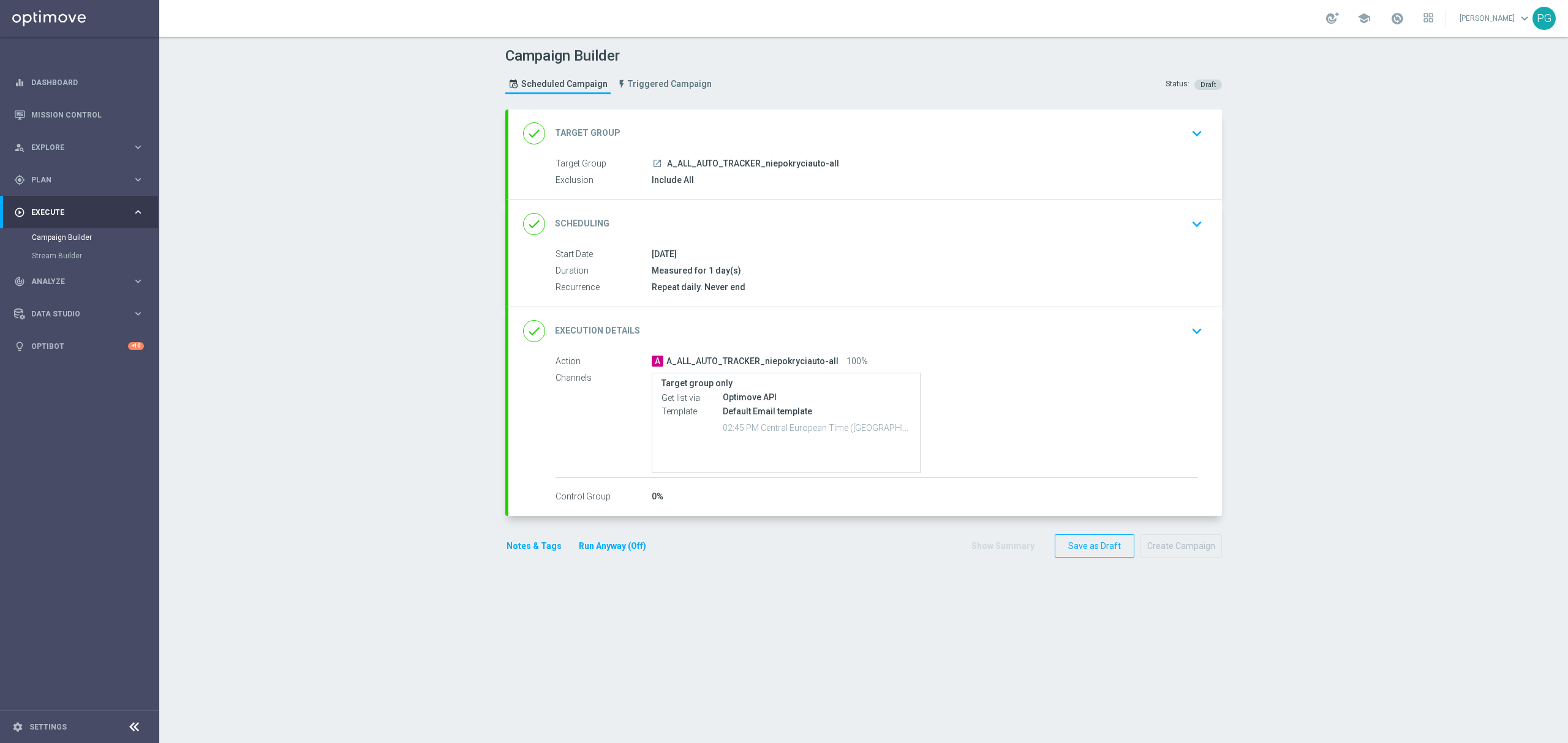
click at [796, 120] on div "done Target Group keyboard_arrow_down" at bounding box center [865, 133] width 713 height 48
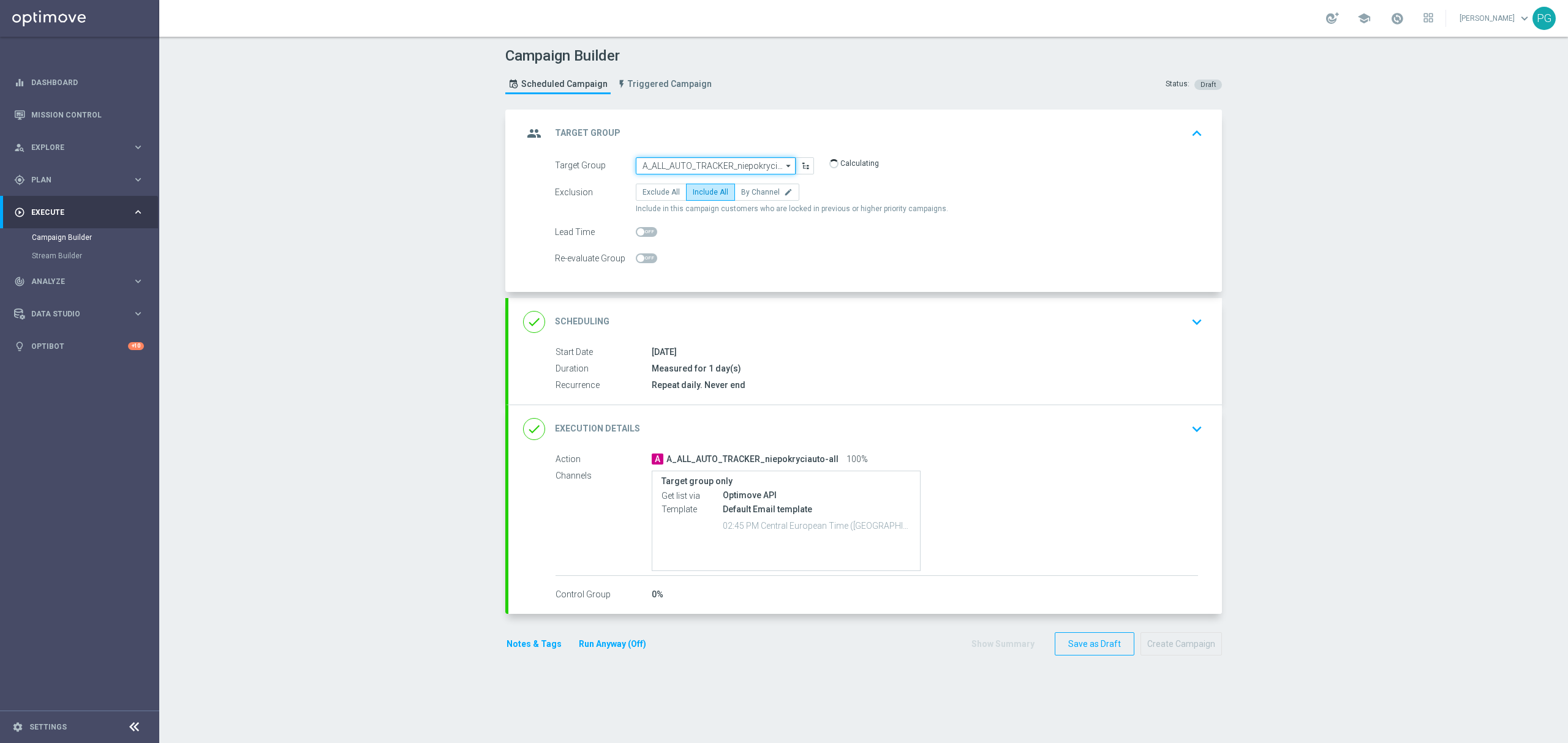
click at [736, 164] on input "A_ALL_AUTO_TRACKER_niepokryciauto-all" at bounding box center [715, 165] width 160 height 17
paste input "A_ALL_AUTO_TRACKER_niepokryciauto-mikro"
click at [736, 183] on div "A_ALL_AUTO_TRACKER_niepokryciauto-mikro" at bounding box center [715, 190] width 148 height 22
type input "A_ALL_AUTO_TRACKER_niepokryciauto-mikro"
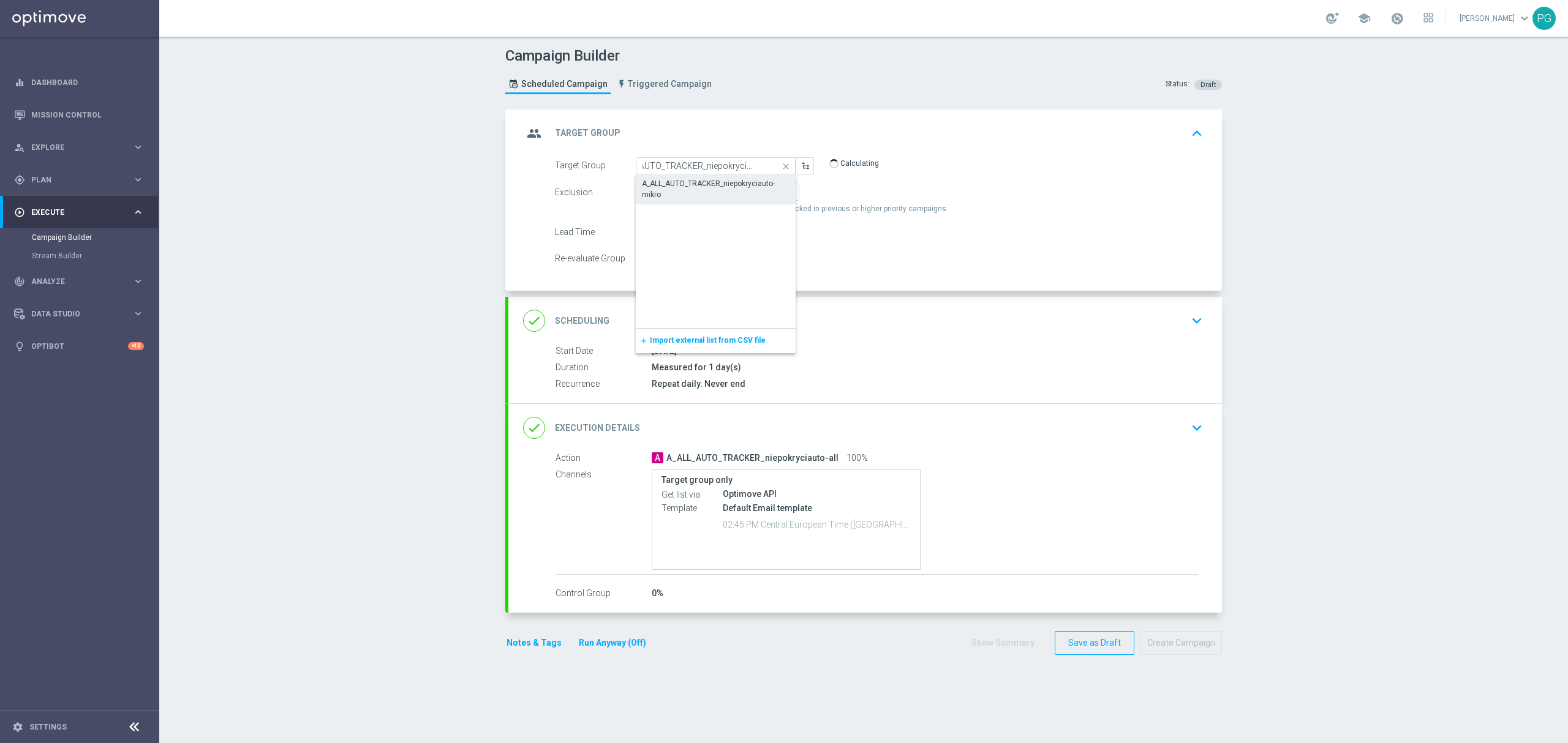
scroll to position [0, 0]
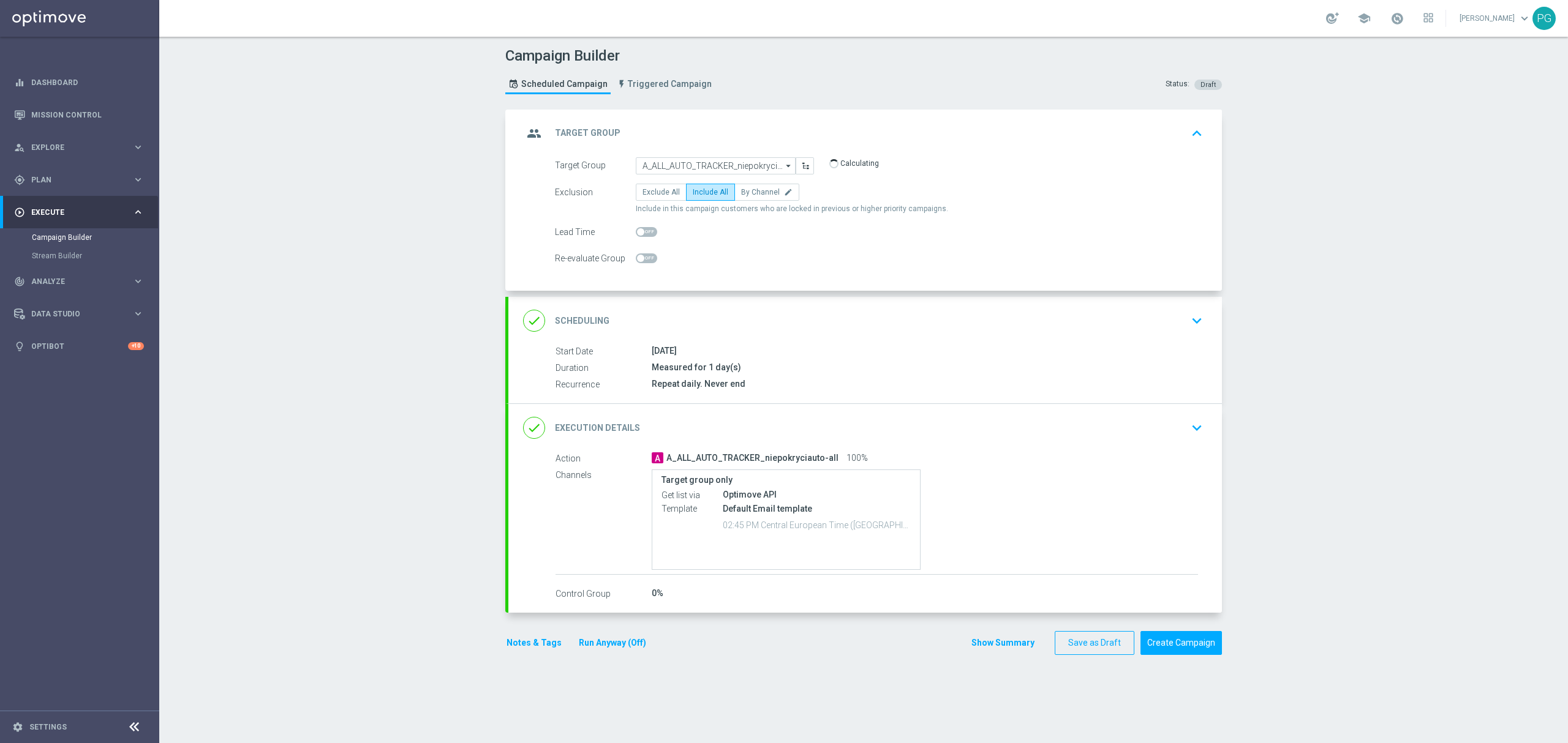
click at [728, 412] on div "done Execution Details keyboard_arrow_down" at bounding box center [865, 428] width 713 height 48
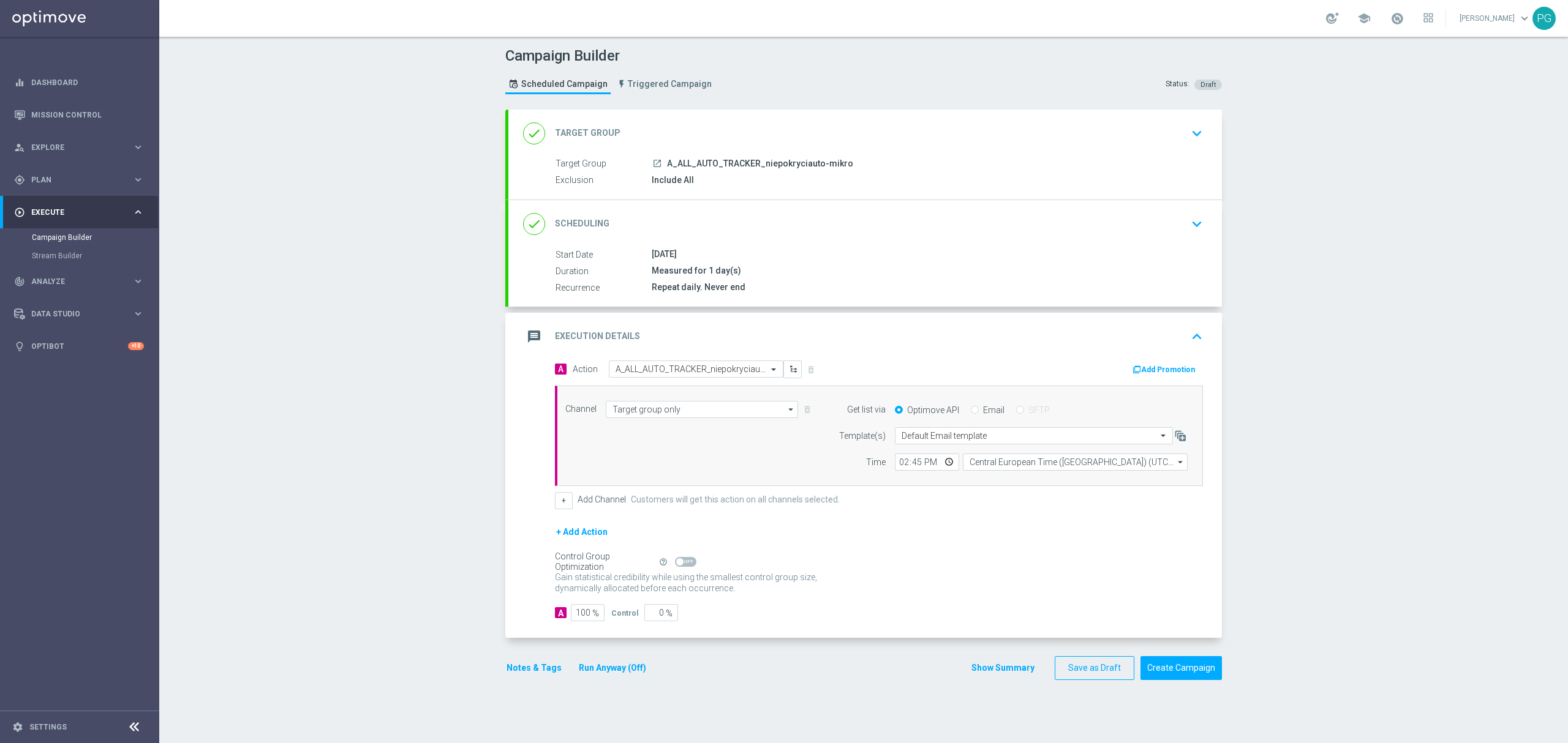
click at [714, 356] on div "message Execution Details keyboard_arrow_up" at bounding box center [865, 336] width 713 height 48
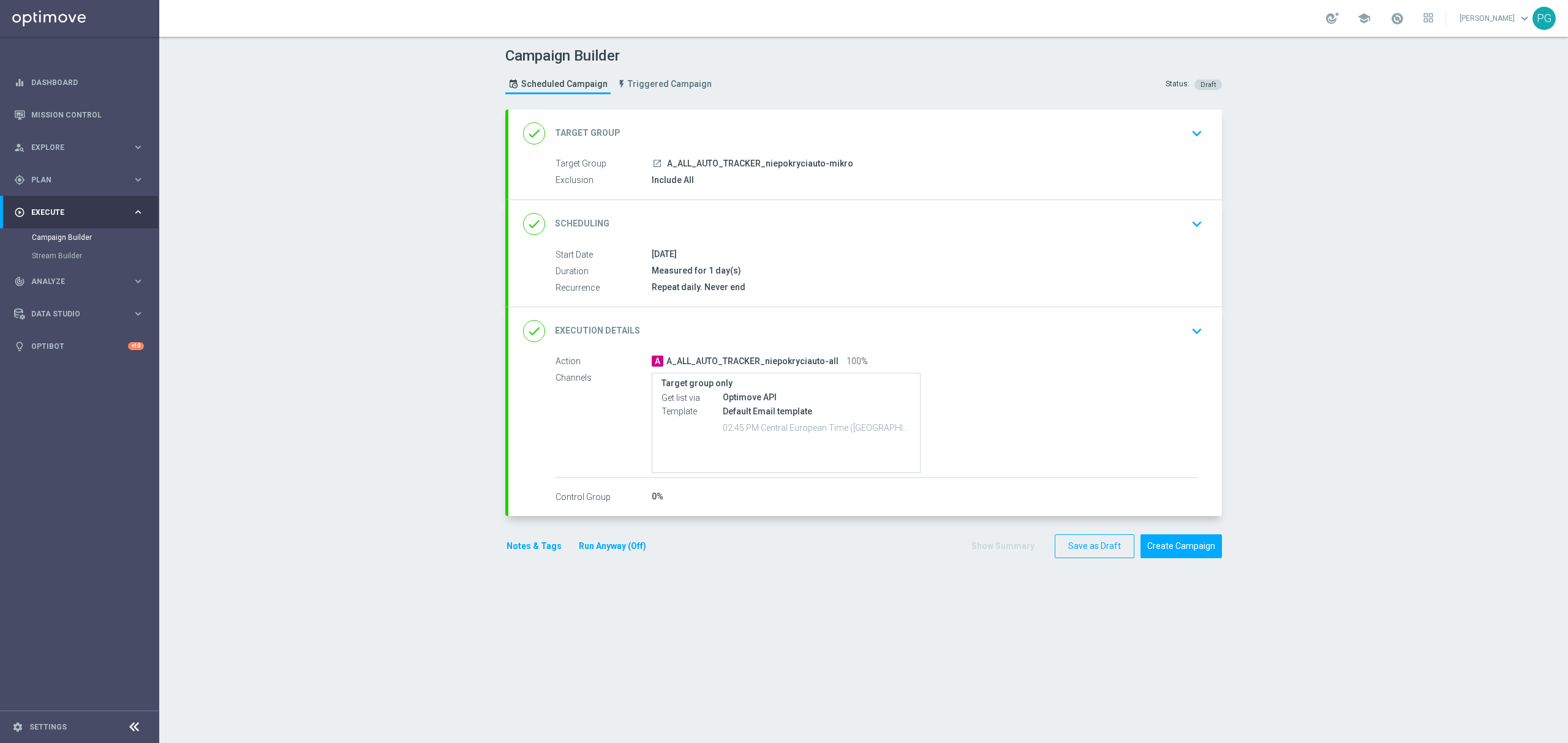
click at [703, 334] on div "done Execution Details keyboard_arrow_down" at bounding box center [865, 331] width 684 height 24
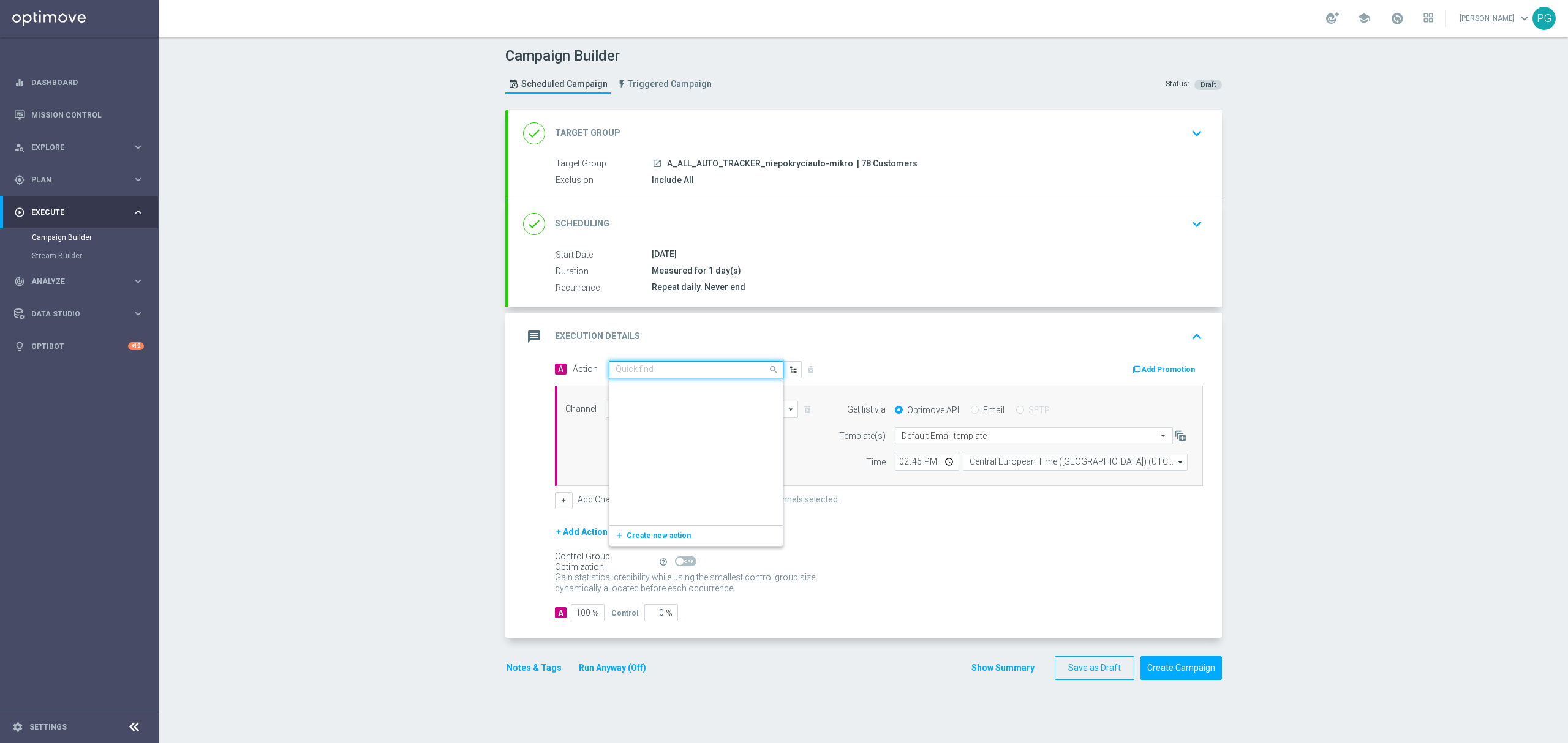
click at [694, 369] on input "text" at bounding box center [683, 369] width 136 height 10
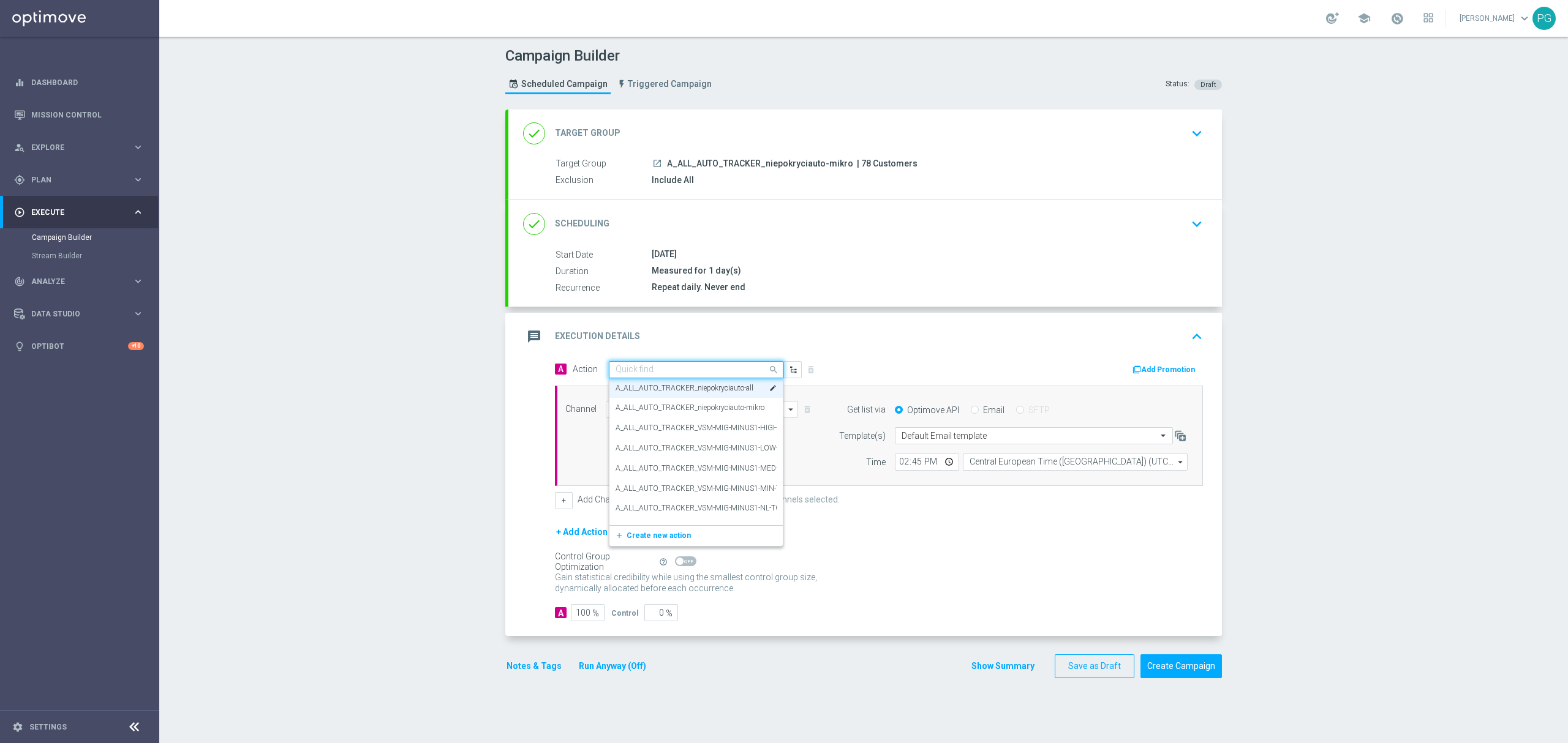
paste input "A_ALL_AUTO_TRACKER_niepokryciauto-mikro"
type input "A_ALL_AUTO_TRACKER_niepokryciauto-mikro"
click at [684, 386] on label "A_ALL_AUTO_TRACKER_niepokryciauto-mikro" at bounding box center [689, 391] width 149 height 10
click at [1199, 672] on button "Create Campaign" at bounding box center [1181, 666] width 82 height 24
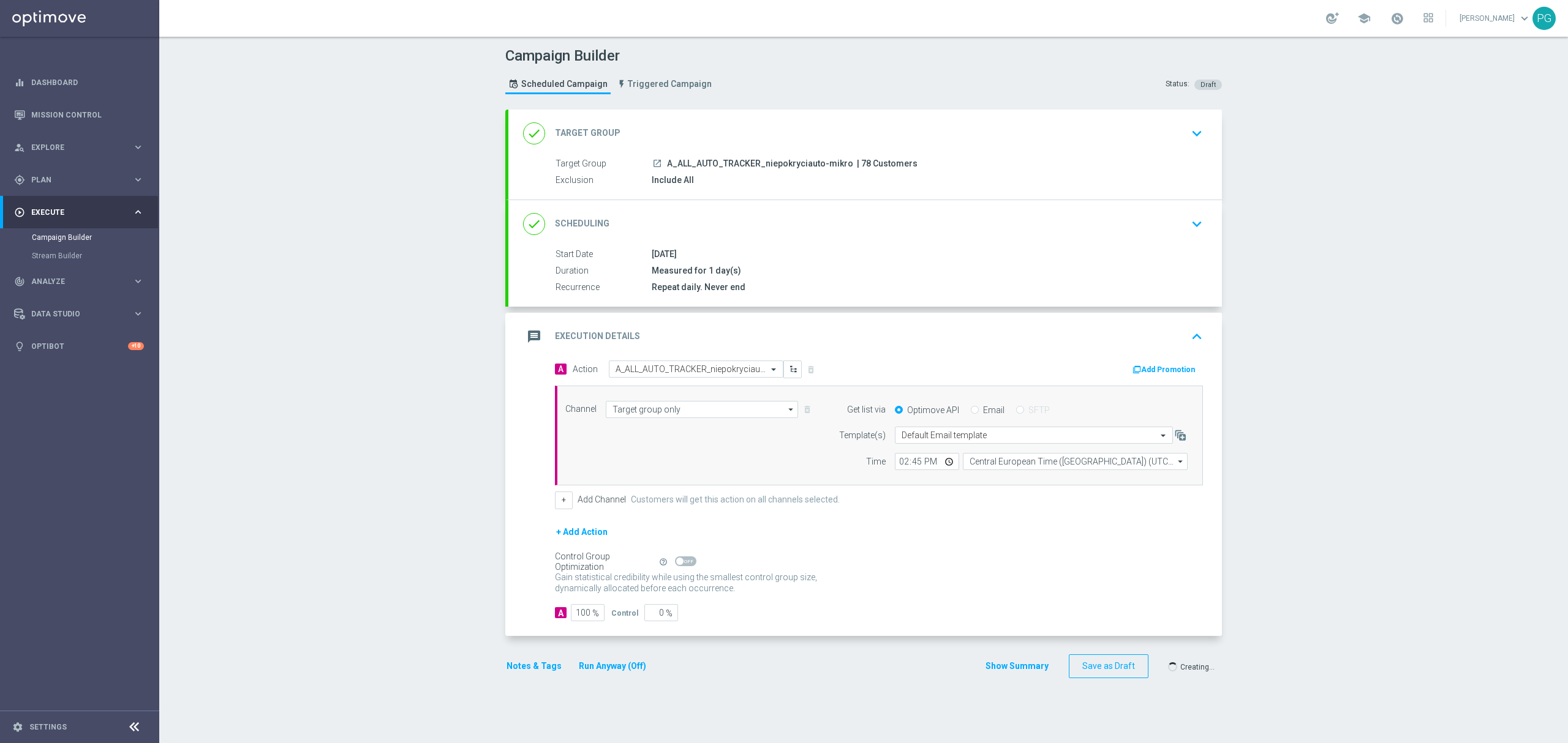
click at [650, 163] on div at bounding box center [772, 372] width 1568 height 743
click at [649, 163] on div at bounding box center [772, 372] width 1568 height 743
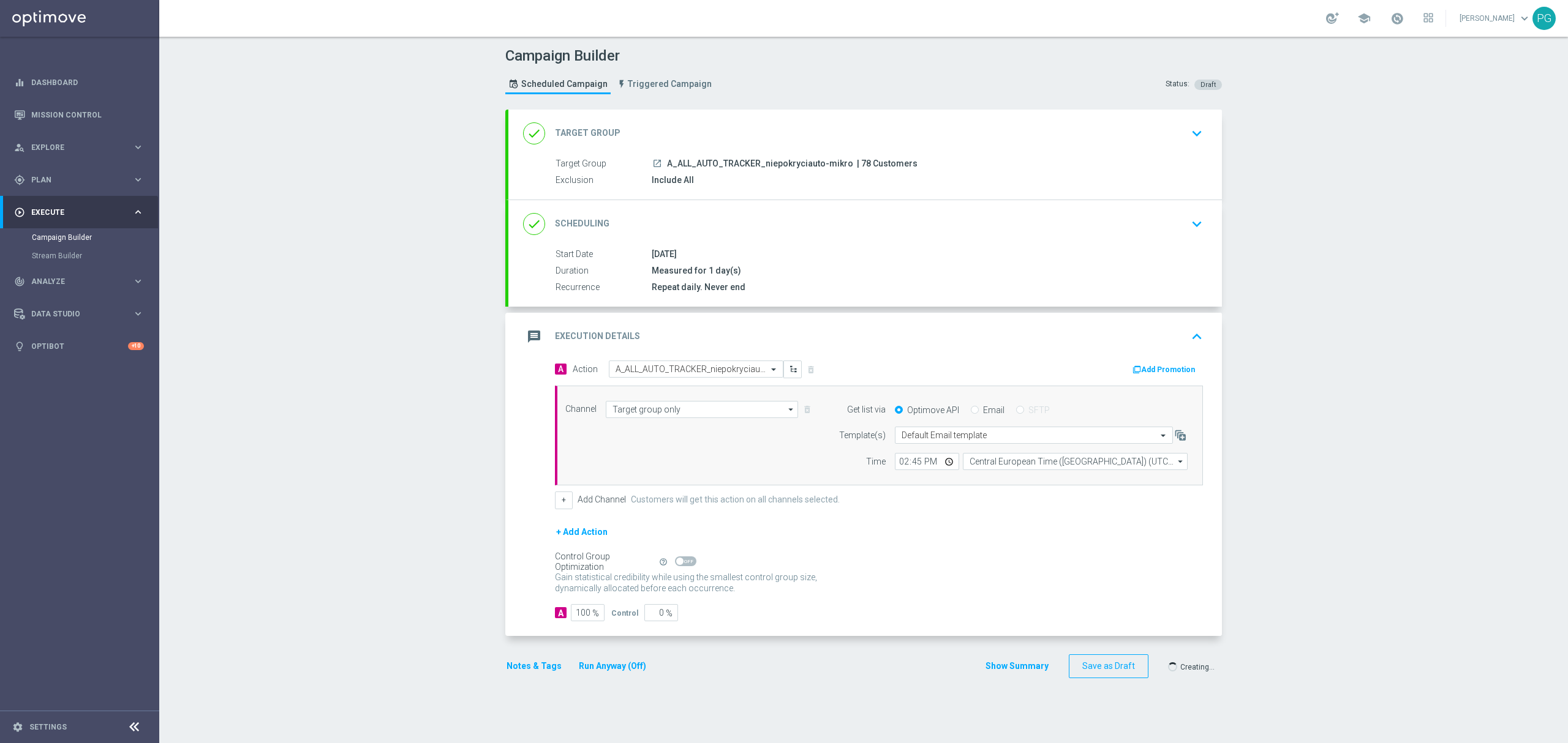
click at [649, 163] on div at bounding box center [772, 372] width 1568 height 743
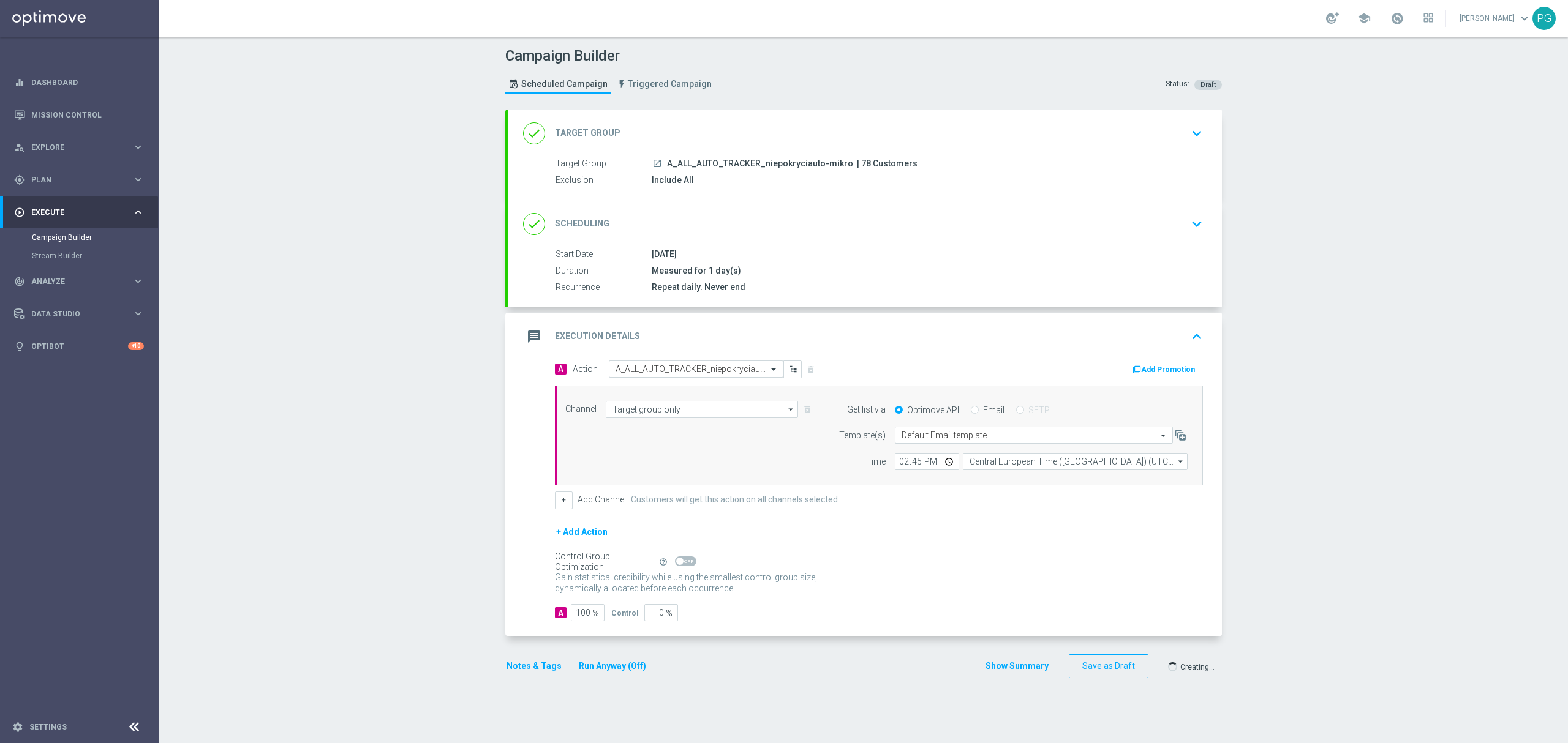
click at [649, 163] on div at bounding box center [772, 372] width 1568 height 743
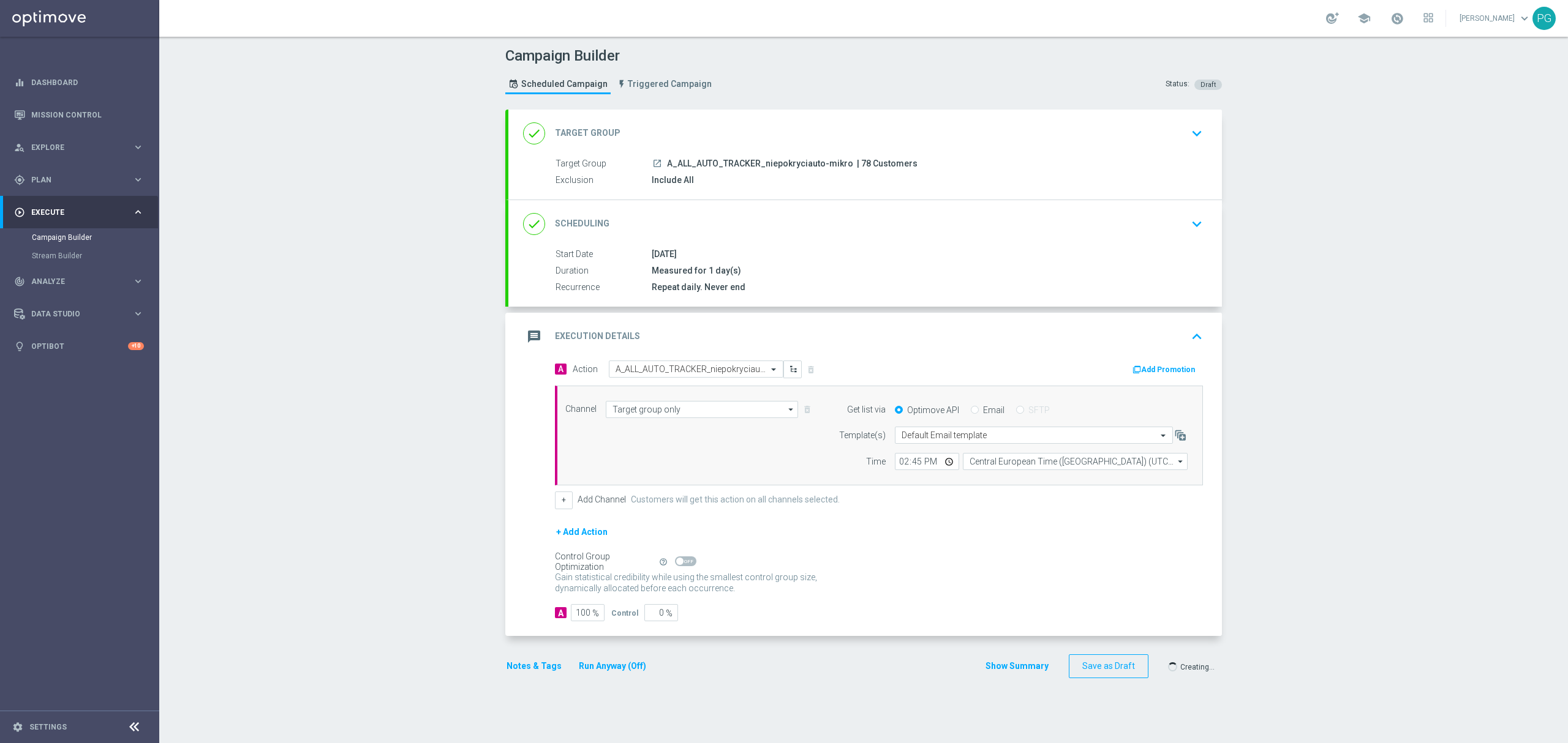
click at [649, 163] on div at bounding box center [772, 372] width 1568 height 743
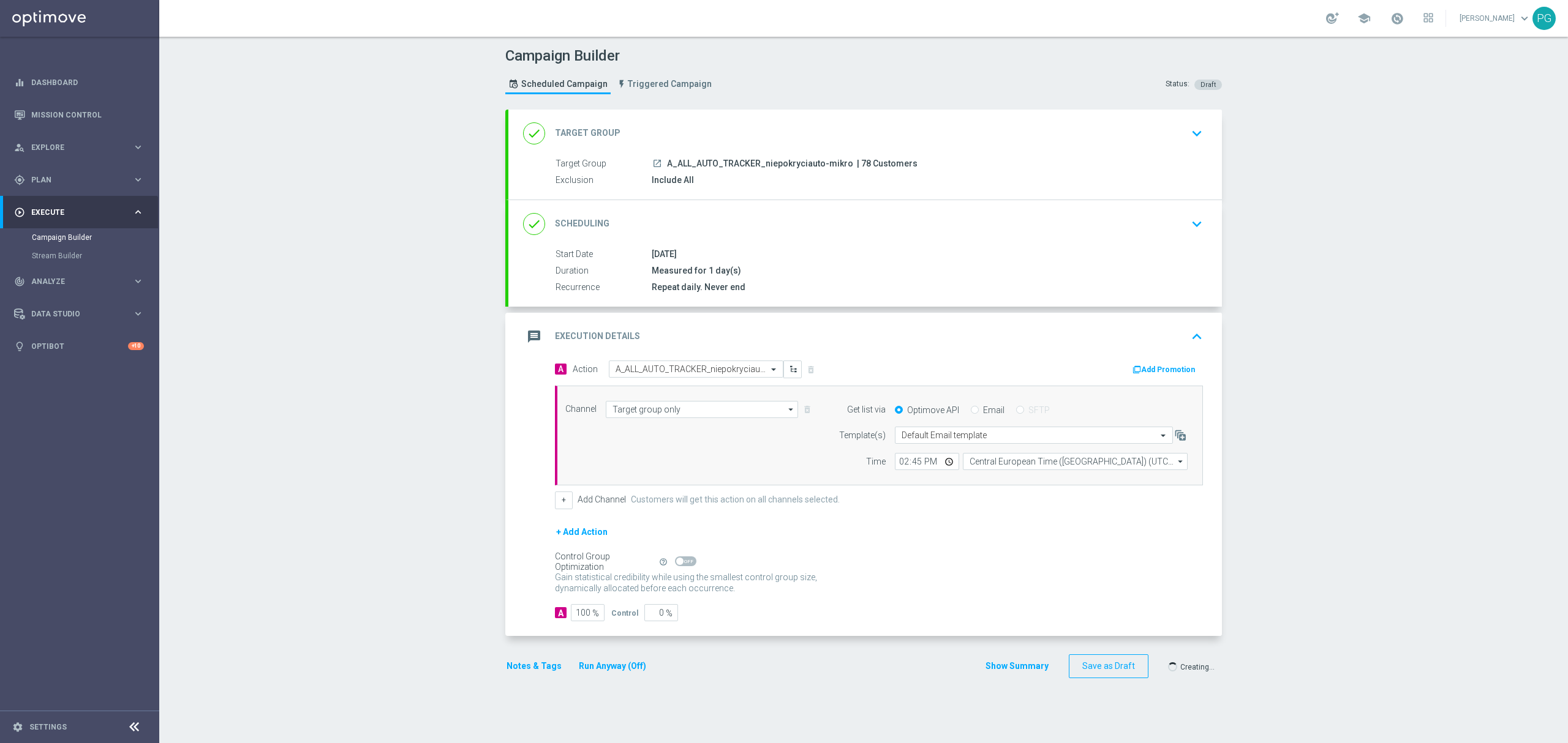
click at [649, 163] on div at bounding box center [772, 372] width 1568 height 743
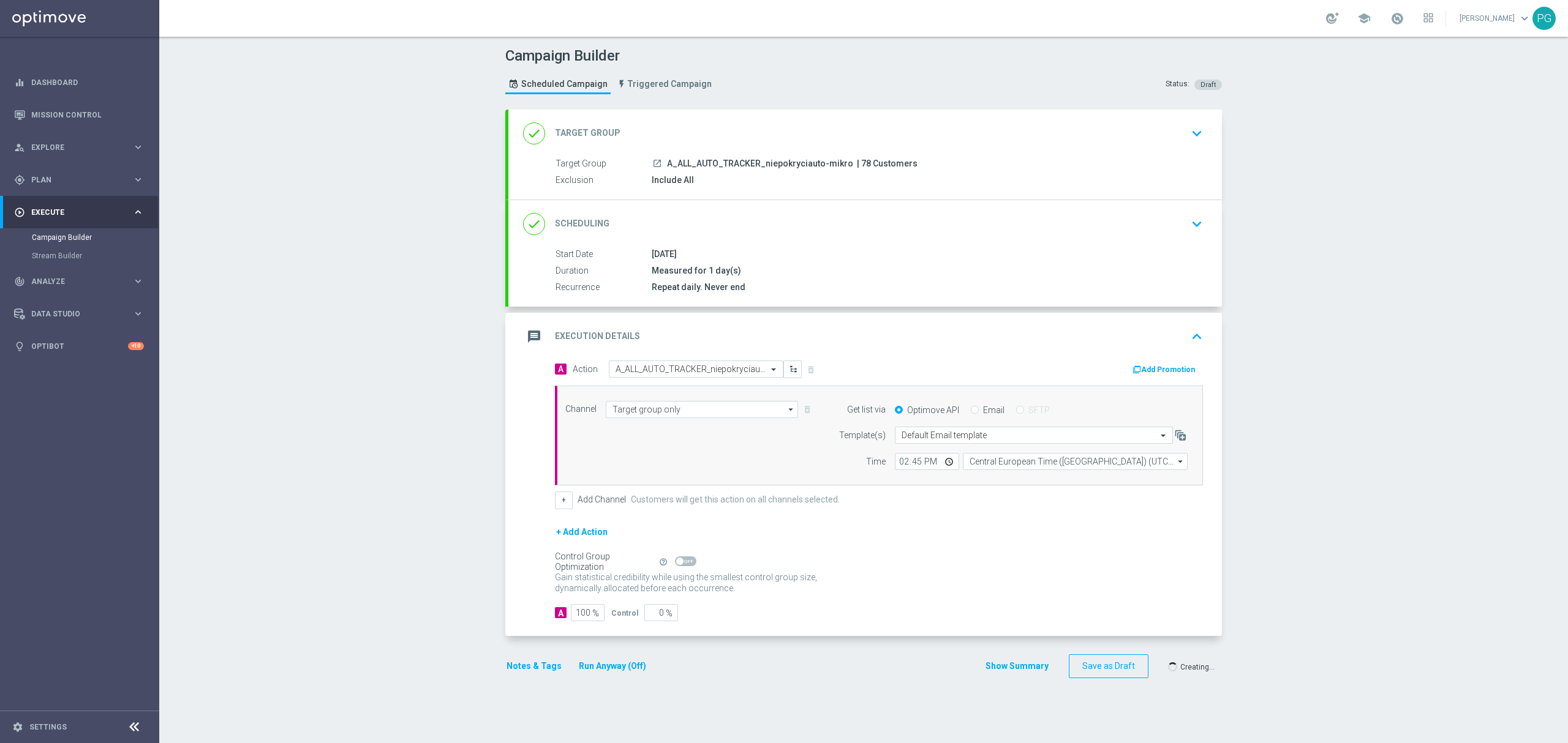
click at [649, 163] on div at bounding box center [772, 372] width 1568 height 743
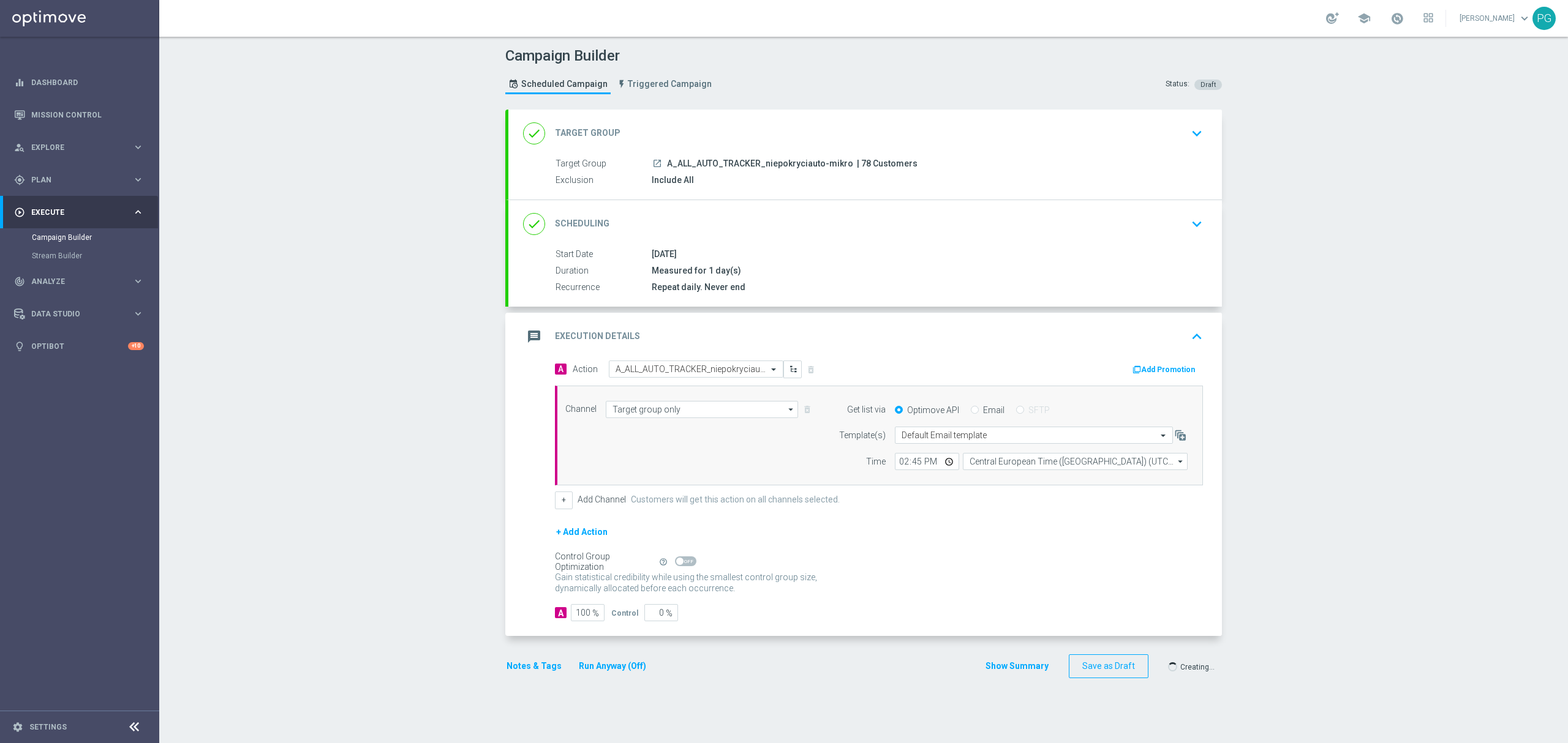
click at [649, 163] on div at bounding box center [772, 372] width 1568 height 743
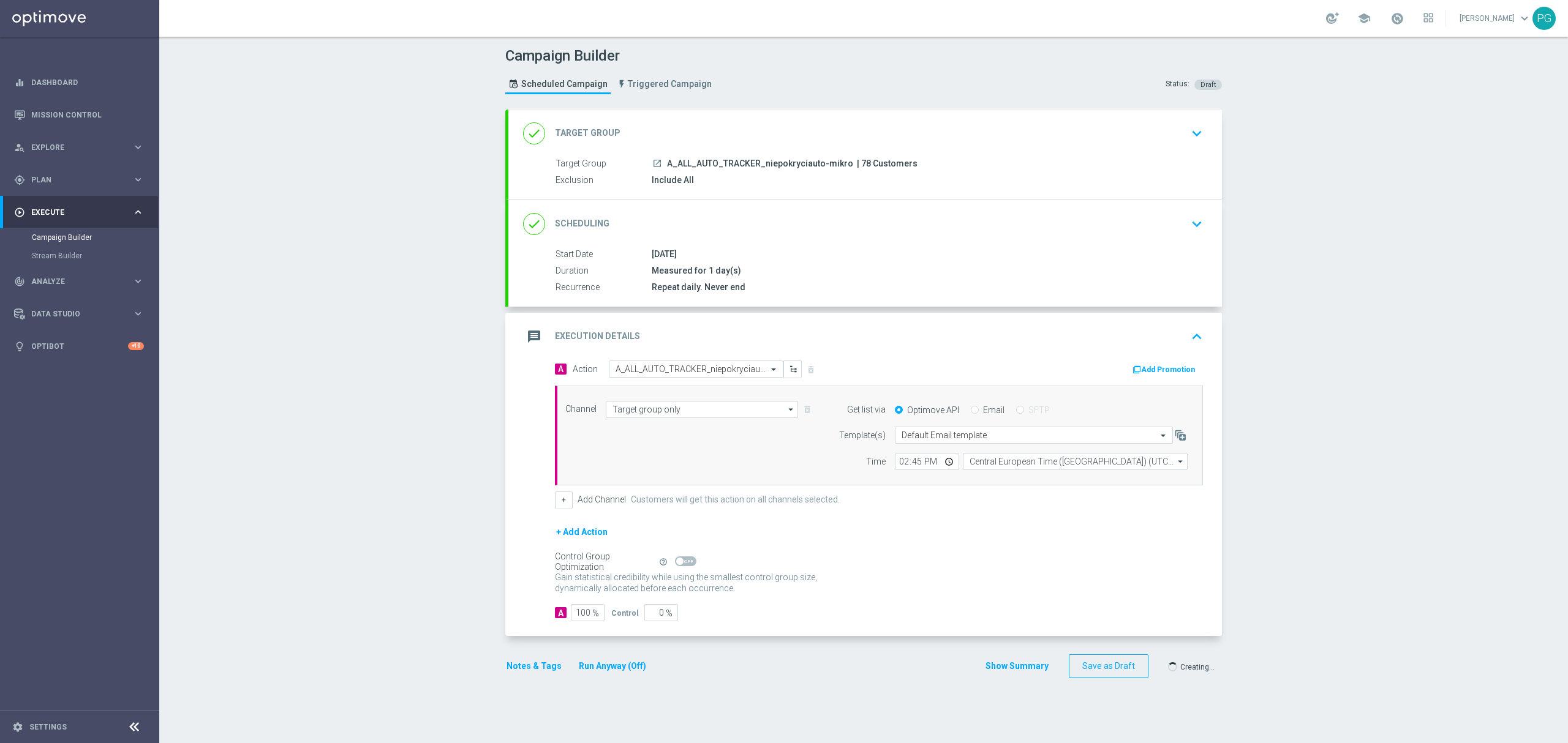
click at [649, 163] on div at bounding box center [772, 372] width 1568 height 743
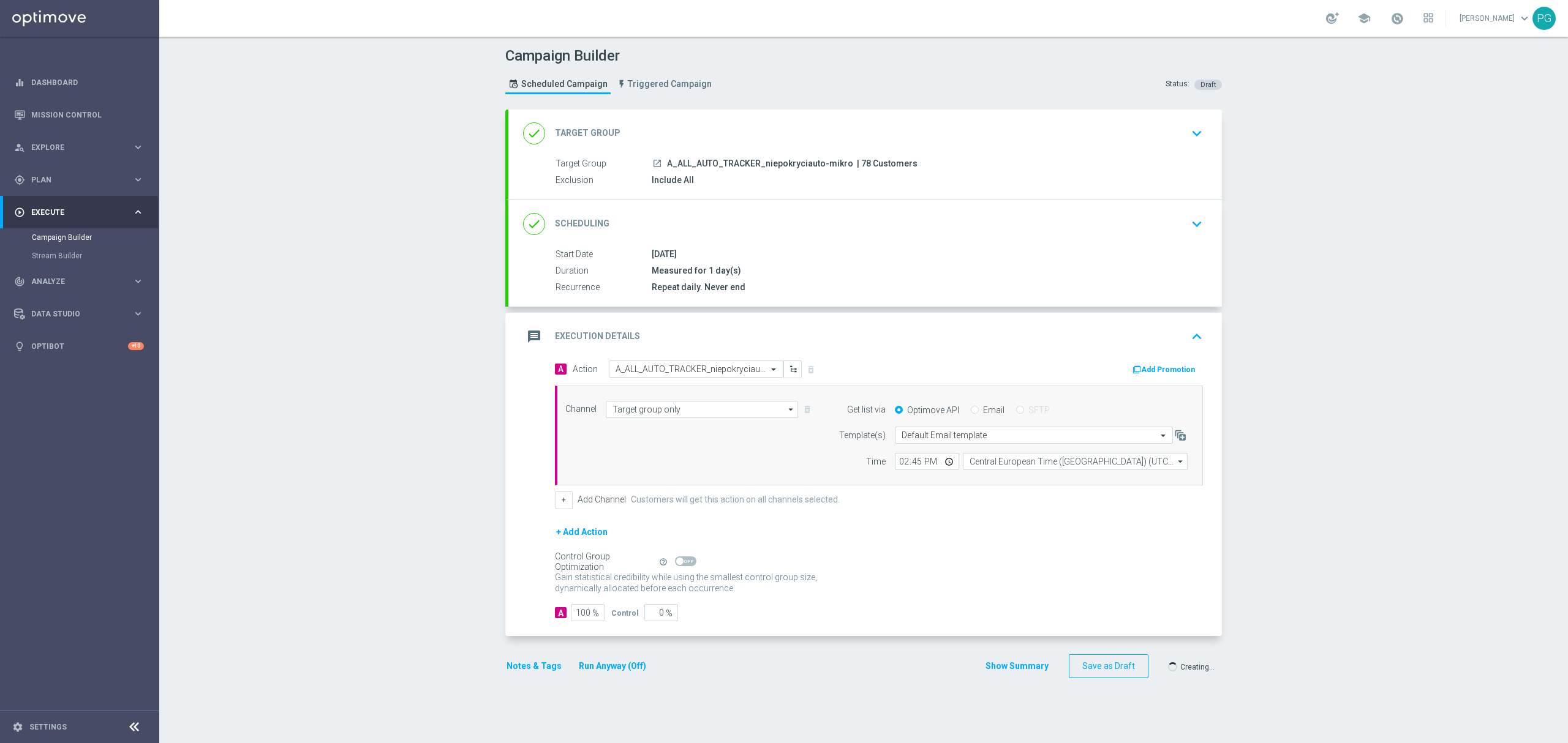
click at [649, 163] on div at bounding box center [772, 372] width 1568 height 743
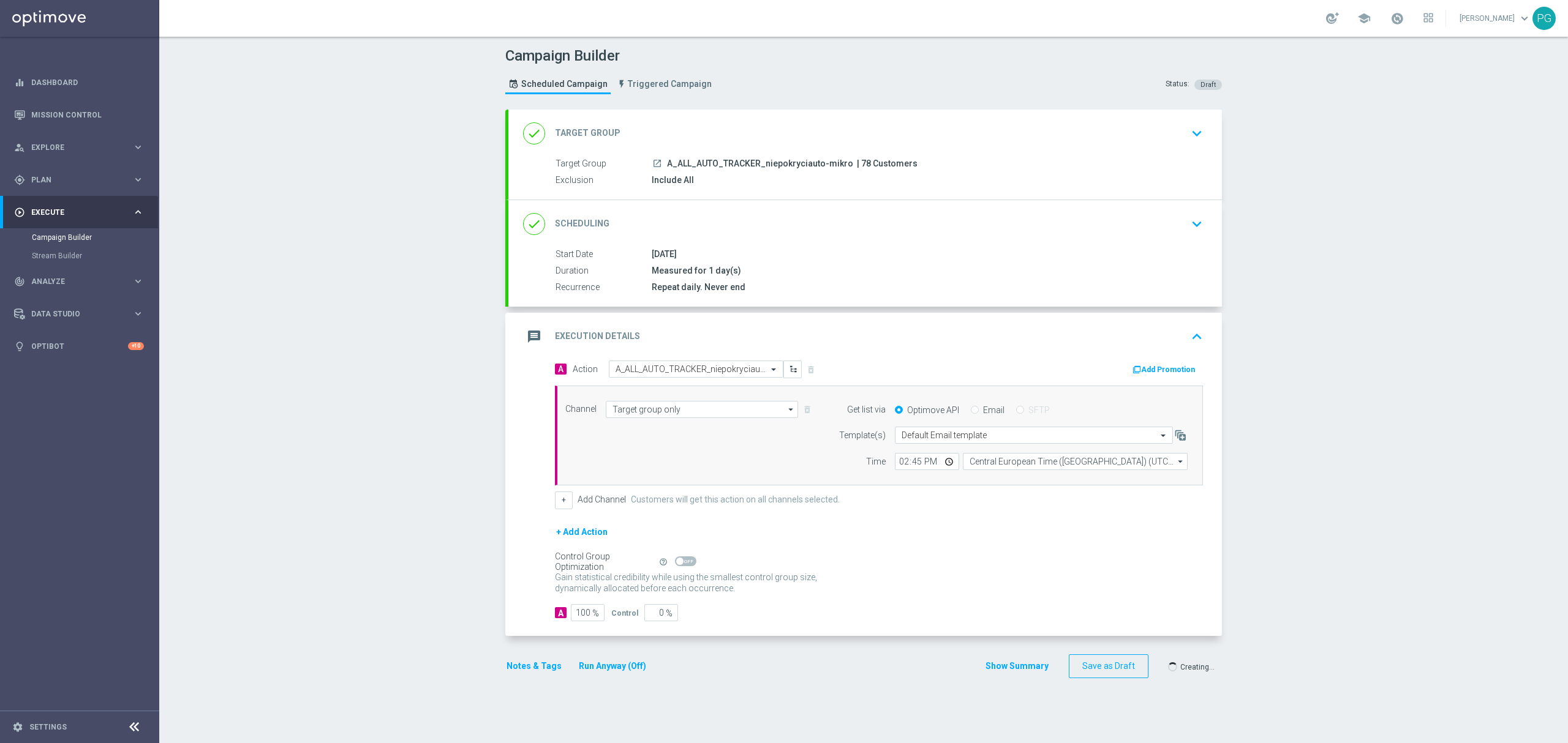
click at [649, 163] on div at bounding box center [772, 372] width 1568 height 743
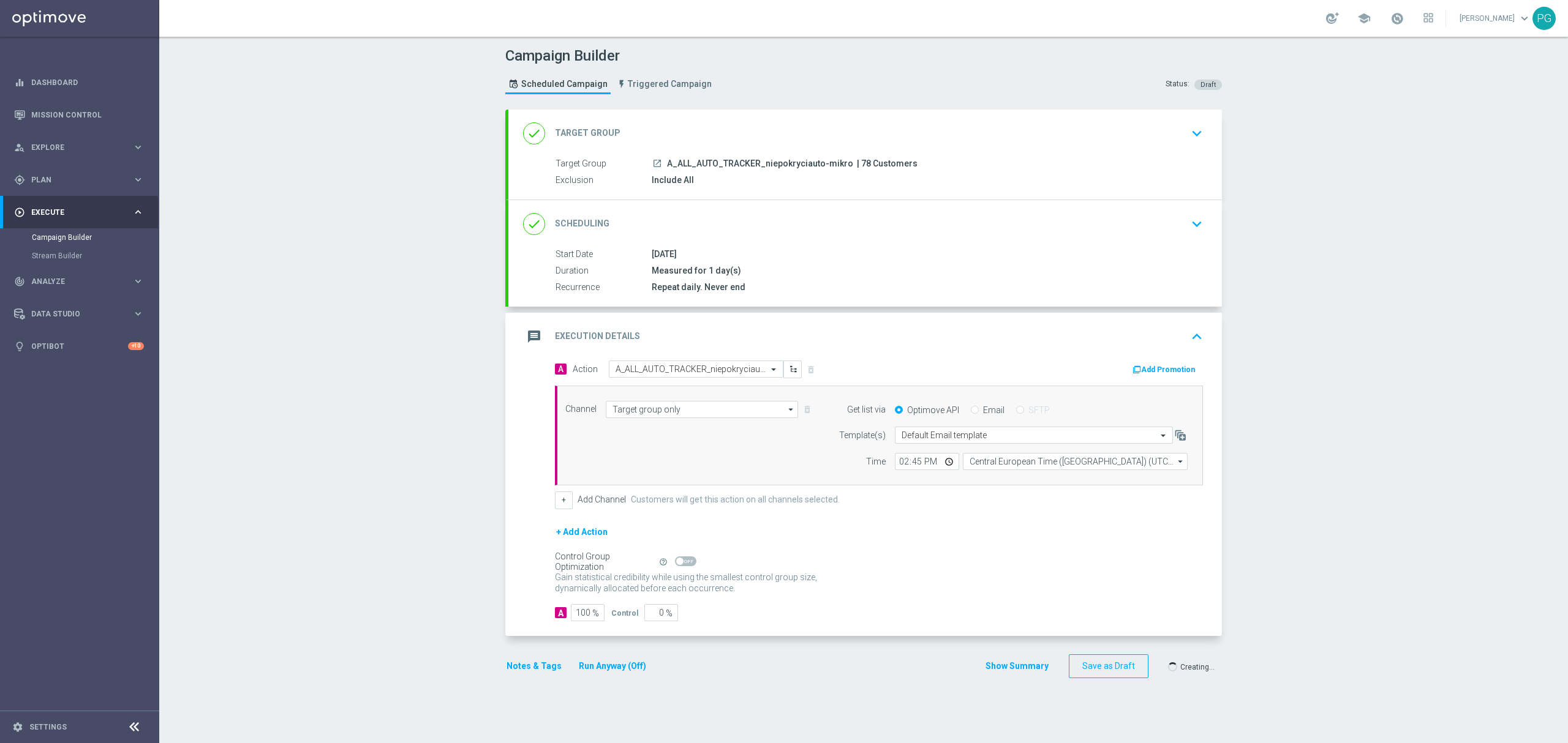
click at [649, 163] on div at bounding box center [772, 372] width 1568 height 743
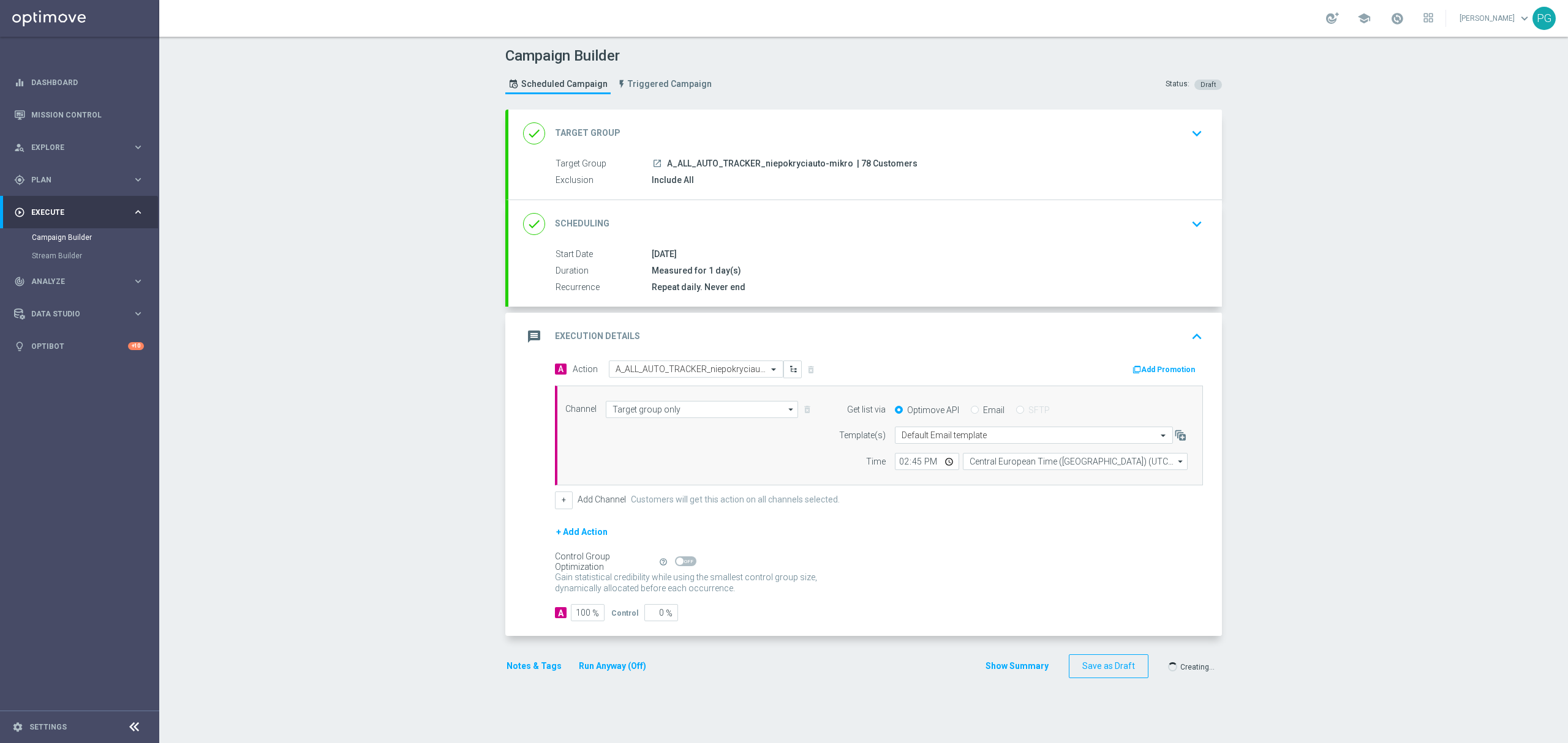
click at [649, 163] on div at bounding box center [772, 372] width 1568 height 743
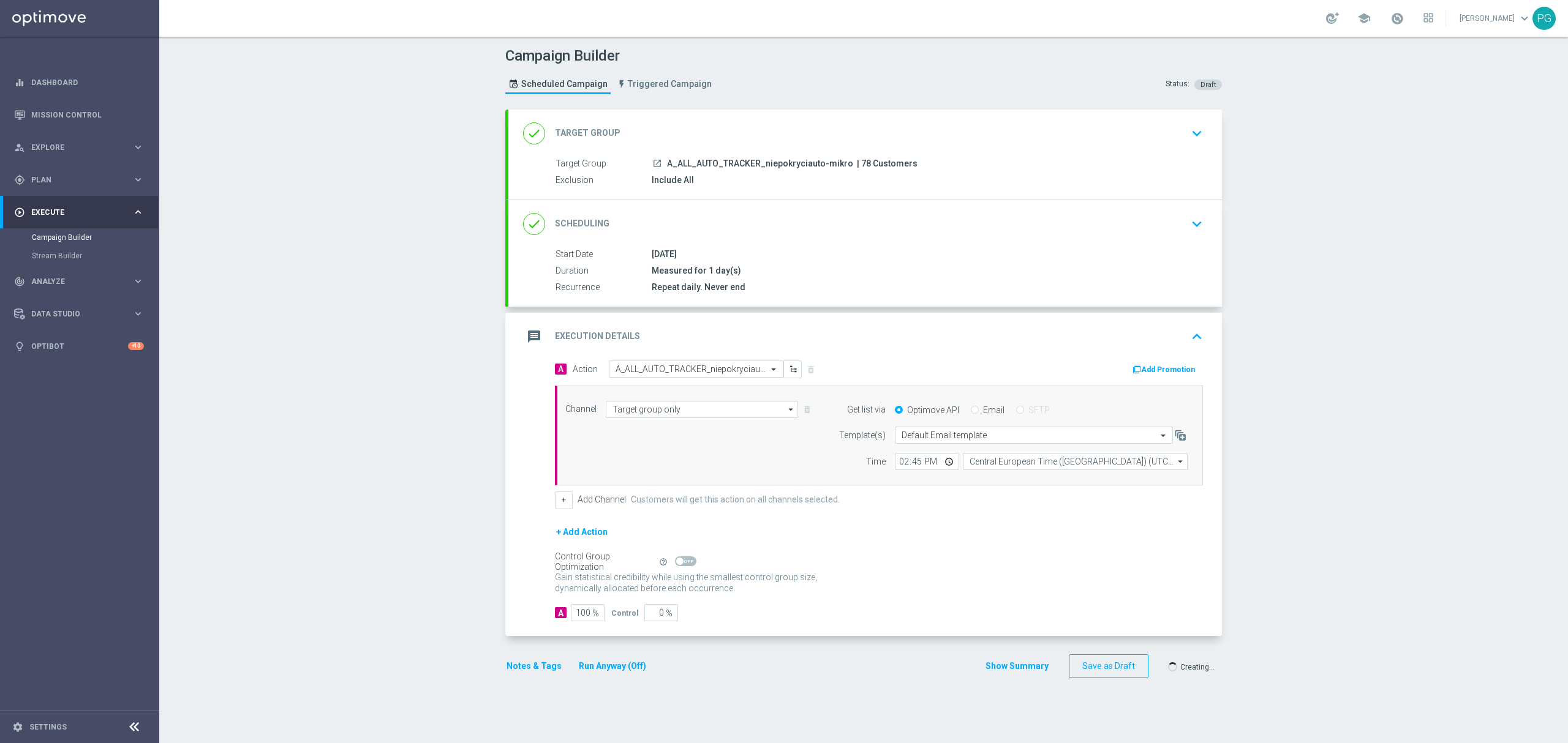
click at [649, 163] on div at bounding box center [772, 372] width 1568 height 743
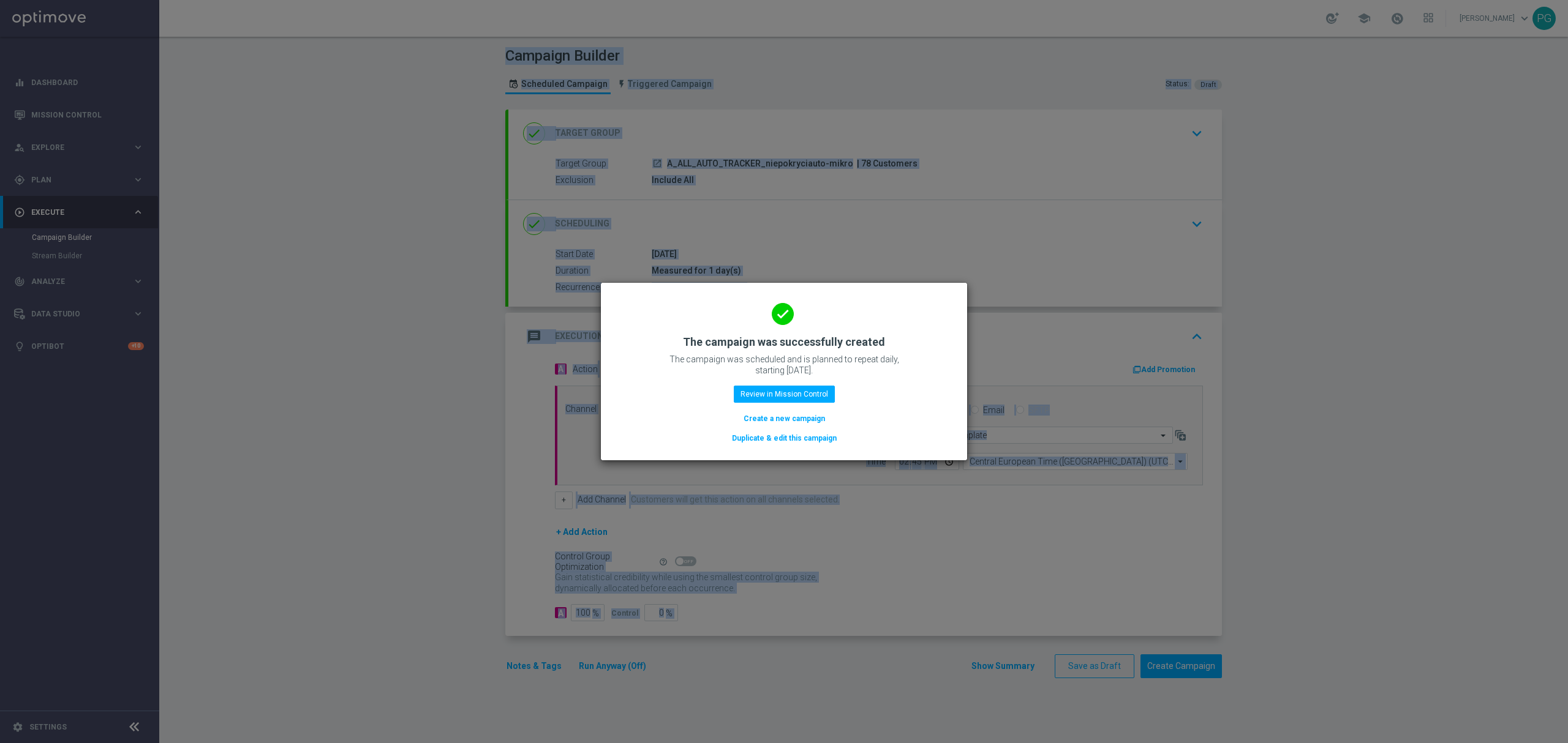
click at [649, 163] on modal-container "done The campaign was successfully created The campaign was scheduled and is pl…" at bounding box center [784, 372] width 1568 height 743
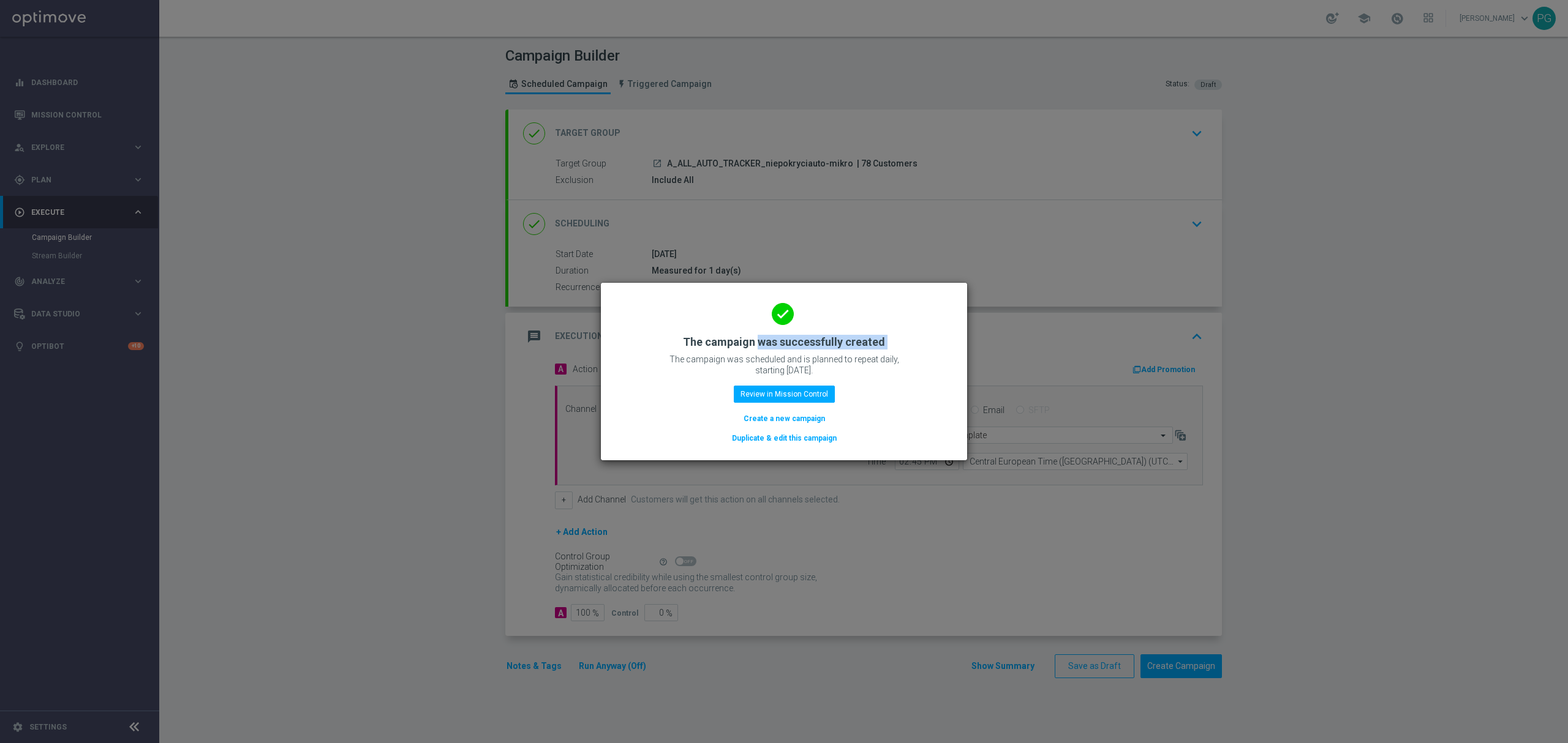
click at [649, 163] on modal-container "done The campaign was successfully created The campaign was scheduled and is pl…" at bounding box center [784, 372] width 1568 height 743
click at [807, 392] on button "Review in Mission Control" at bounding box center [784, 394] width 101 height 17
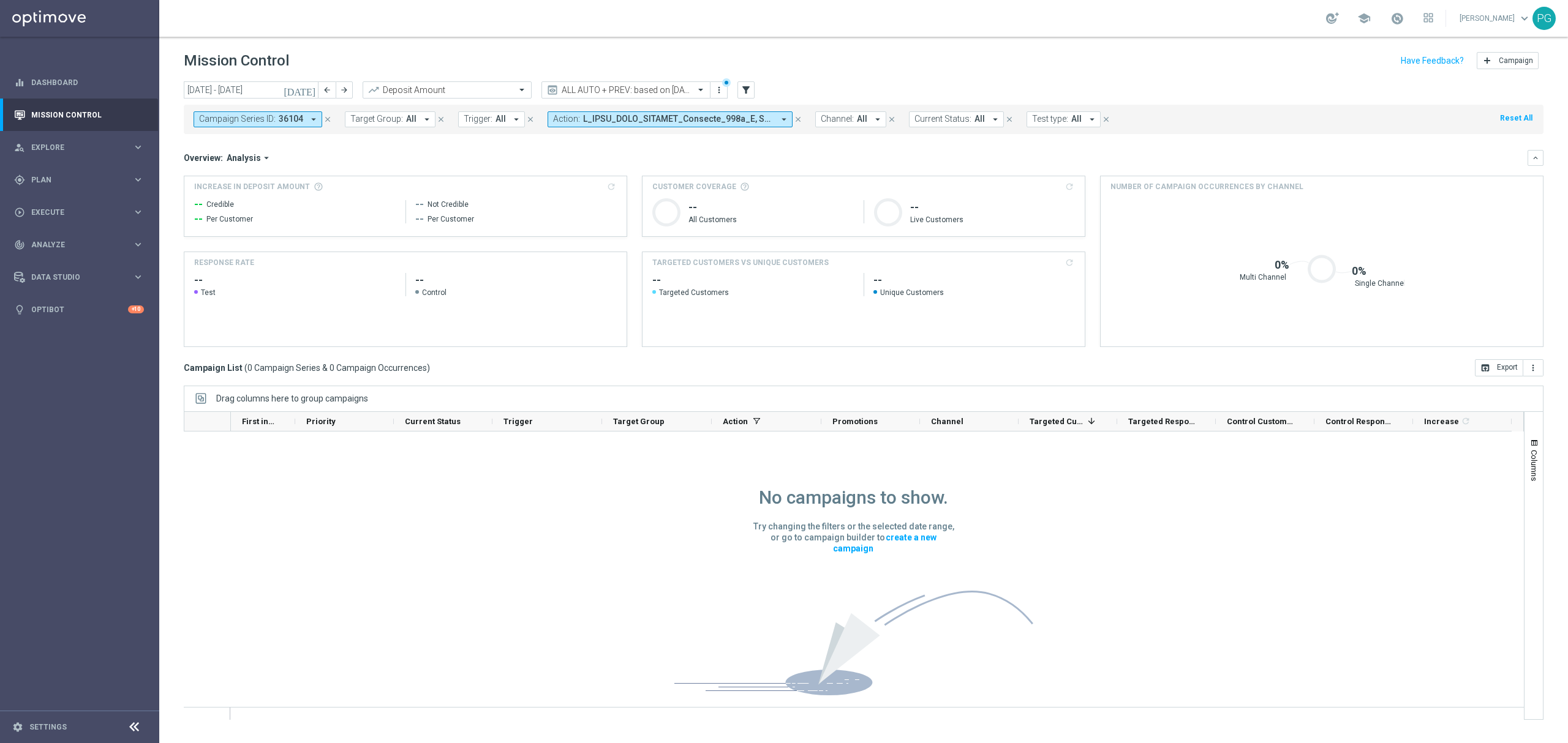
click at [796, 118] on icon "close" at bounding box center [798, 119] width 8 height 8
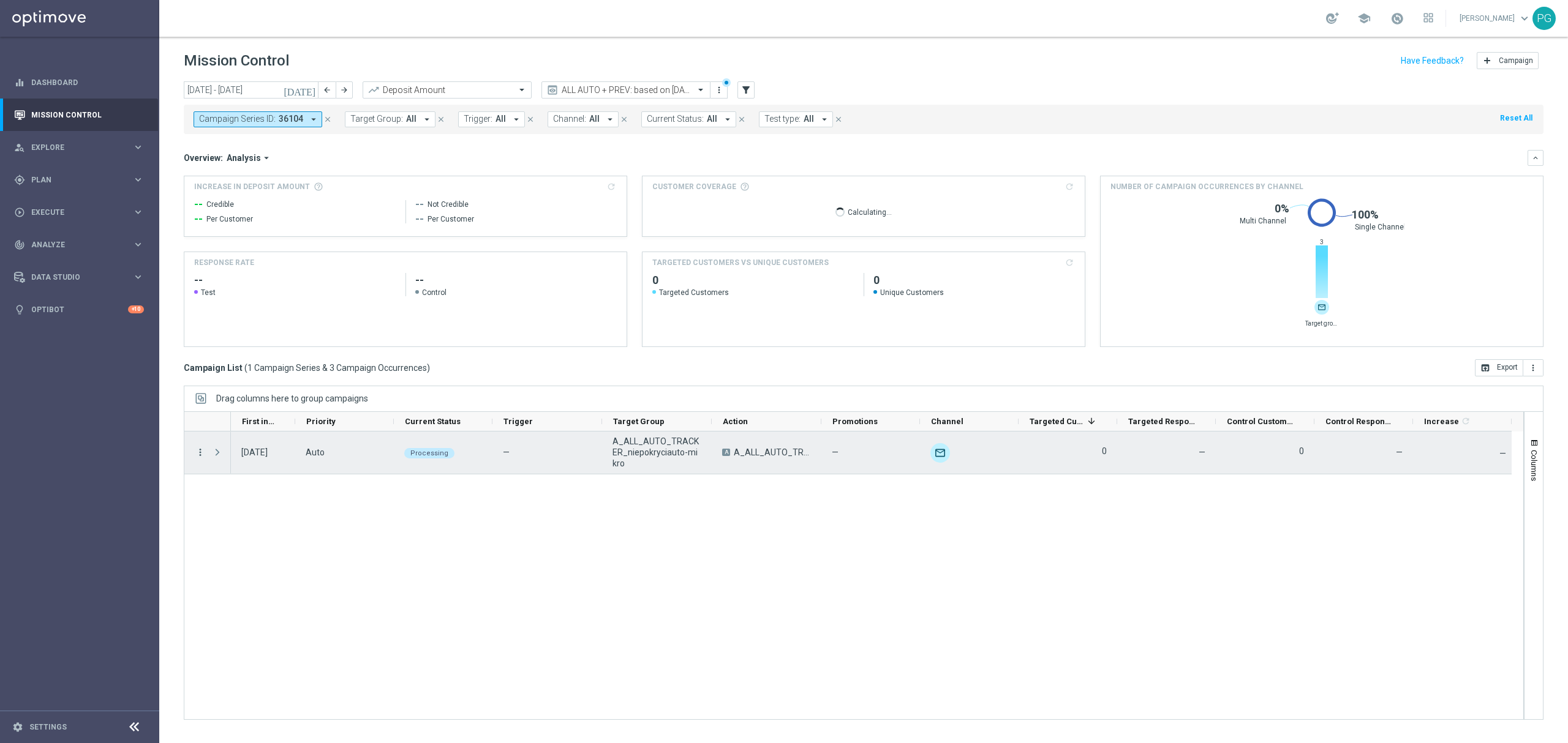
click at [199, 452] on icon "more_vert" at bounding box center [200, 452] width 11 height 11
click at [248, 464] on span "Campaign Details" at bounding box center [255, 461] width 62 height 8
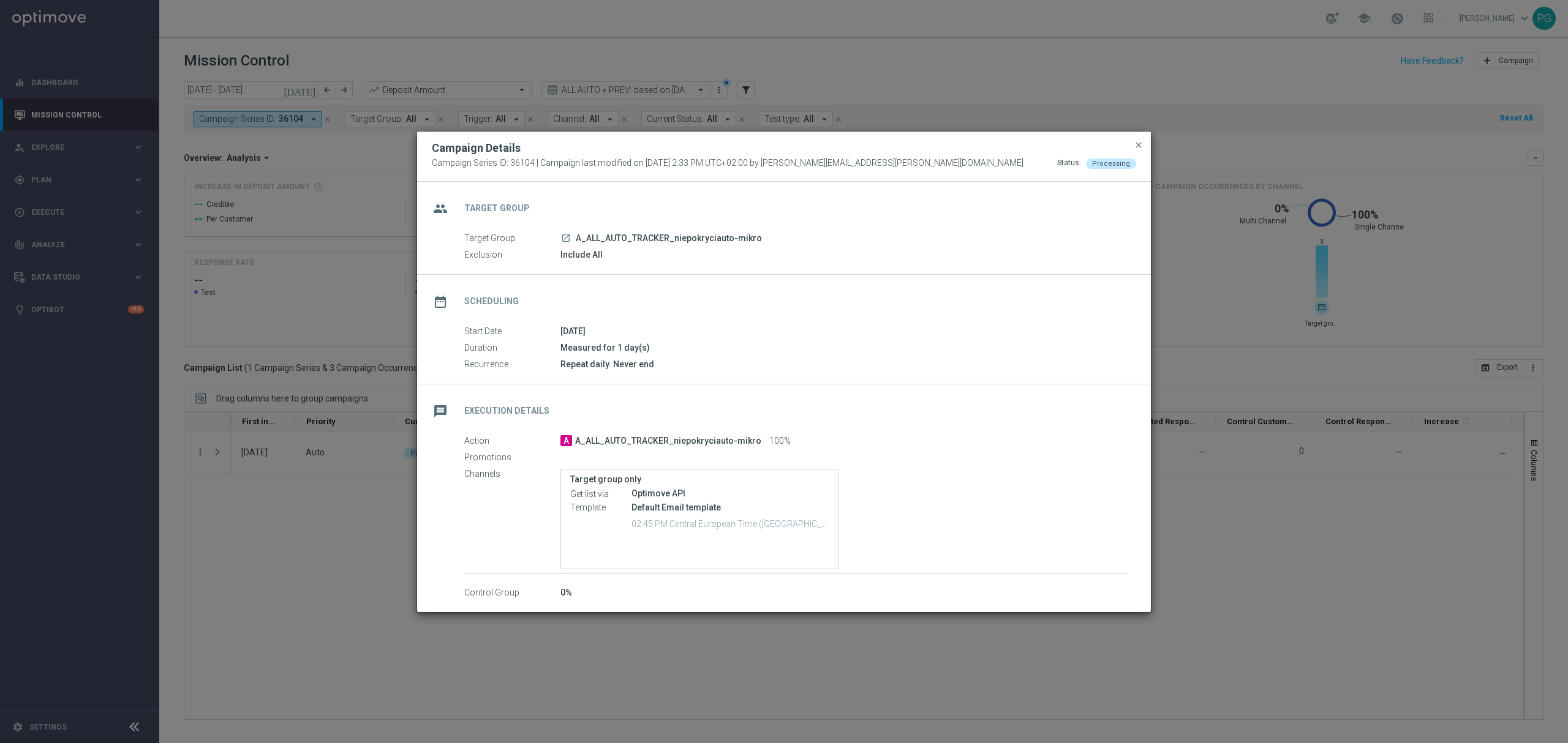
click at [569, 238] on icon "launch" at bounding box center [566, 238] width 10 height 10
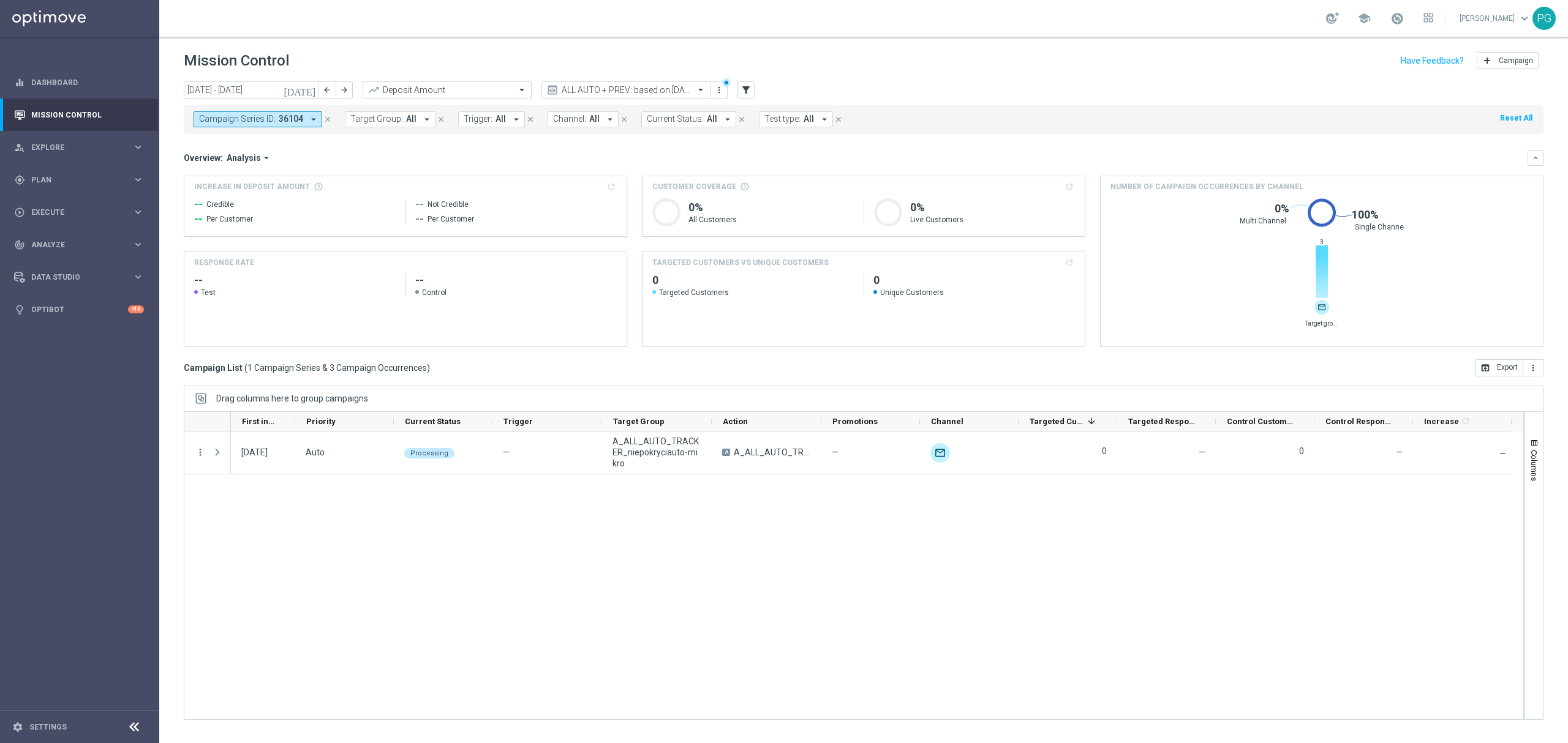
click at [296, 120] on span "36104" at bounding box center [291, 119] width 24 height 10
click at [206, 201] on div "36103" at bounding box center [301, 197] width 202 height 19
click at [269, 136] on div "Selected 2 of 34353 36103" at bounding box center [293, 142] width 185 height 15
click at [221, 199] on label "36102" at bounding box center [222, 197] width 21 height 8
click at [278, 138] on input "36102" at bounding box center [295, 142] width 179 height 10
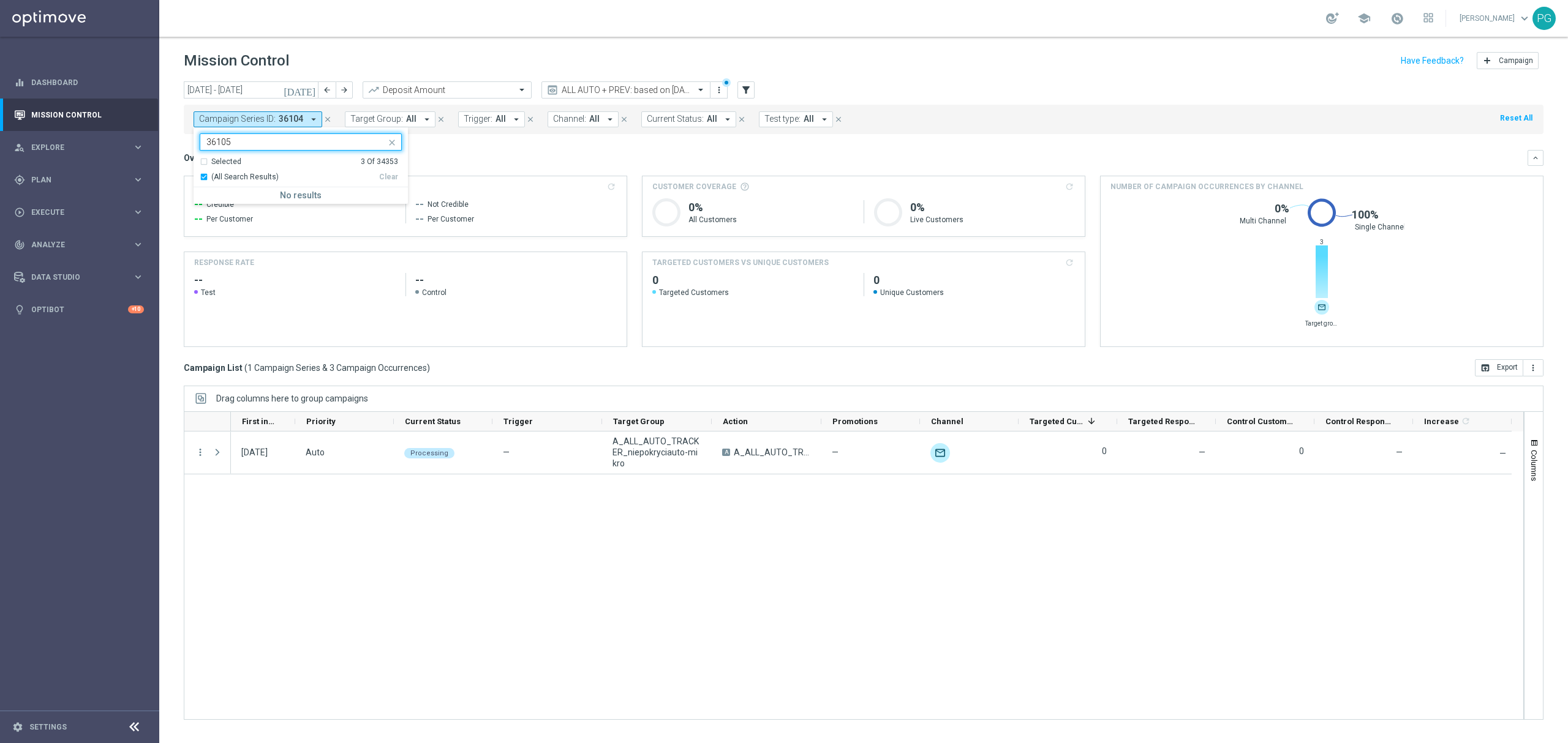
type input "36105"
click at [495, 145] on mini-dashboard "Overview: Analysis arrow_drop_down keyboard_arrow_down Increase In Deposit Amou…" at bounding box center [863, 247] width 1360 height 226
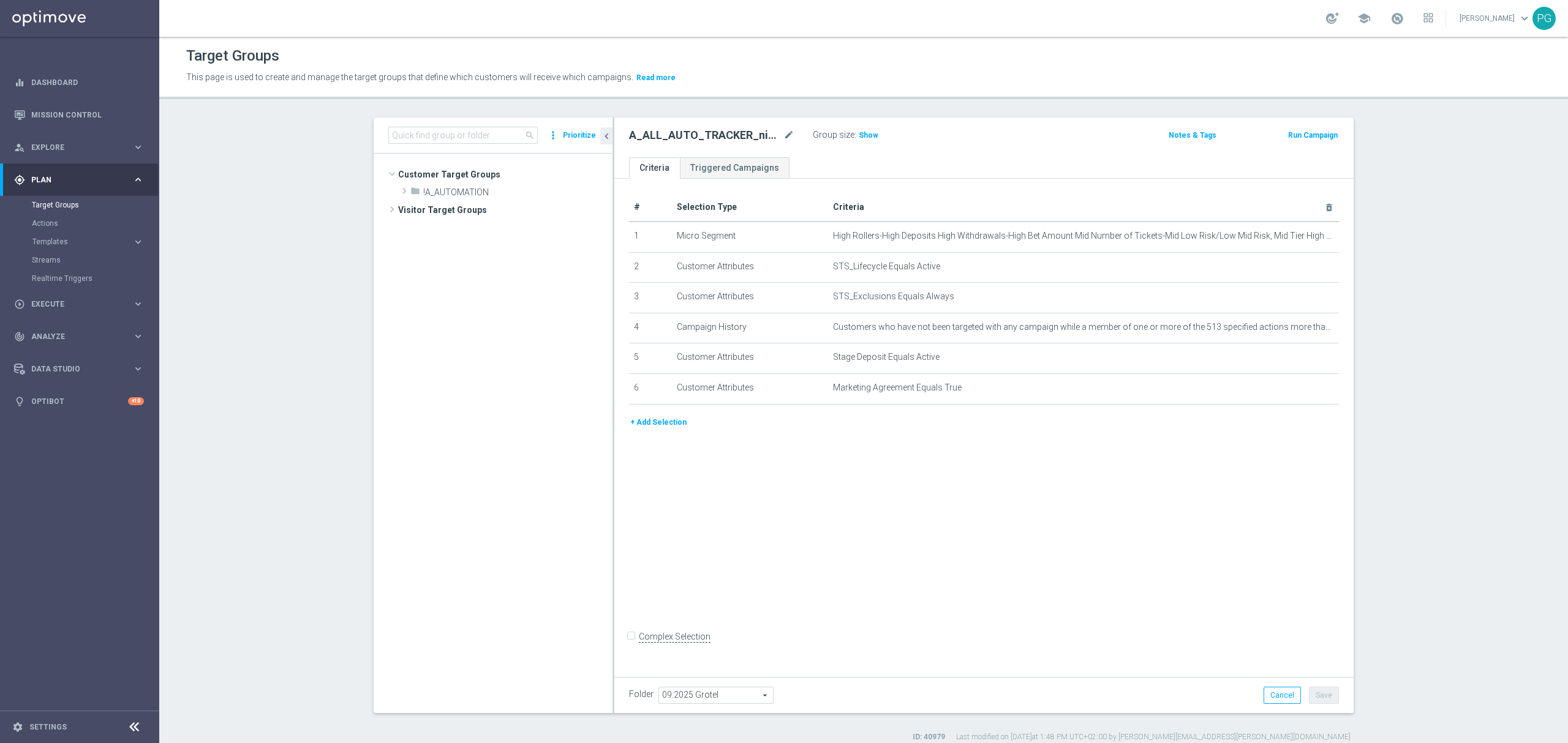
scroll to position [309, 0]
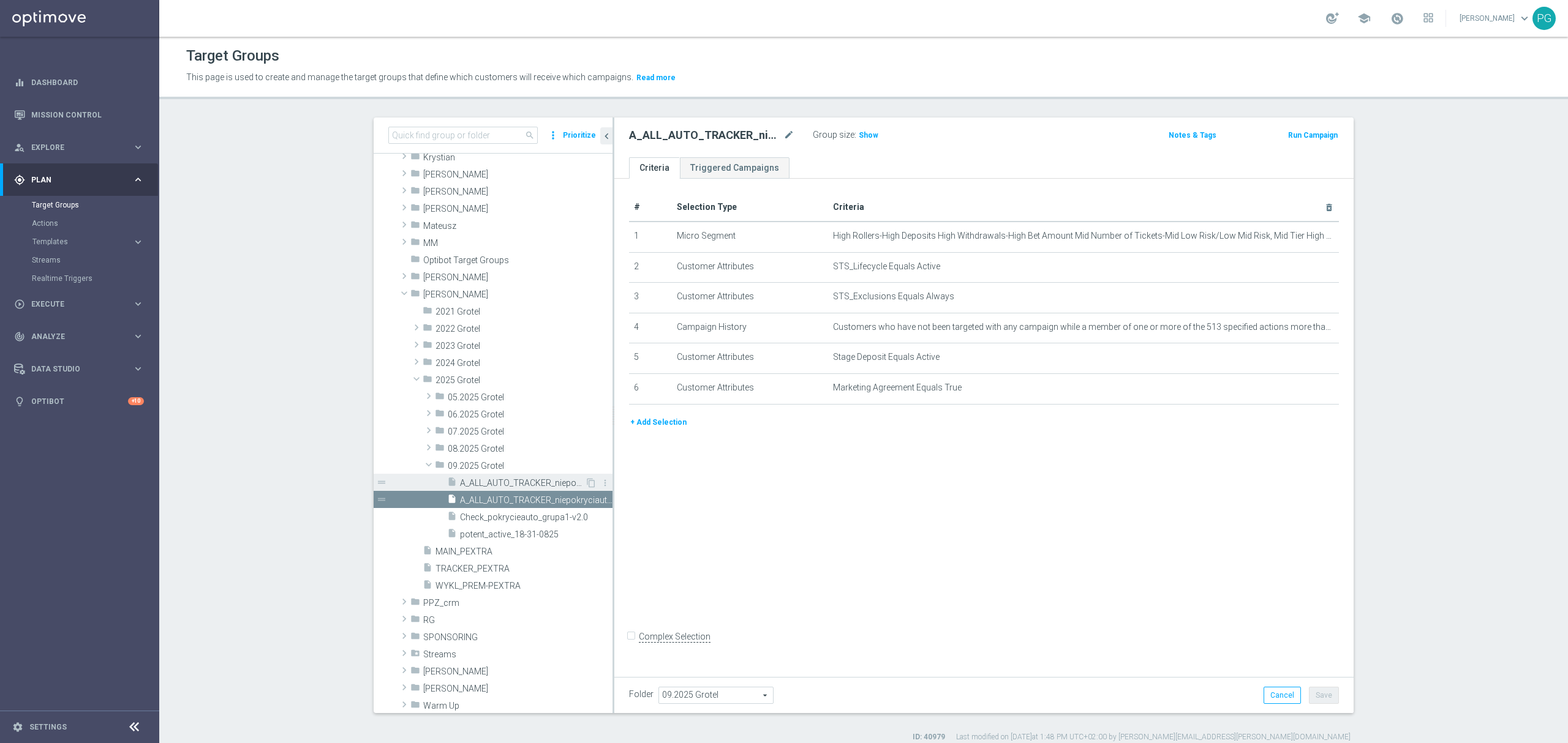
click at [520, 487] on span "A_ALL_AUTO_TRACKER_niepokryciauto-all" at bounding box center [522, 483] width 125 height 10
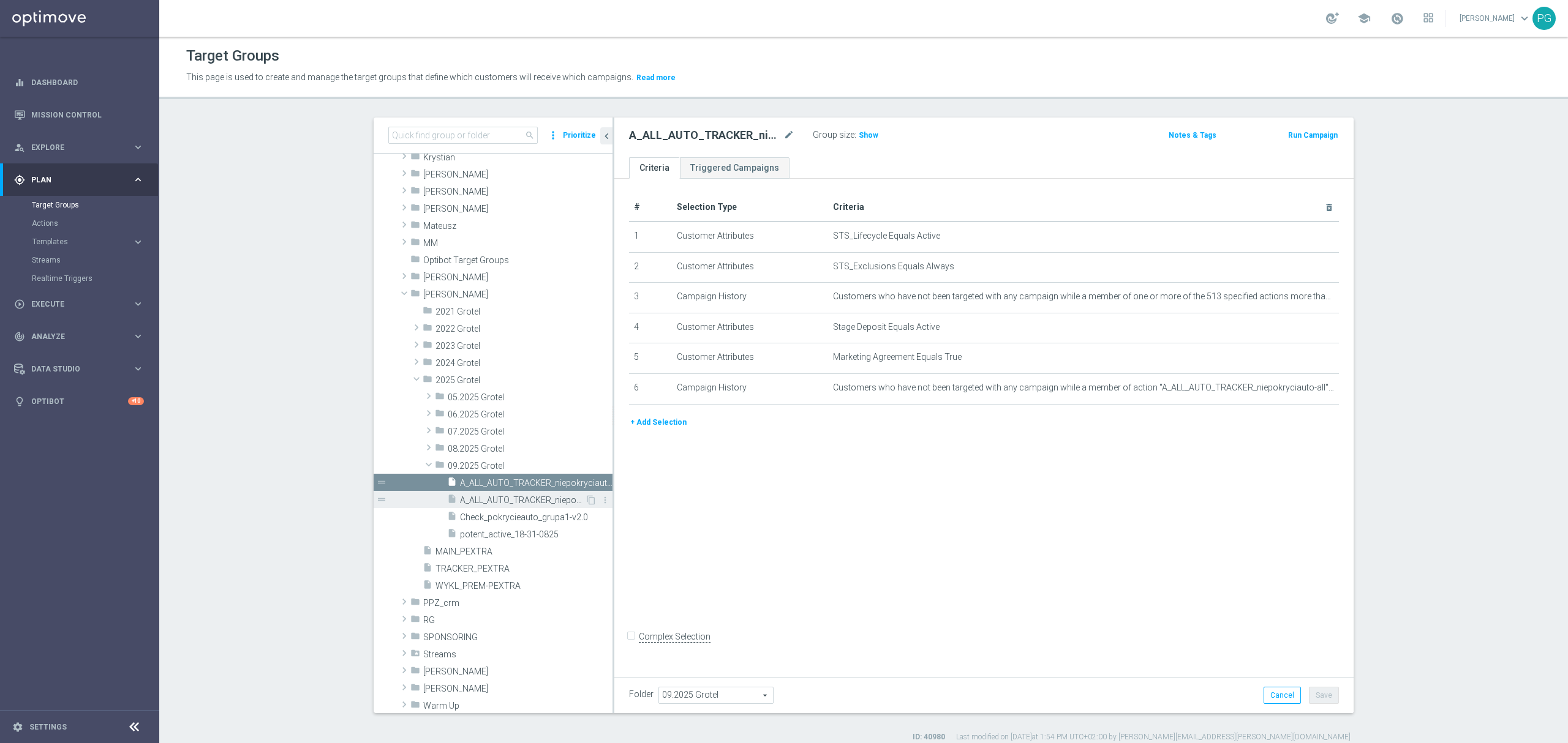
click at [488, 502] on span "A_ALL_AUTO_TRACKER_niepokryciauto-mikro" at bounding box center [522, 500] width 125 height 10
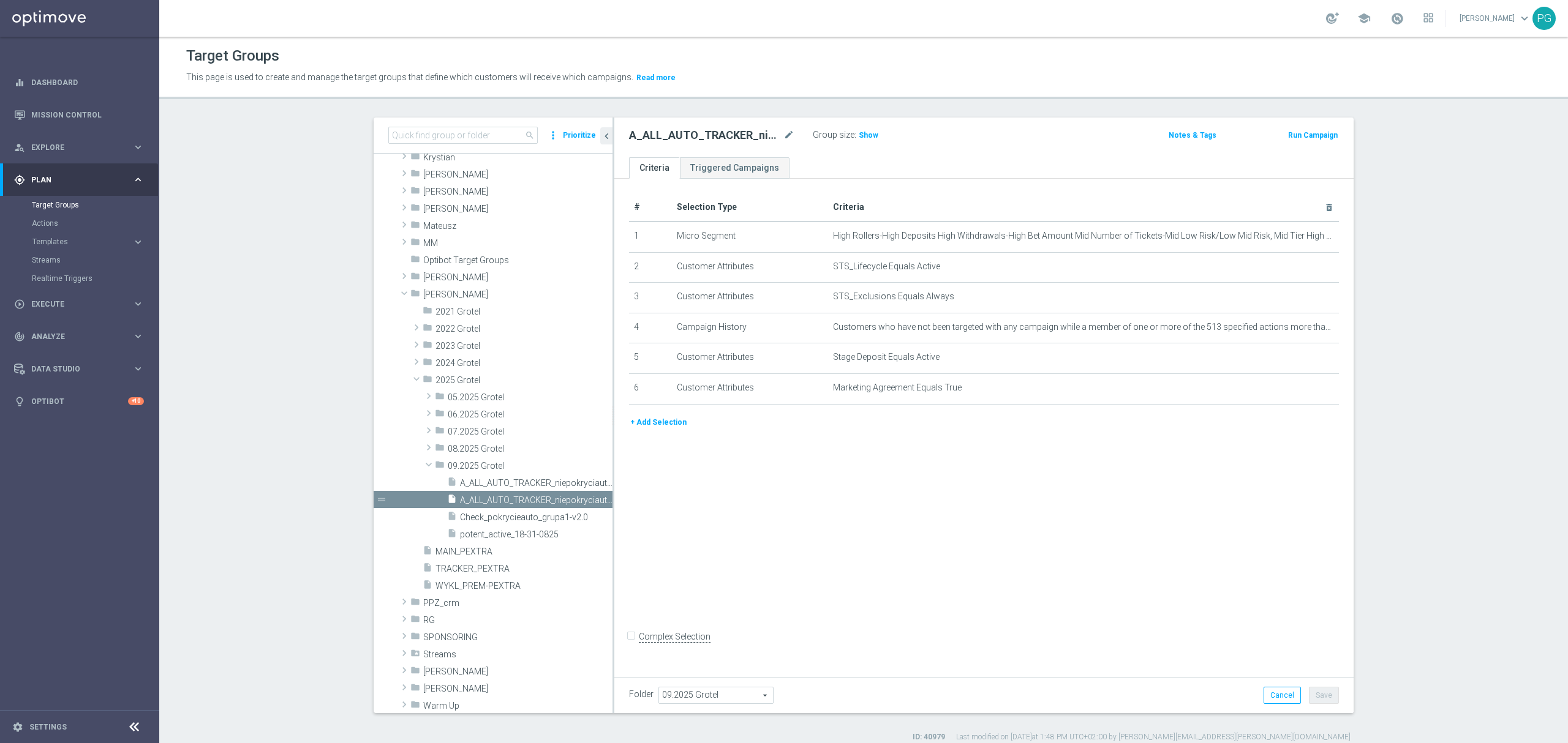
click at [660, 429] on button "+ Add Selection" at bounding box center [658, 422] width 59 height 13
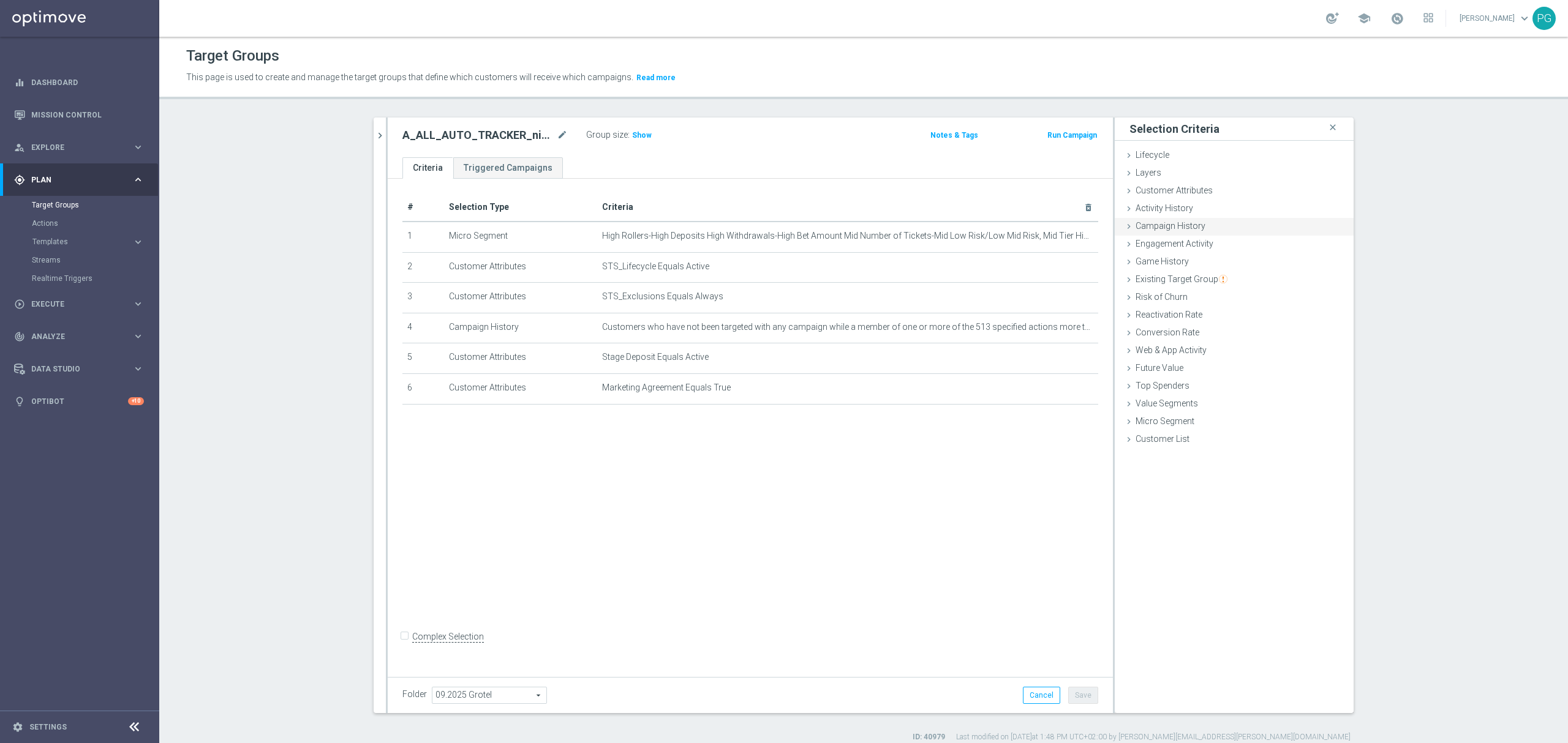
click at [1208, 229] on div "Campaign History done" at bounding box center [1234, 227] width 239 height 19
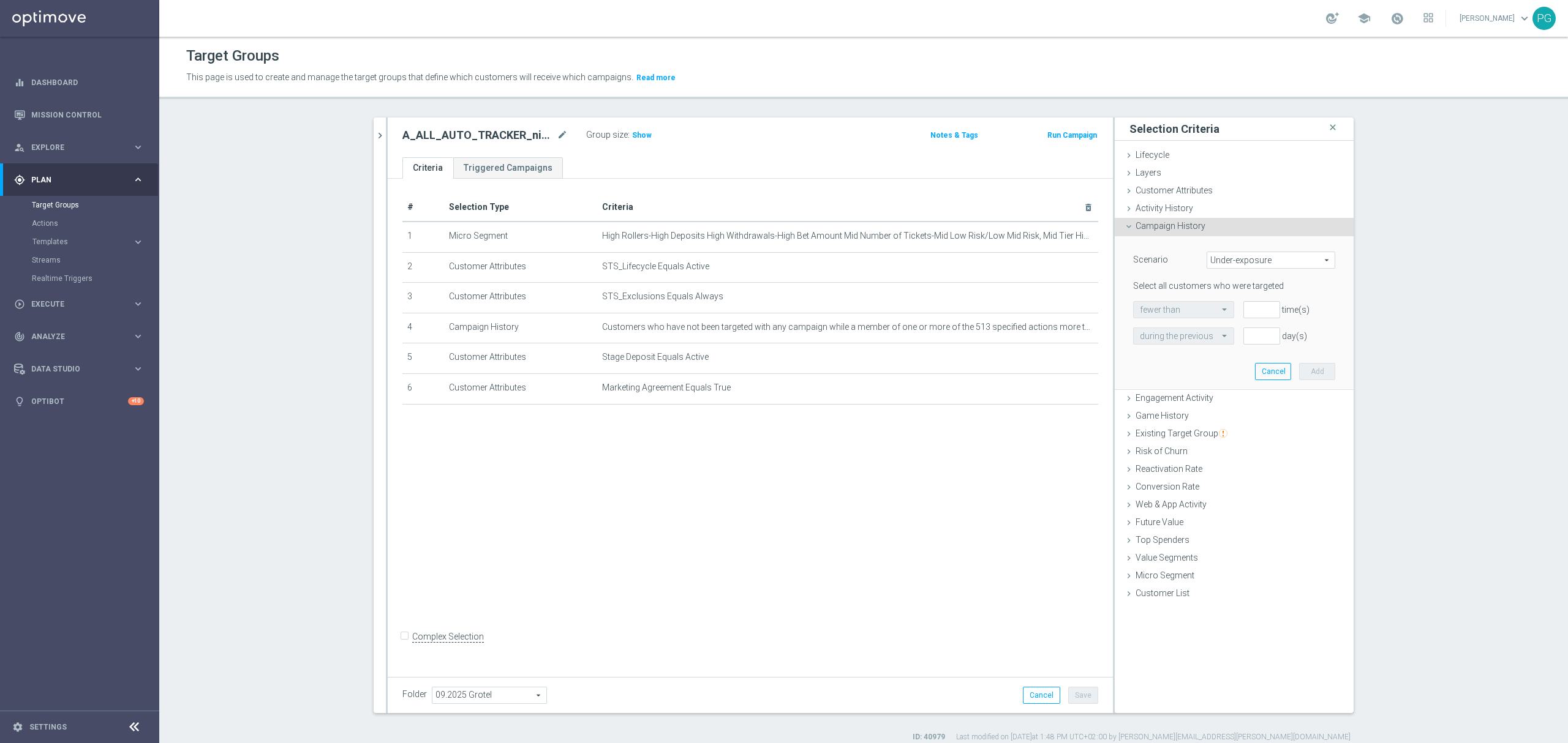
click at [1221, 260] on span "Under-exposure" at bounding box center [1270, 260] width 127 height 16
click at [1225, 340] on span "Custom" at bounding box center [1270, 342] width 115 height 10
type input "Custom"
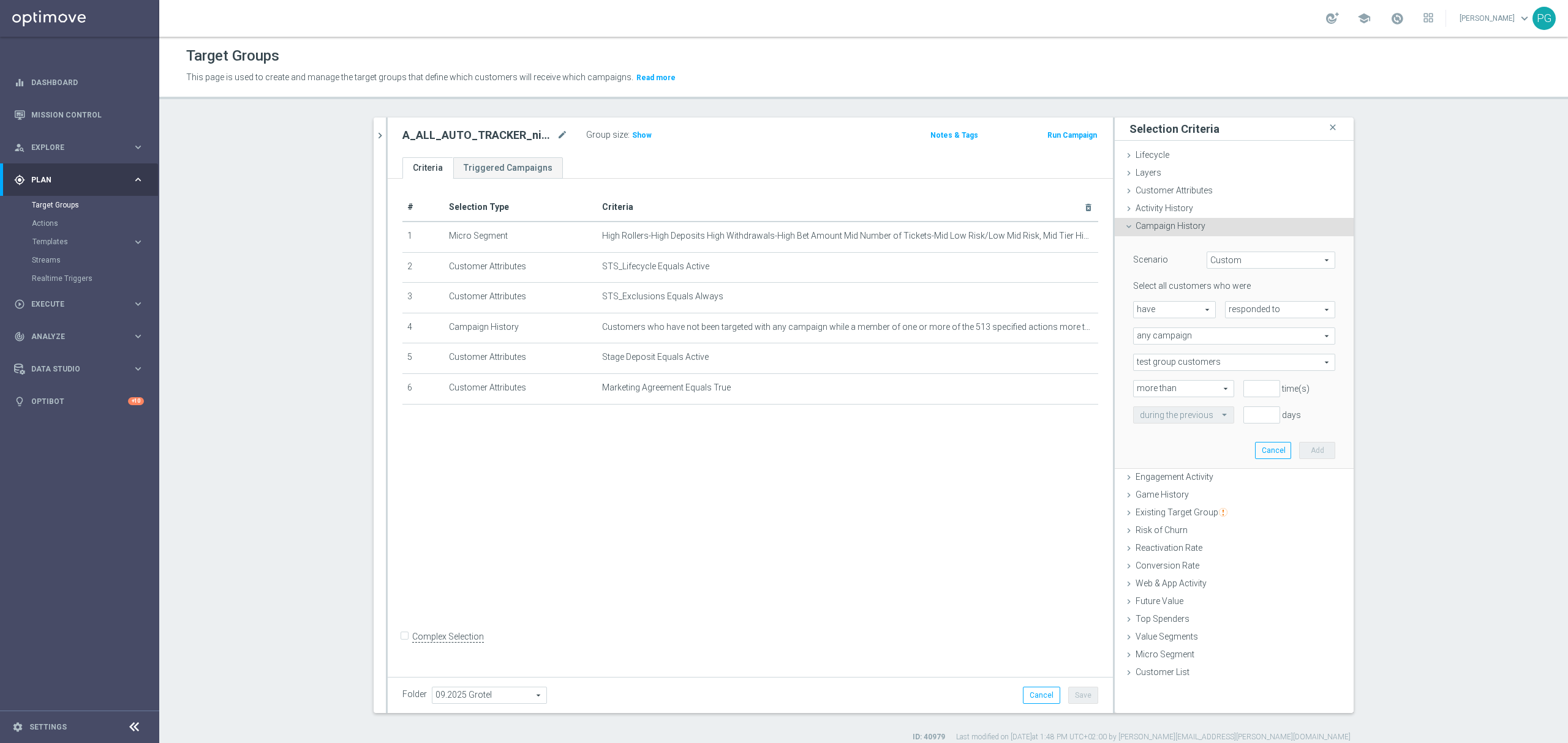
click at [1195, 320] on div "Select all customers who were have have arrow_drop_down search responded to res…" at bounding box center [1234, 351] width 202 height 143
click at [1189, 306] on span "have" at bounding box center [1174, 309] width 82 height 16
click at [1169, 338] on span "have not" at bounding box center [1174, 343] width 69 height 10
type input "have not"
click at [1258, 316] on span "responded to" at bounding box center [1280, 309] width 109 height 16
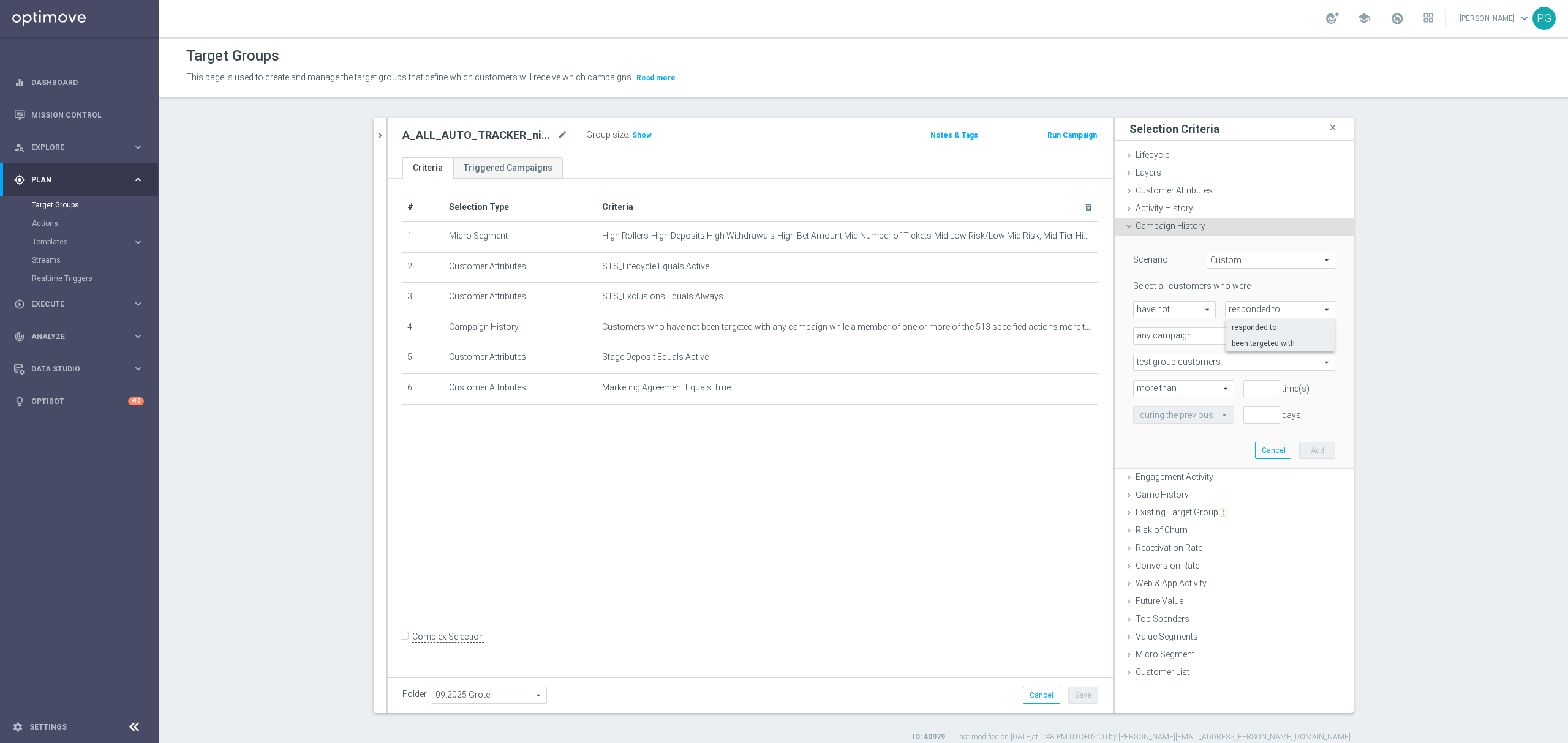
click at [1248, 339] on span "been targeted with" at bounding box center [1280, 343] width 97 height 10
type input "been targeted with"
click at [1248, 339] on span "any campaign" at bounding box center [1234, 336] width 201 height 16
click at [1181, 383] on span "one or more actions" at bounding box center [1234, 385] width 189 height 10
type input "one or more actions"
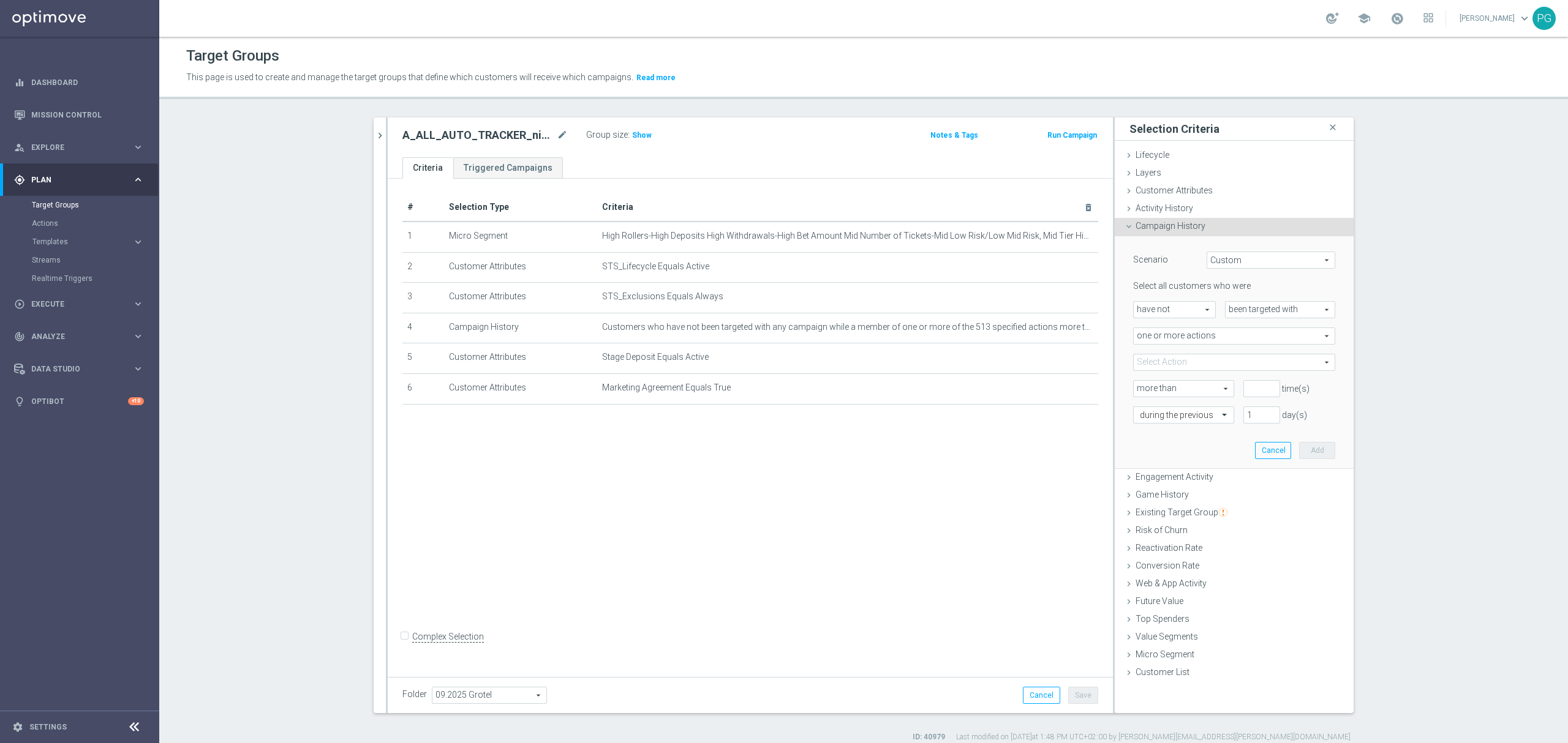
click at [1156, 365] on span at bounding box center [1234, 362] width 201 height 16
click at [1156, 365] on input "search" at bounding box center [1234, 363] width 202 height 17
paste input "A_ALL_AUTO_TRACKER_niepokryciauto-mikro"
type input "A_ALL_AUTO_TRACKER_niepokryciauto-mikro"
click at [1138, 430] on div "A_ALL_AUTO_TRACKER_niepokryciauto-mikro" at bounding box center [1234, 424] width 202 height 16
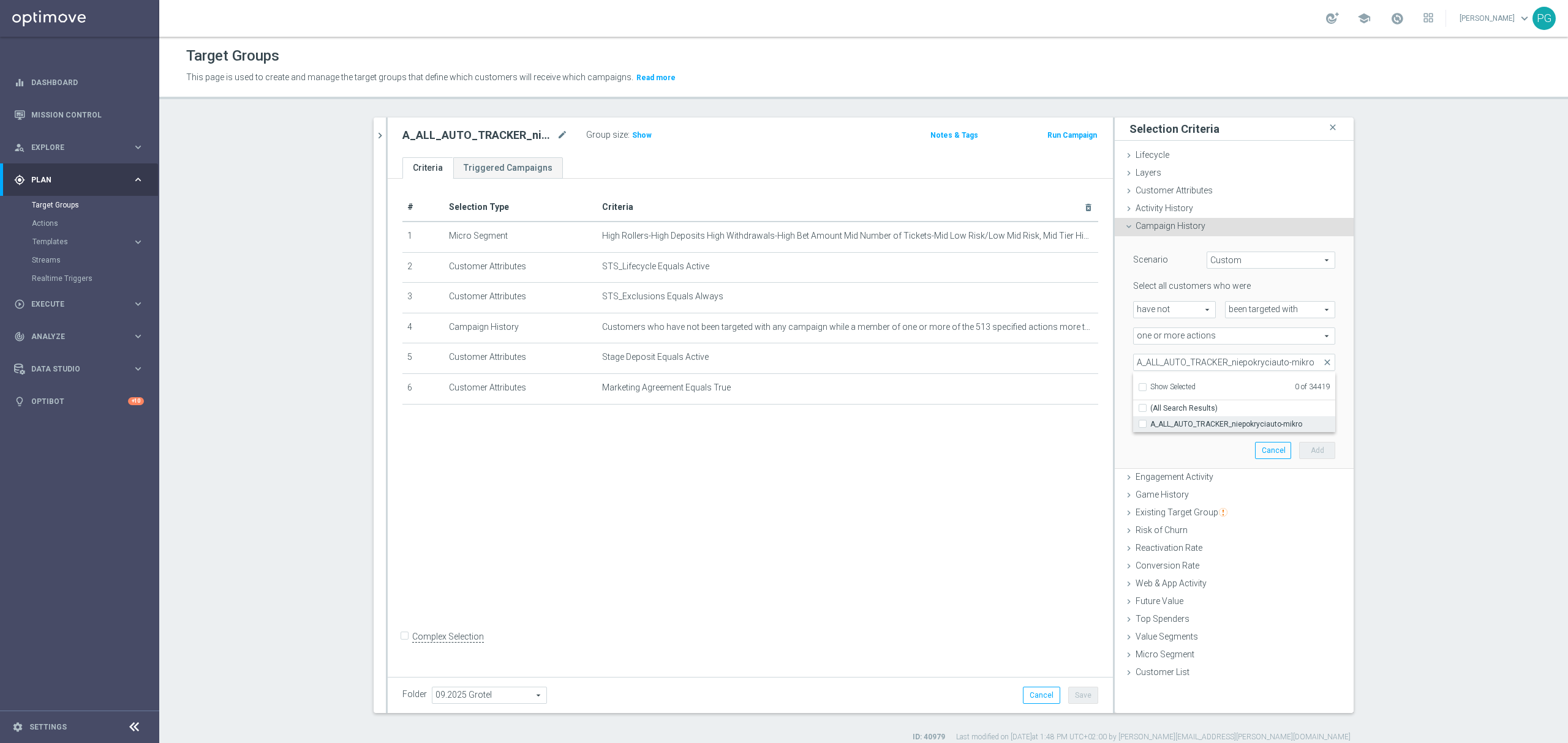
click at [1142, 423] on input "A_ALL_AUTO_TRACKER_niepokryciauto-mikro" at bounding box center [1146, 424] width 8 height 8
checkbox input "true"
type input "A_ALL_AUTO_TRACKER_niepokryciauto-mikro"
checkbox input "true"
click at [1124, 444] on div "Scenario Custom Custom arrow_drop_down search Select all customers who were hav…" at bounding box center [1234, 352] width 221 height 232
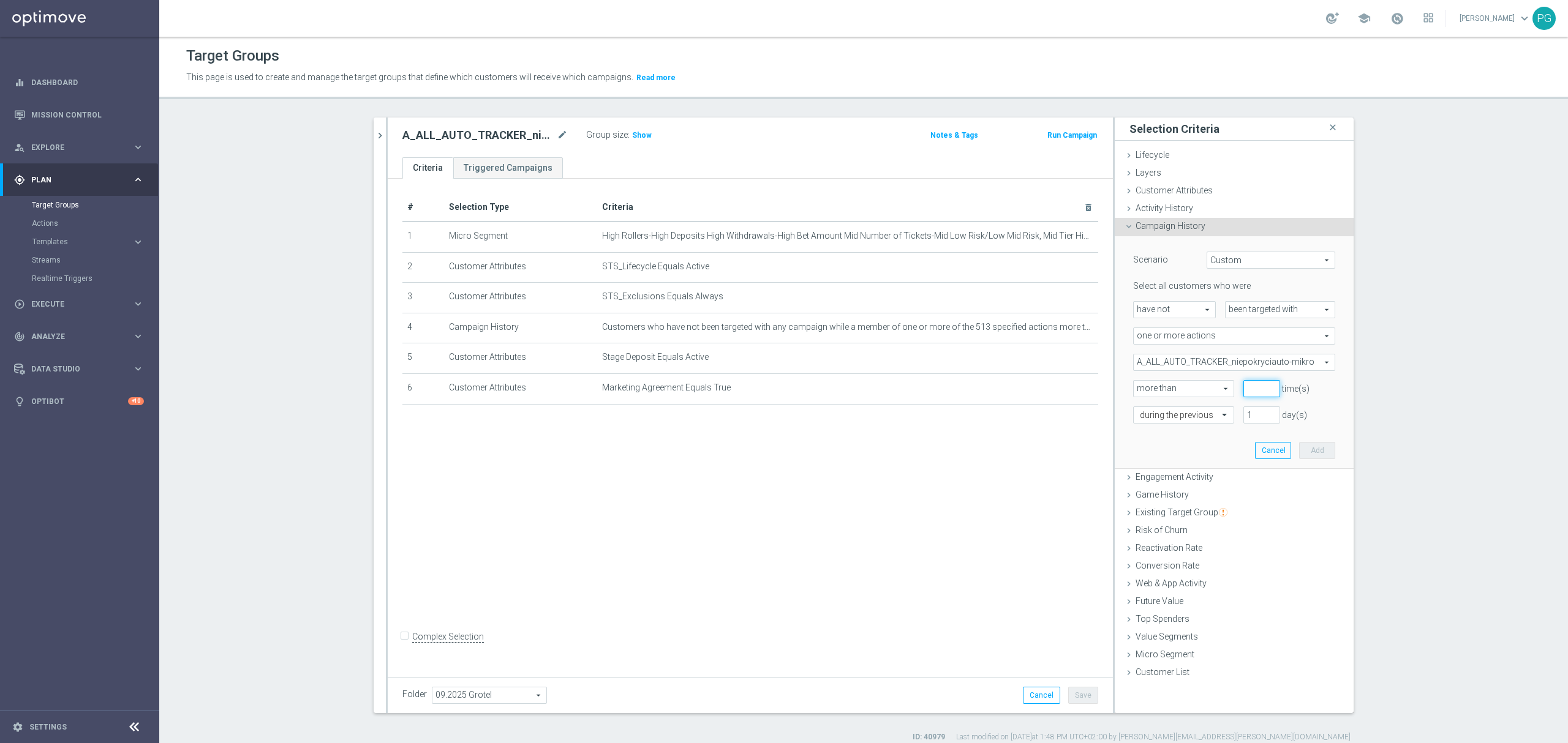
click at [1243, 396] on input "number" at bounding box center [1261, 389] width 37 height 17
type input "0"
type input "31"
click at [1299, 442] on button "Add" at bounding box center [1317, 450] width 36 height 17
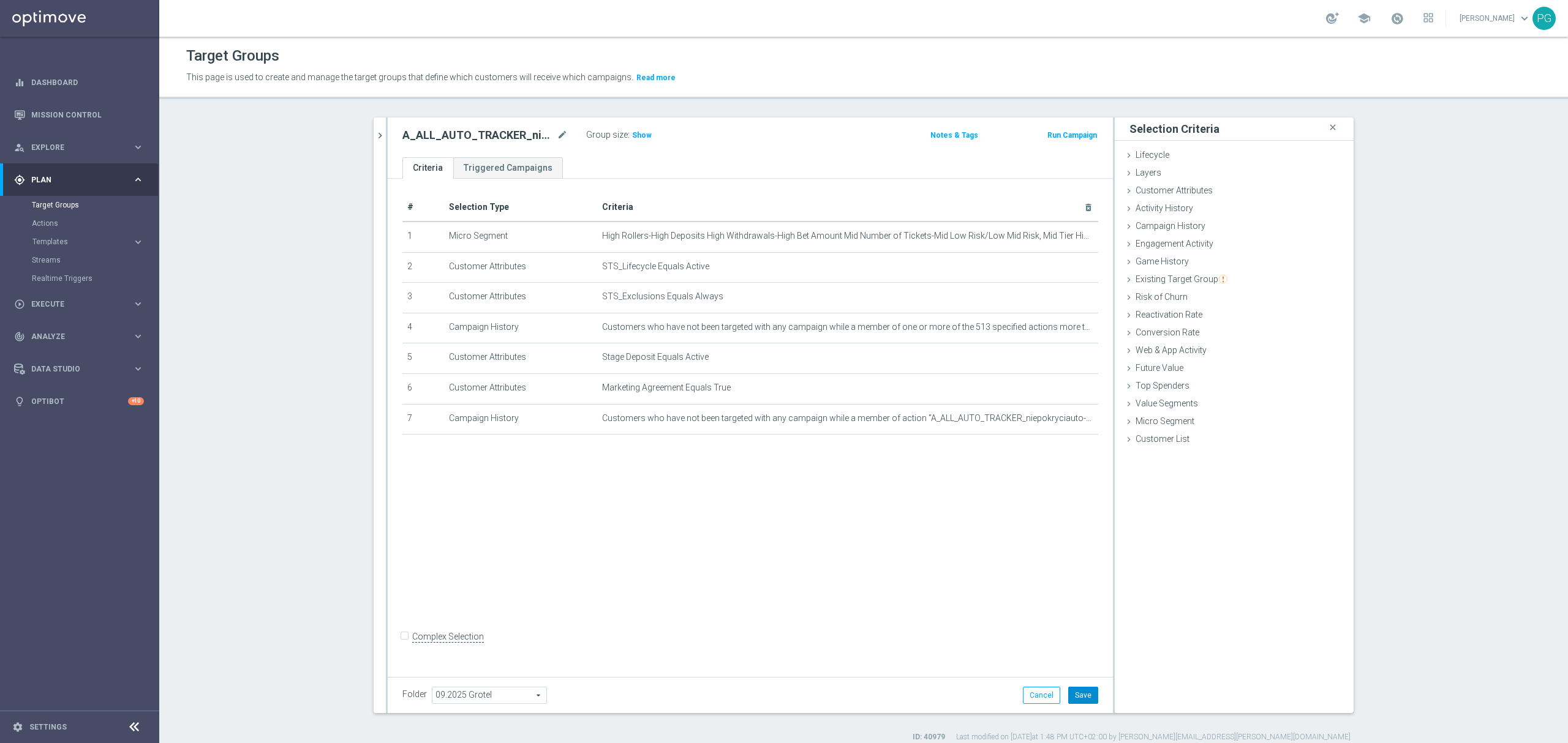
click at [1078, 693] on button "Save" at bounding box center [1082, 695] width 30 height 17
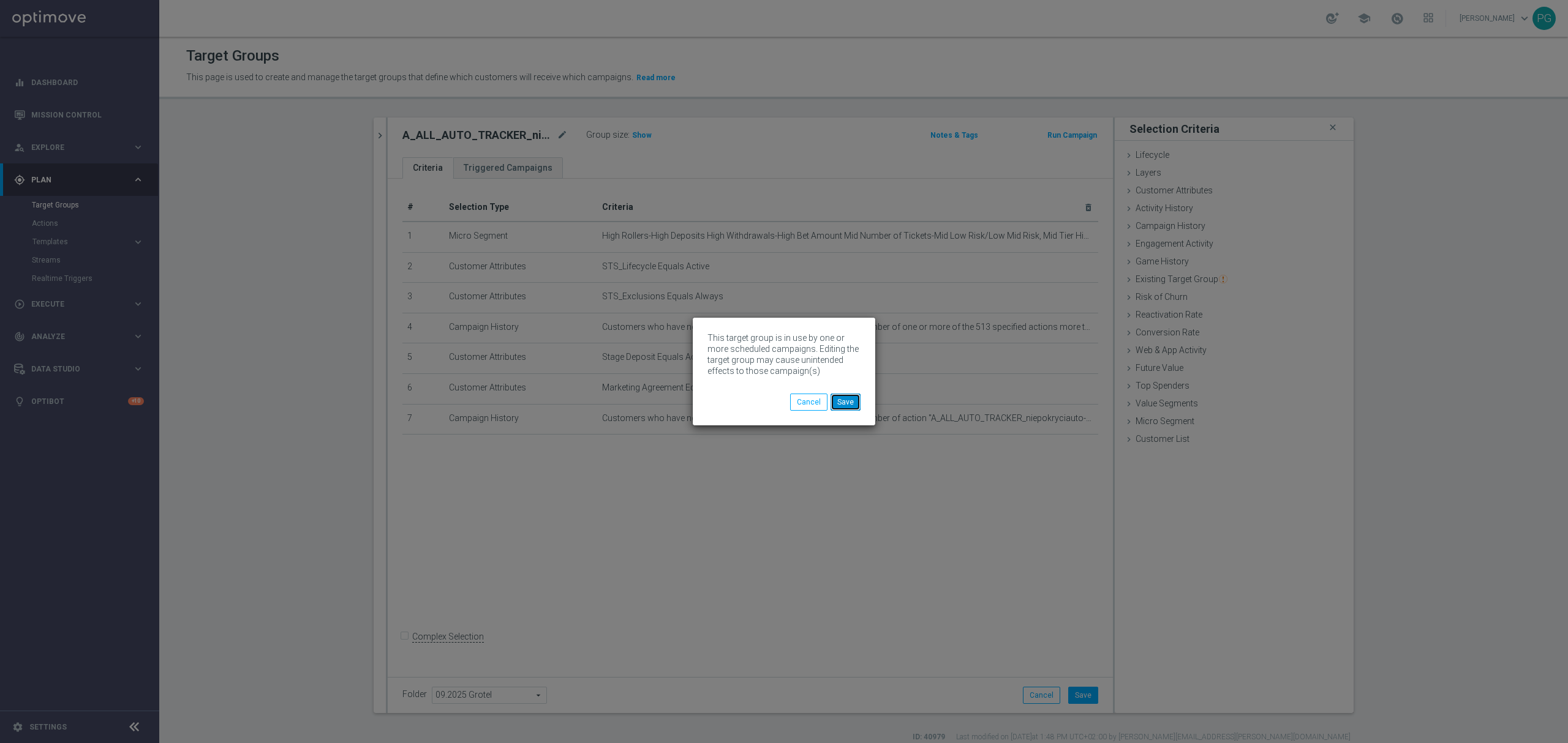
click at [846, 402] on button "Save" at bounding box center [845, 402] width 30 height 17
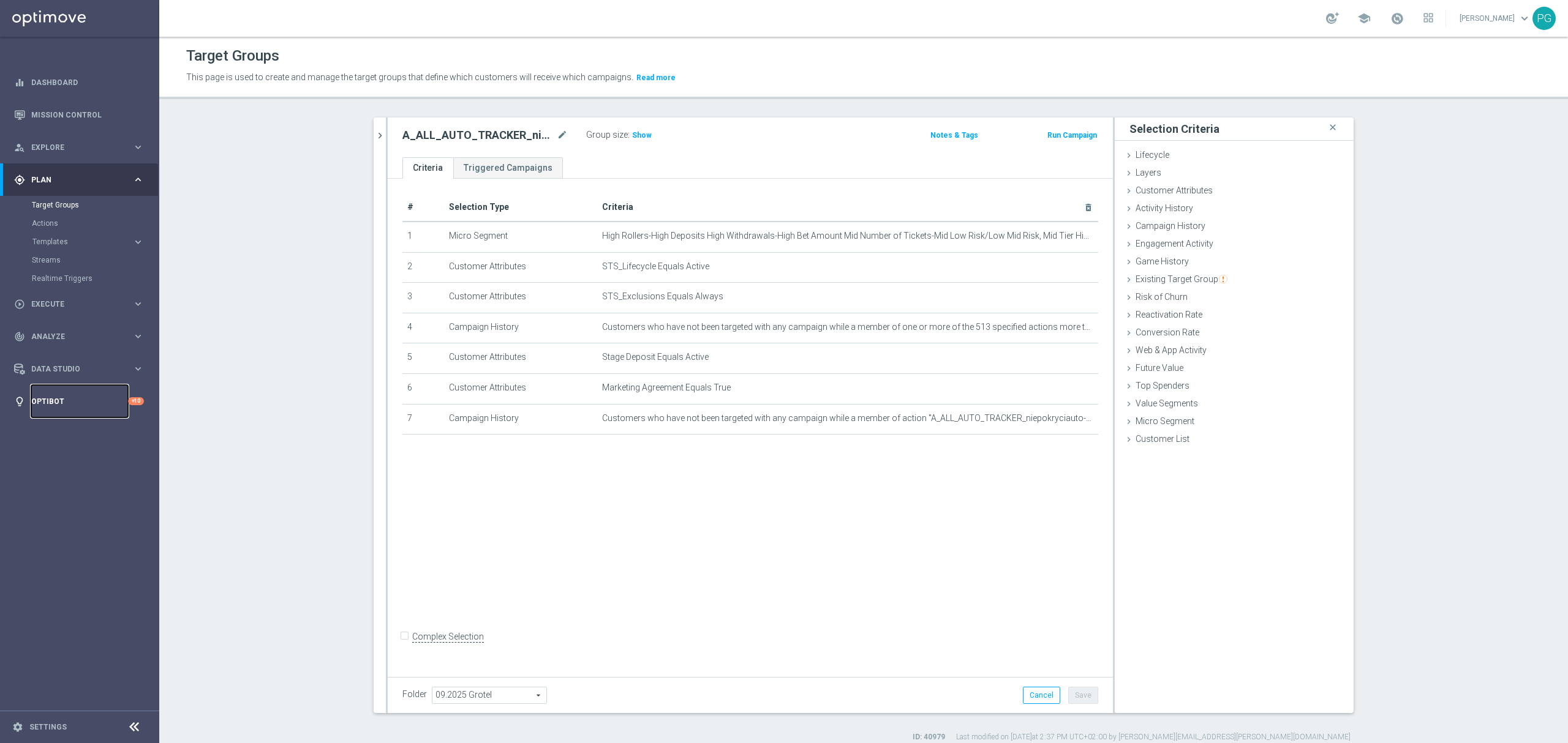
click at [78, 407] on link "Optibot" at bounding box center [80, 401] width 97 height 33
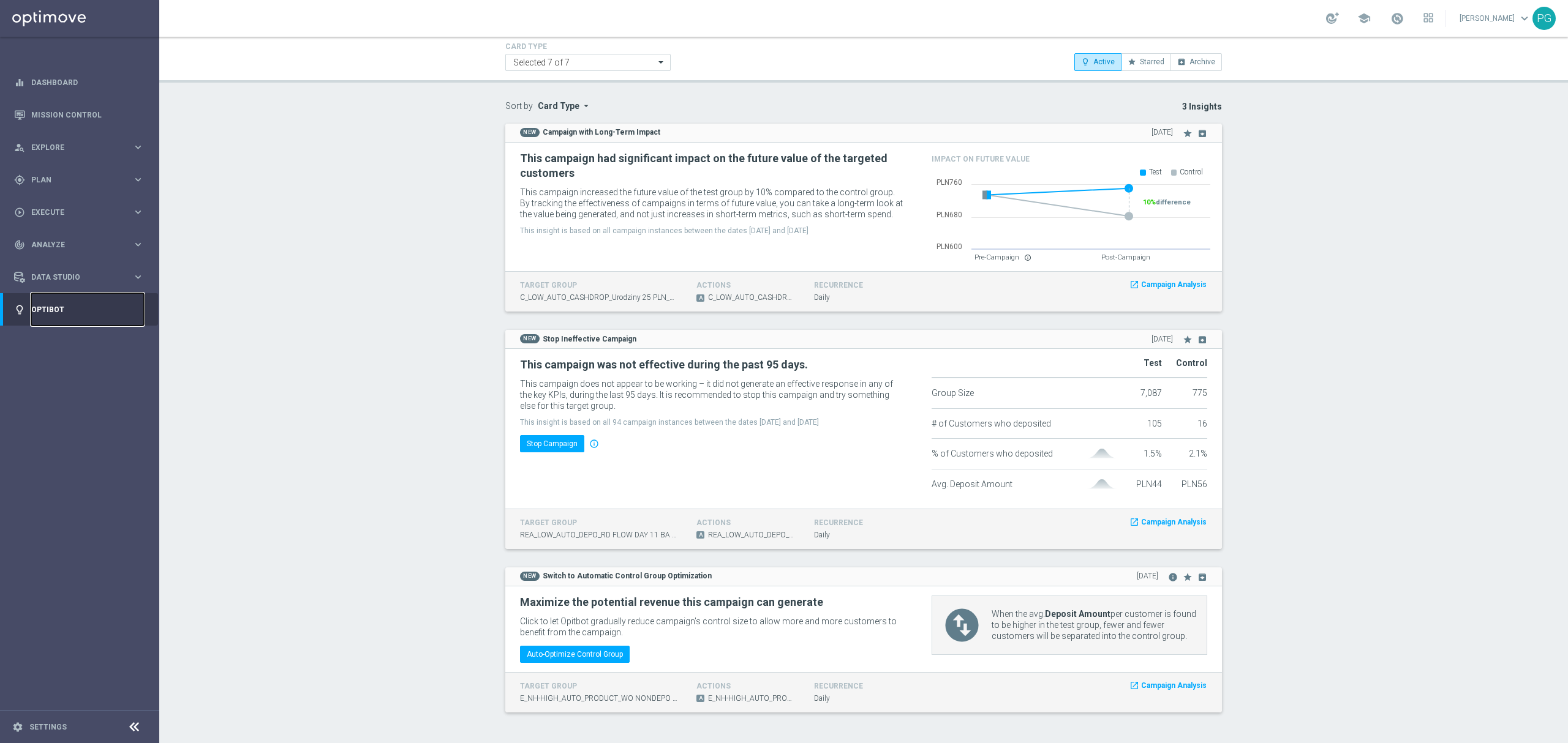
scroll to position [40, 0]
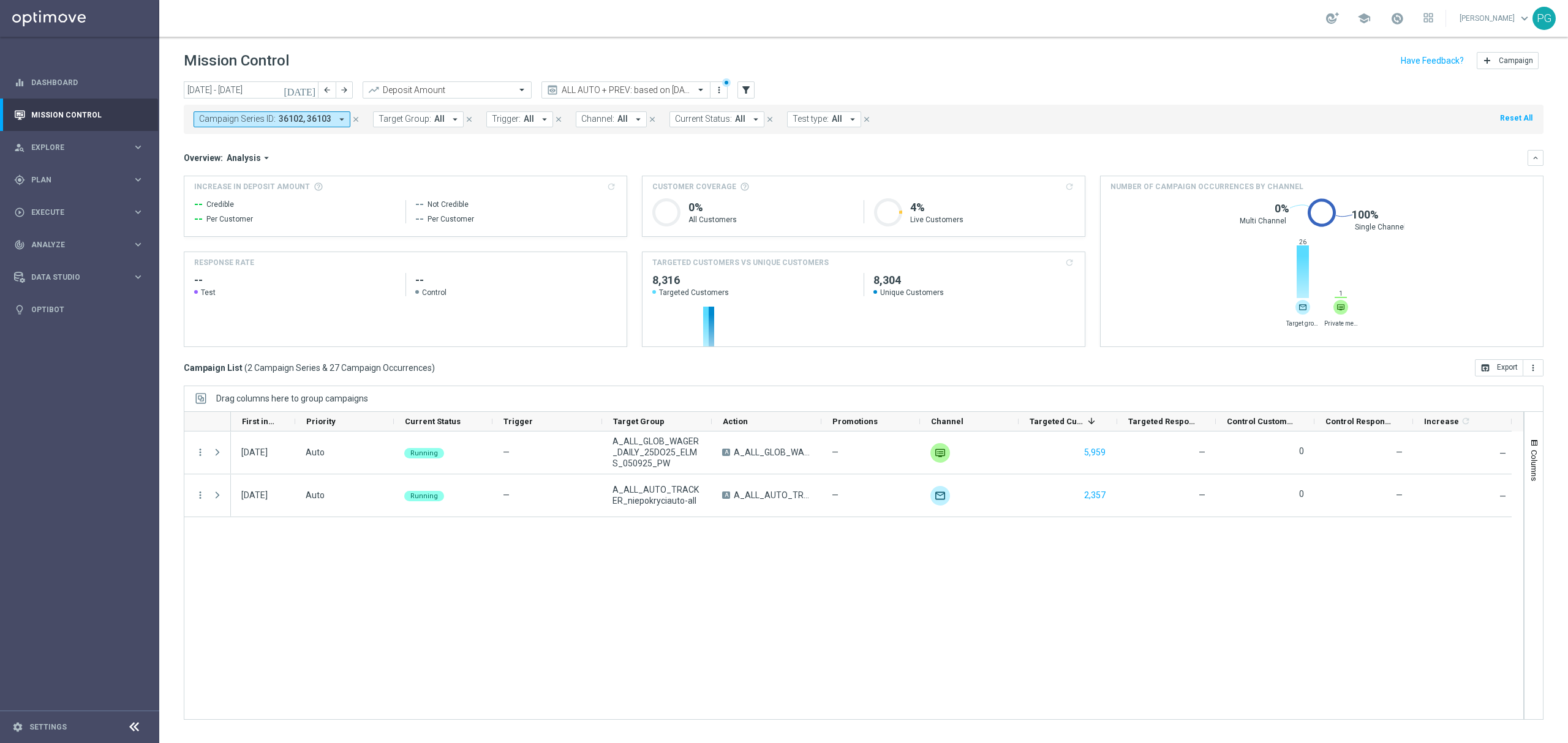
click at [318, 120] on span "36102, 36103" at bounding box center [305, 119] width 53 height 10
click at [232, 203] on div "36104" at bounding box center [301, 197] width 202 height 19
type input "36104"
click at [170, 162] on div "today 01 Sep 2025 - 30 Sep 2025 arrow_back arrow_forward Deposit Amount trendin…" at bounding box center [863, 407] width 1408 height 651
click at [636, 86] on input "text" at bounding box center [613, 90] width 131 height 10
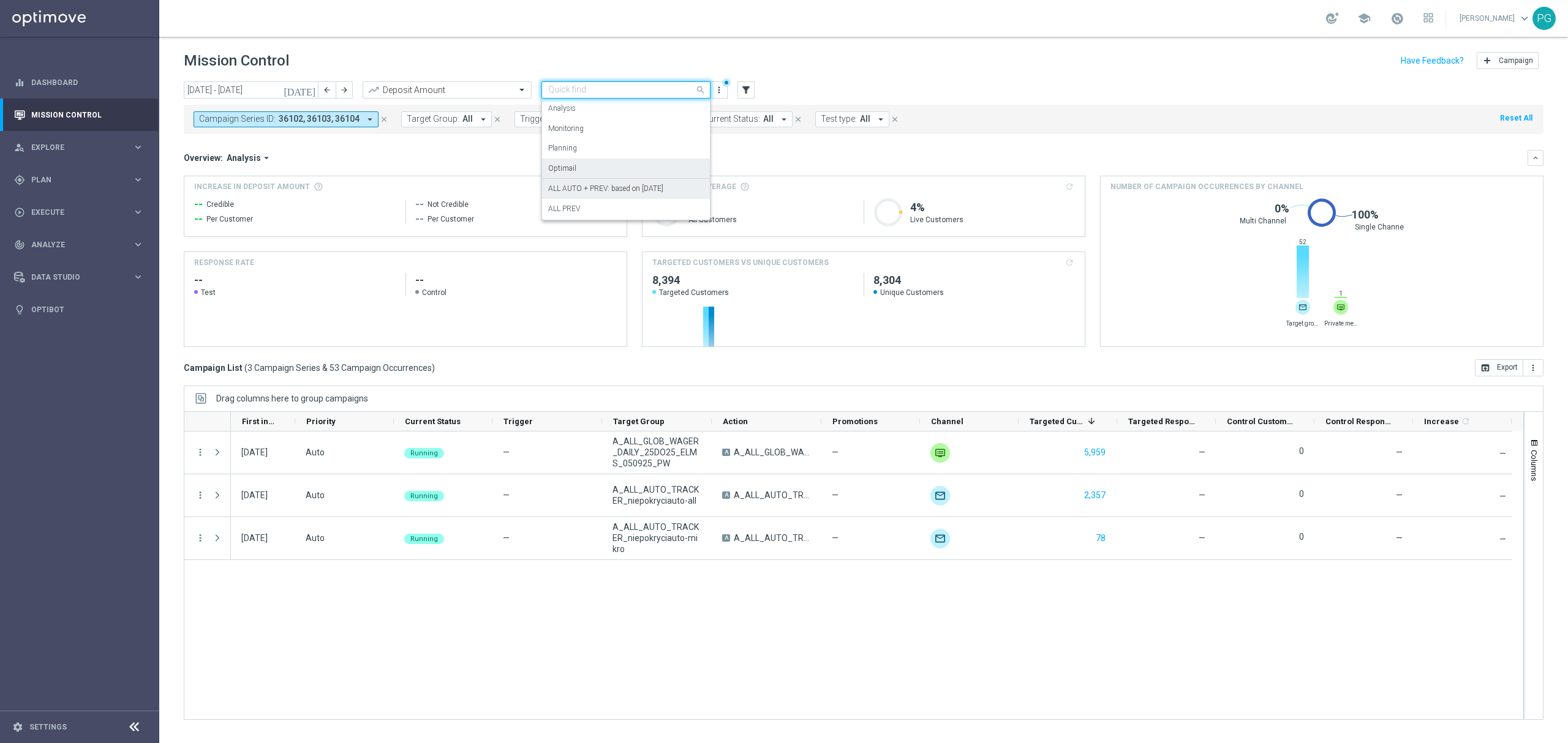
click at [589, 160] on div "Optimail" at bounding box center [626, 168] width 156 height 20
click at [605, 86] on input "text" at bounding box center [613, 90] width 131 height 10
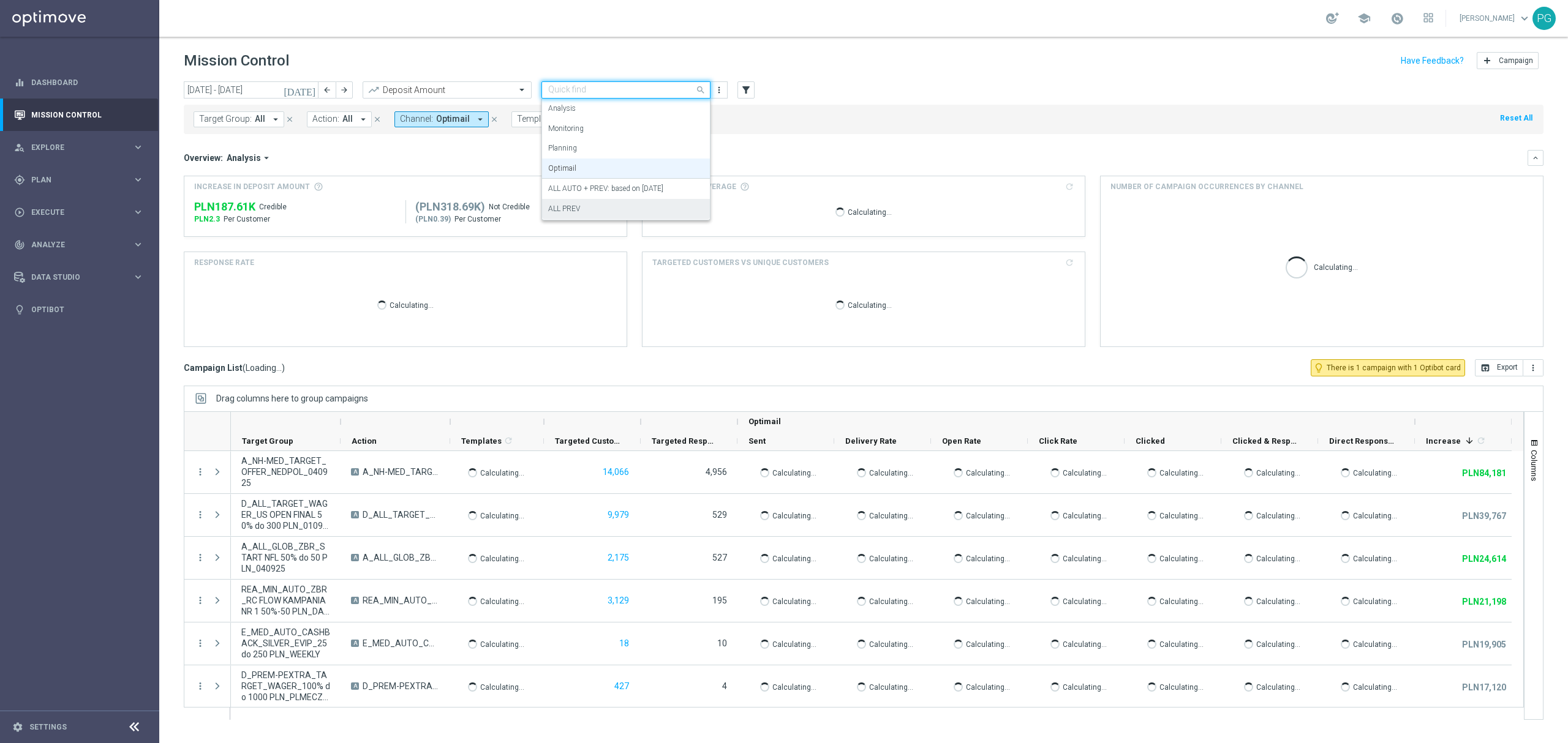
click at [572, 205] on label "ALL PREV" at bounding box center [564, 209] width 32 height 10
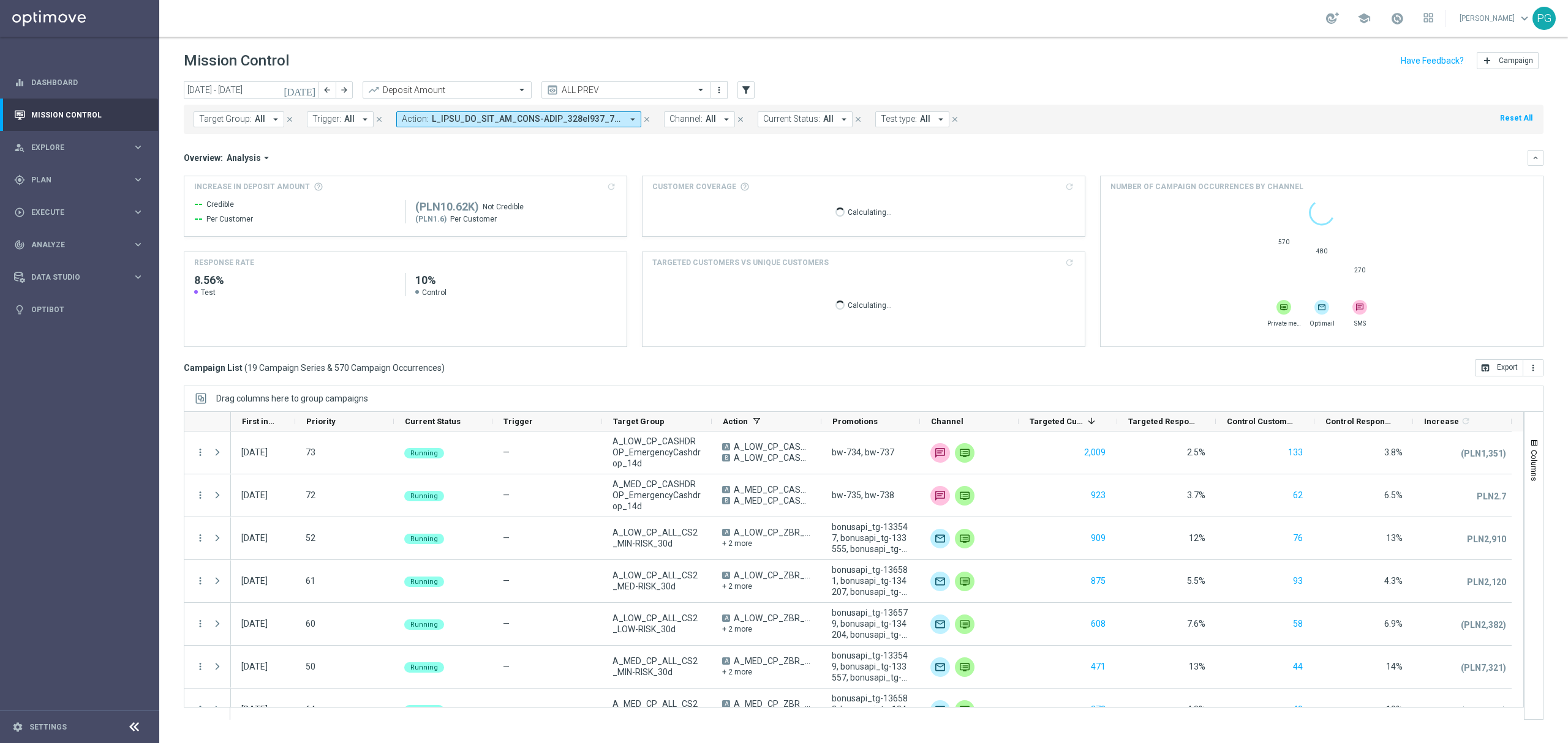
click at [700, 124] on span "Channel:" at bounding box center [686, 119] width 33 height 10
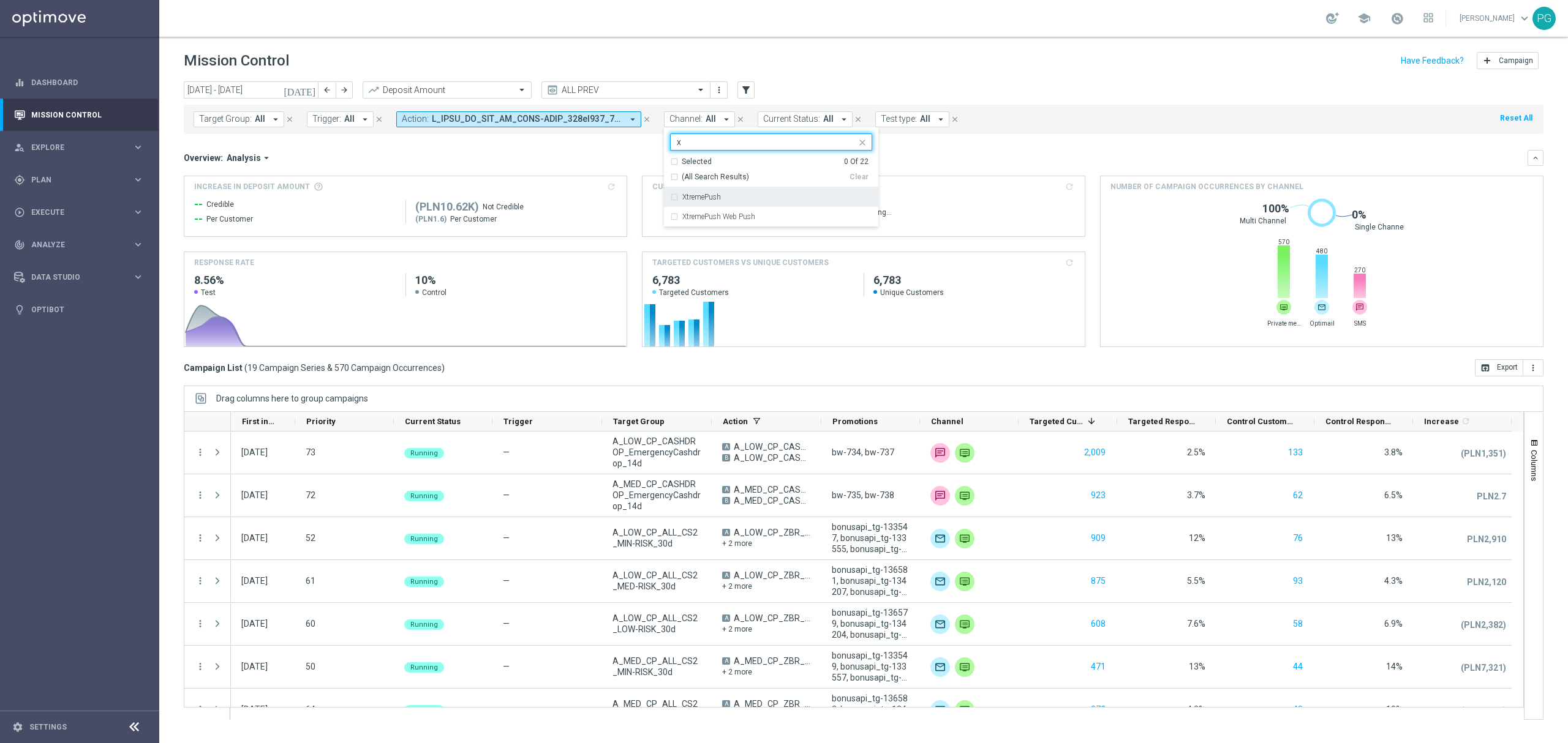
click at [691, 197] on label "XtremePush" at bounding box center [702, 197] width 39 height 8
type input "x"
click at [857, 89] on div "today 01 Sep 2025 - 30 Sep 2025 arrow_back arrow_forward Deposit Amount trendin…" at bounding box center [863, 91] width 1360 height 19
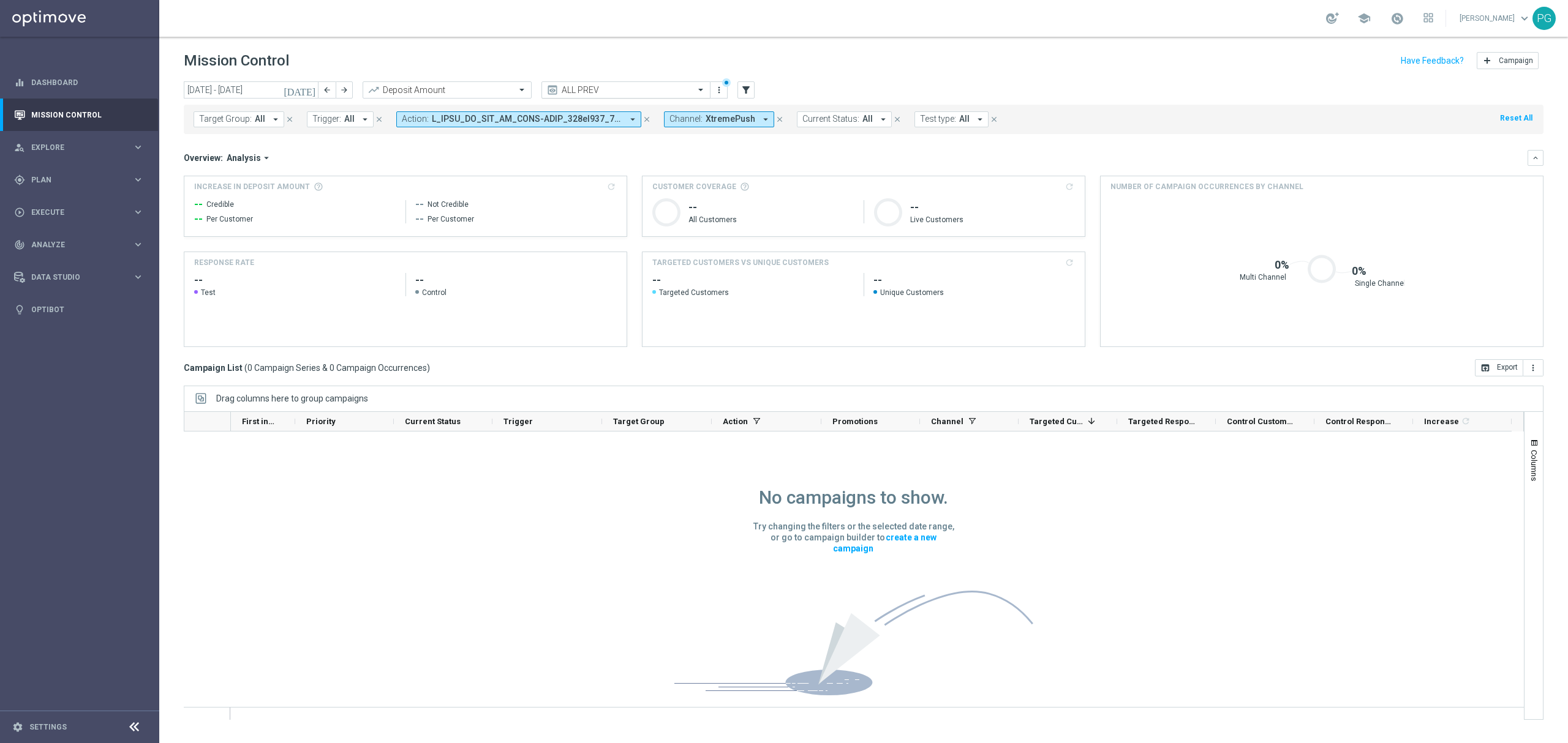
click at [653, 92] on input "text" at bounding box center [613, 90] width 131 height 10
click at [611, 187] on label "ALL AUTO + PREV: based on 09.07.2025" at bounding box center [605, 188] width 115 height 10
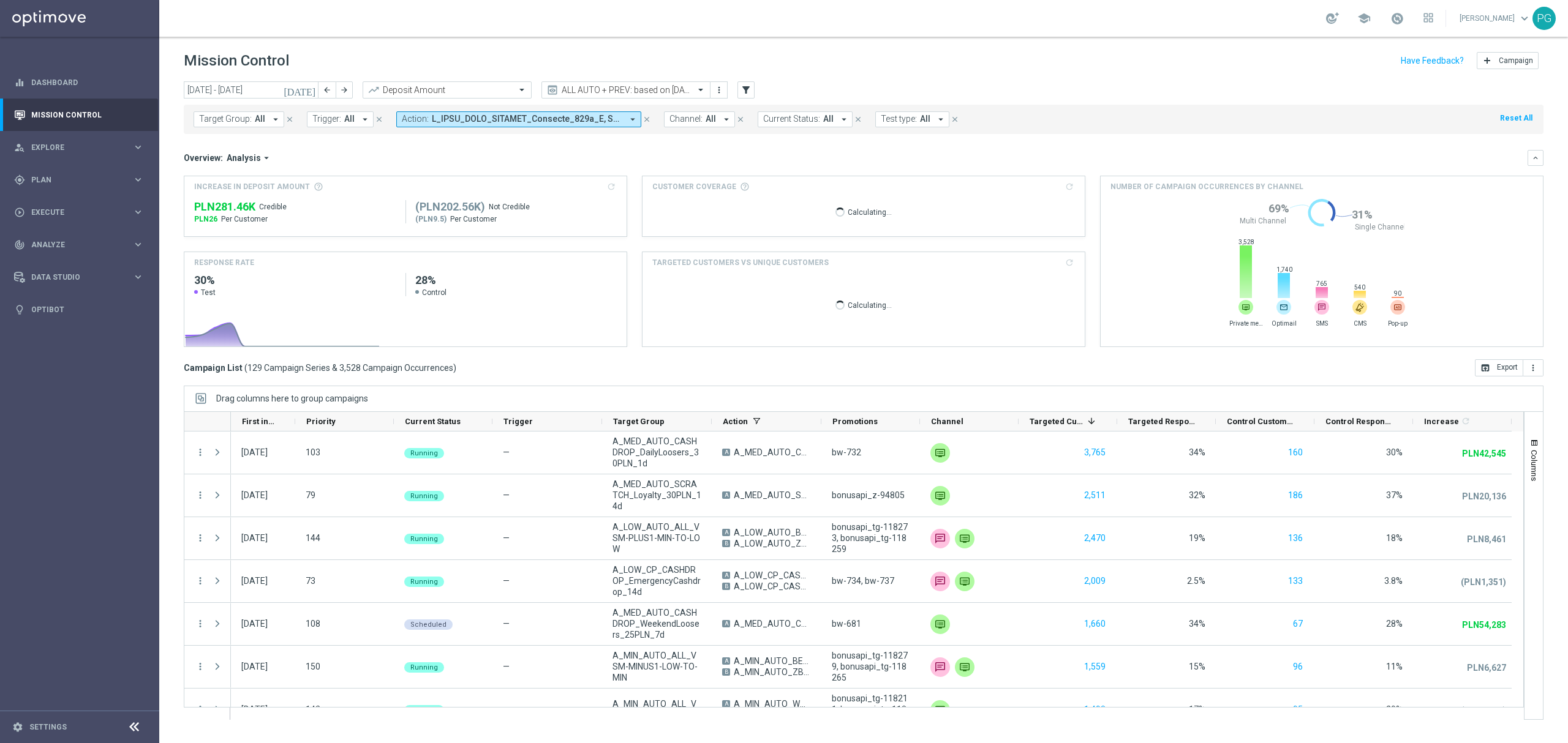
click at [696, 118] on span "Channel:" at bounding box center [686, 119] width 33 height 10
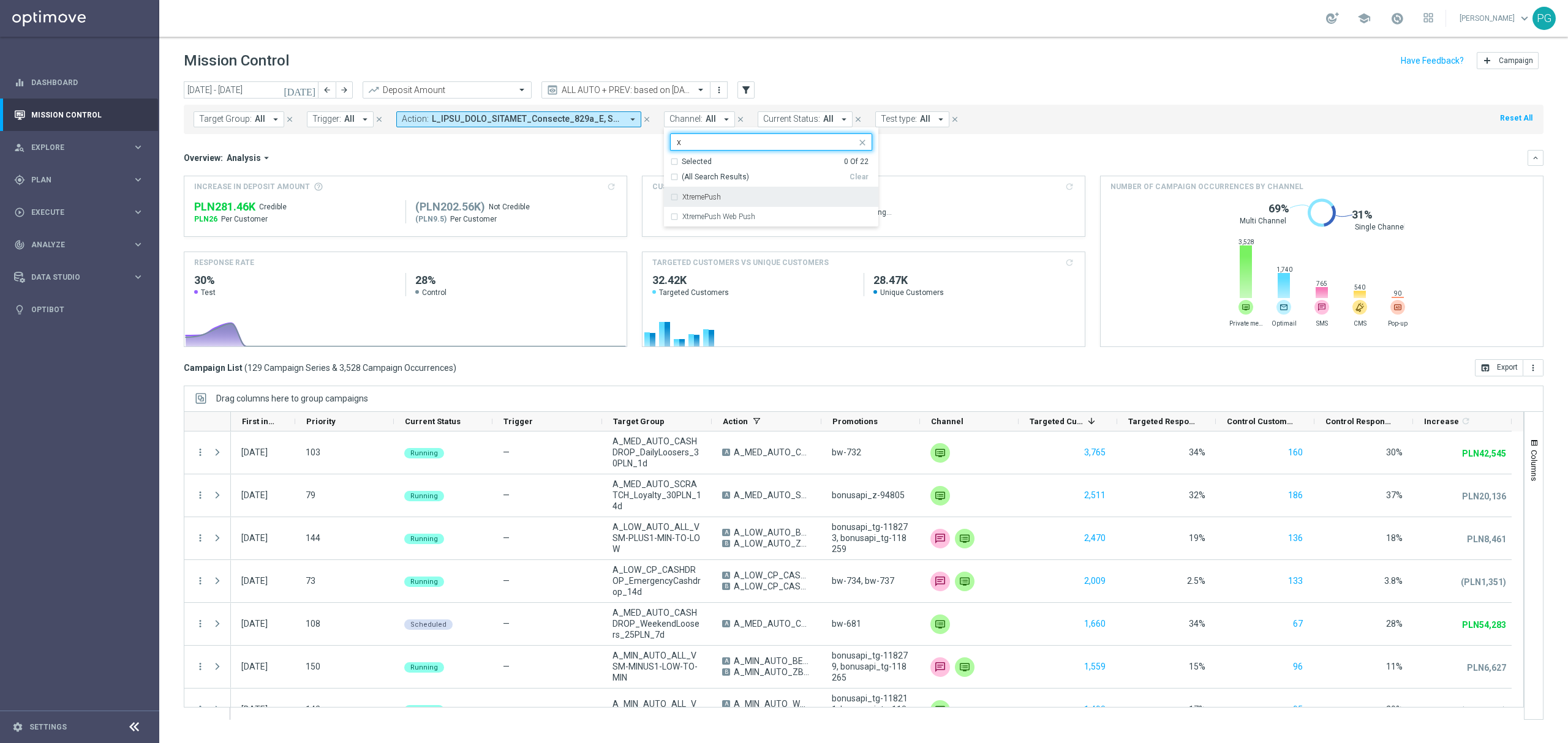
click at [704, 197] on label "XtremePush" at bounding box center [702, 197] width 39 height 8
type input "x"
click at [876, 96] on div "today 01 Sep 2025 - 30 Sep 2025 arrow_back arrow_forward Deposit Amount trendin…" at bounding box center [863, 91] width 1360 height 19
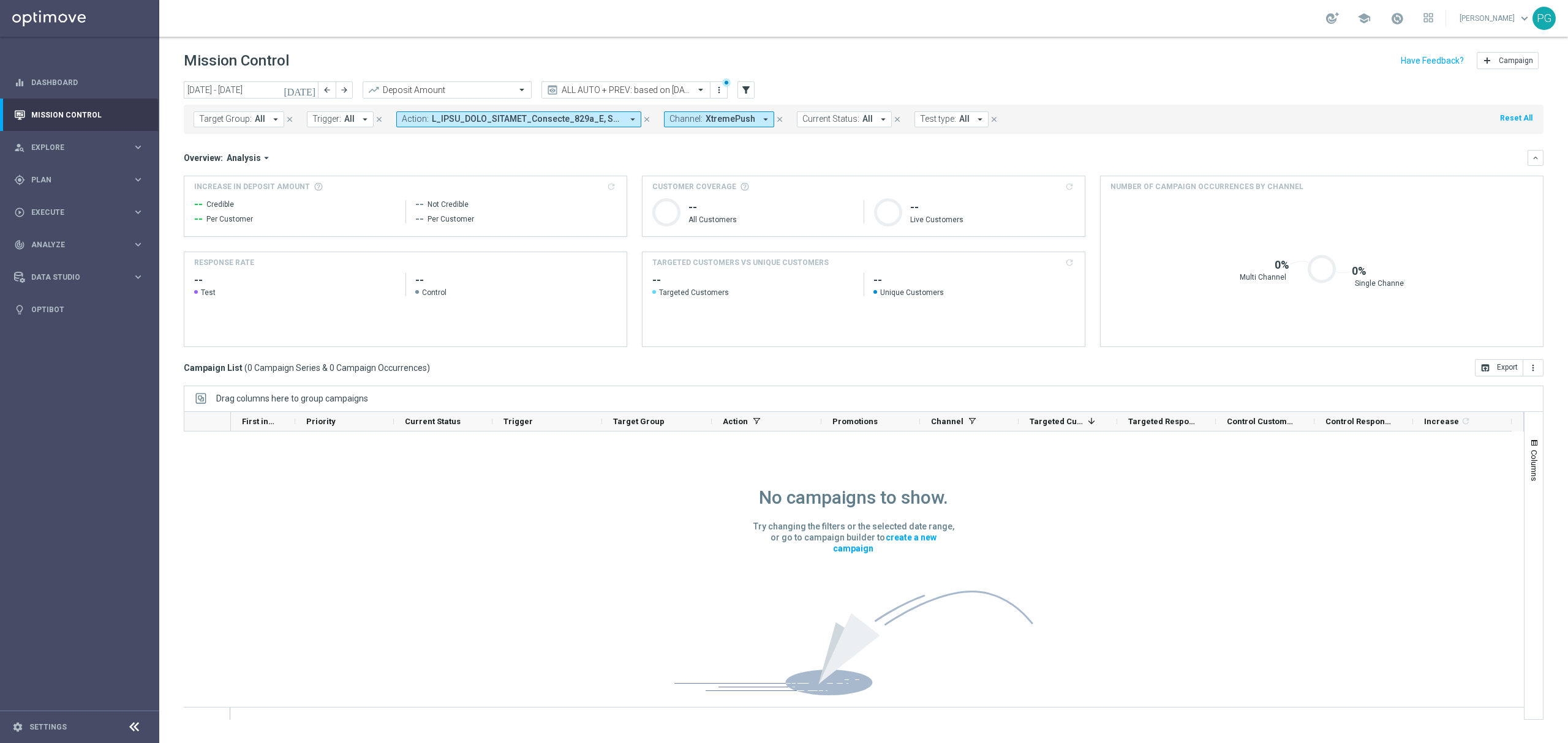
click at [645, 116] on icon "close" at bounding box center [646, 119] width 8 height 8
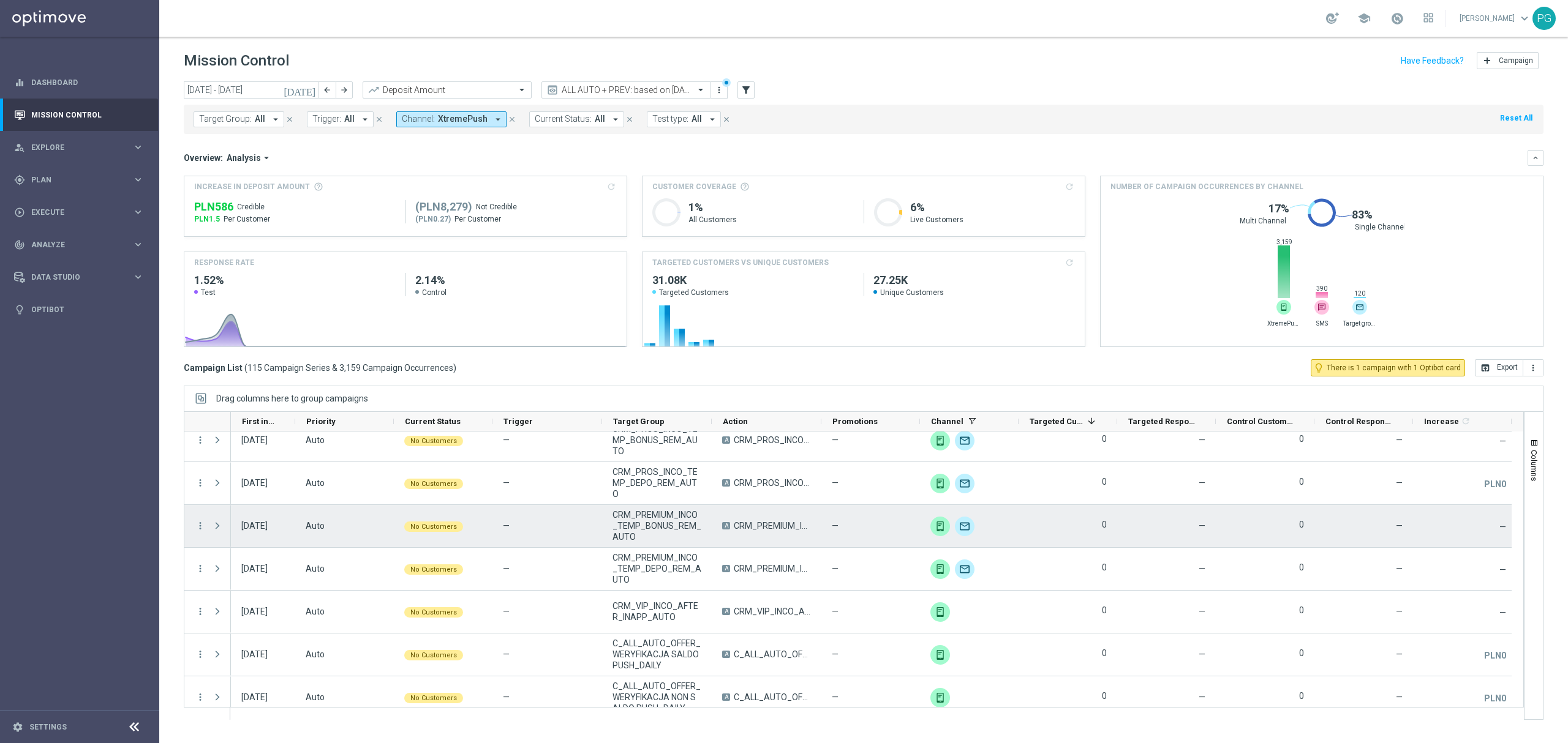
scroll to position [3569, 0]
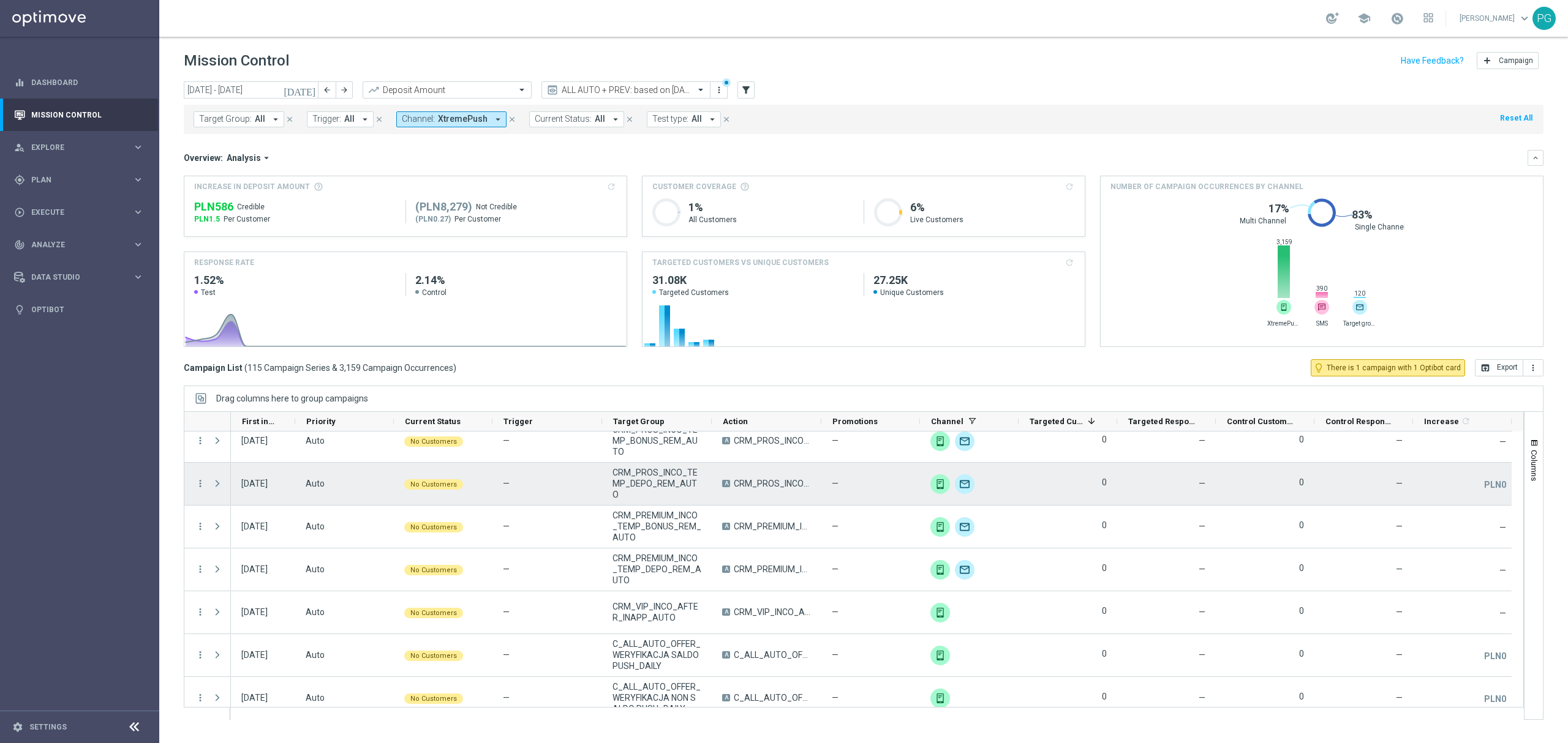
click at [218, 485] on span at bounding box center [217, 484] width 11 height 10
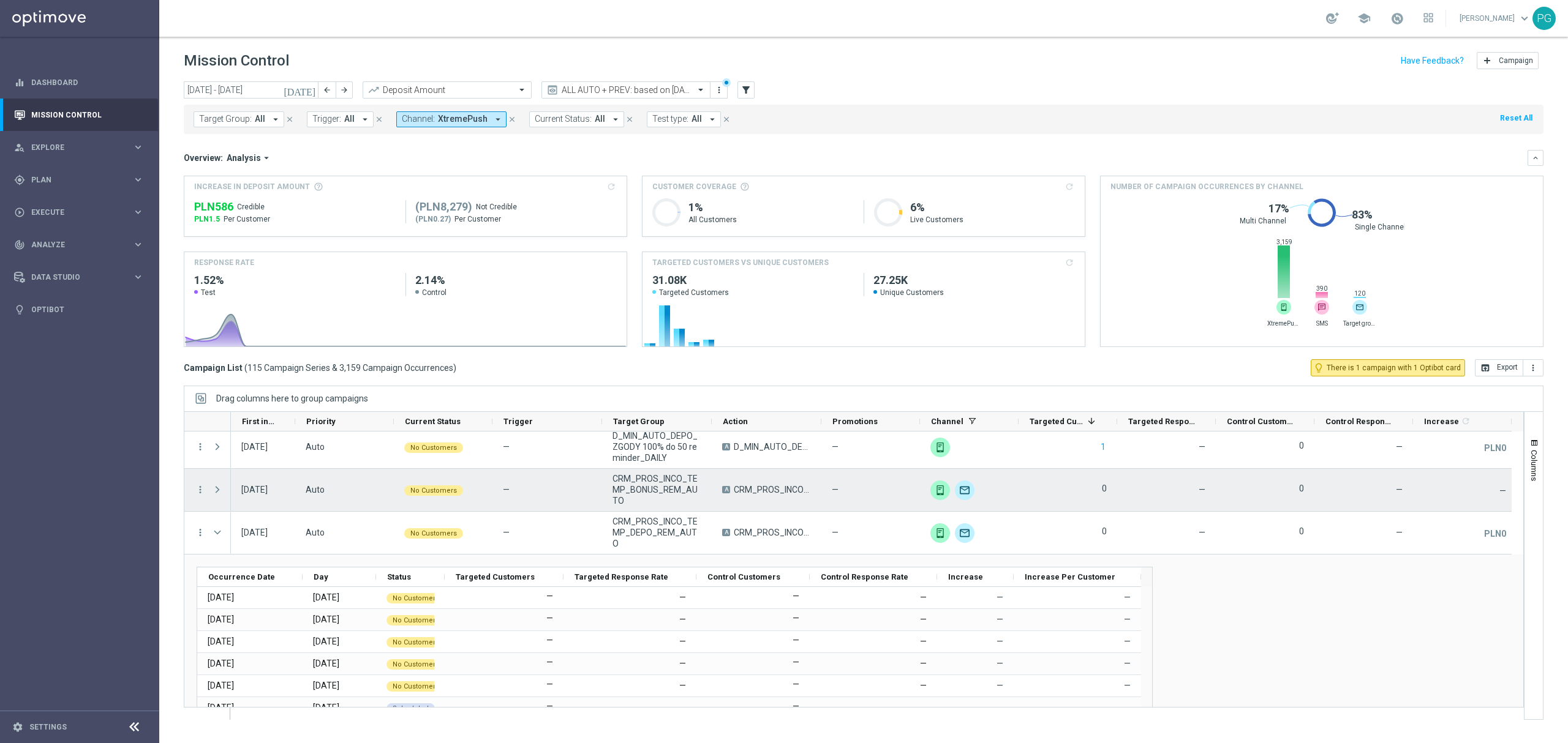
scroll to position [3519, 0]
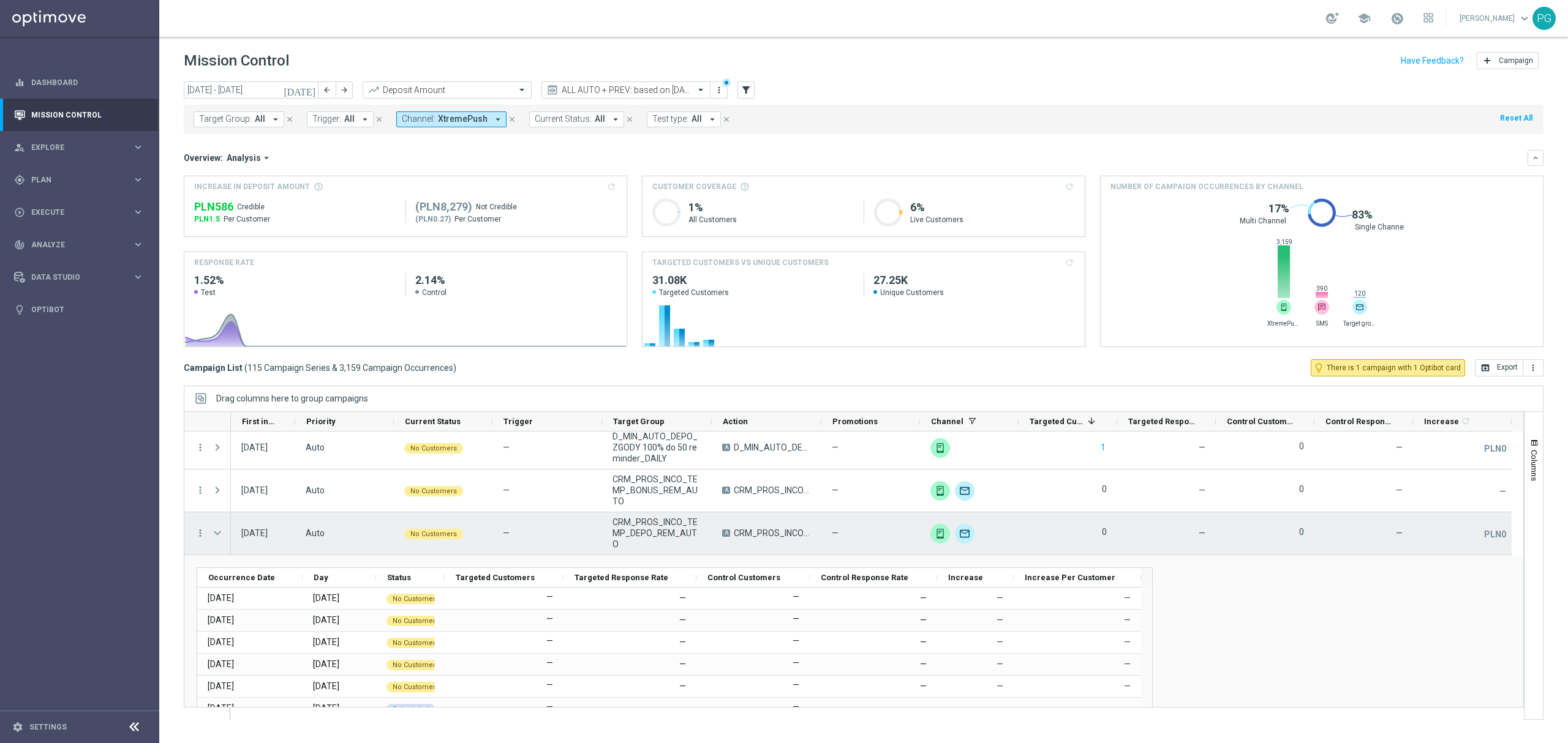
click at [192, 528] on div "more_vert" at bounding box center [195, 533] width 22 height 42
click at [199, 530] on icon "more_vert" at bounding box center [200, 533] width 11 height 11
click at [221, 542] on div "list" at bounding box center [215, 542] width 19 height 8
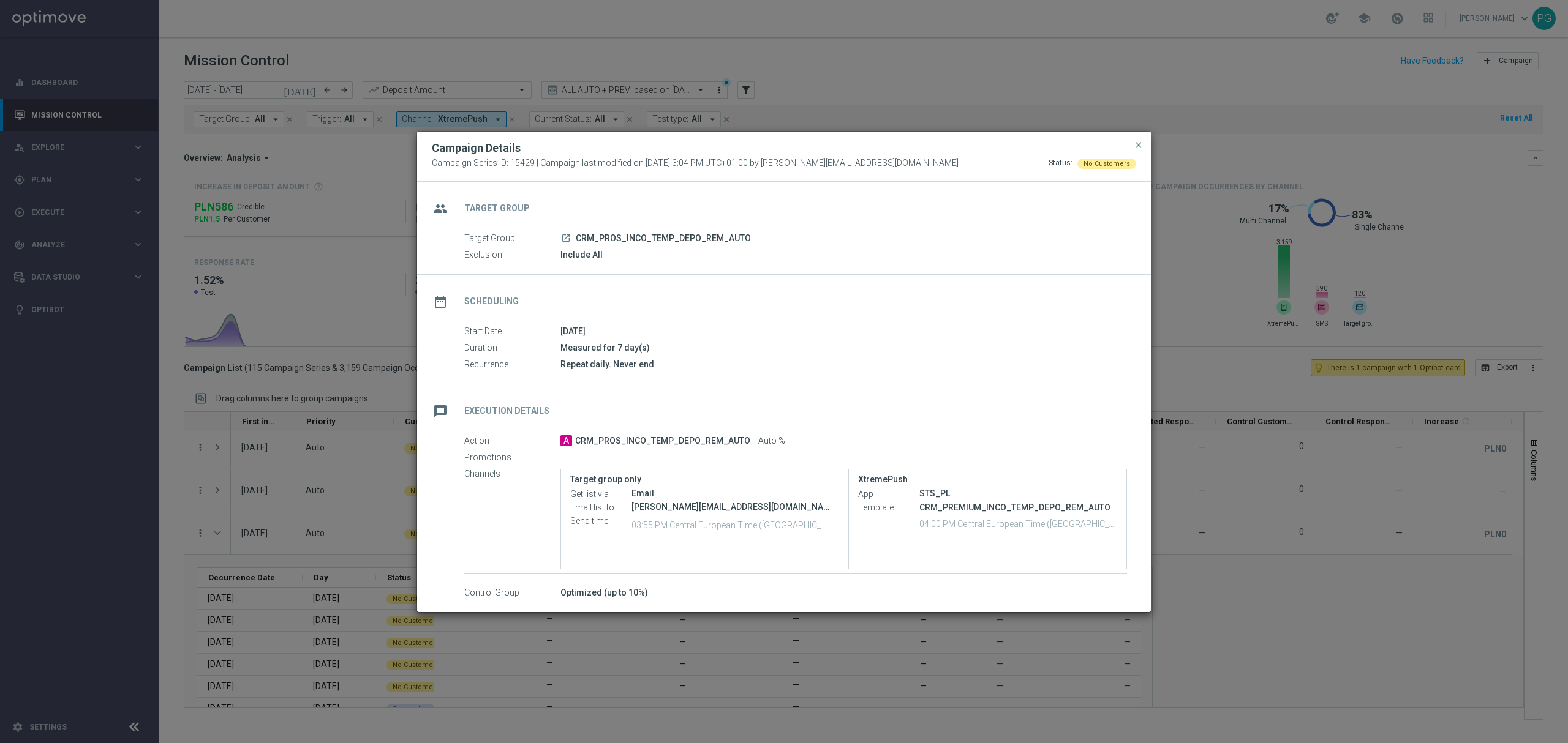
click at [567, 237] on icon "launch" at bounding box center [566, 238] width 10 height 10
click at [1178, 91] on modal-container "Campaign Details Campaign Series ID: 15429 | Campaign last modified on 12 Dec 2…" at bounding box center [784, 372] width 1568 height 743
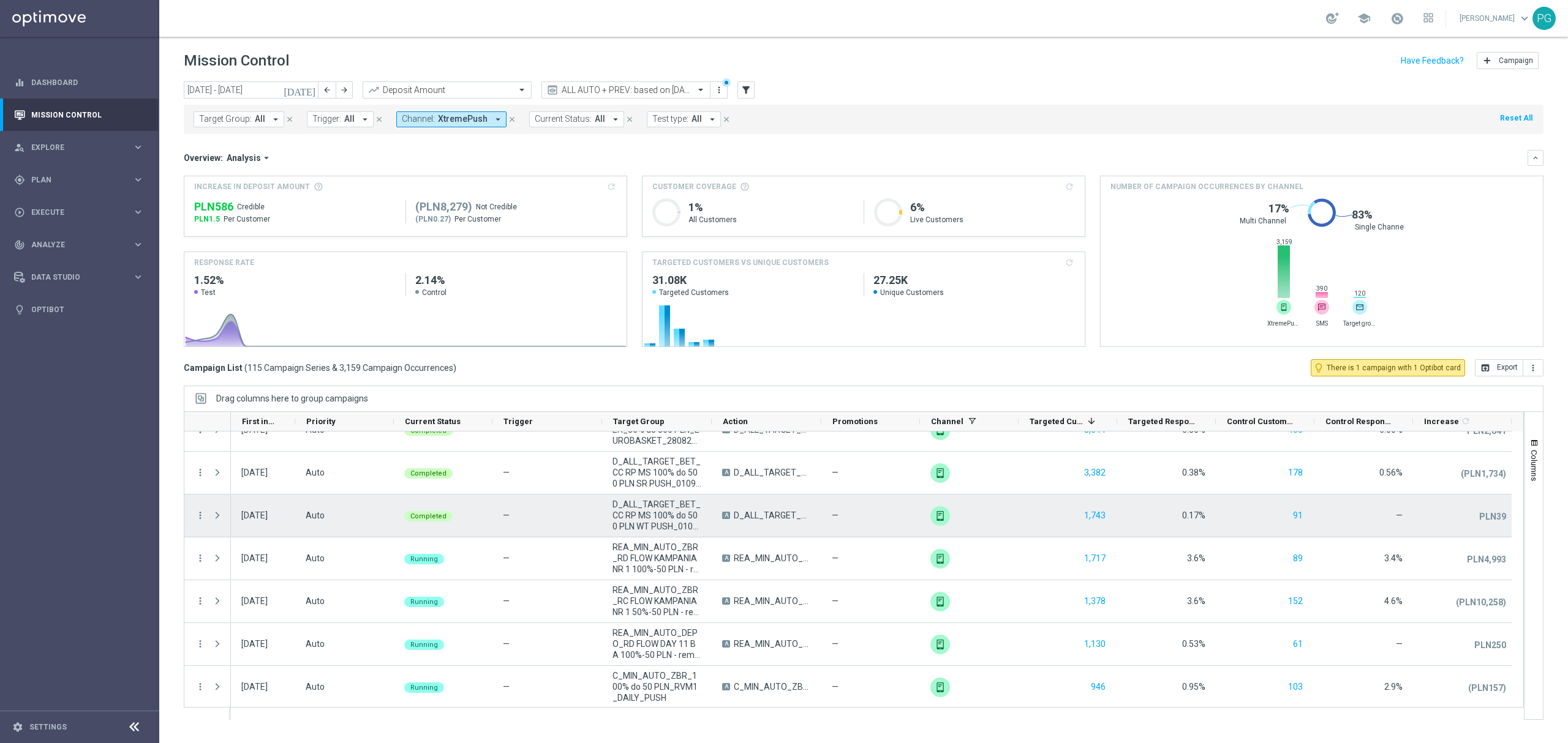
scroll to position [0, 0]
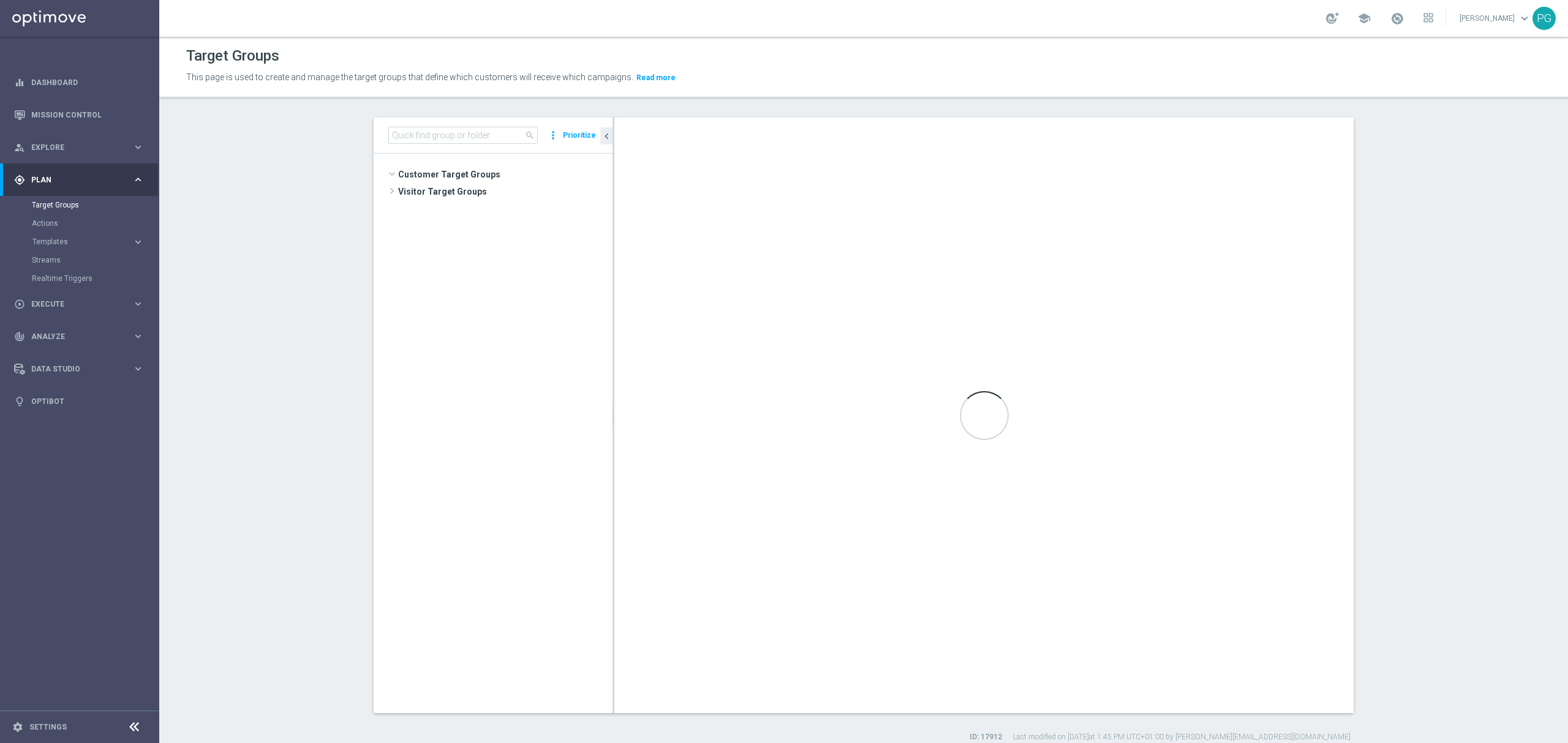
scroll to position [13600, 0]
